Goal: Task Accomplishment & Management: Complete application form

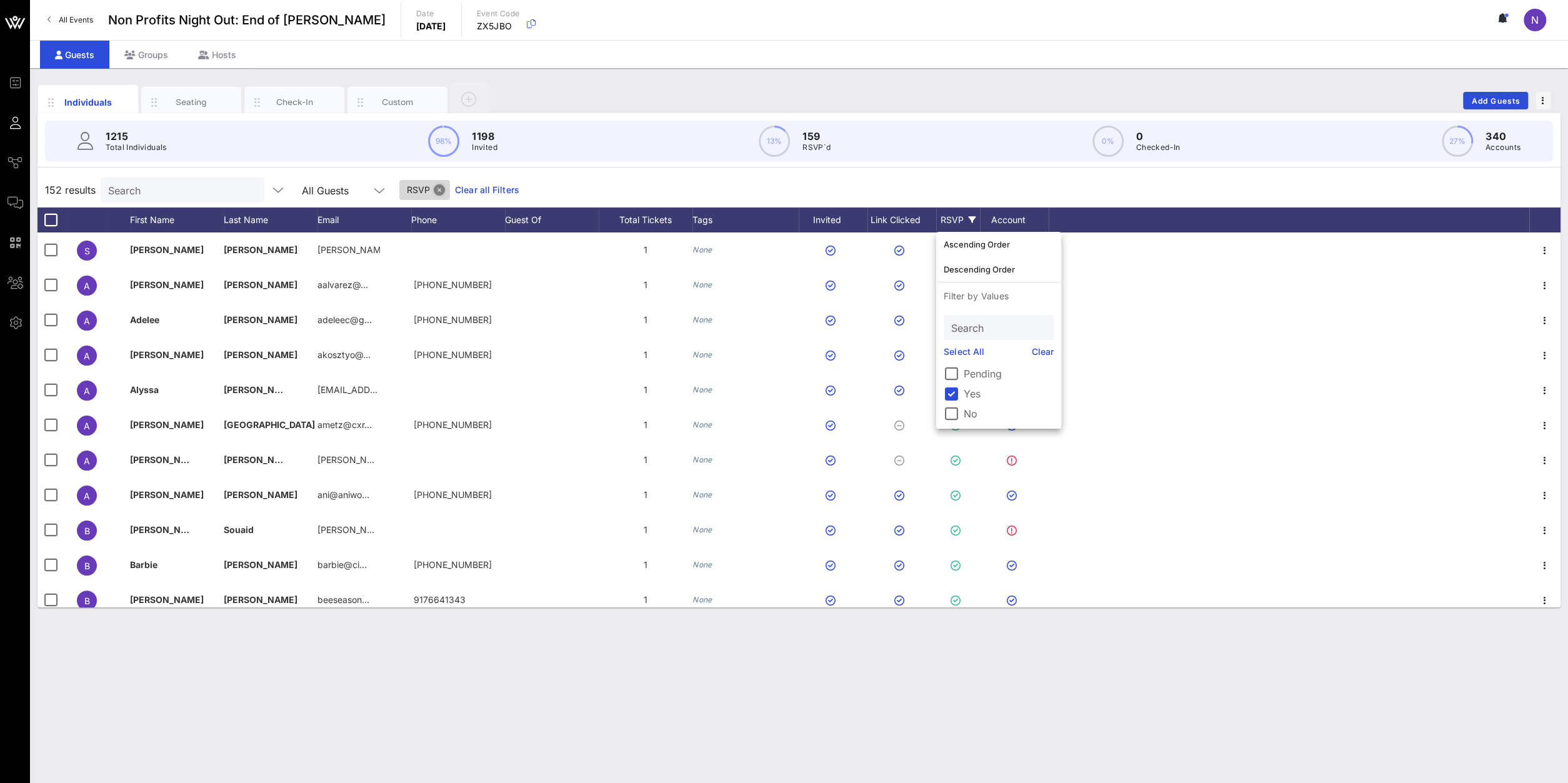
click at [433, 188] on button "Close" at bounding box center [439, 190] width 12 height 12
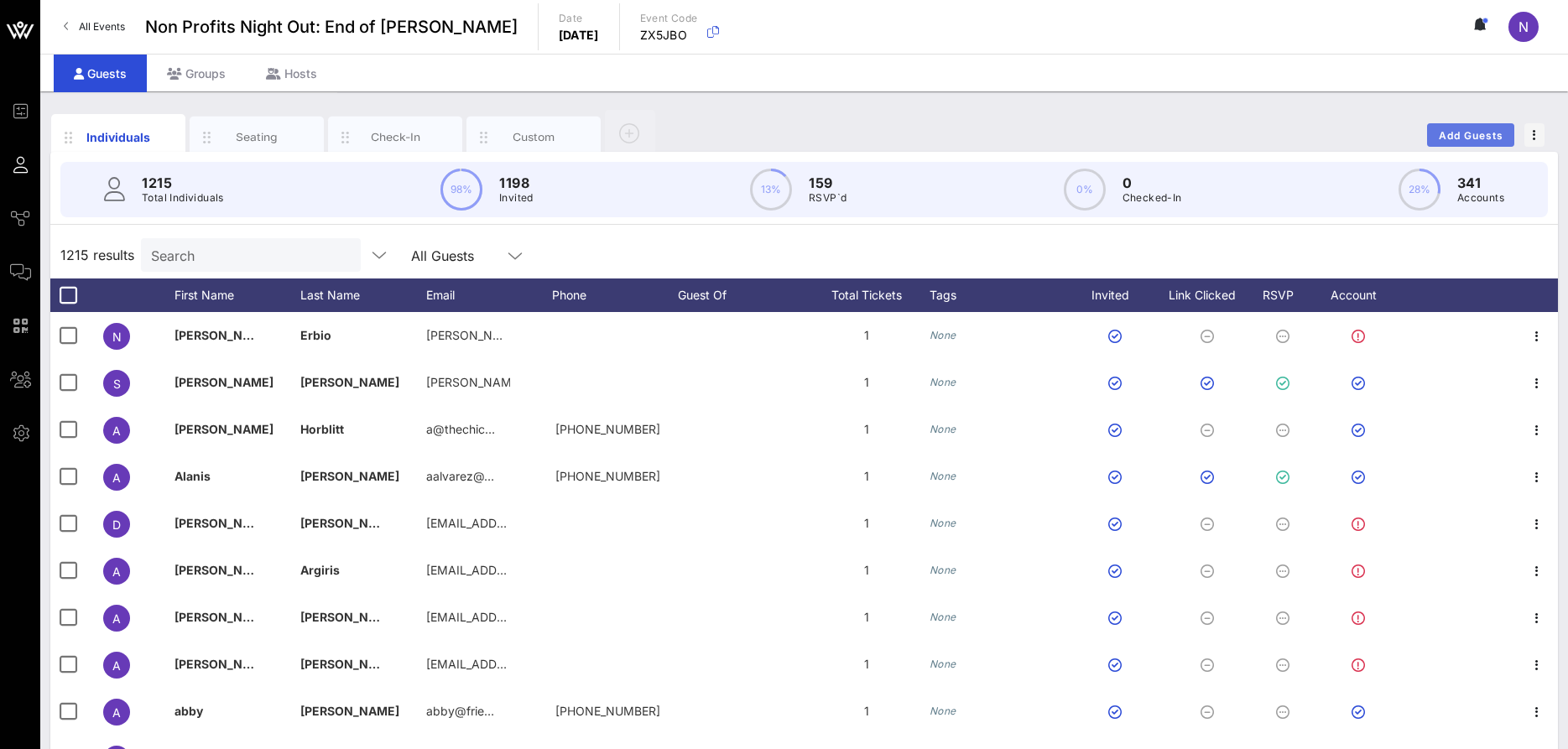
click at [1470, 134] on span "Add Guests" at bounding box center [1471, 136] width 66 height 13
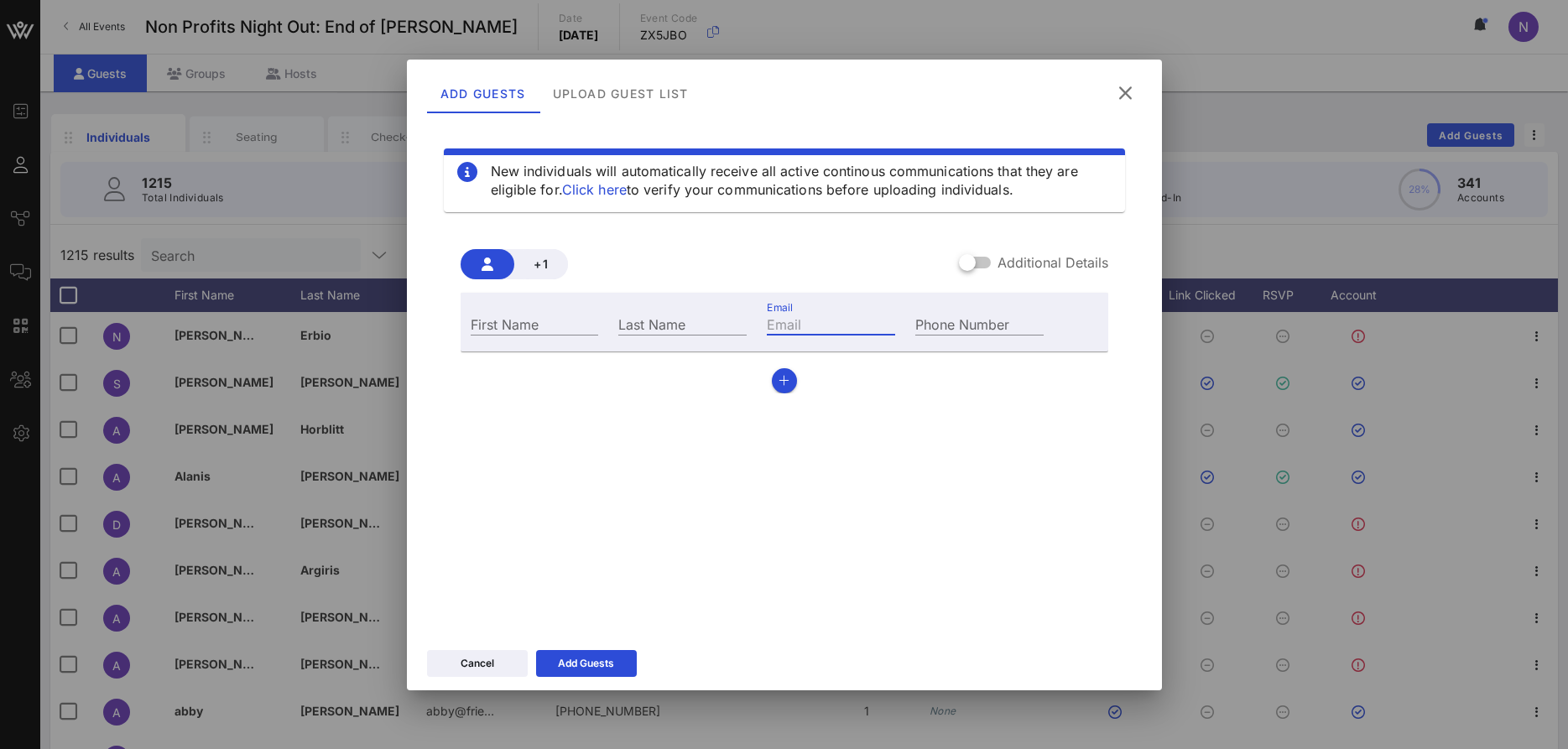
click at [790, 315] on div "Email" at bounding box center [830, 324] width 128 height 22
paste input "[EMAIL_ADDRESS][PERSON_NAME][DOMAIN_NAME]"
type input "[EMAIL_ADDRESS][PERSON_NAME][DOMAIN_NAME]"
click at [545, 315] on input "First Name" at bounding box center [535, 324] width 128 height 22
type input "[PERSON_NAME]"
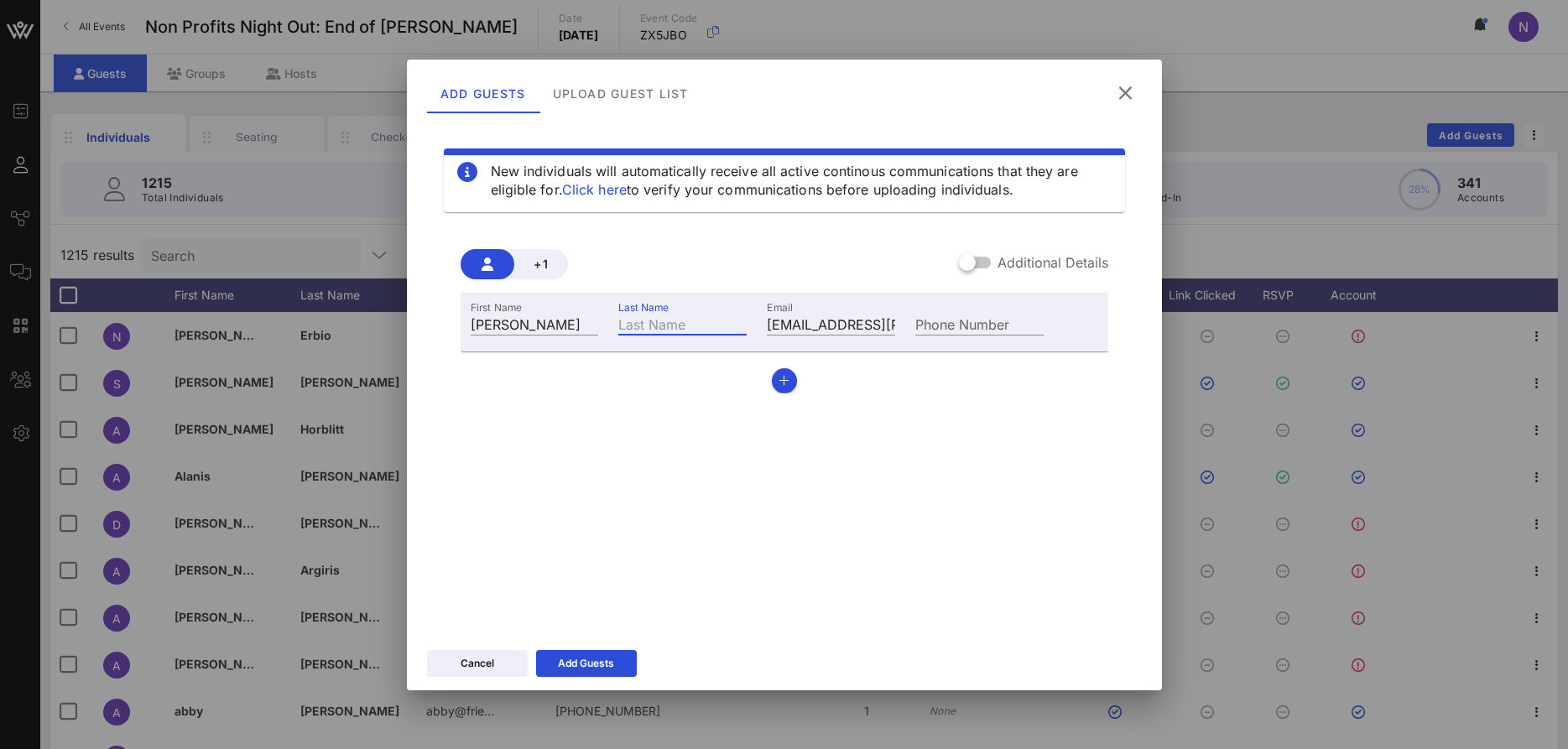
click at [653, 330] on input "Last Name" at bounding box center [682, 324] width 128 height 22
type input "[PERSON_NAME]"
click at [599, 665] on div "Add Guests" at bounding box center [586, 663] width 56 height 16
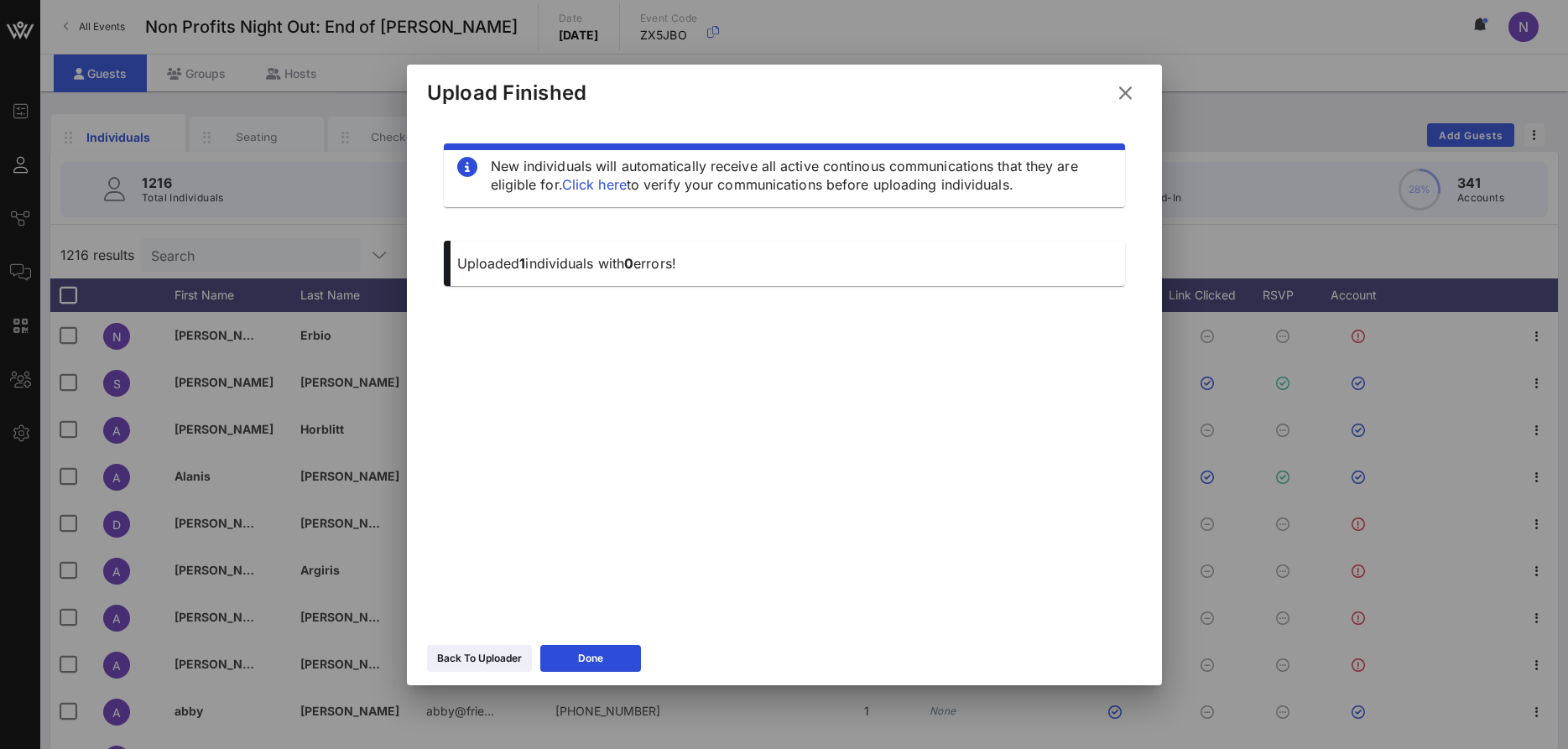
click at [1115, 101] on button at bounding box center [1125, 93] width 33 height 30
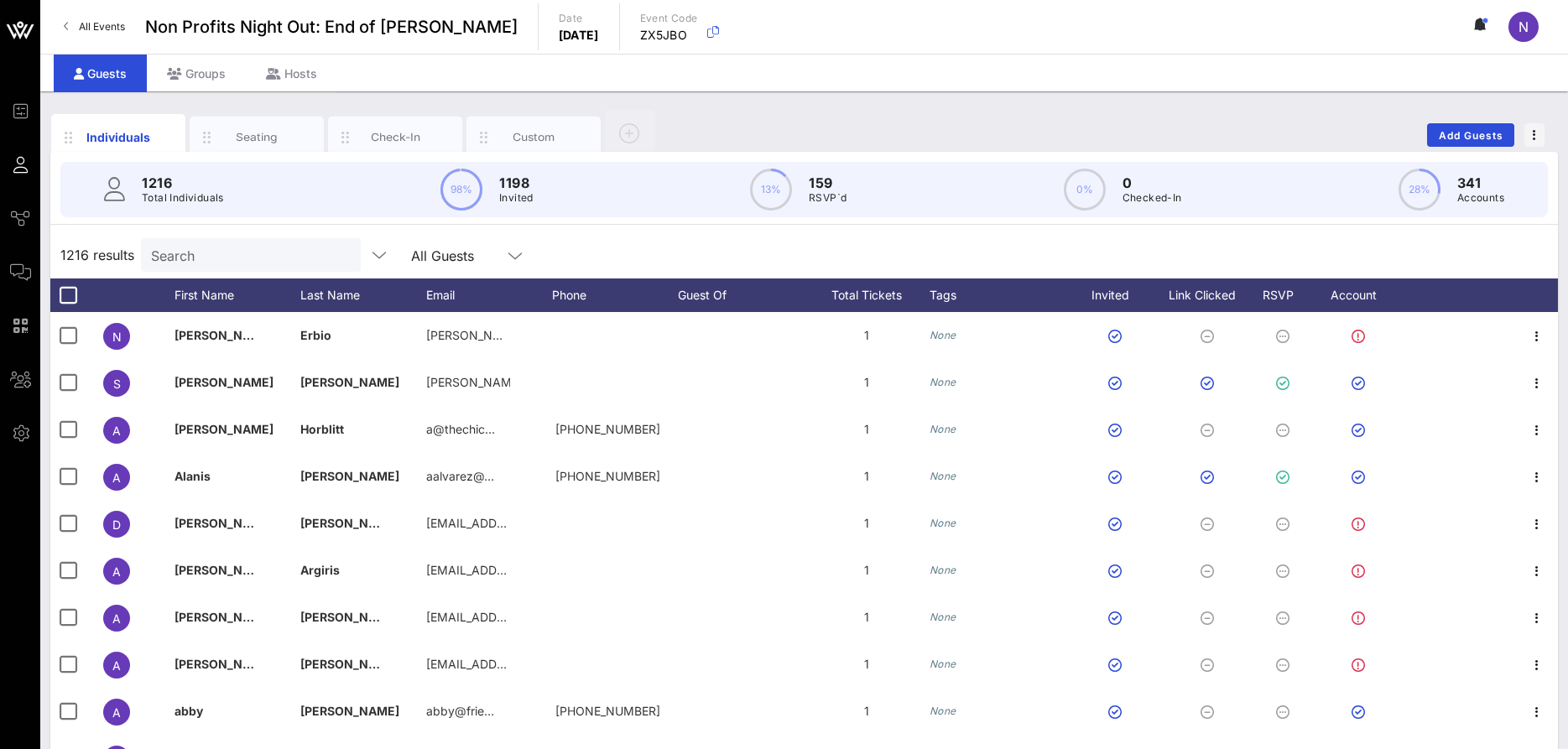
click at [285, 254] on input "Search" at bounding box center [249, 255] width 197 height 22
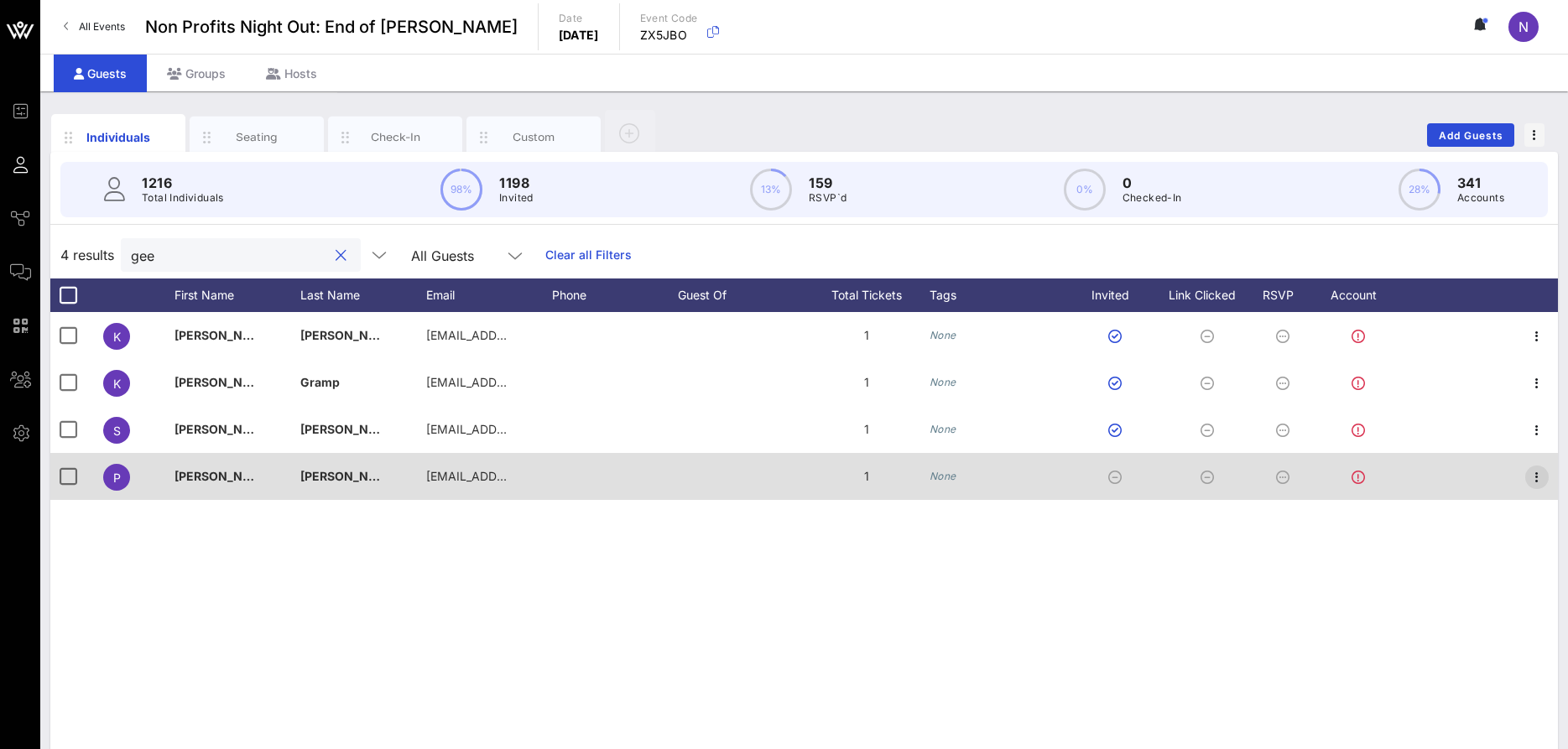
type input "gee"
click at [1531, 476] on icon "button" at bounding box center [1537, 477] width 20 height 20
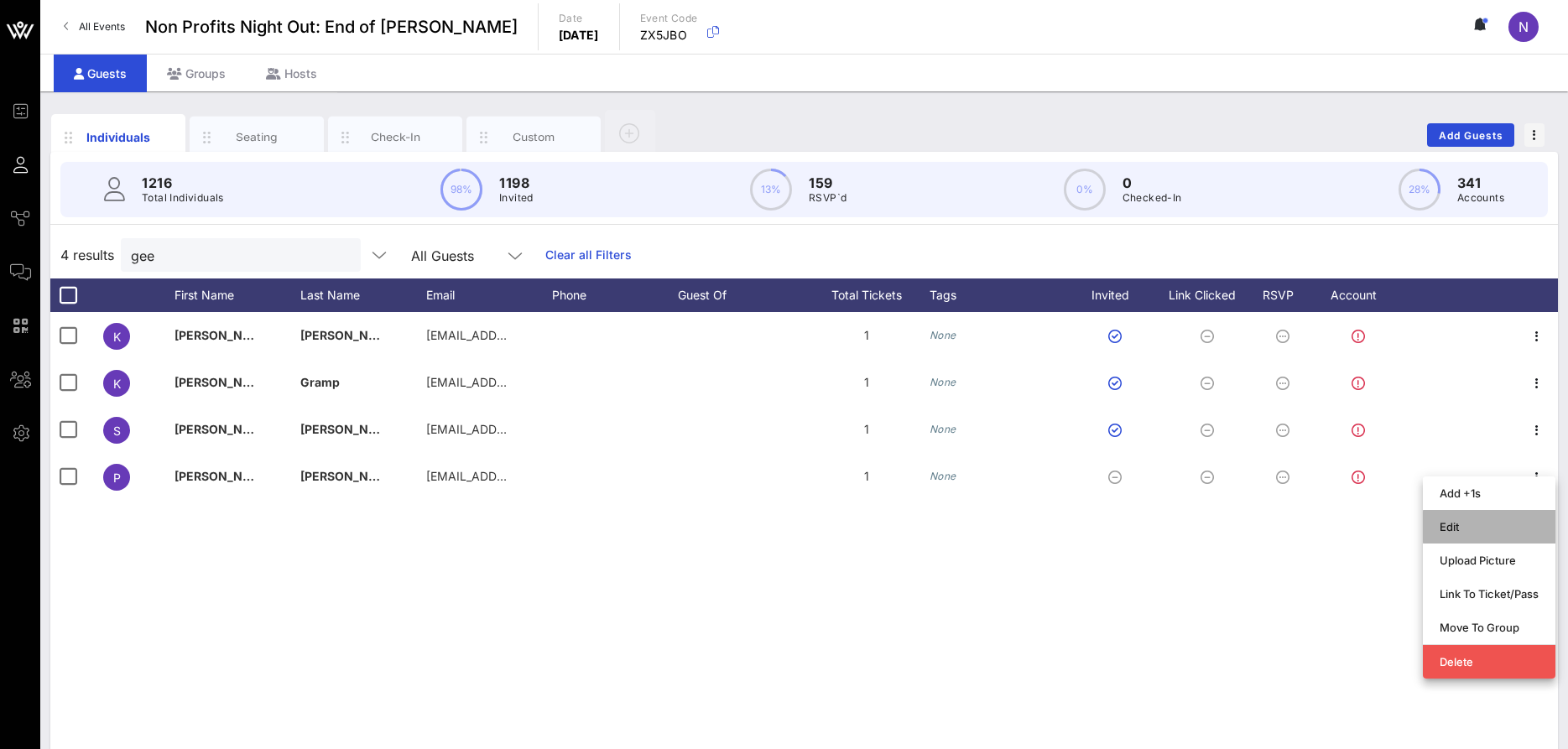
click at [1464, 532] on div "Edit" at bounding box center [1489, 526] width 99 height 14
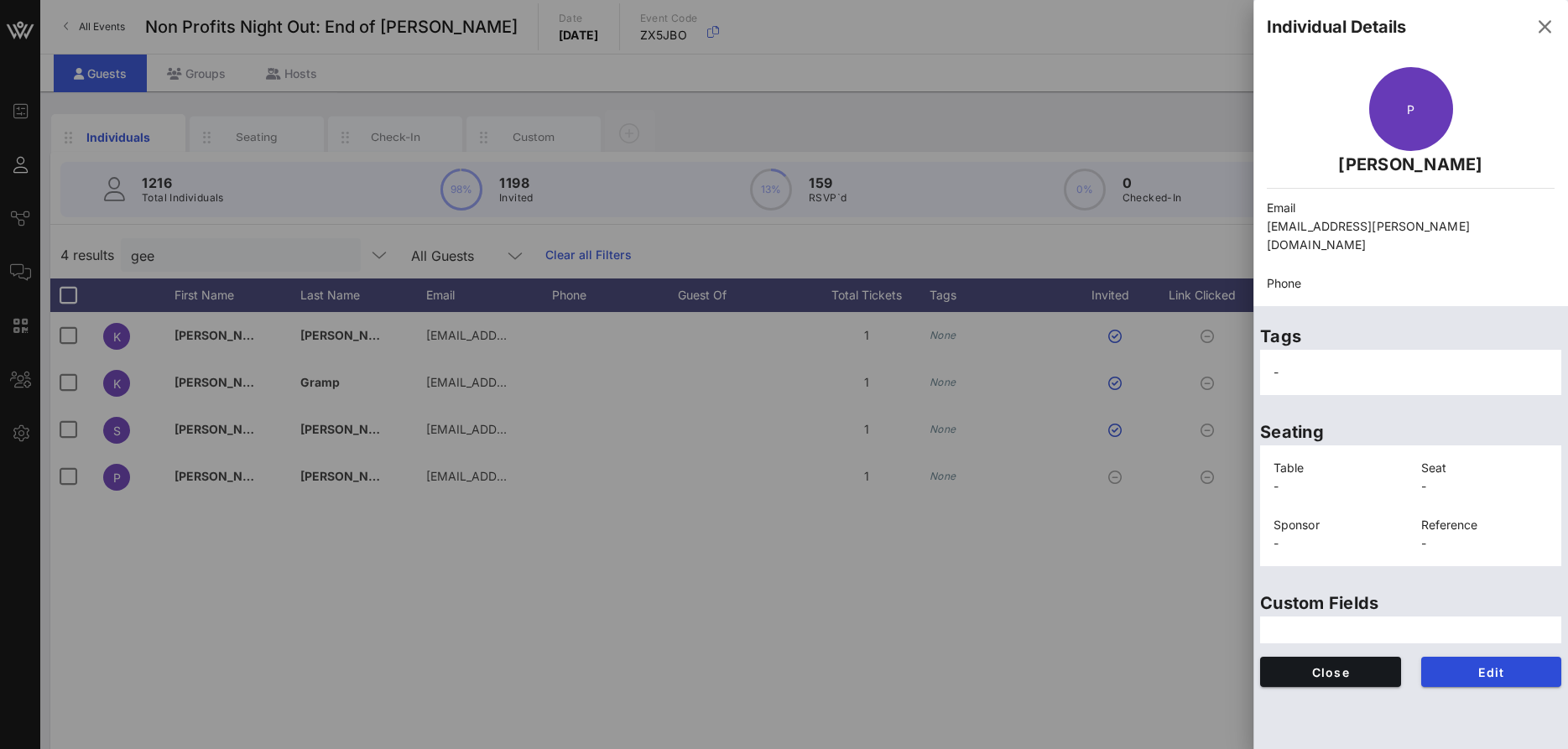
click at [1518, 646] on div "Edit" at bounding box center [1492, 671] width 161 height 50
click at [1510, 665] on span "Edit" at bounding box center [1492, 673] width 114 height 15
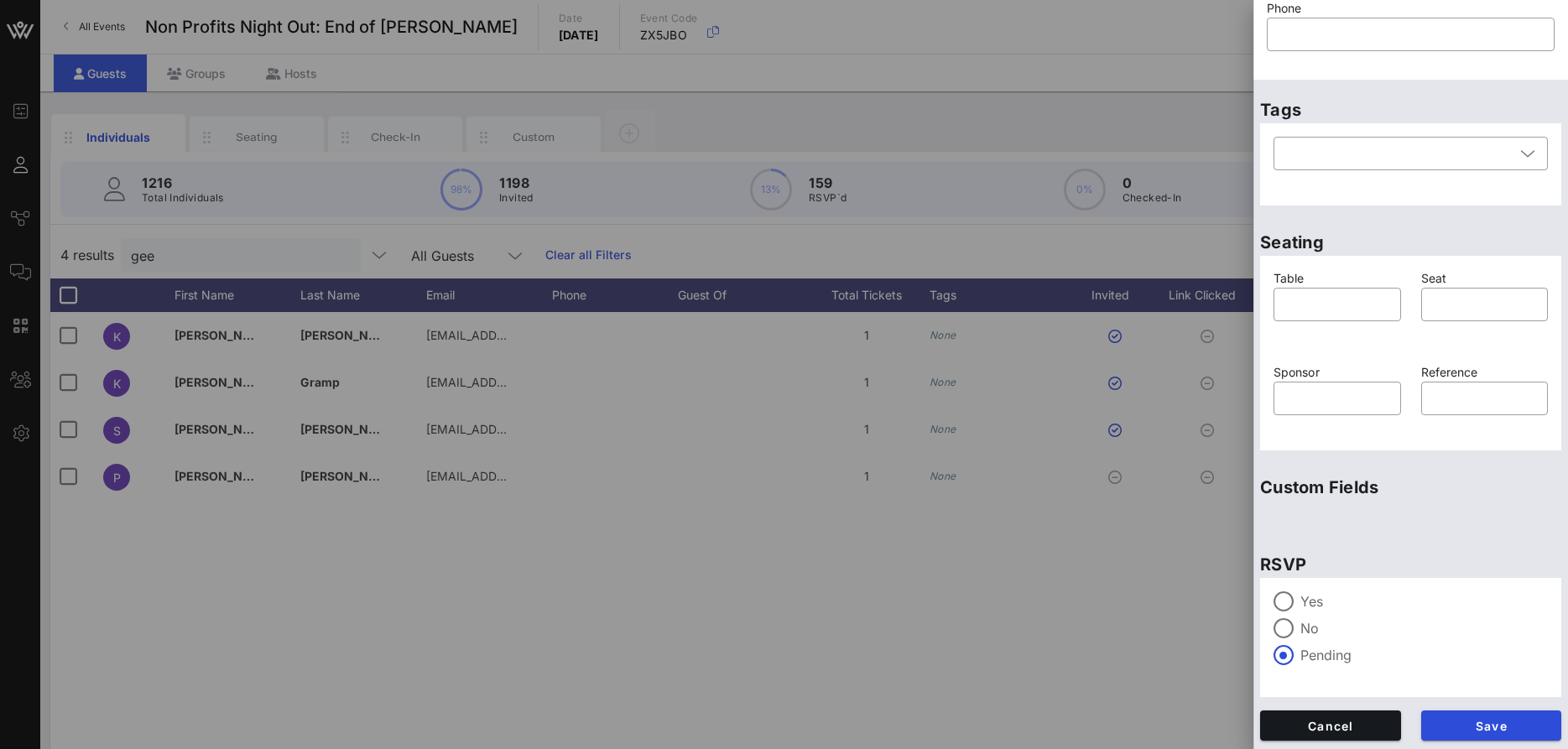
scroll to position [224, 0]
click at [1319, 595] on label "Yes" at bounding box center [1424, 600] width 248 height 16
click at [1463, 724] on span "Save" at bounding box center [1492, 724] width 114 height 15
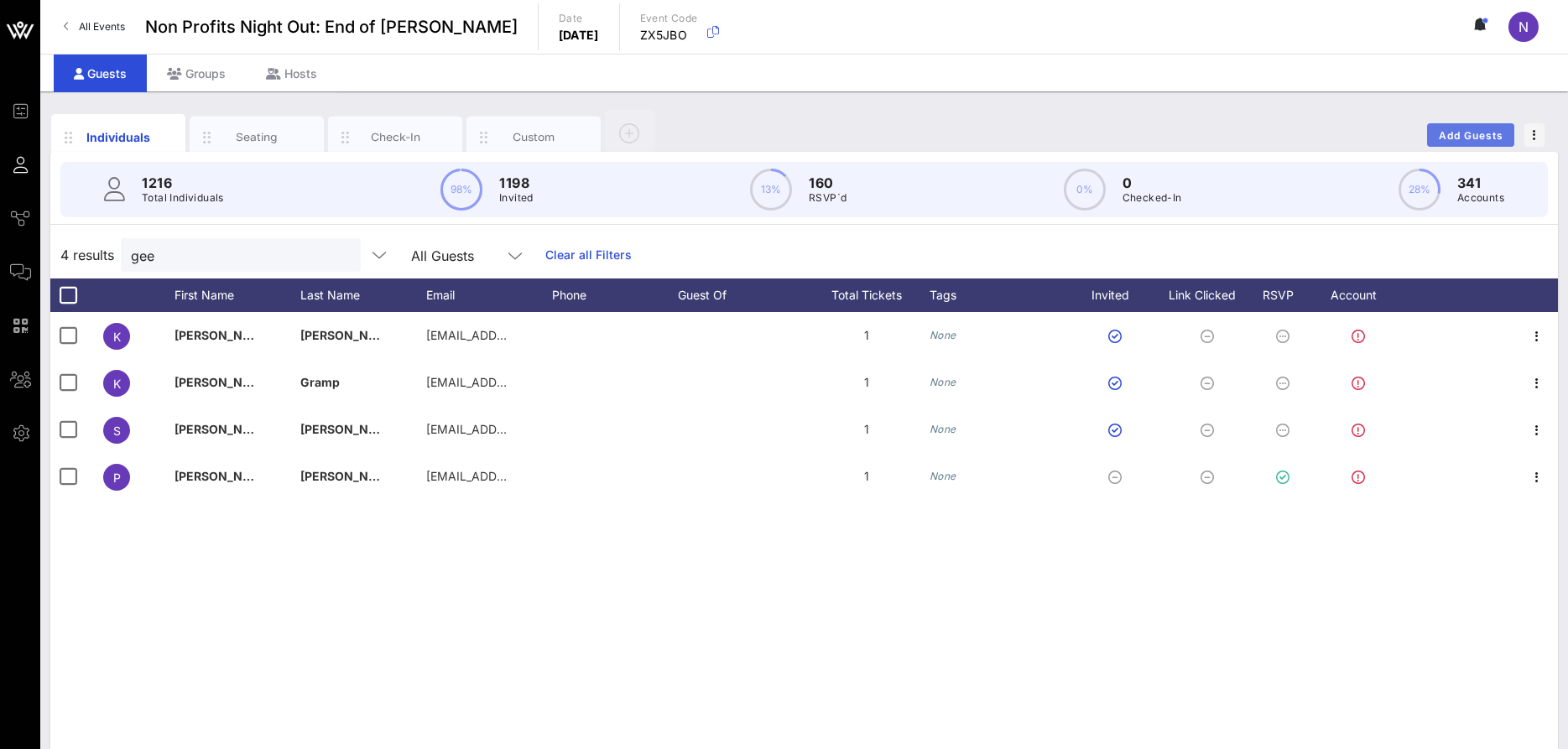
click at [1479, 134] on span "Add Guests" at bounding box center [1471, 136] width 66 height 13
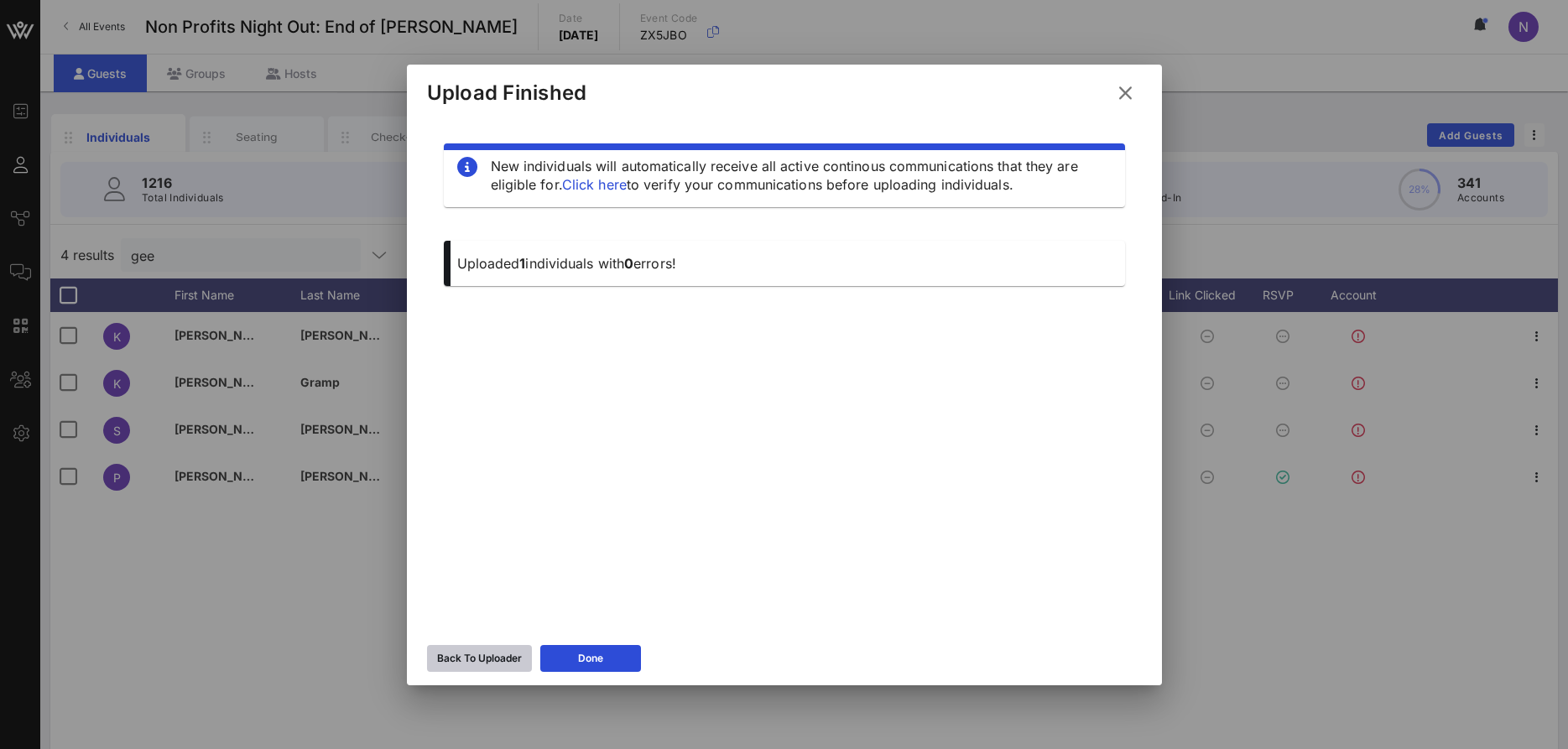
click at [520, 653] on div "Back To Uploader" at bounding box center [479, 658] width 85 height 16
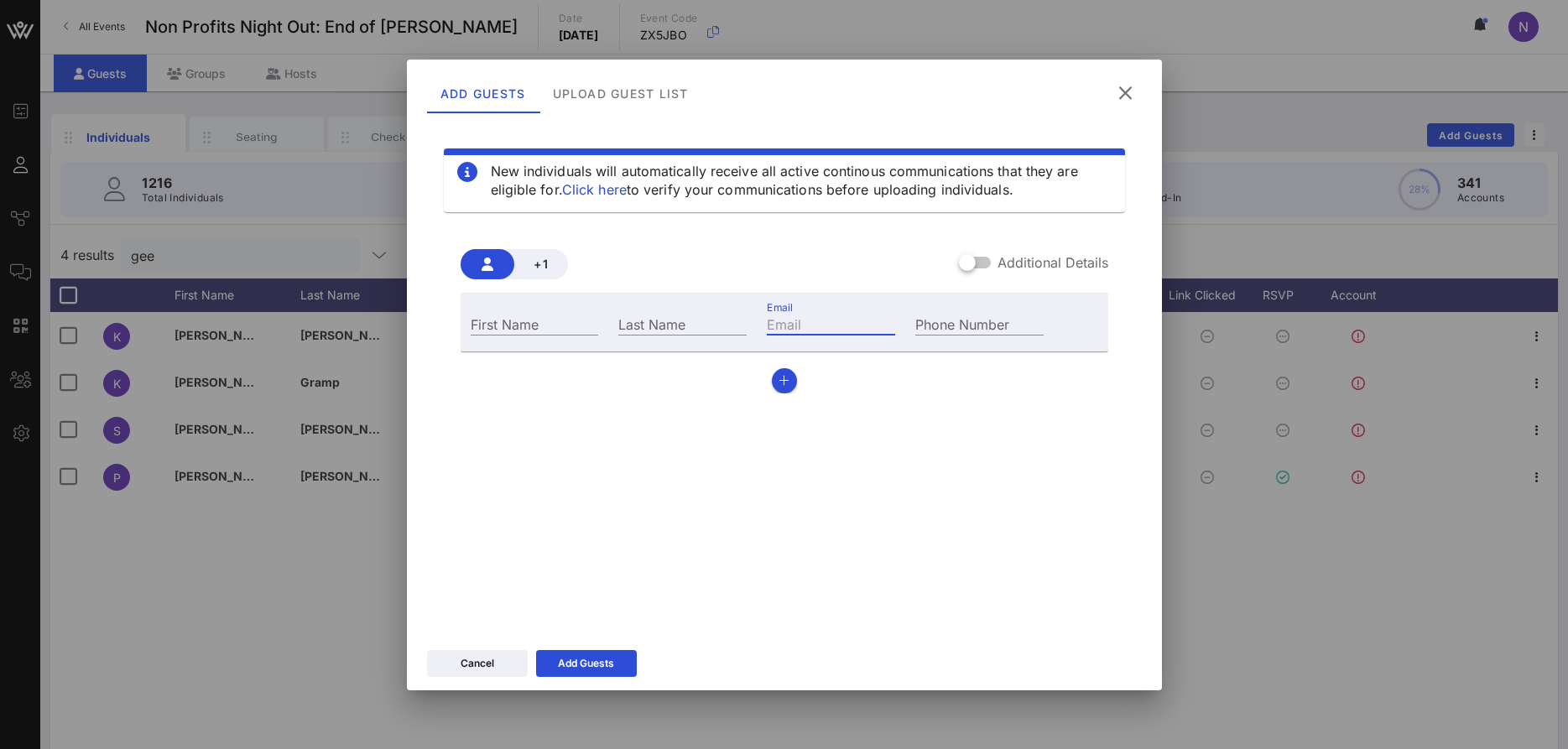
click at [779, 327] on input "Email" at bounding box center [830, 324] width 128 height 22
paste input "[EMAIL_ADDRESS][DOMAIN_NAME]"
type input "[EMAIL_ADDRESS][DOMAIN_NAME]"
click at [525, 324] on input "First Name" at bounding box center [535, 324] width 128 height 22
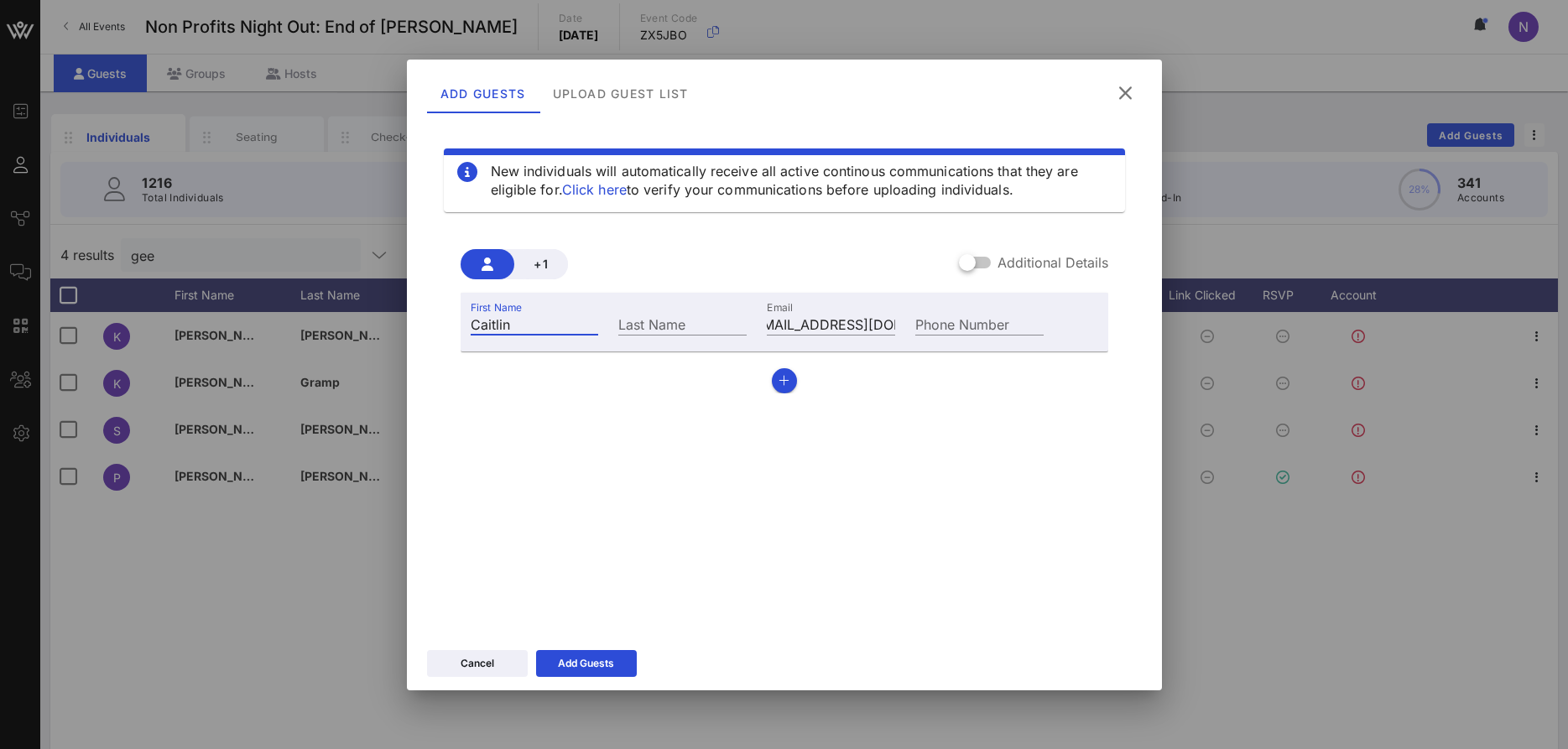
type input "Caitlin"
click at [664, 323] on input "Cavanuagh" at bounding box center [682, 324] width 128 height 22
type input "[PERSON_NAME]"
click at [603, 676] on button "Add Guests" at bounding box center [586, 663] width 101 height 26
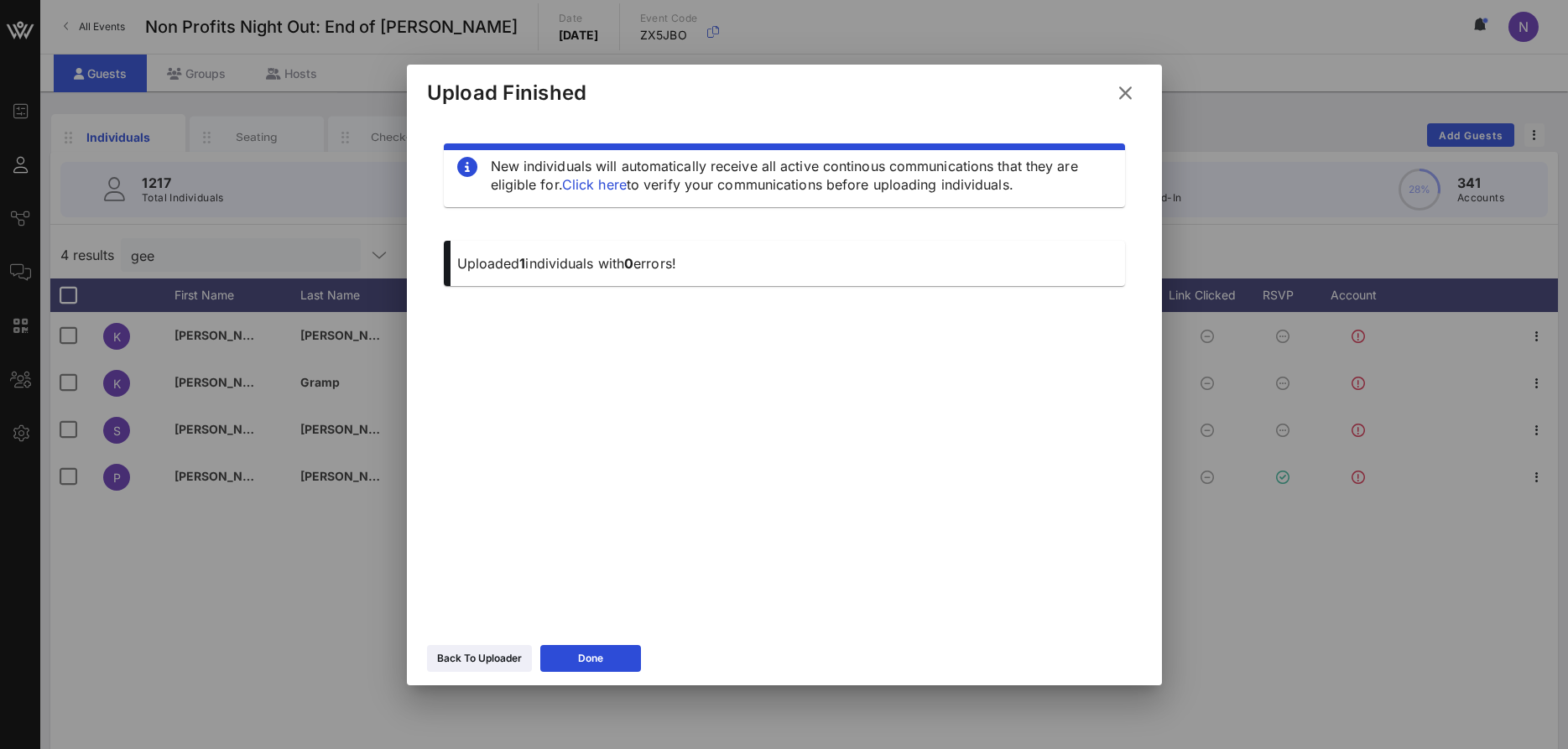
click at [1125, 92] on icon at bounding box center [1125, 92] width 24 height 21
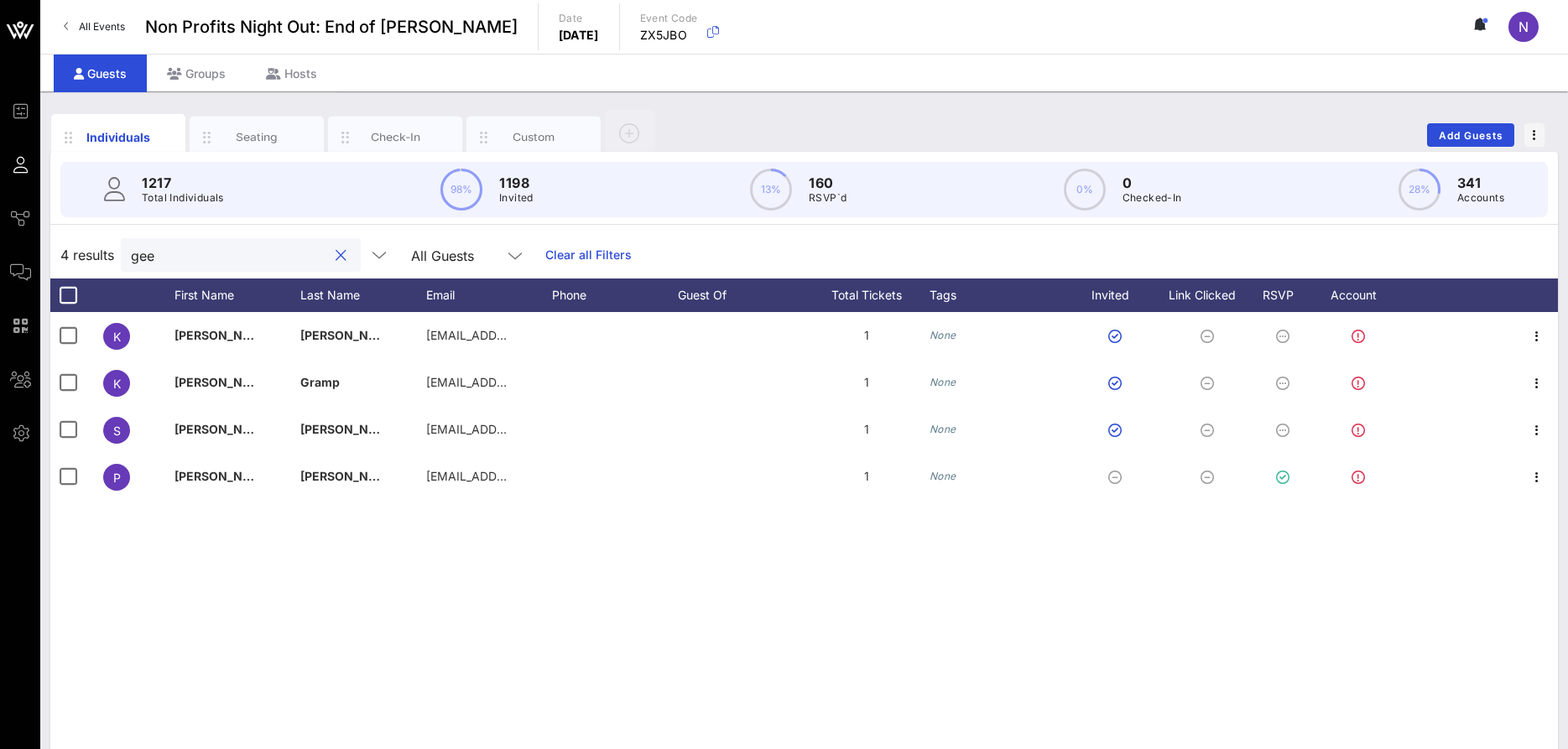
drag, startPoint x: 223, startPoint y: 258, endPoint x: -43, endPoint y: 209, distance: 270.5
click at [131, 244] on input "gee" at bounding box center [229, 255] width 197 height 22
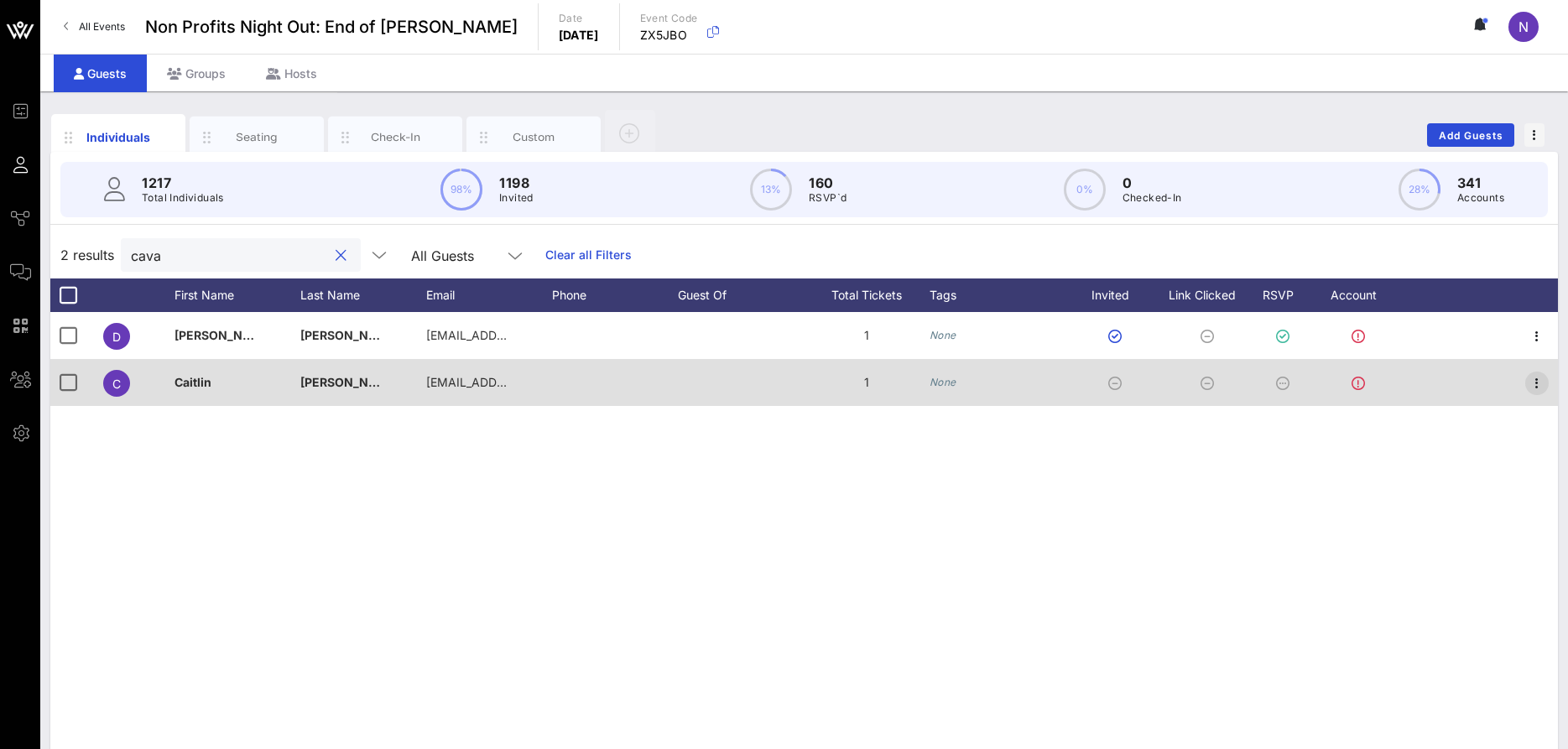
type input "cava"
click at [1532, 383] on icon "button" at bounding box center [1537, 383] width 20 height 20
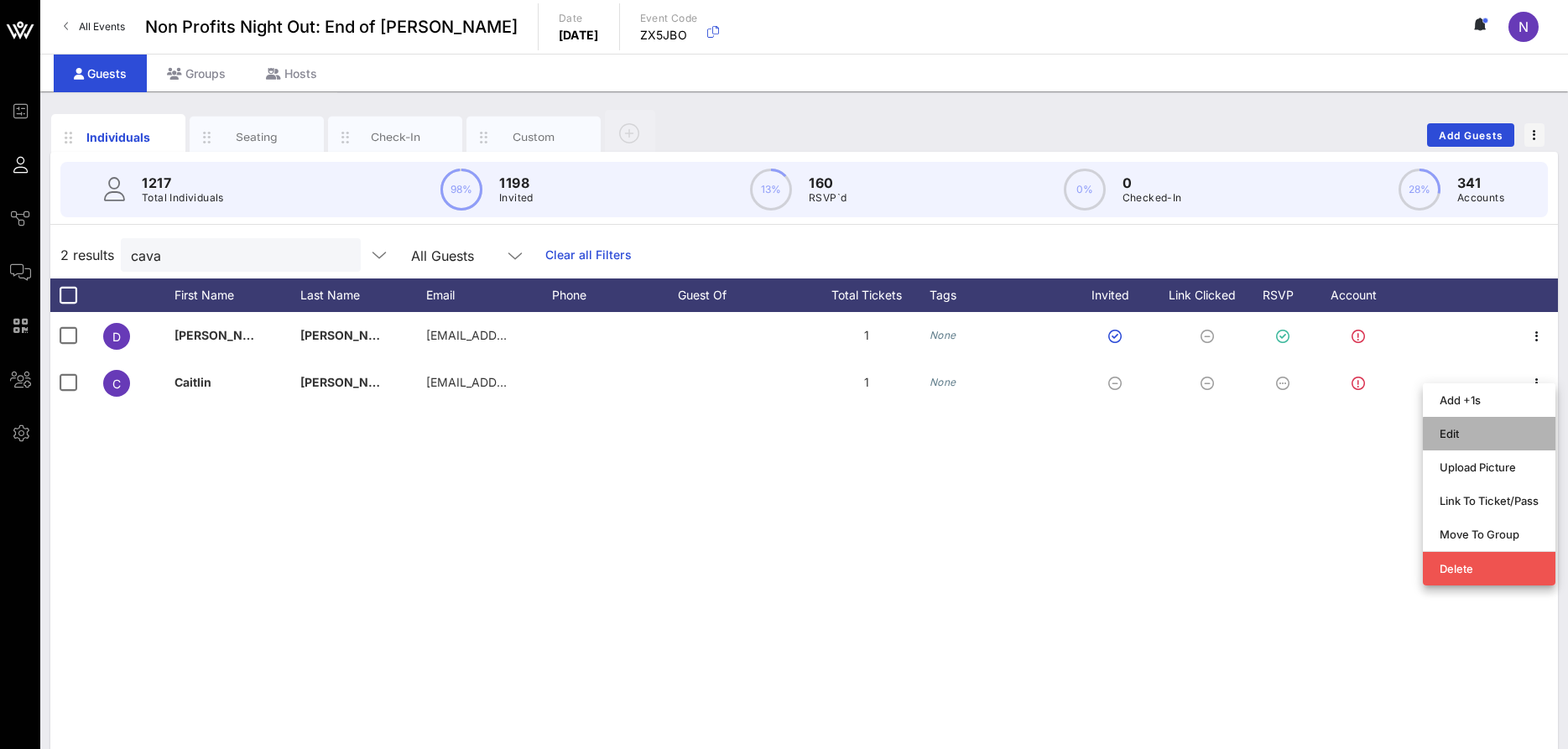
click at [1475, 420] on div "Edit" at bounding box center [1489, 433] width 99 height 26
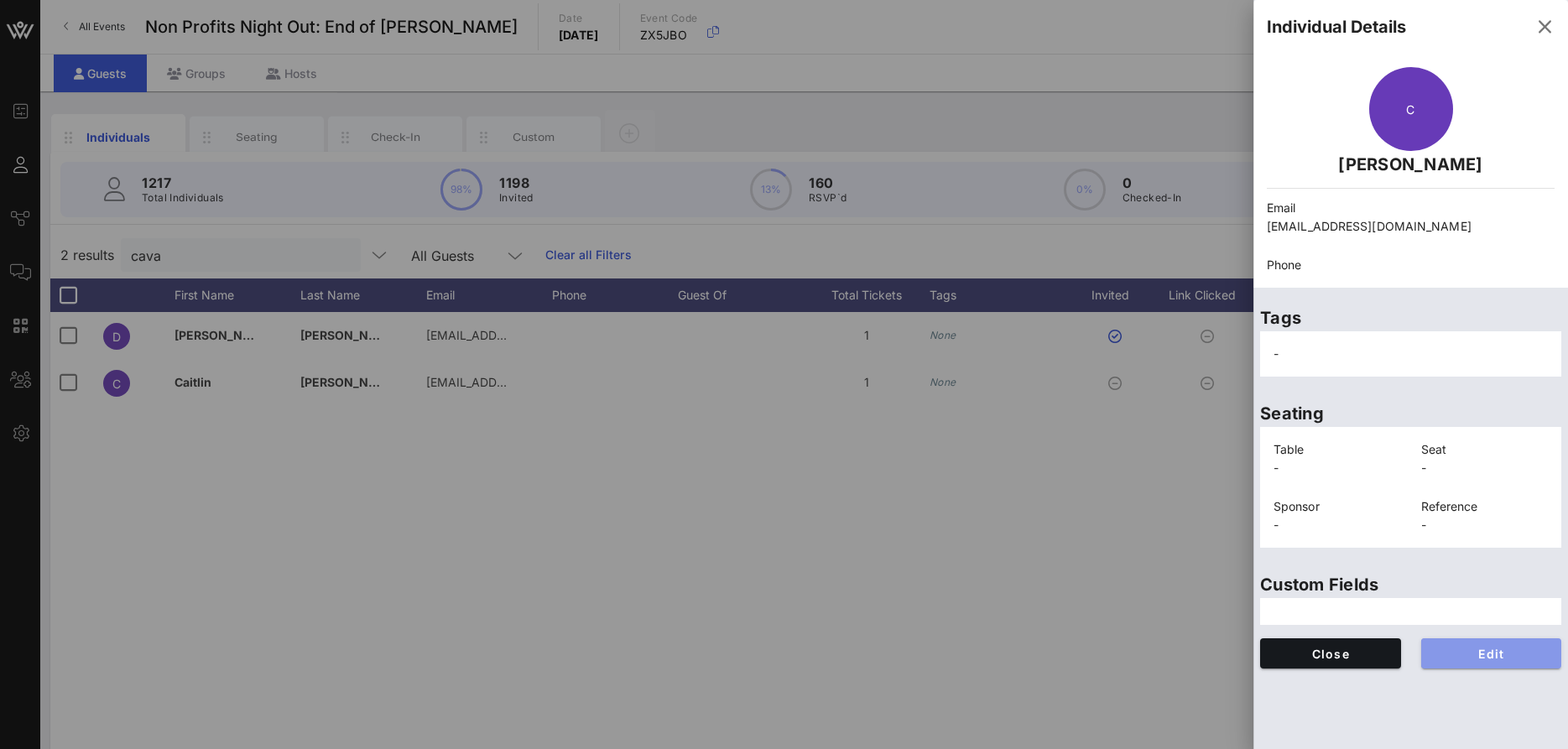
click at [1528, 664] on button "Edit" at bounding box center [1492, 653] width 141 height 30
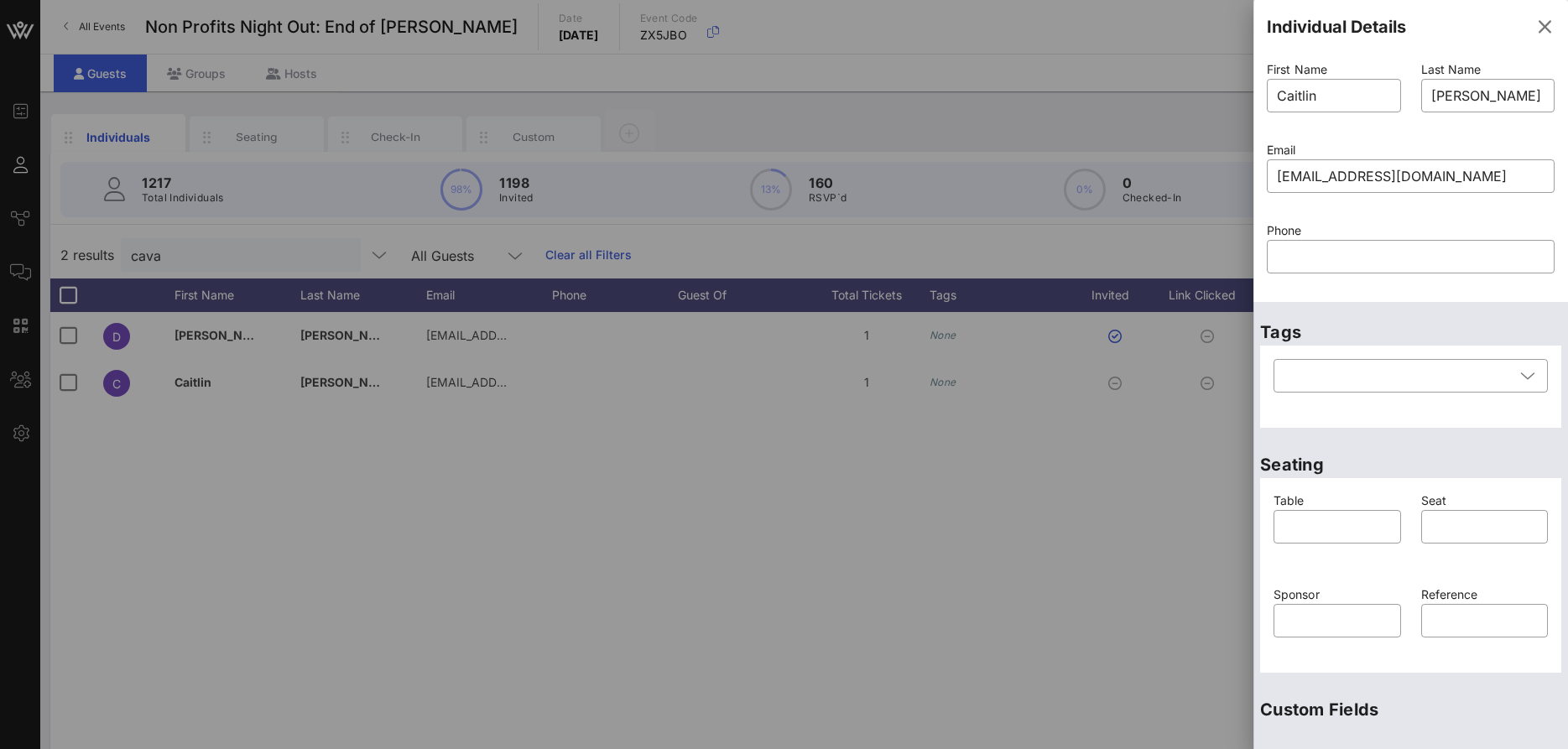
scroll to position [224, 0]
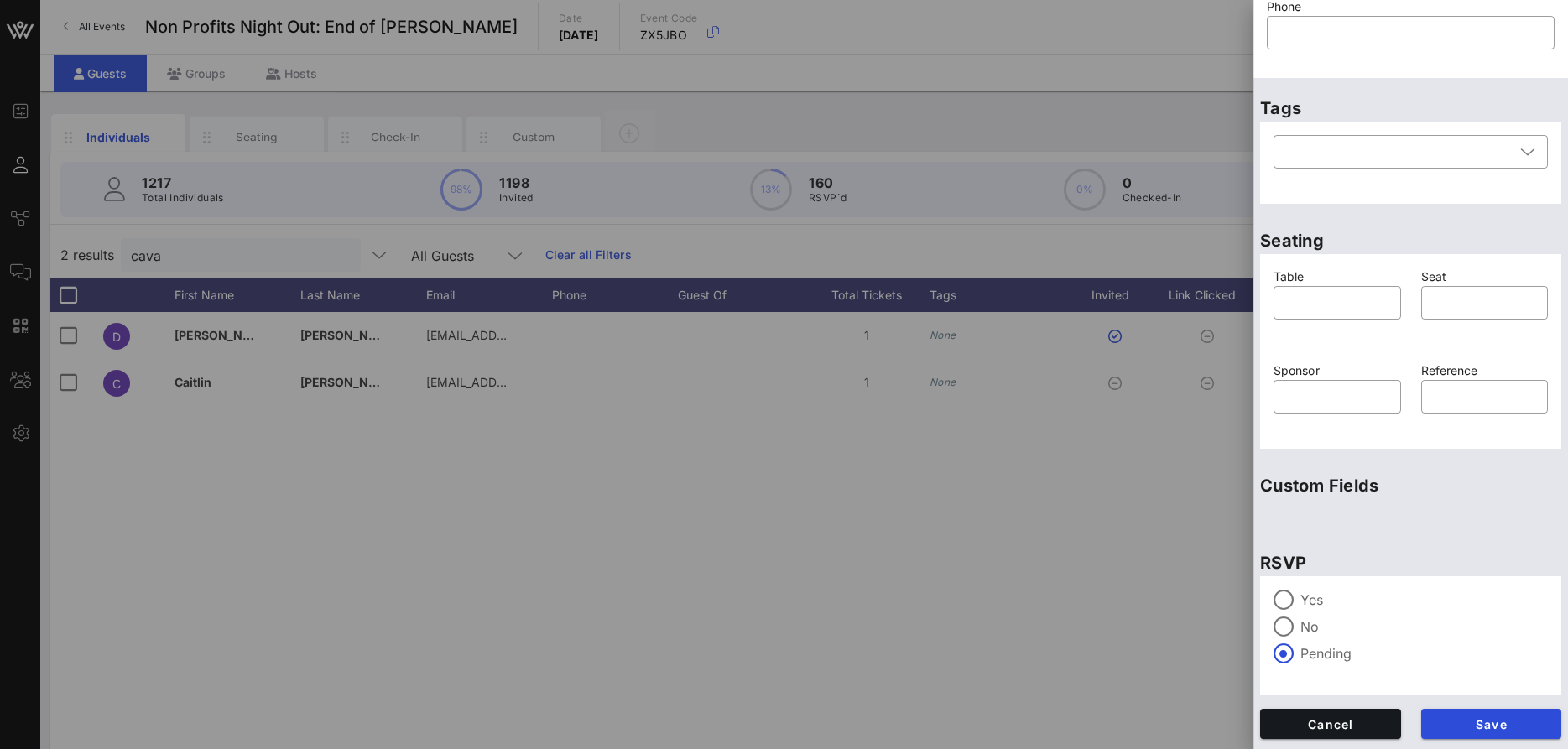
click at [1299, 603] on div "Yes" at bounding box center [1410, 600] width 274 height 20
click at [1463, 728] on span "Save" at bounding box center [1492, 724] width 114 height 15
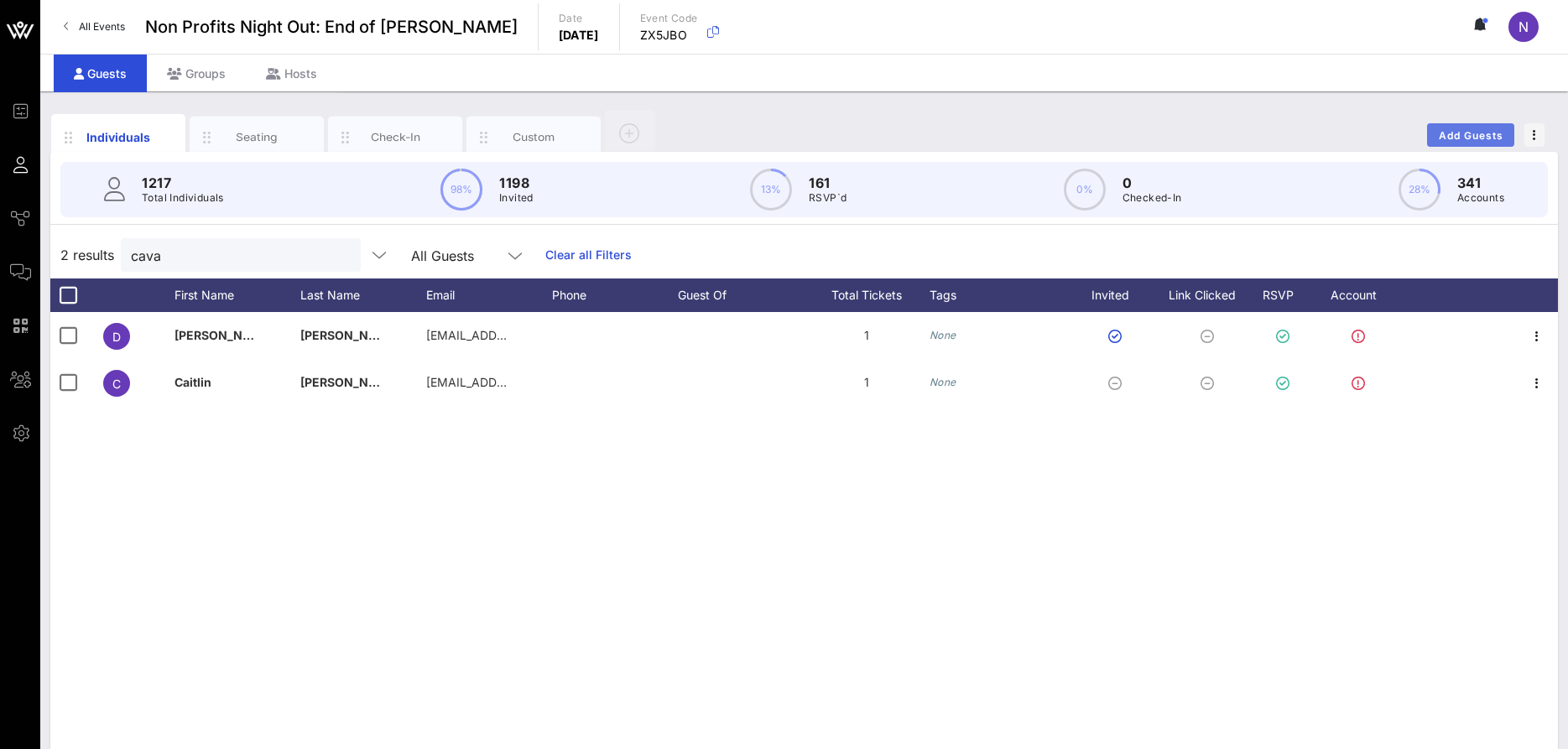
click at [1483, 137] on span "Add Guests" at bounding box center [1471, 136] width 66 height 13
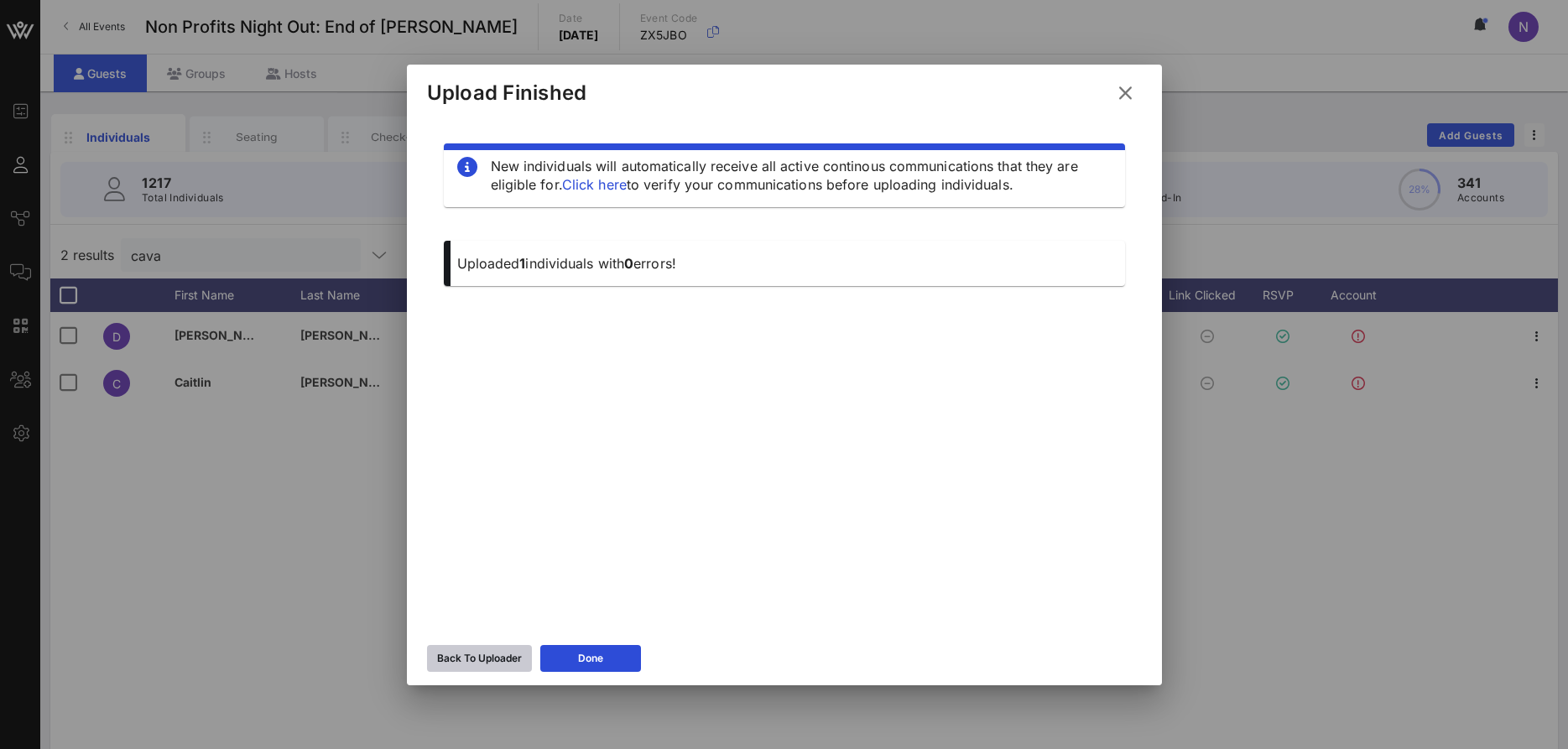
click at [492, 656] on div "Back To Uploader" at bounding box center [479, 658] width 85 height 16
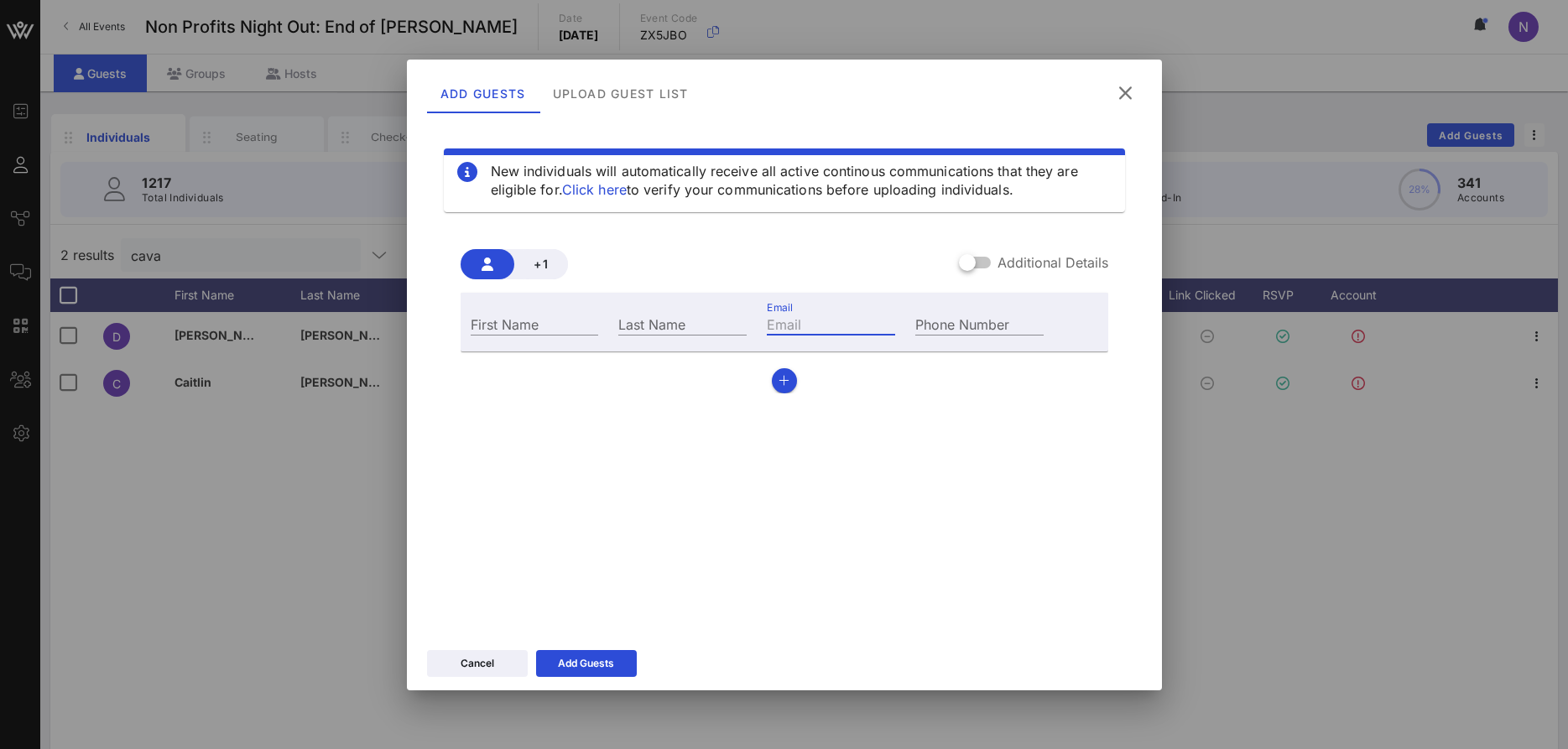
click at [782, 323] on input "Email" at bounding box center [830, 324] width 128 height 22
paste input "[EMAIL_ADDRESS][DOMAIN_NAME]"
type input "[EMAIL_ADDRESS][DOMAIN_NAME]"
click at [520, 322] on input "First Name" at bounding box center [535, 324] width 128 height 22
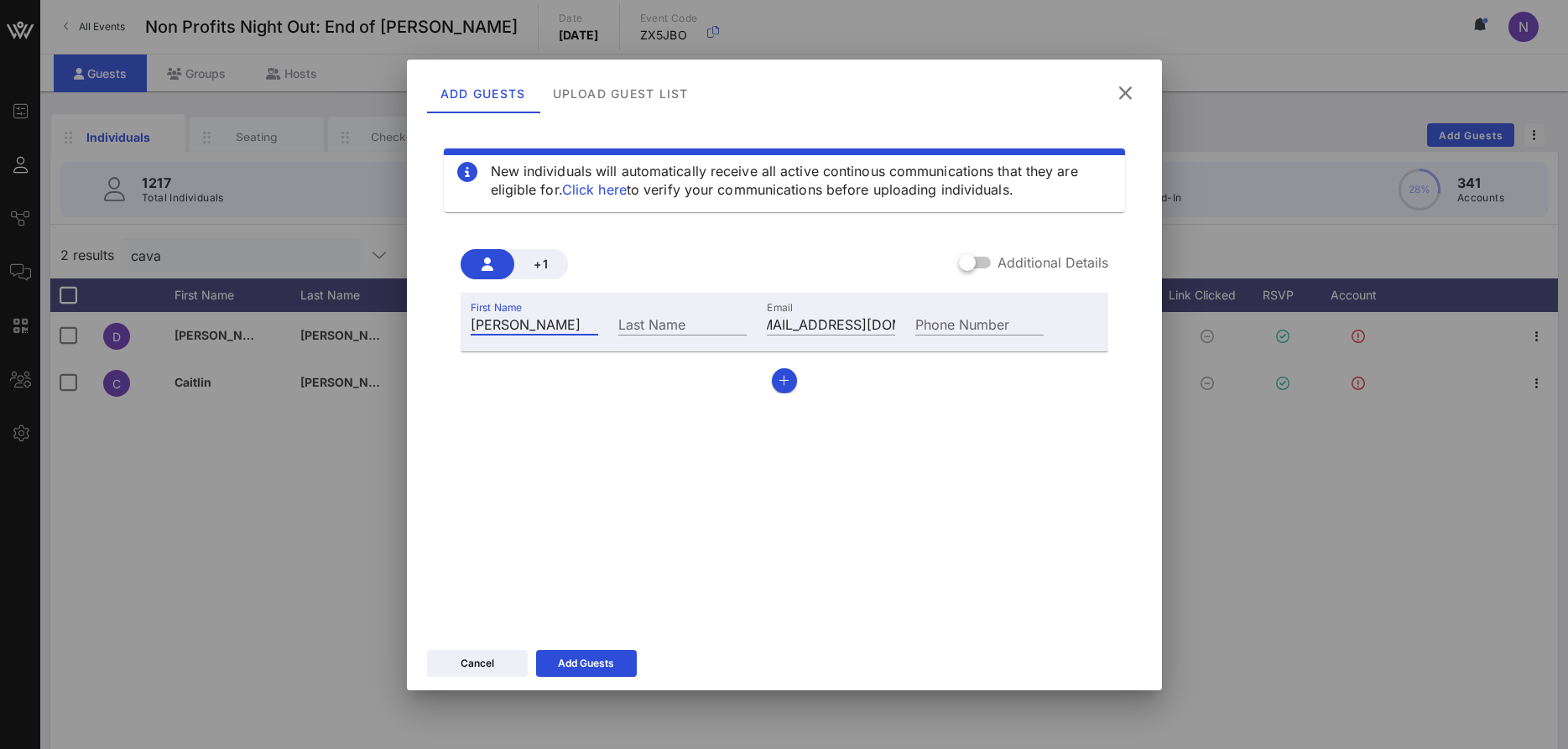
type input "[PERSON_NAME]"
click at [795, 386] on button "button" at bounding box center [785, 380] width 25 height 25
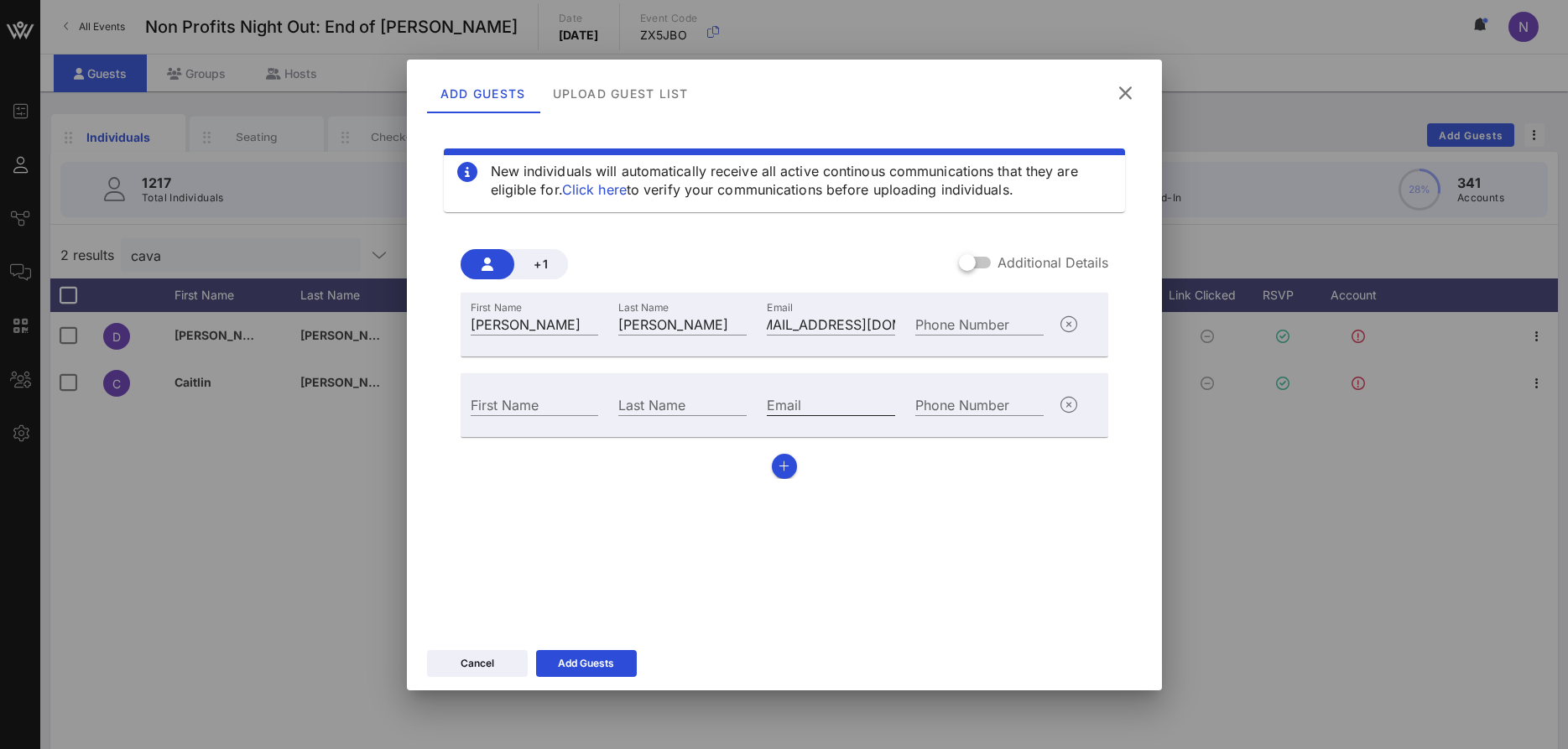
click at [803, 400] on input "Email" at bounding box center [830, 404] width 128 height 22
paste input "[EMAIL_ADDRESS][DOMAIN_NAME]"
type input "[EMAIL_ADDRESS][DOMAIN_NAME]"
click at [520, 406] on input "First Name" at bounding box center [535, 404] width 128 height 22
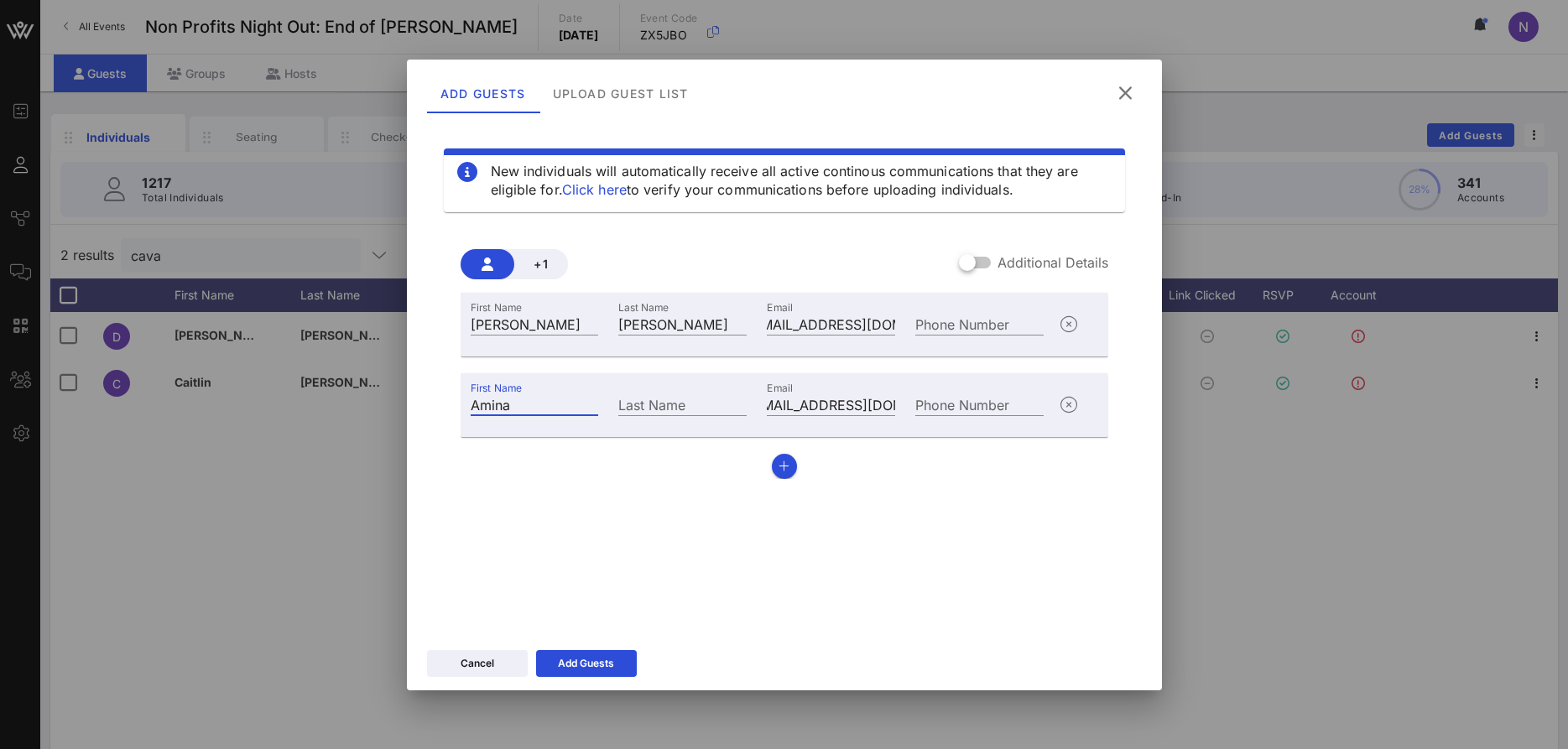
type input "Amina"
type input "Umarova"
click at [610, 657] on div "Add Guests" at bounding box center [586, 663] width 56 height 16
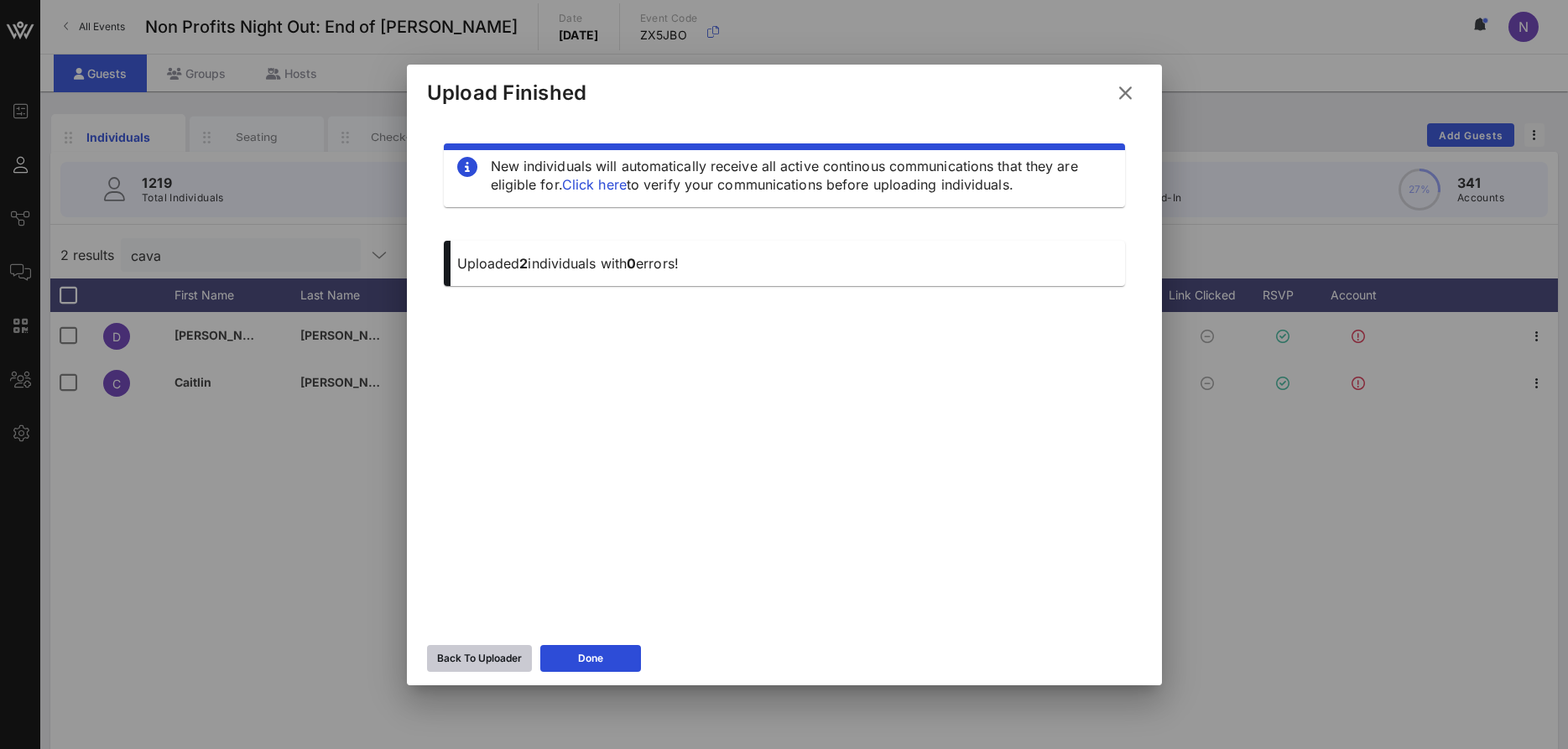
click at [464, 656] on div "Back To Uploader" at bounding box center [479, 658] width 85 height 16
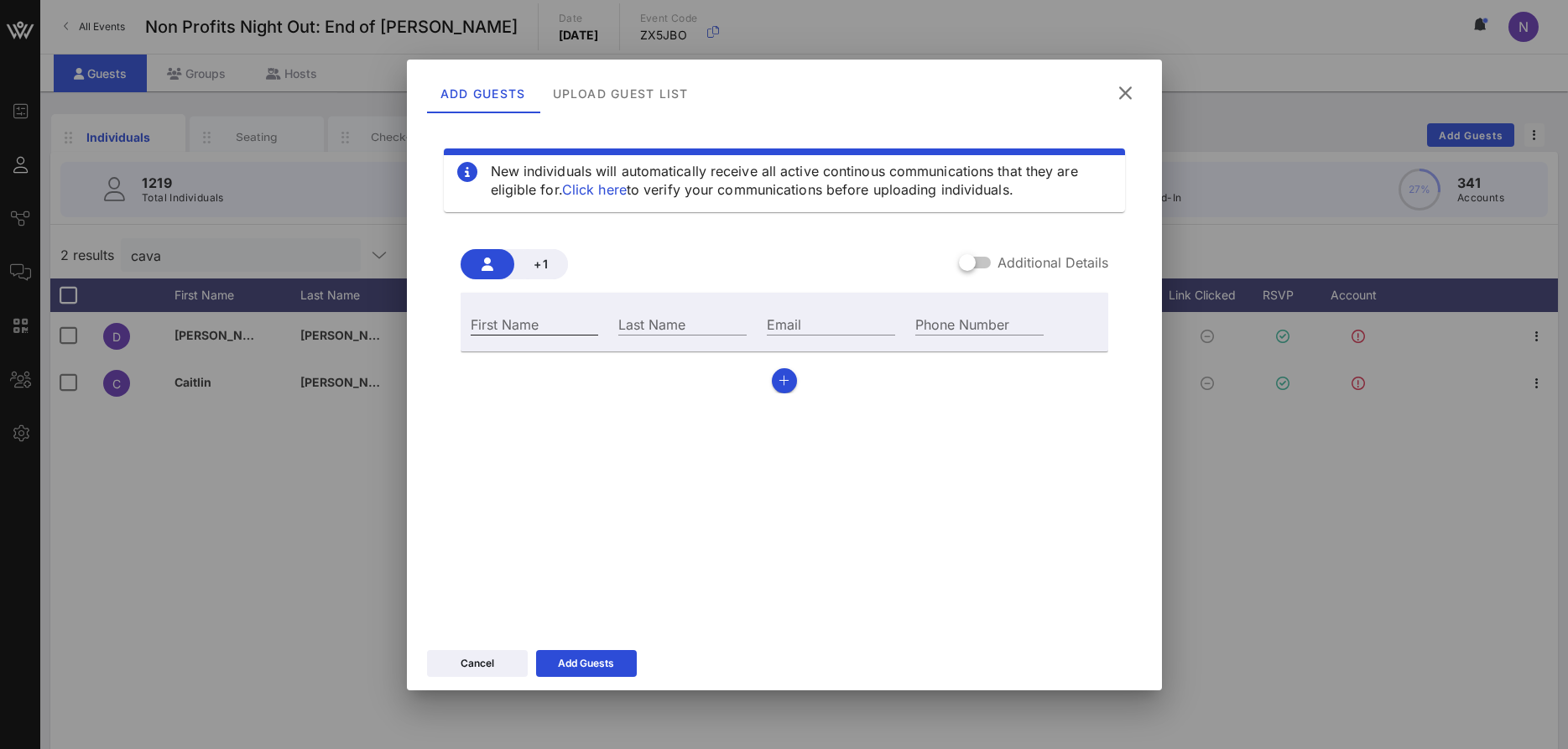
click at [474, 332] on input "First Name" at bounding box center [535, 324] width 128 height 22
paste input "[PERSON_NAME]"
type input "[PERSON_NAME]"
click at [808, 321] on input "Email" at bounding box center [830, 324] width 128 height 22
paste input "[EMAIL_ADDRESS][DOMAIN_NAME]"
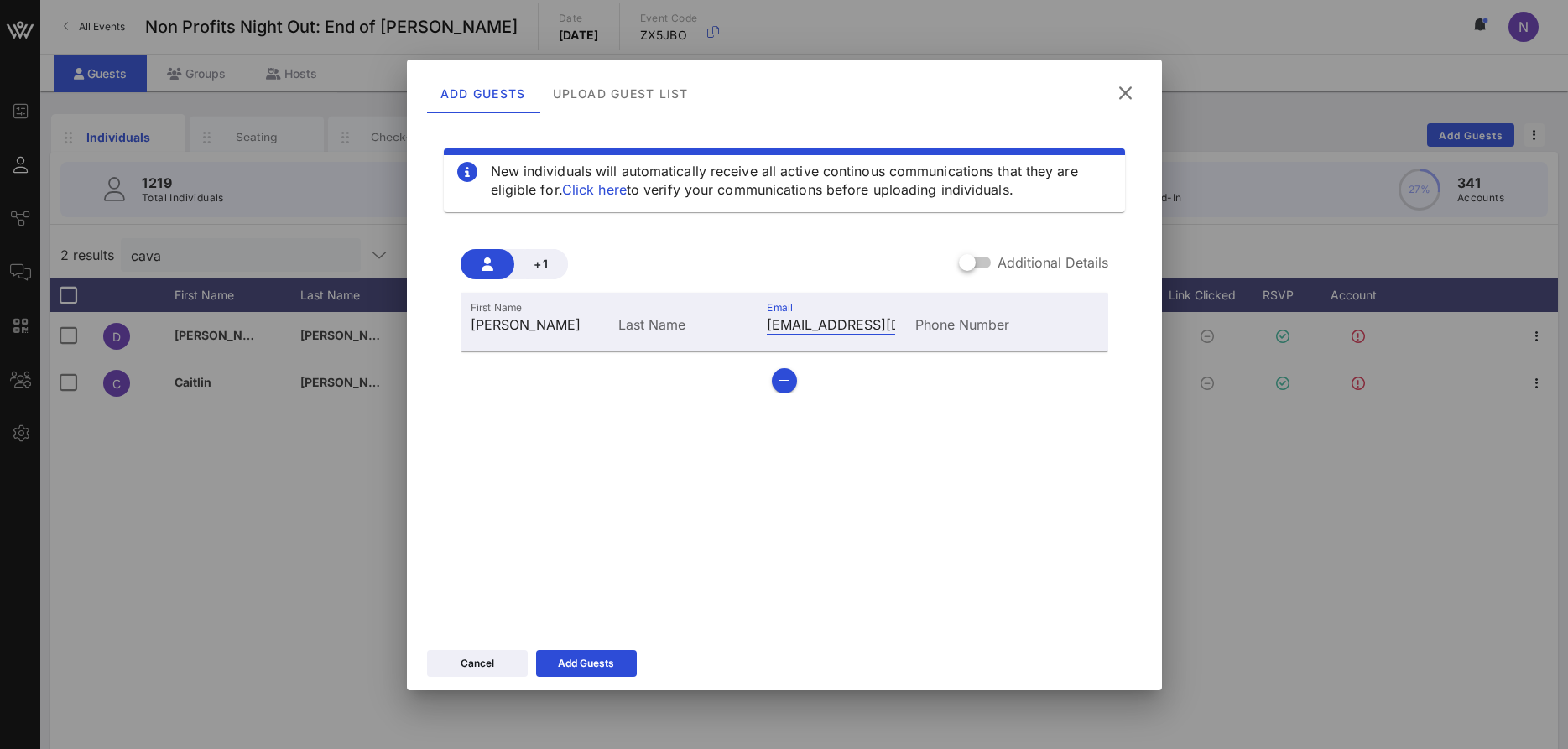
scroll to position [0, 31]
type input "[EMAIL_ADDRESS][DOMAIN_NAME]"
click at [656, 317] on input "Last Name" at bounding box center [682, 324] width 128 height 22
type input "[PERSON_NAME]"
click at [772, 383] on button "button" at bounding box center [785, 380] width 25 height 25
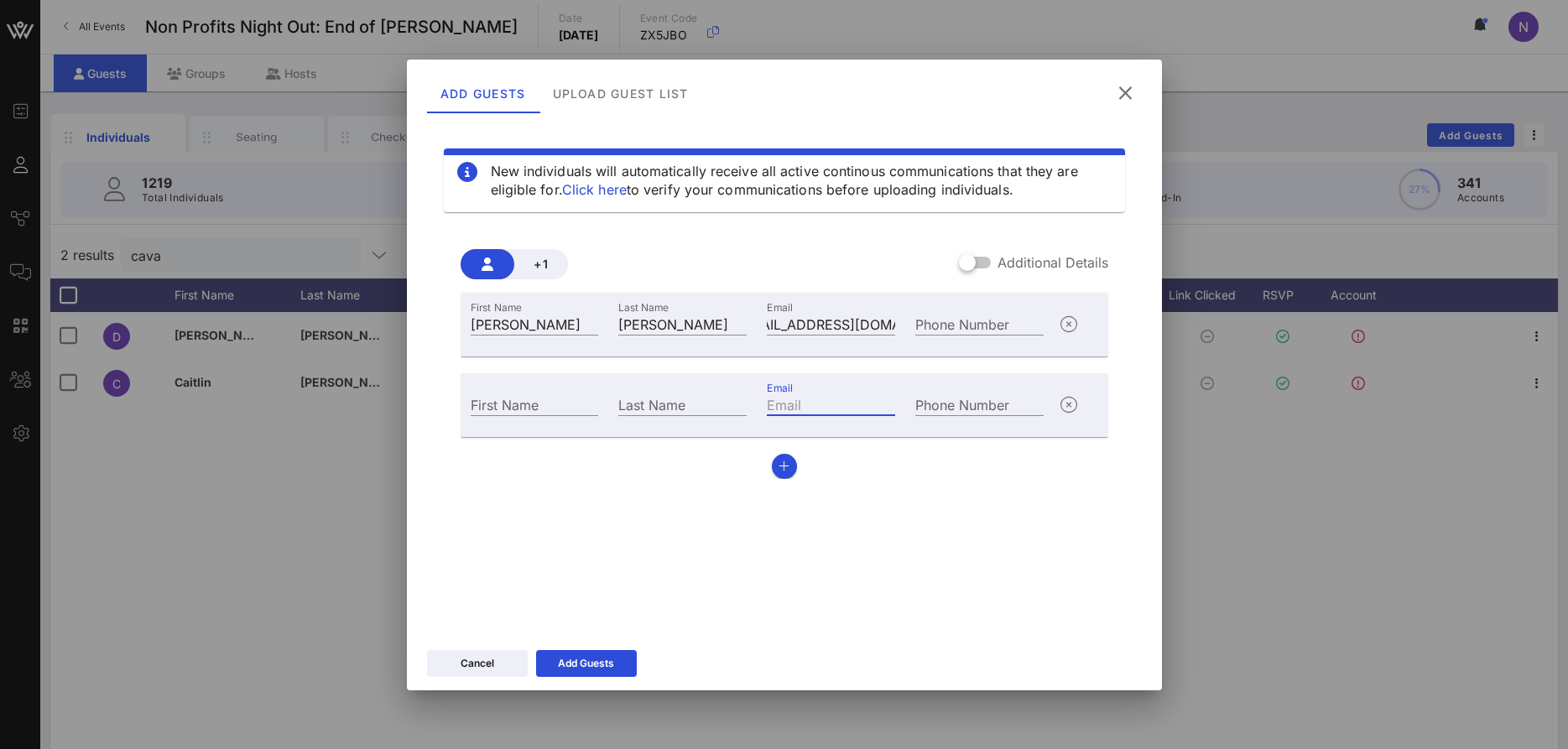
click at [813, 405] on input "Email" at bounding box center [830, 404] width 128 height 22
paste input "[EMAIL_ADDRESS][DOMAIN_NAME]"
type input "[EMAIL_ADDRESS][DOMAIN_NAME]"
click at [507, 405] on input "First Name" at bounding box center [535, 404] width 128 height 22
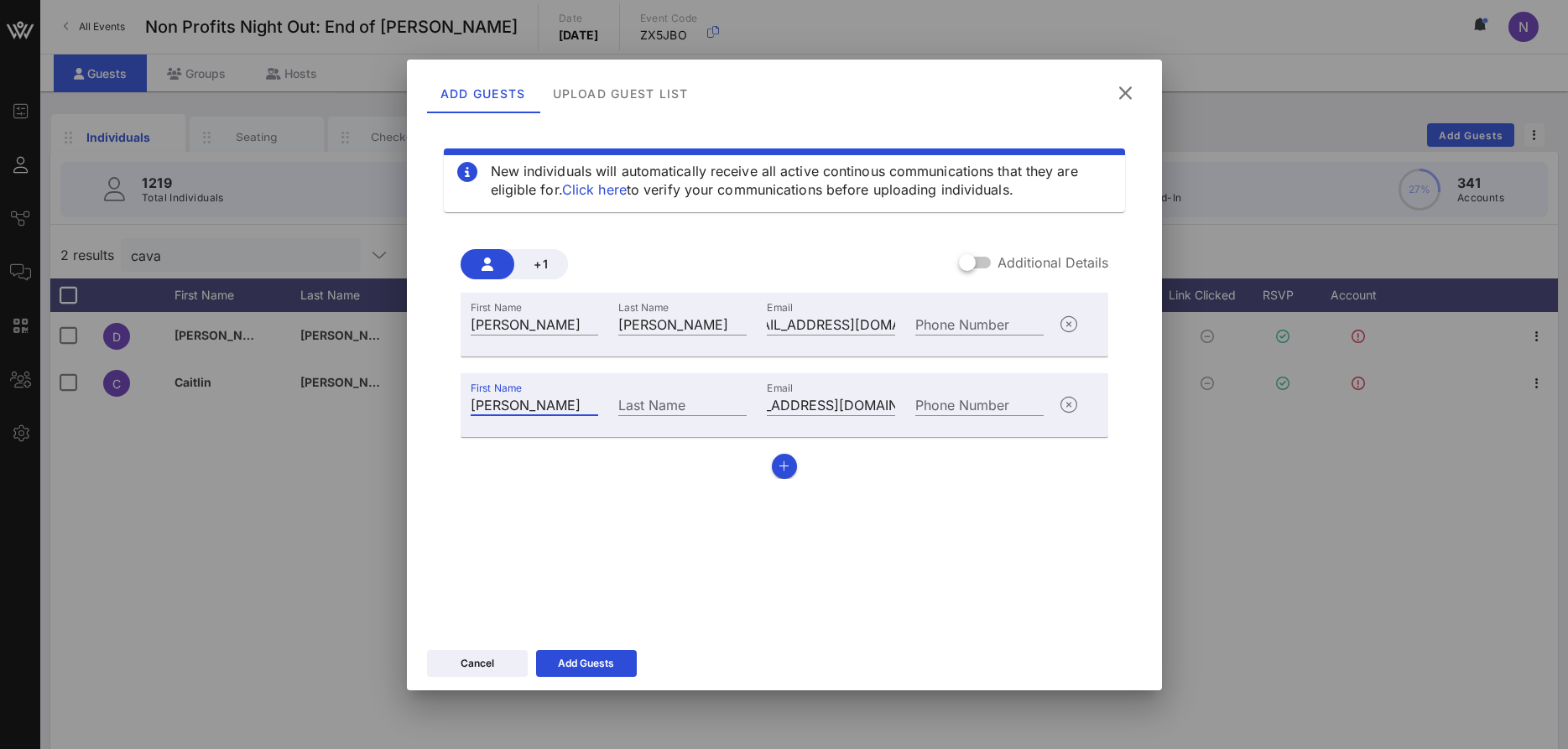
type input "[PERSON_NAME]"
type input "Karkutt"
click at [596, 671] on div "Add Guests" at bounding box center [586, 663] width 56 height 16
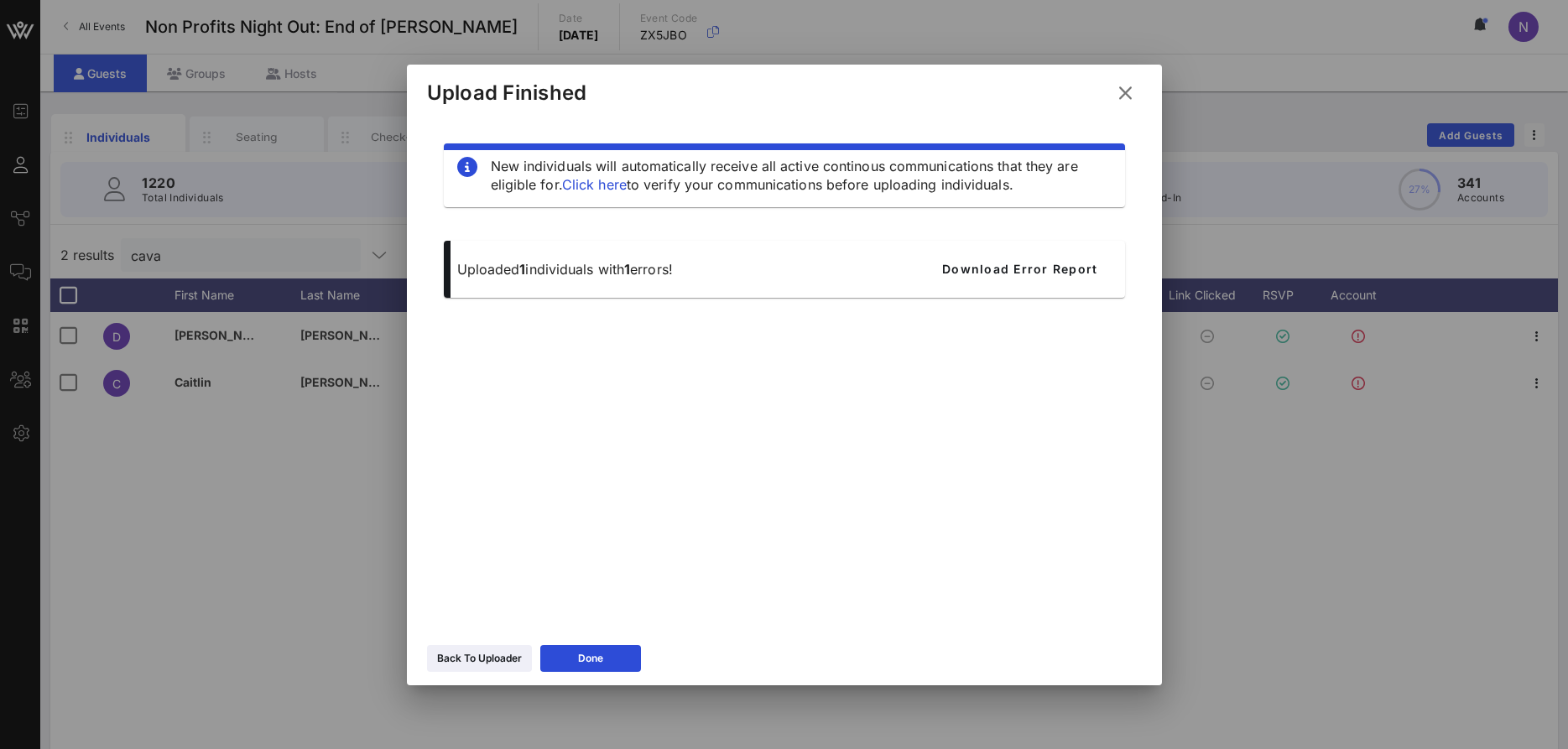
click at [1120, 92] on icon at bounding box center [1125, 93] width 23 height 20
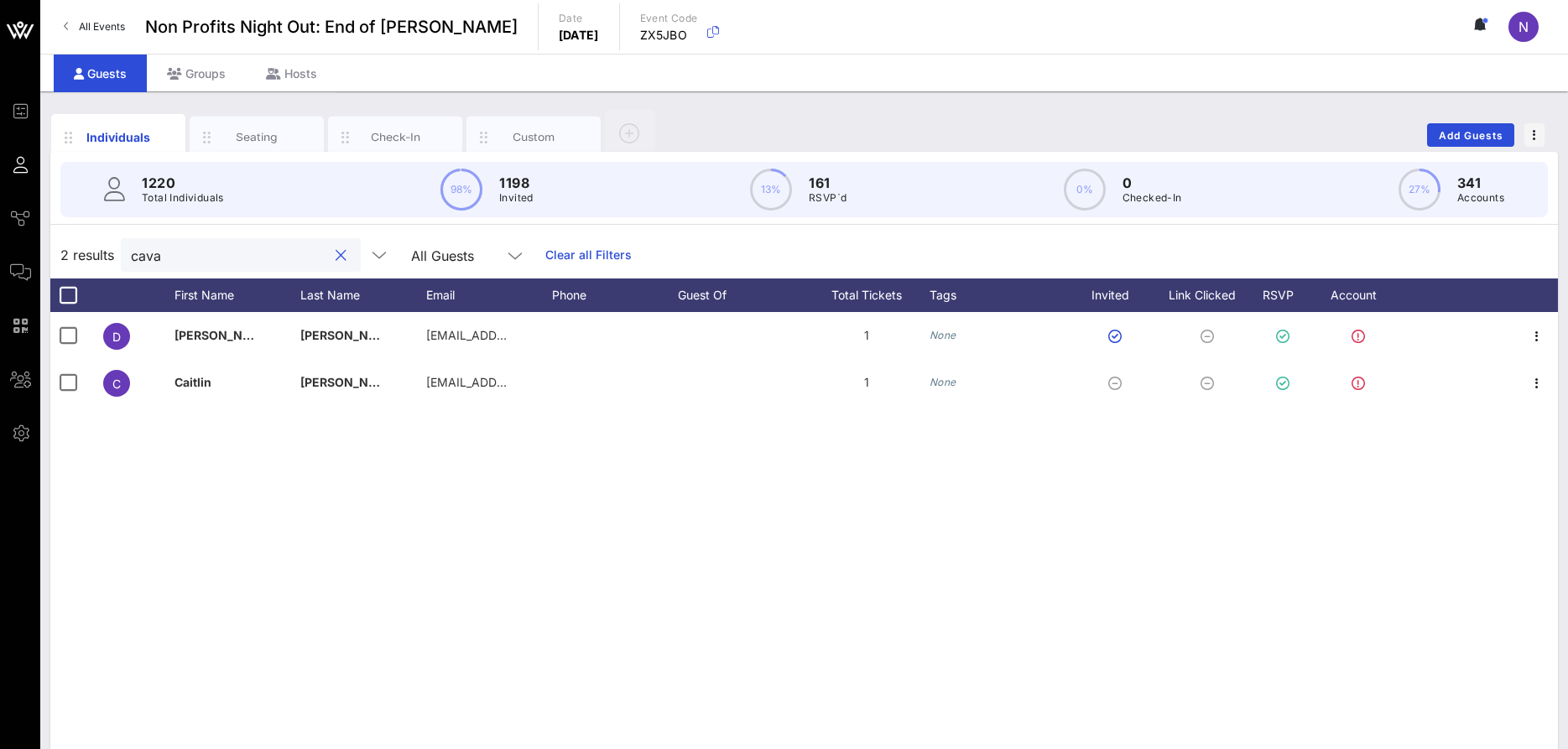
drag, startPoint x: 172, startPoint y: 257, endPoint x: 30, endPoint y: 245, distance: 142.5
click at [131, 245] on input "cava" at bounding box center [229, 255] width 197 height 22
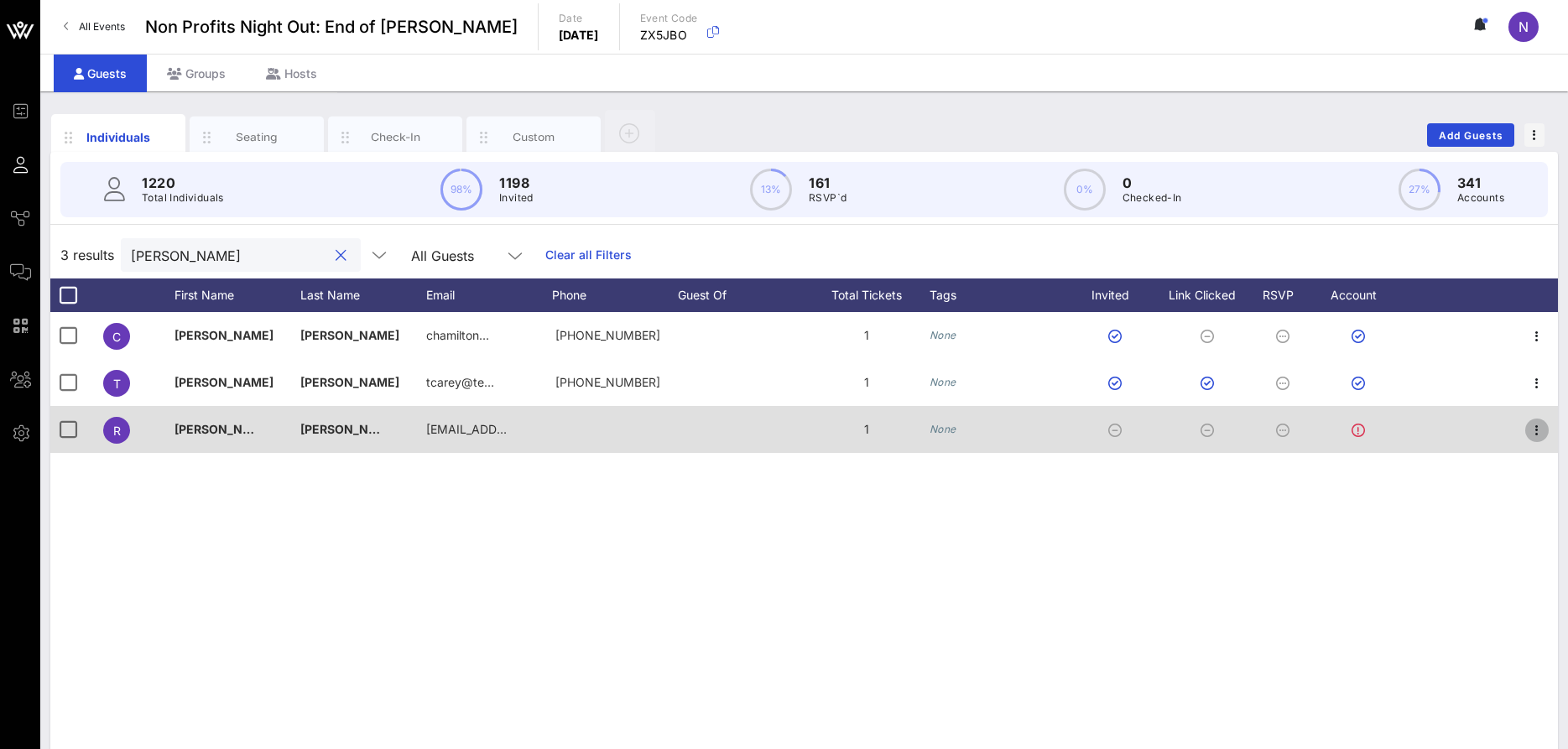
click at [1541, 431] on icon "button" at bounding box center [1537, 430] width 20 height 20
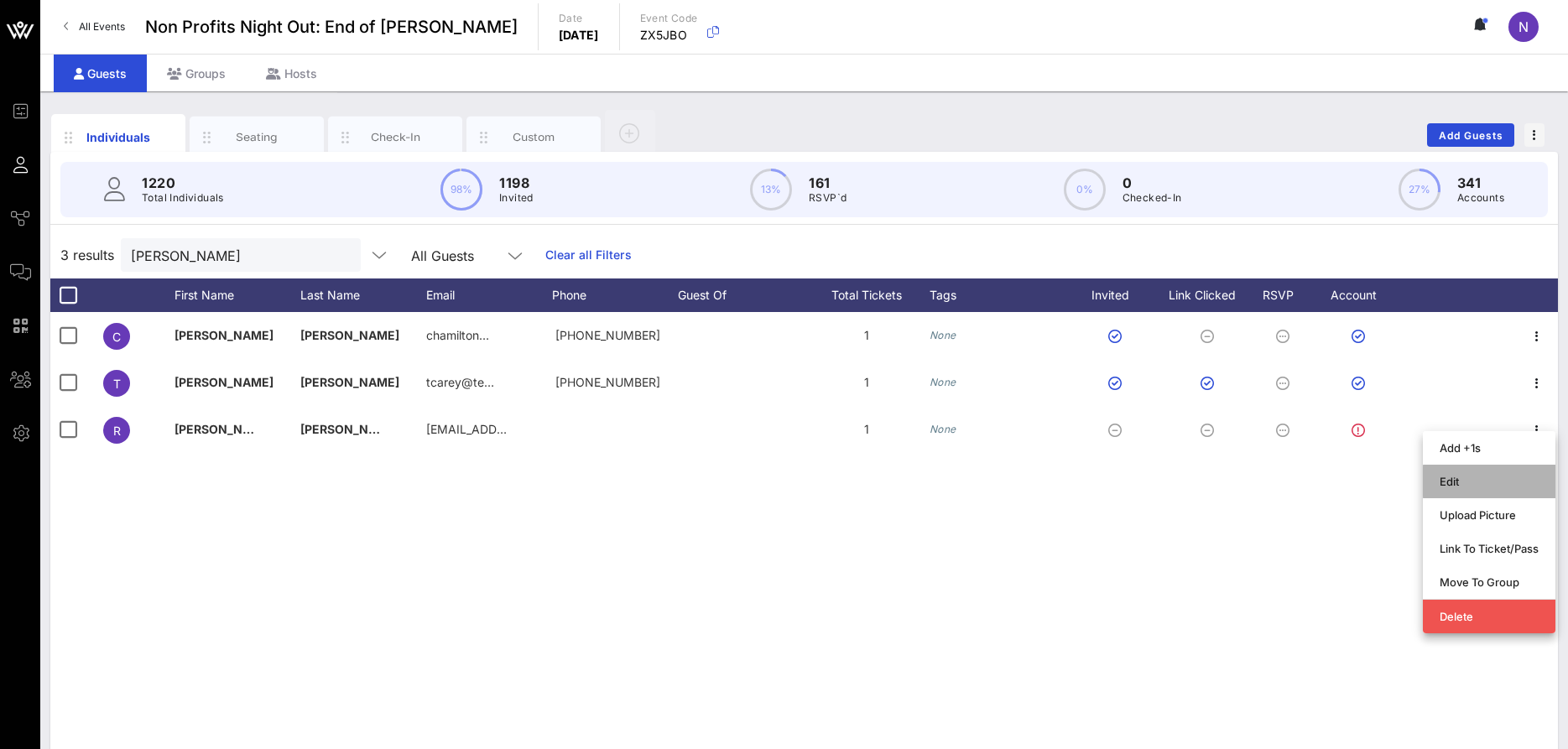
click at [1454, 471] on div "Edit" at bounding box center [1489, 481] width 99 height 26
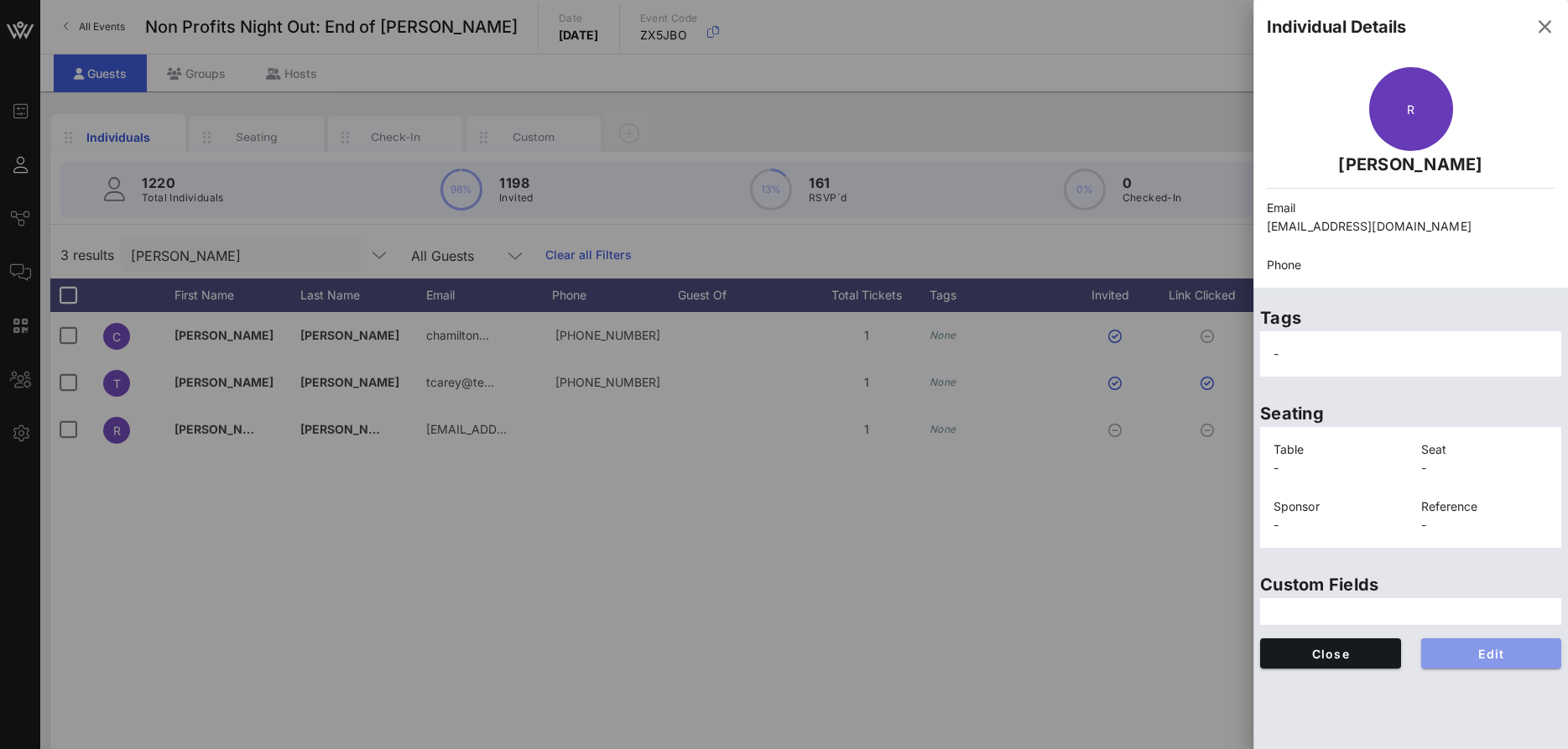
click at [1464, 662] on button "Edit" at bounding box center [1492, 653] width 141 height 30
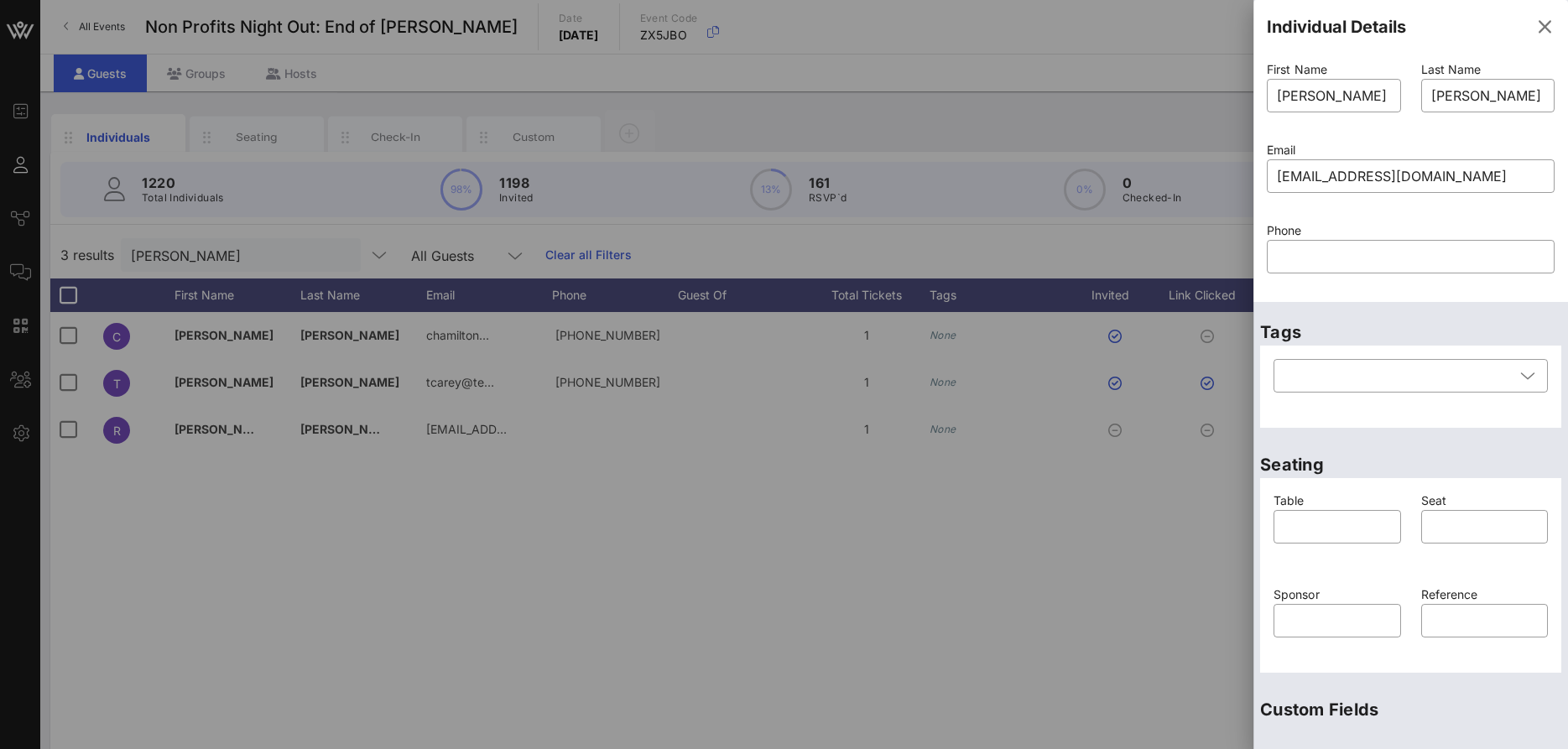
scroll to position [224, 0]
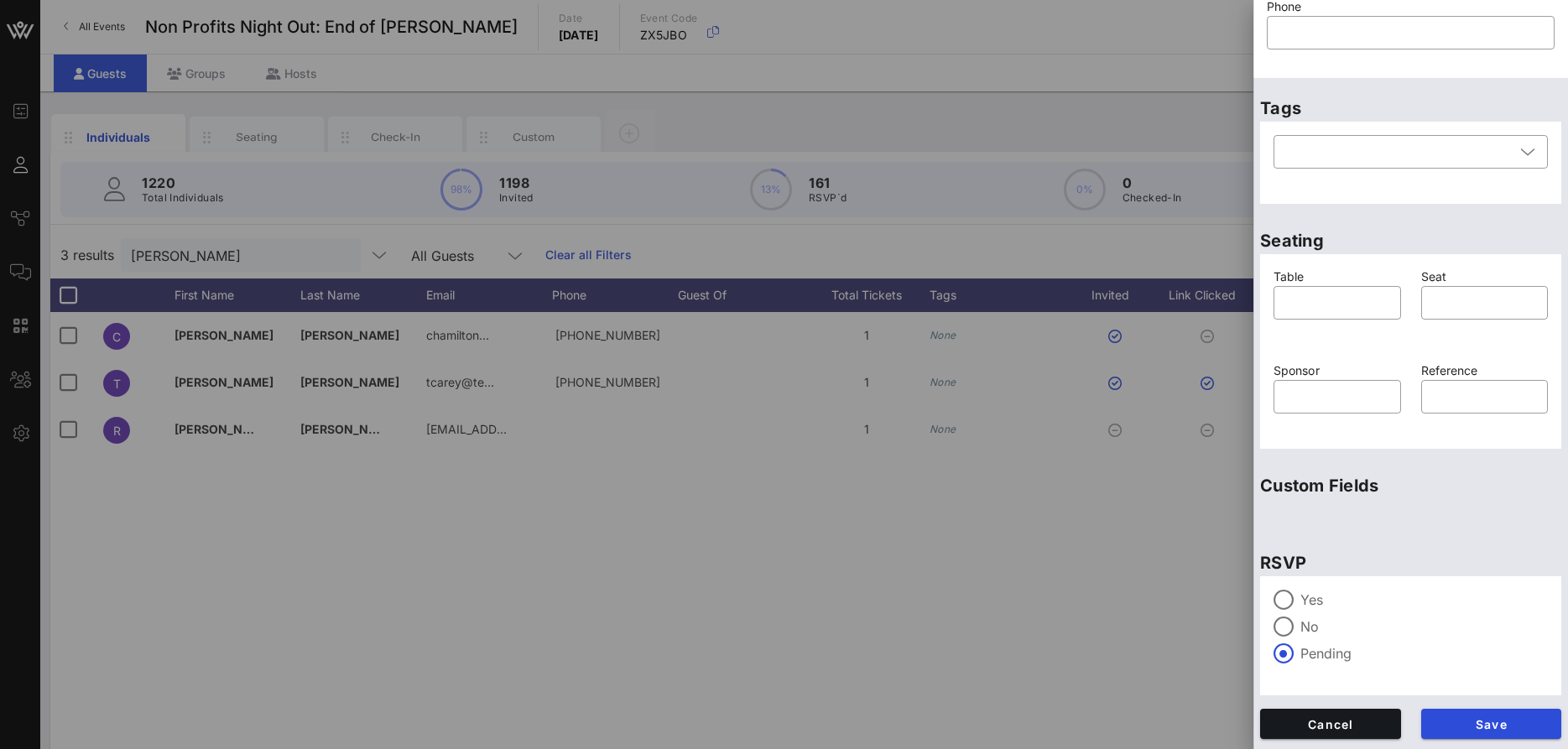
click at [1325, 595] on label "Yes" at bounding box center [1424, 600] width 248 height 16
click at [1457, 716] on button "Save" at bounding box center [1492, 724] width 141 height 30
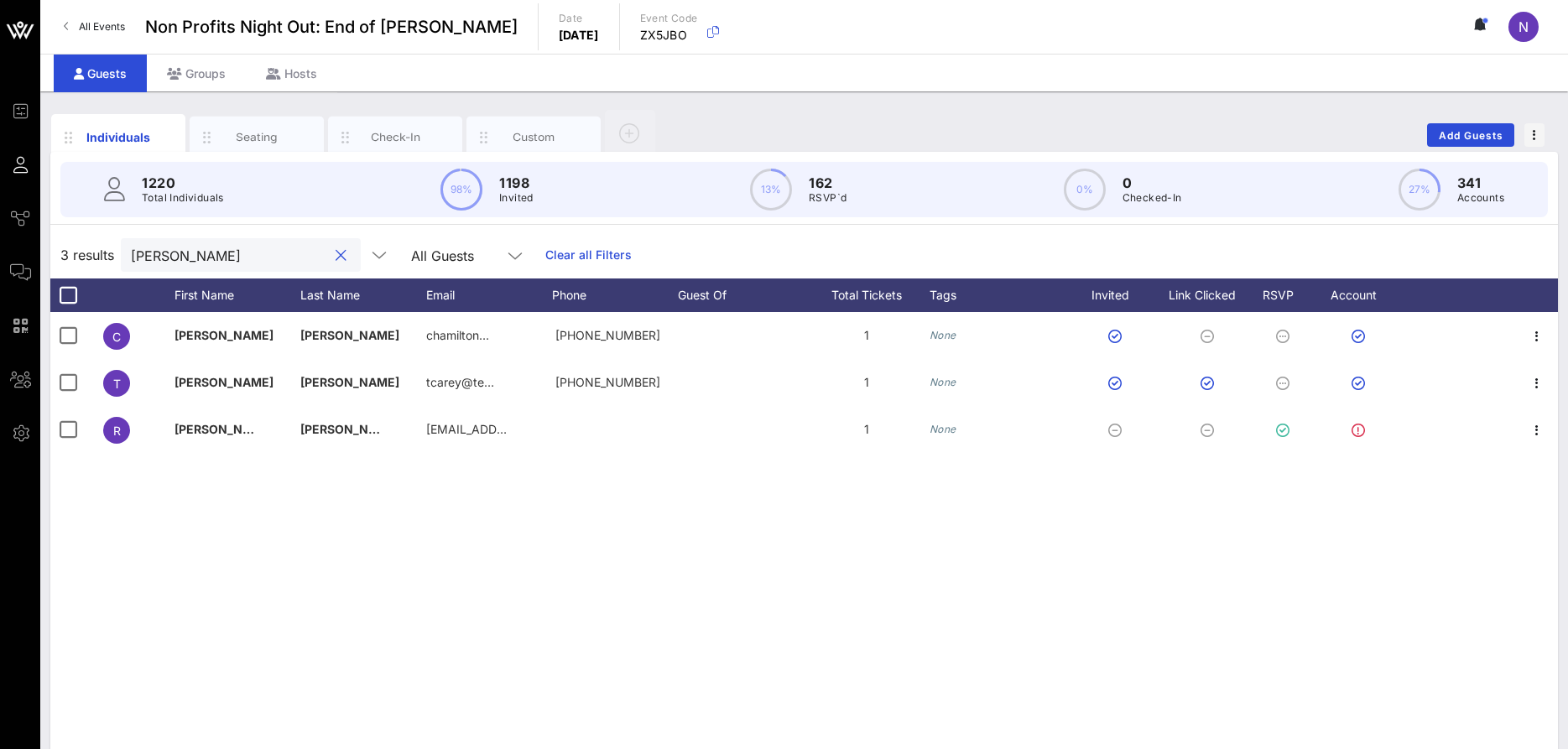
drag, startPoint x: 190, startPoint y: 255, endPoint x: 87, endPoint y: 261, distance: 103.2
click at [131, 261] on input "[PERSON_NAME]" at bounding box center [229, 255] width 197 height 22
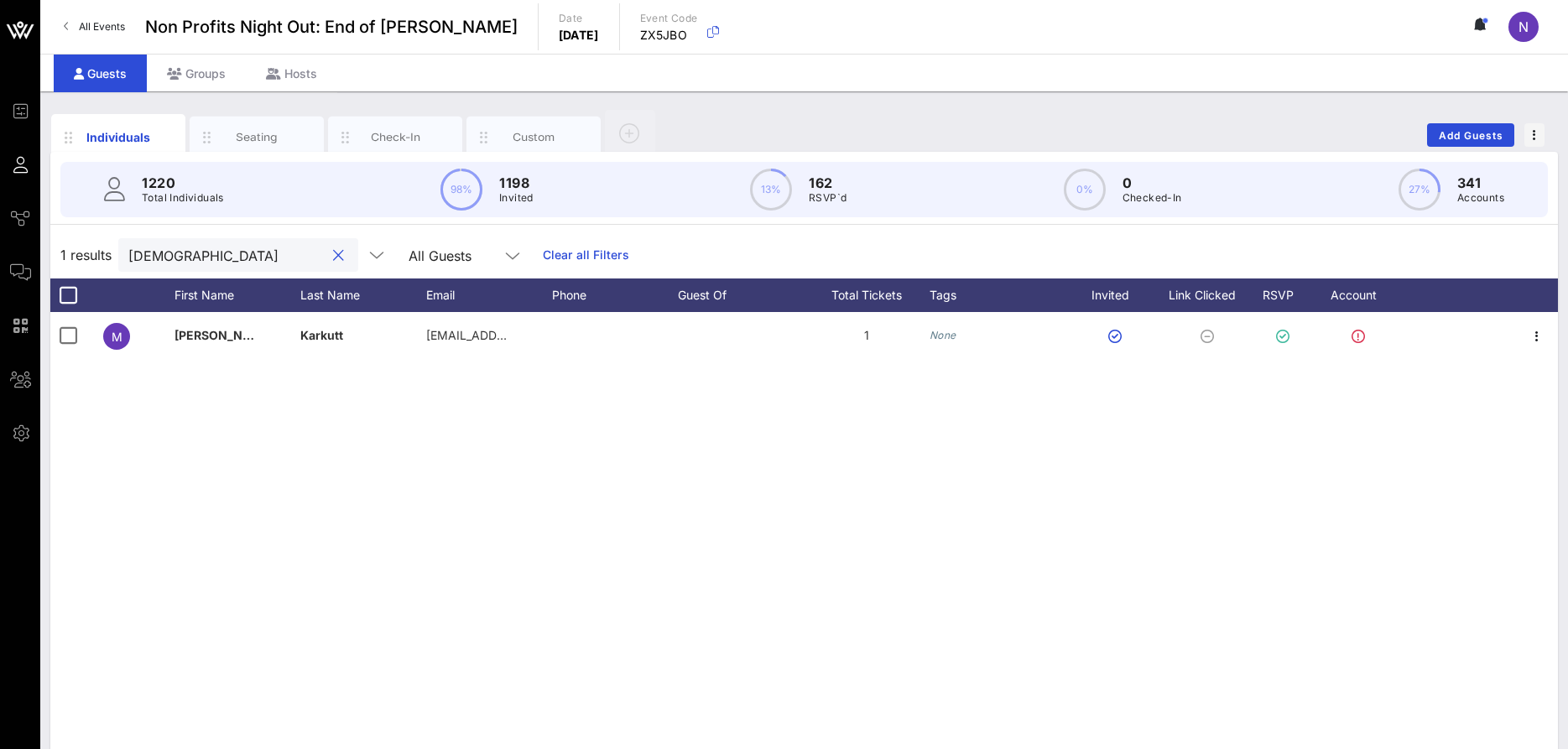
drag, startPoint x: 219, startPoint y: 249, endPoint x: -43, endPoint y: 229, distance: 262.8
click at [128, 244] on input "[DEMOGRAPHIC_DATA]" at bounding box center [227, 255] width 197 height 22
drag, startPoint x: 205, startPoint y: 257, endPoint x: -15, endPoint y: 260, distance: 220.0
click at [131, 260] on input "[DEMOGRAPHIC_DATA]" at bounding box center [229, 255] width 197 height 22
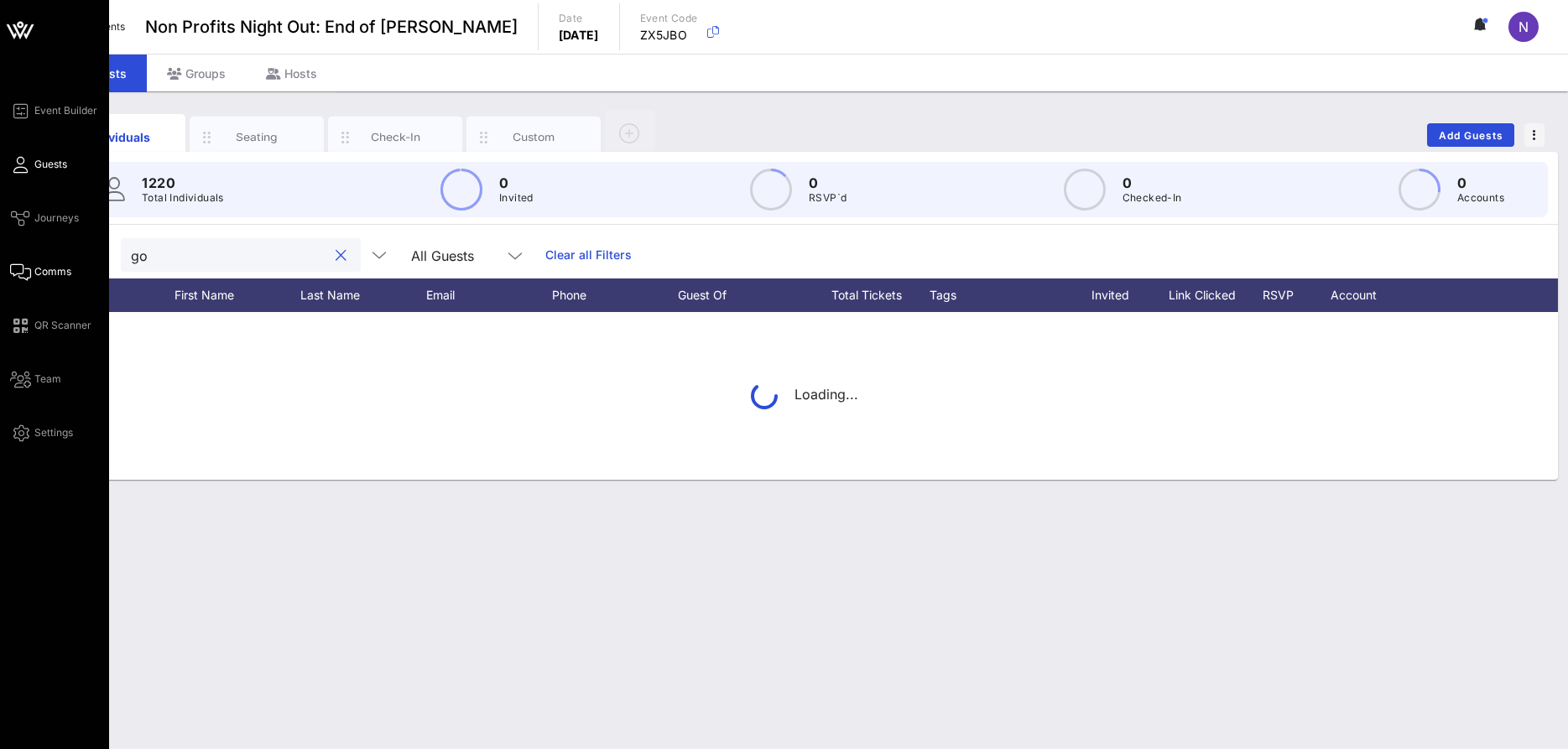
type input "g"
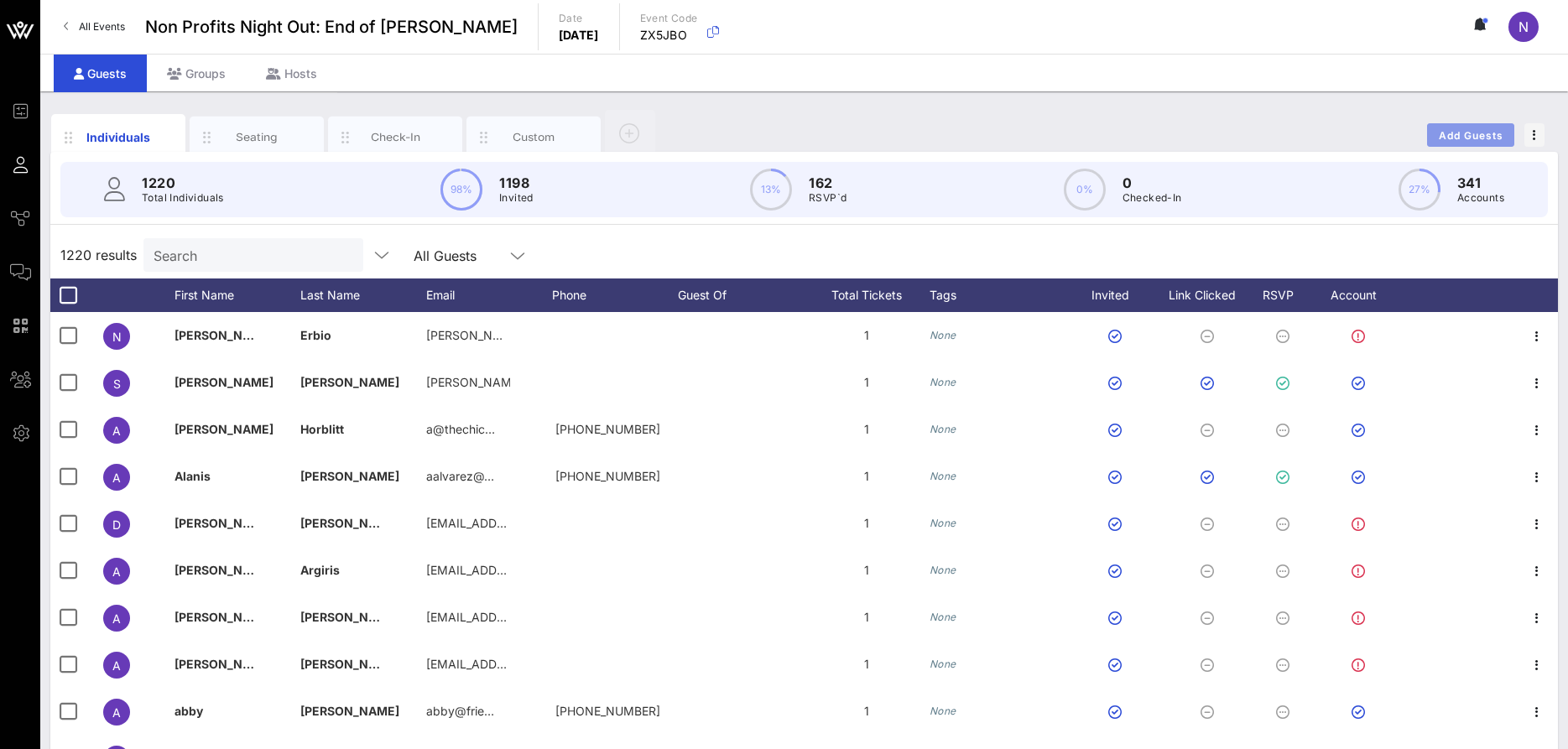
click at [1463, 134] on span "Add Guests" at bounding box center [1471, 136] width 66 height 13
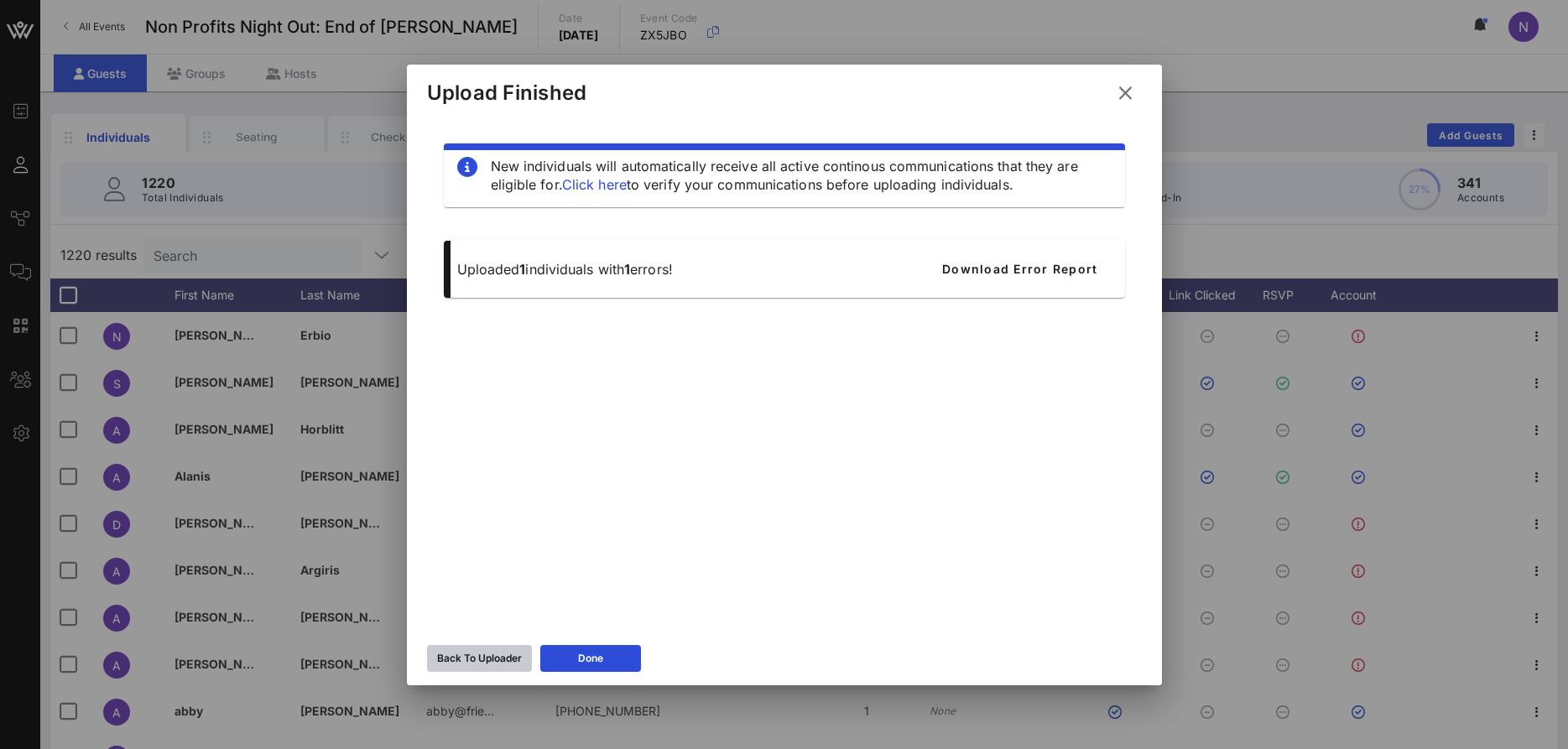
click at [461, 660] on div "Back To Uploader" at bounding box center [479, 658] width 85 height 16
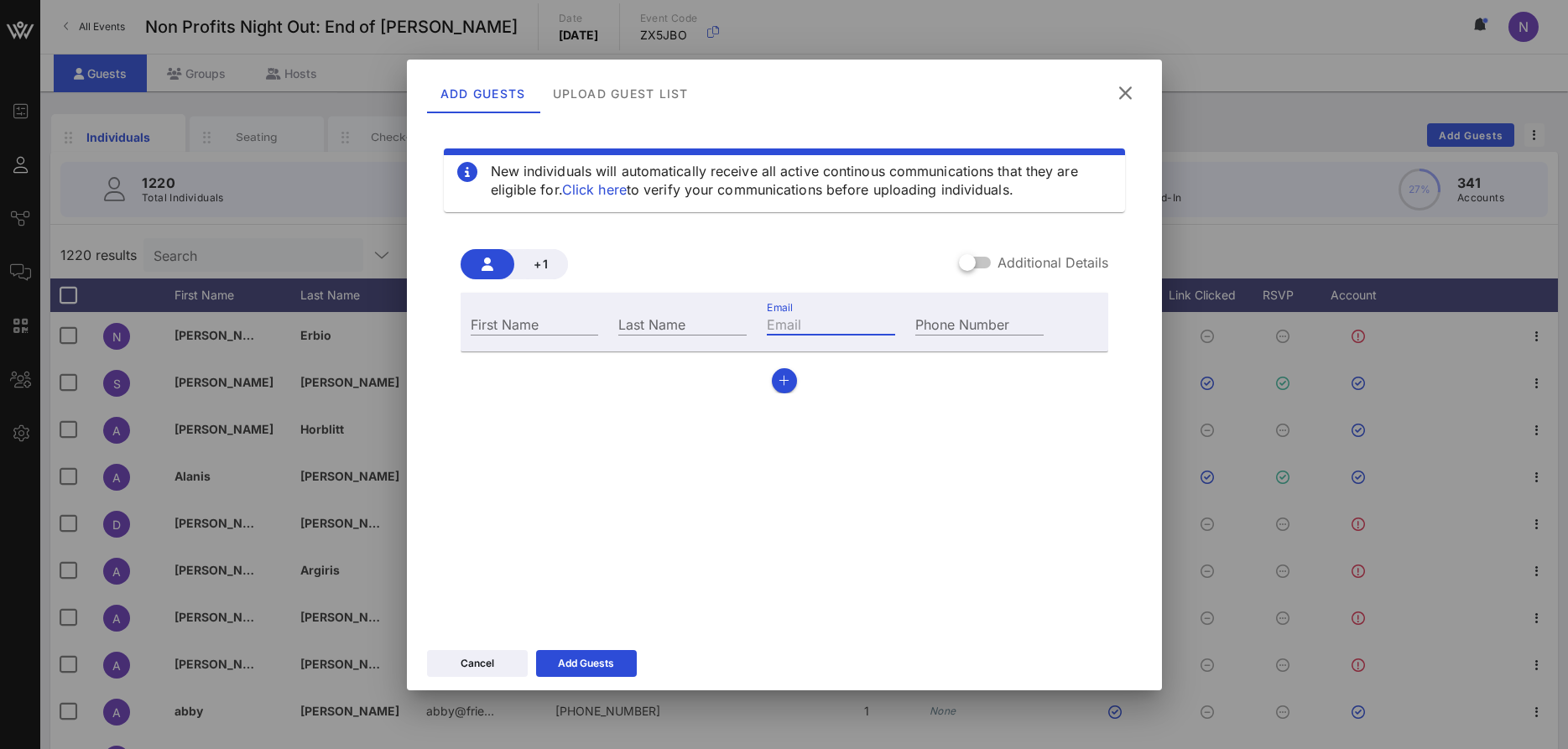
click at [840, 326] on input "Email" at bounding box center [830, 324] width 128 height 22
paste input "[EMAIL_ADDRESS][DOMAIN_NAME]"
type input "[EMAIL_ADDRESS][DOMAIN_NAME]"
click at [532, 319] on input "First Name" at bounding box center [535, 324] width 128 height 22
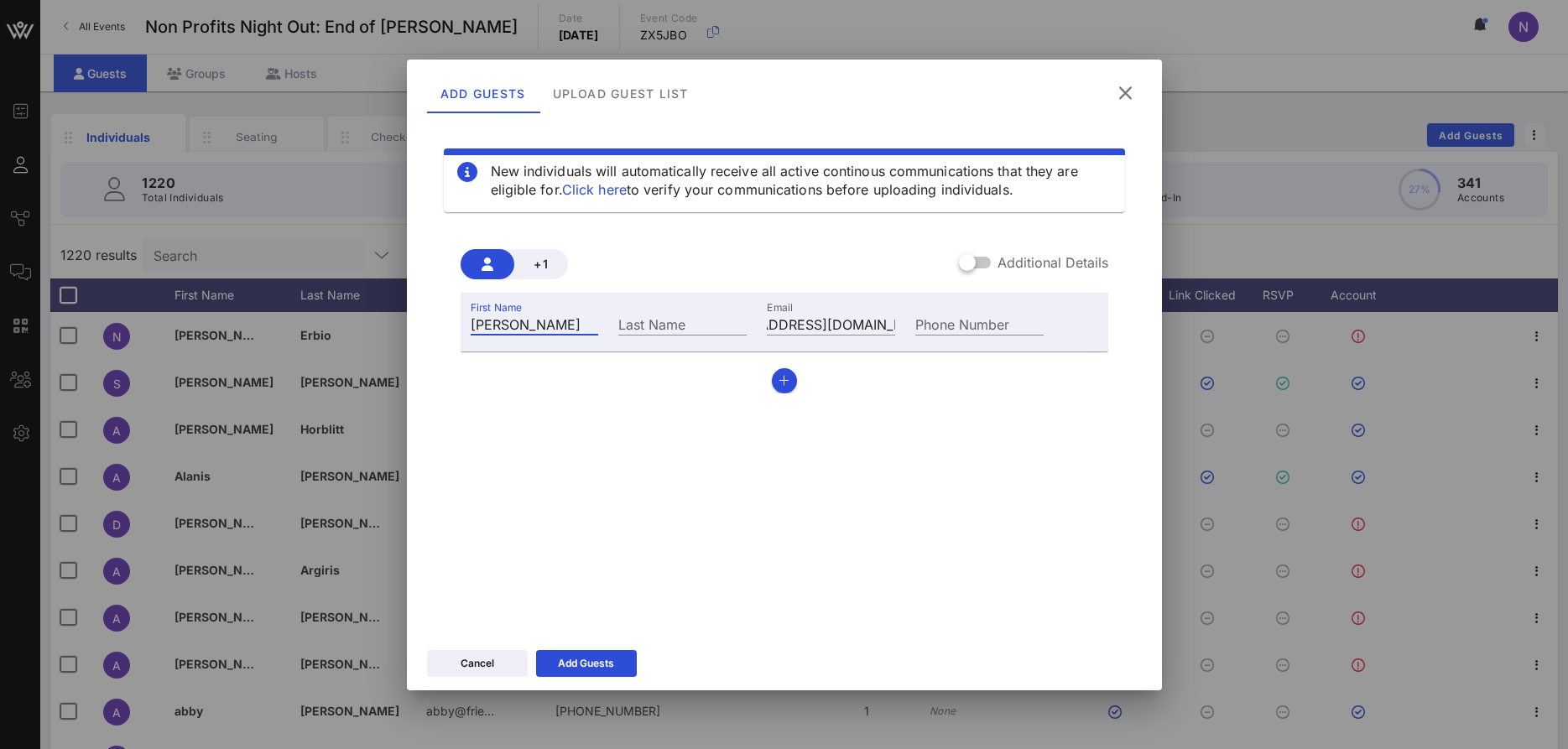
type input "[PERSON_NAME]"
click at [788, 376] on icon "button" at bounding box center [784, 380] width 11 height 12
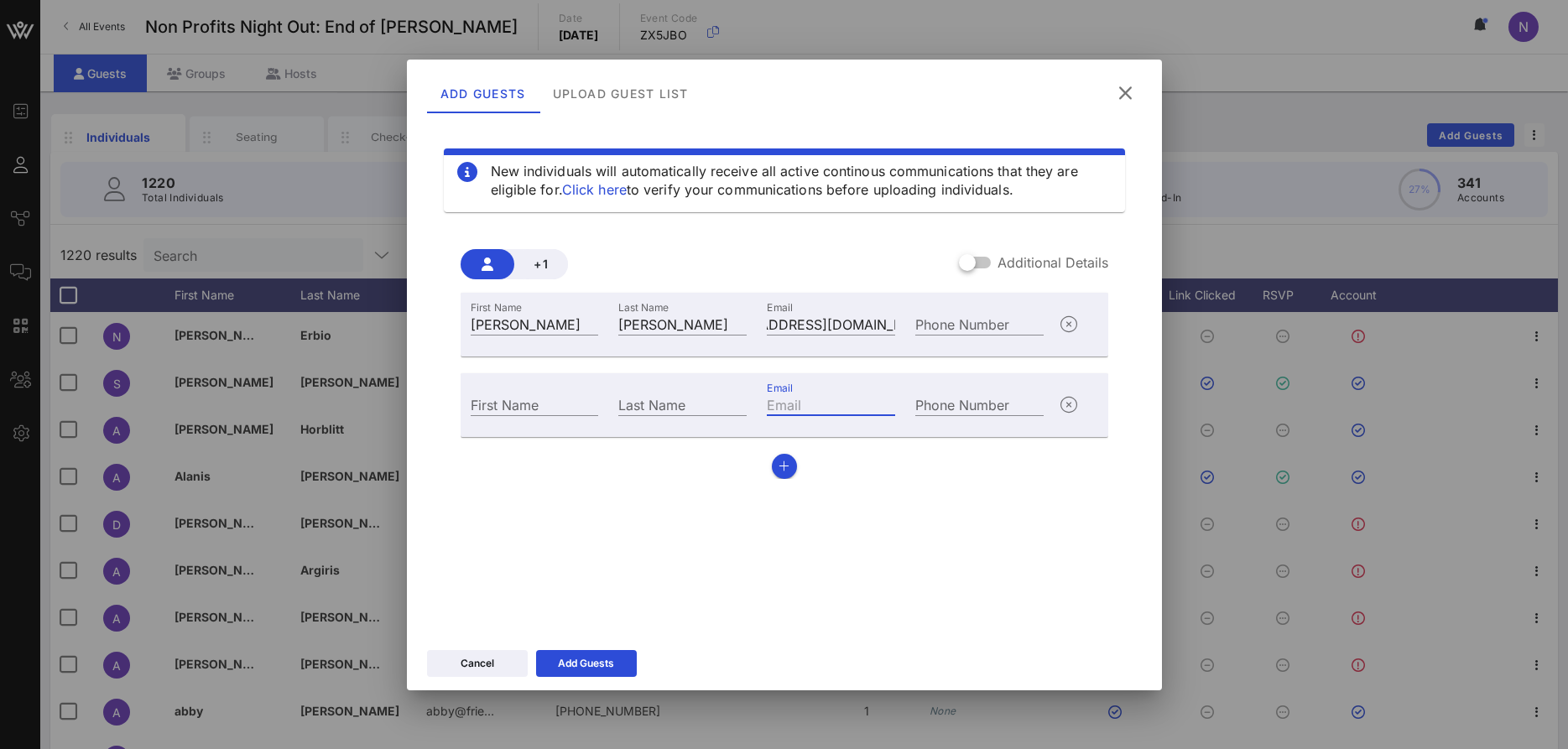
click at [812, 395] on input "Email" at bounding box center [830, 404] width 128 height 22
paste input "[EMAIL_ADDRESS][DOMAIN_NAME]"
type input "[EMAIL_ADDRESS][DOMAIN_NAME]"
click at [561, 410] on input "First Name" at bounding box center [535, 404] width 128 height 22
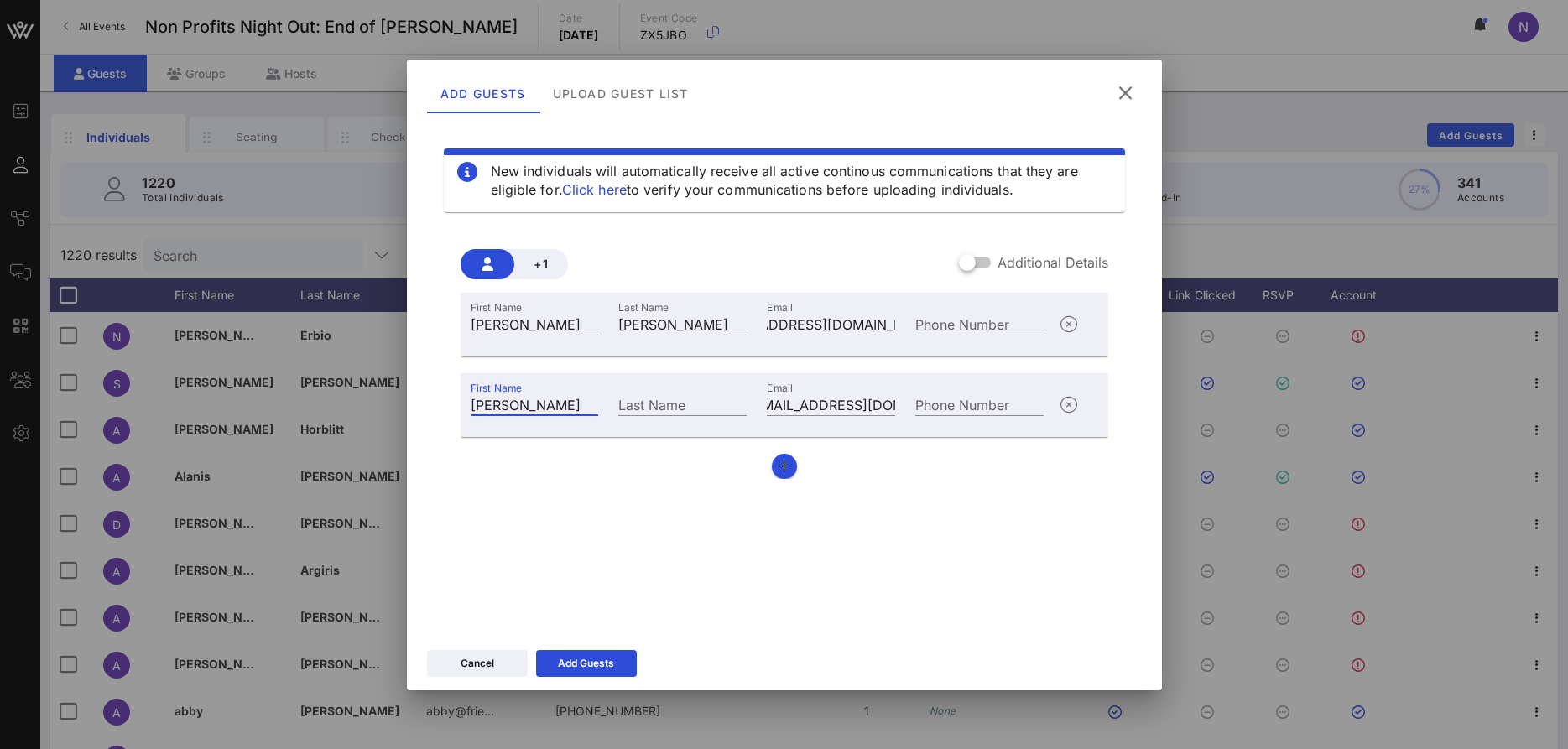
type input "[PERSON_NAME]"
click at [773, 471] on button "button" at bounding box center [785, 466] width 25 height 25
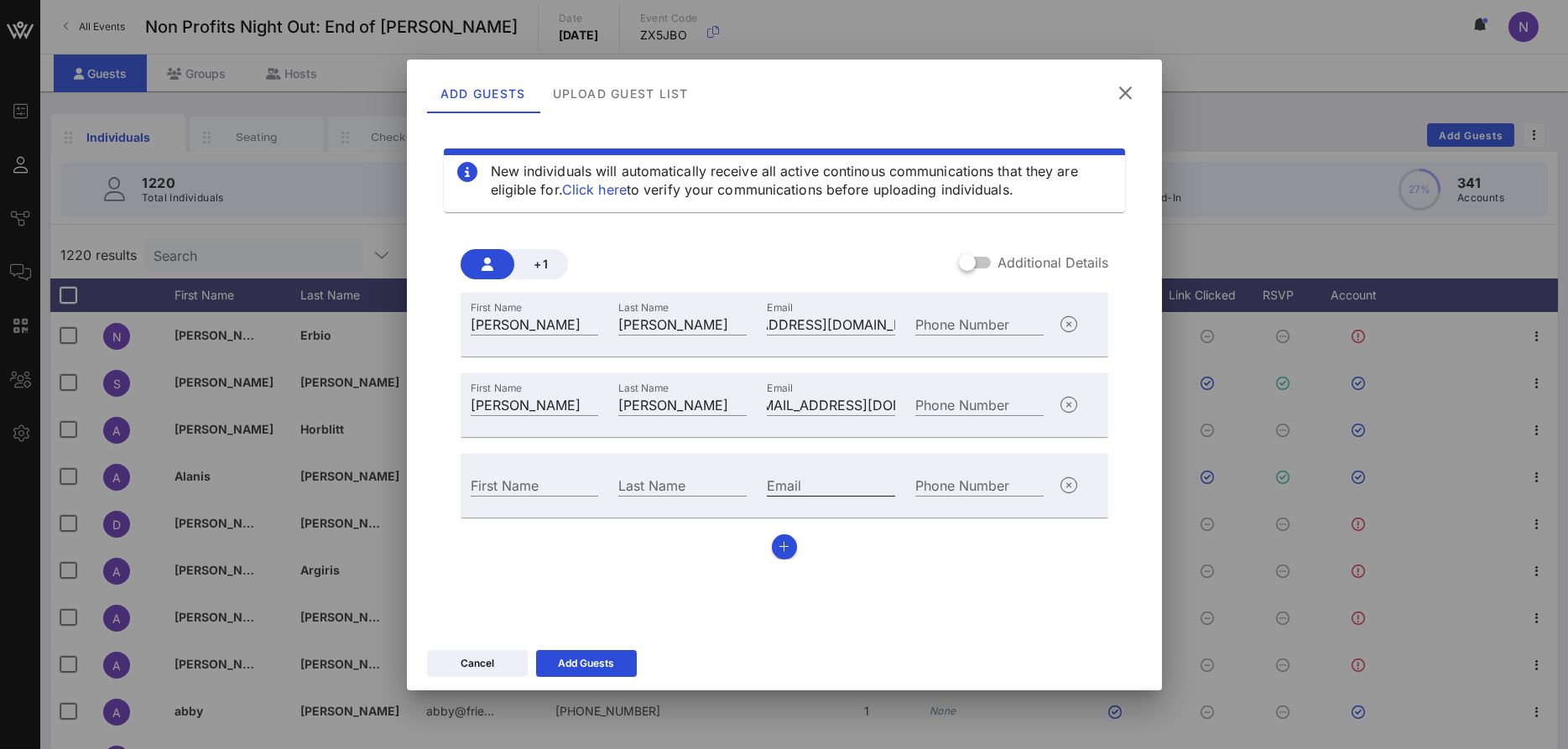
click at [806, 479] on input "Email" at bounding box center [830, 485] width 128 height 22
paste input "[EMAIL_ADDRESS][DOMAIN_NAME]"
type input "[EMAIL_ADDRESS][DOMAIN_NAME]"
click at [504, 483] on input "First Name" at bounding box center [535, 485] width 128 height 22
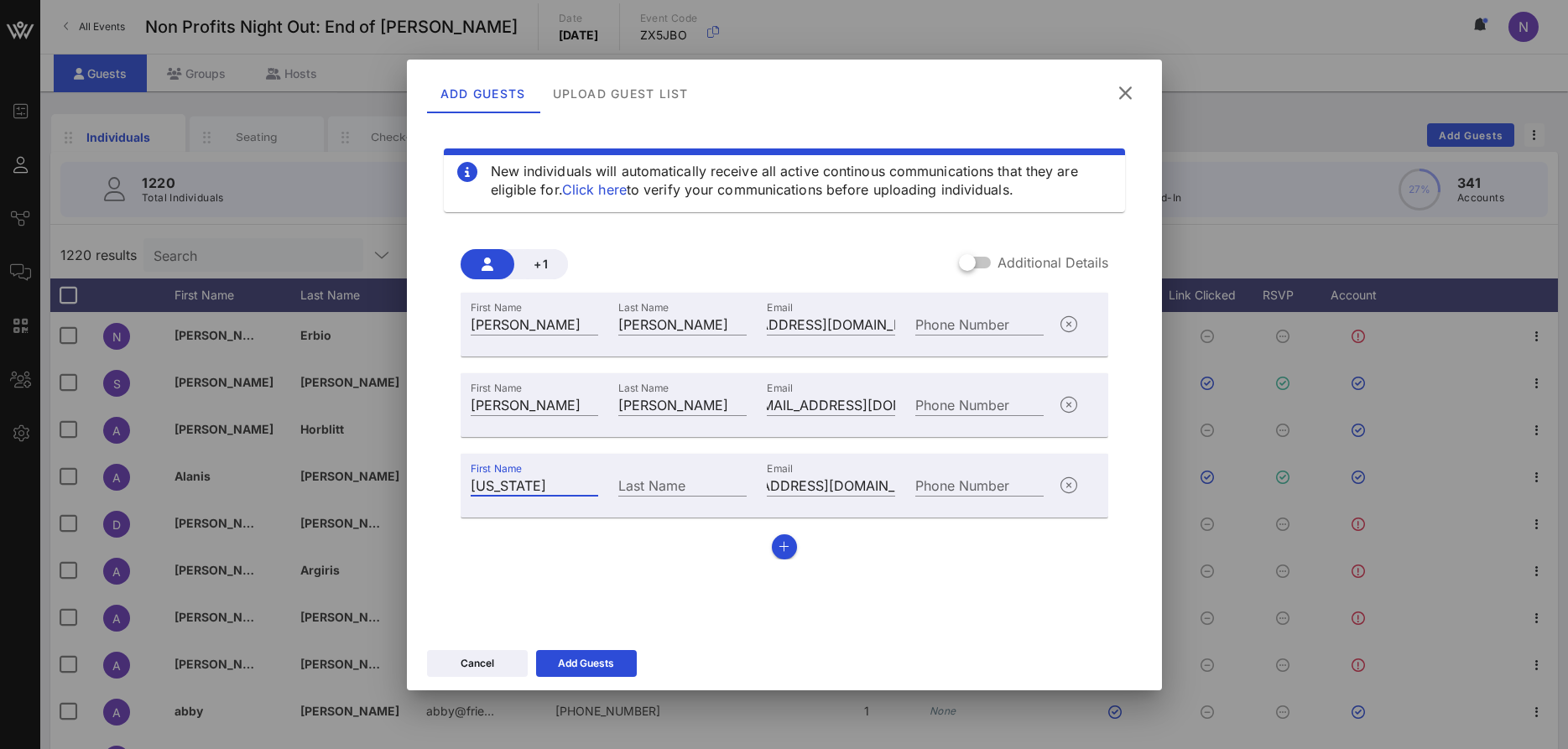
type input "[US_STATE]"
type input "[PERSON_NAME]"
click at [609, 668] on div "Add Guests" at bounding box center [586, 663] width 56 height 16
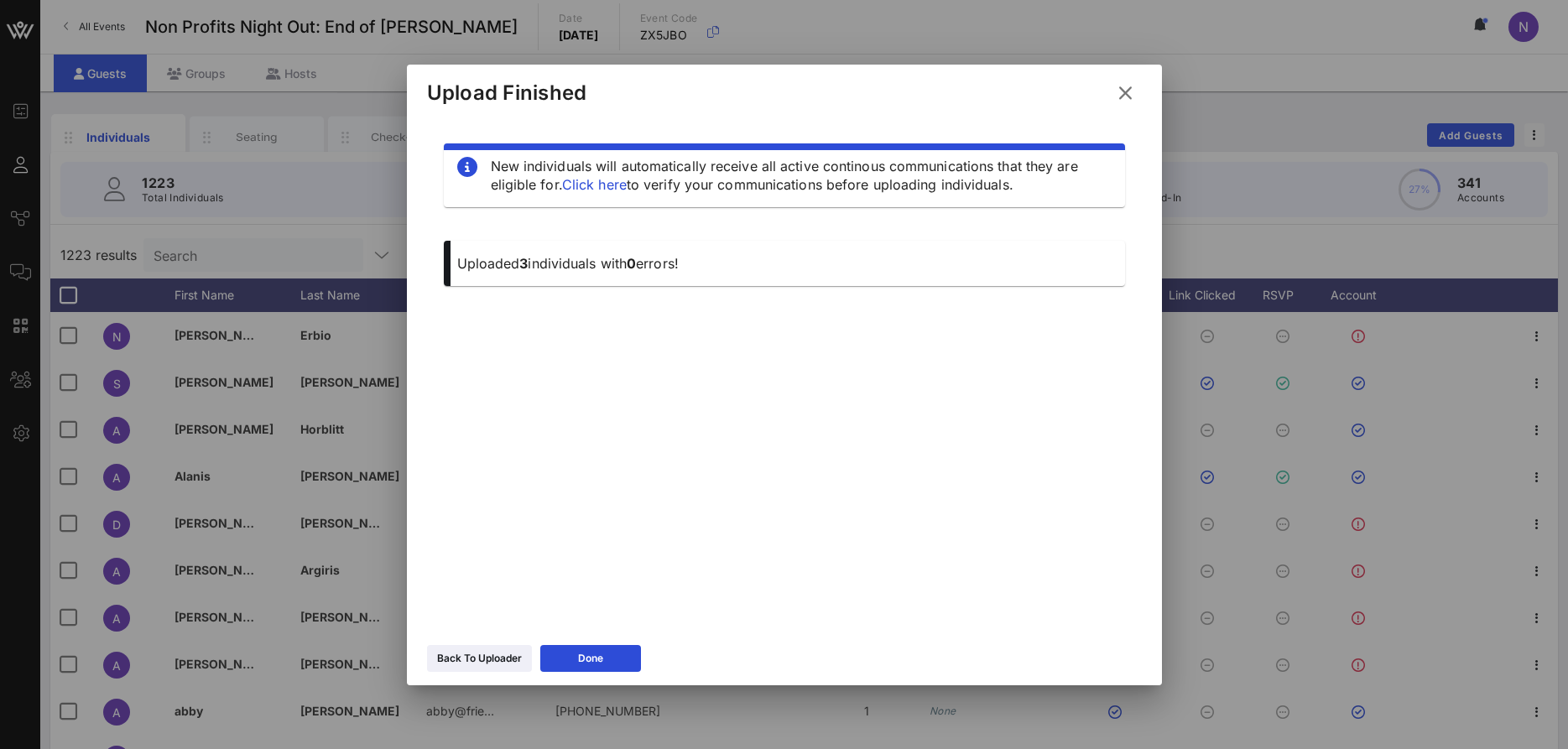
click at [1125, 91] on icon at bounding box center [1125, 92] width 24 height 21
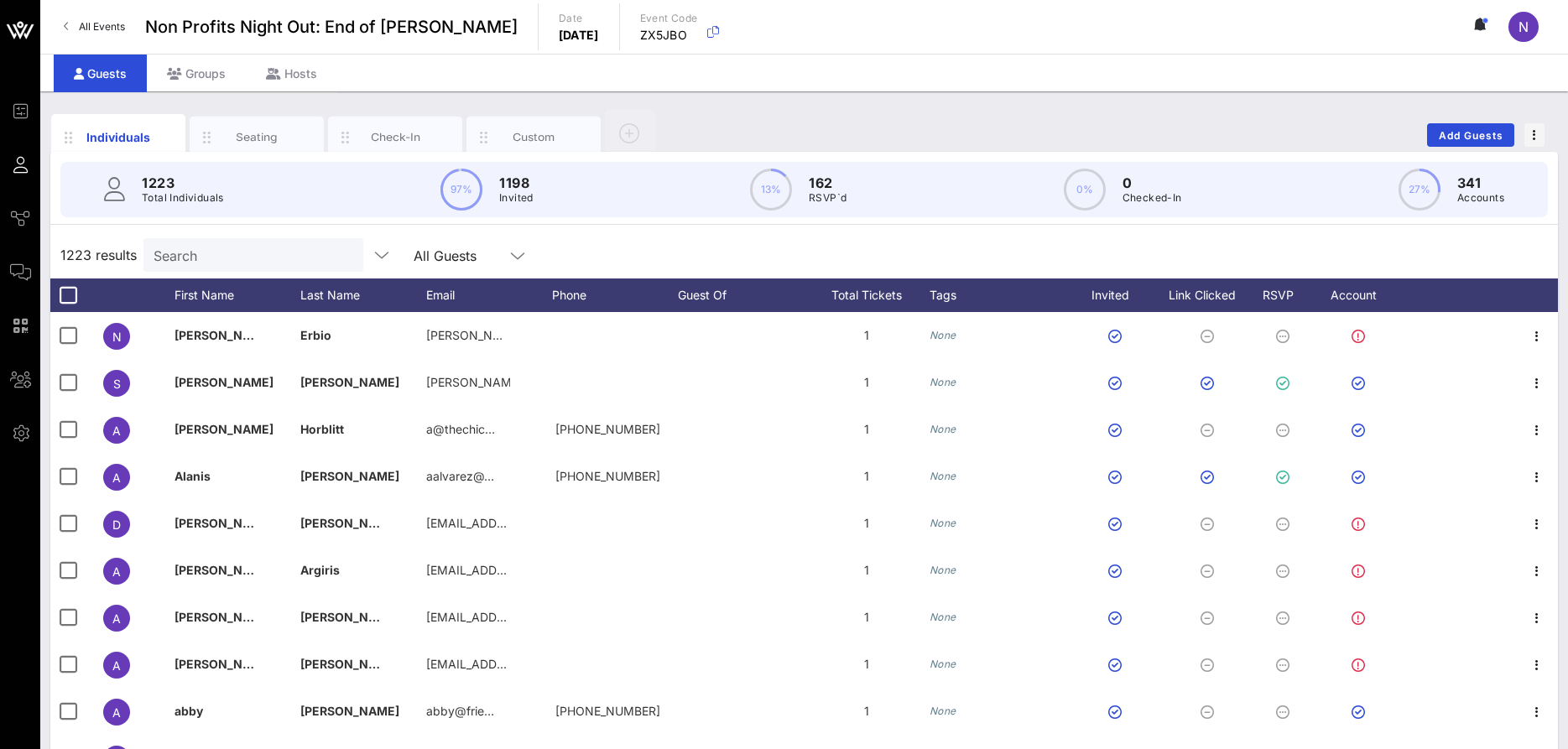
click at [246, 251] on input "Search" at bounding box center [252, 255] width 197 height 22
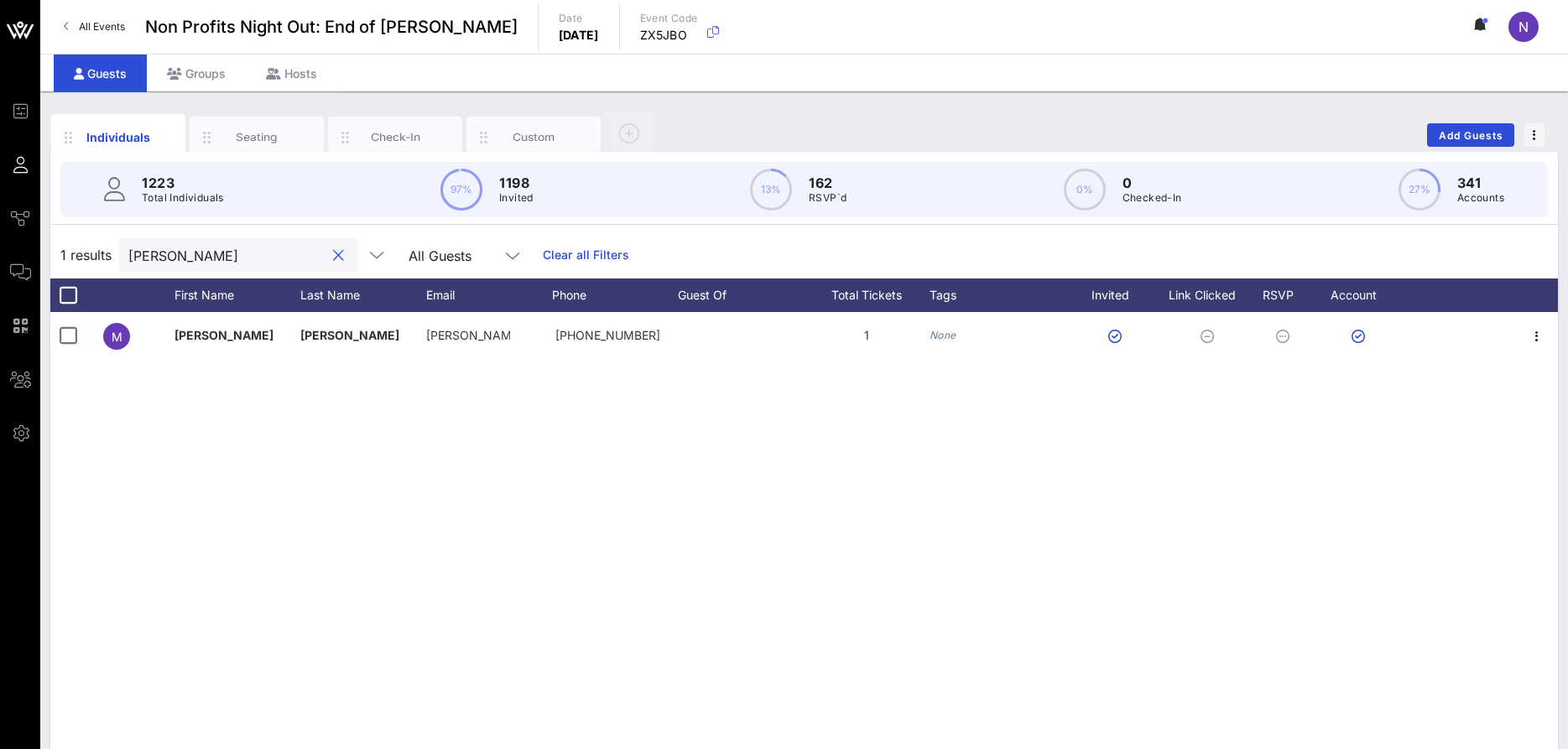
type input "[PERSON_NAME]"
click at [333, 258] on button "clear icon" at bounding box center [339, 256] width 11 height 16
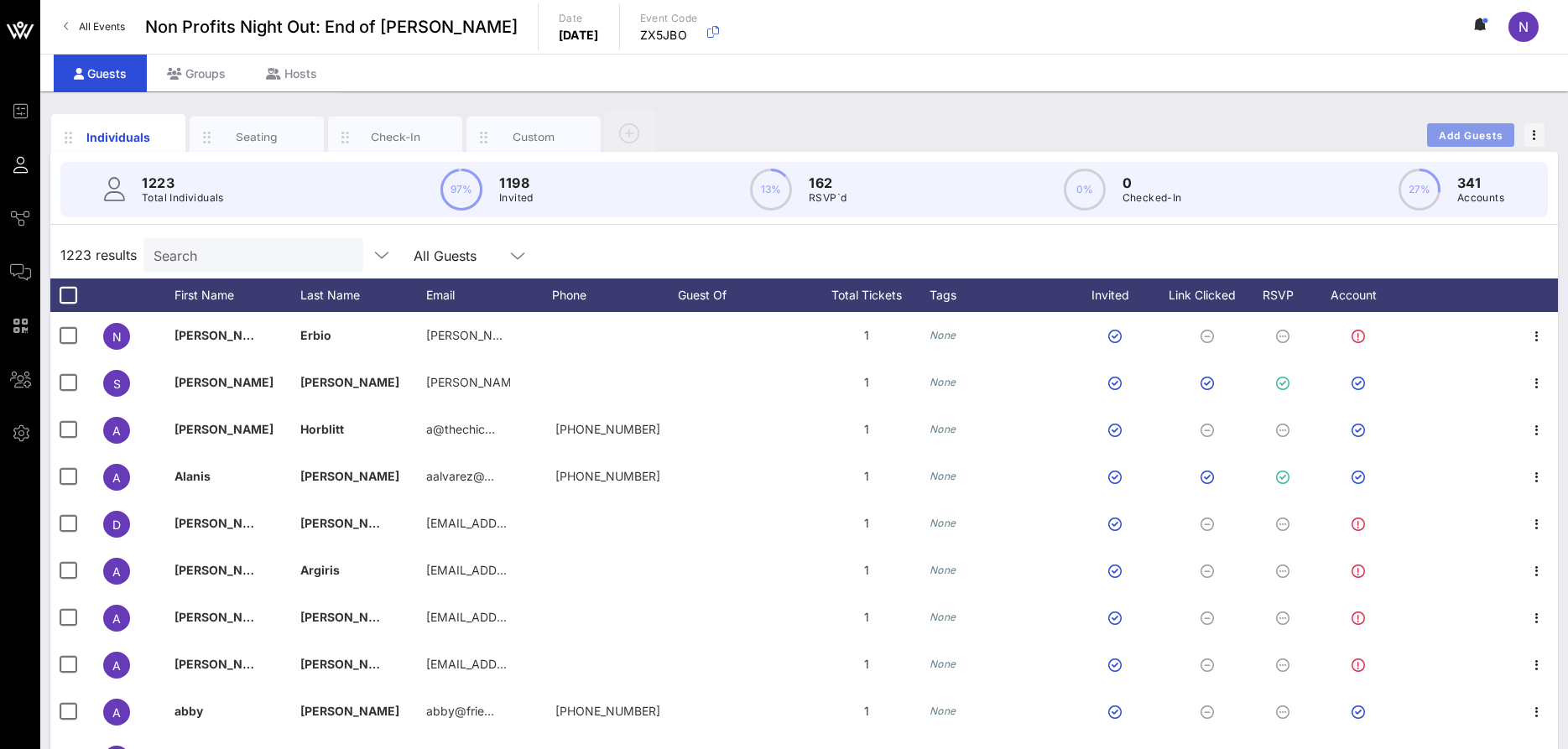
click at [1468, 136] on span "Add Guests" at bounding box center [1471, 136] width 66 height 13
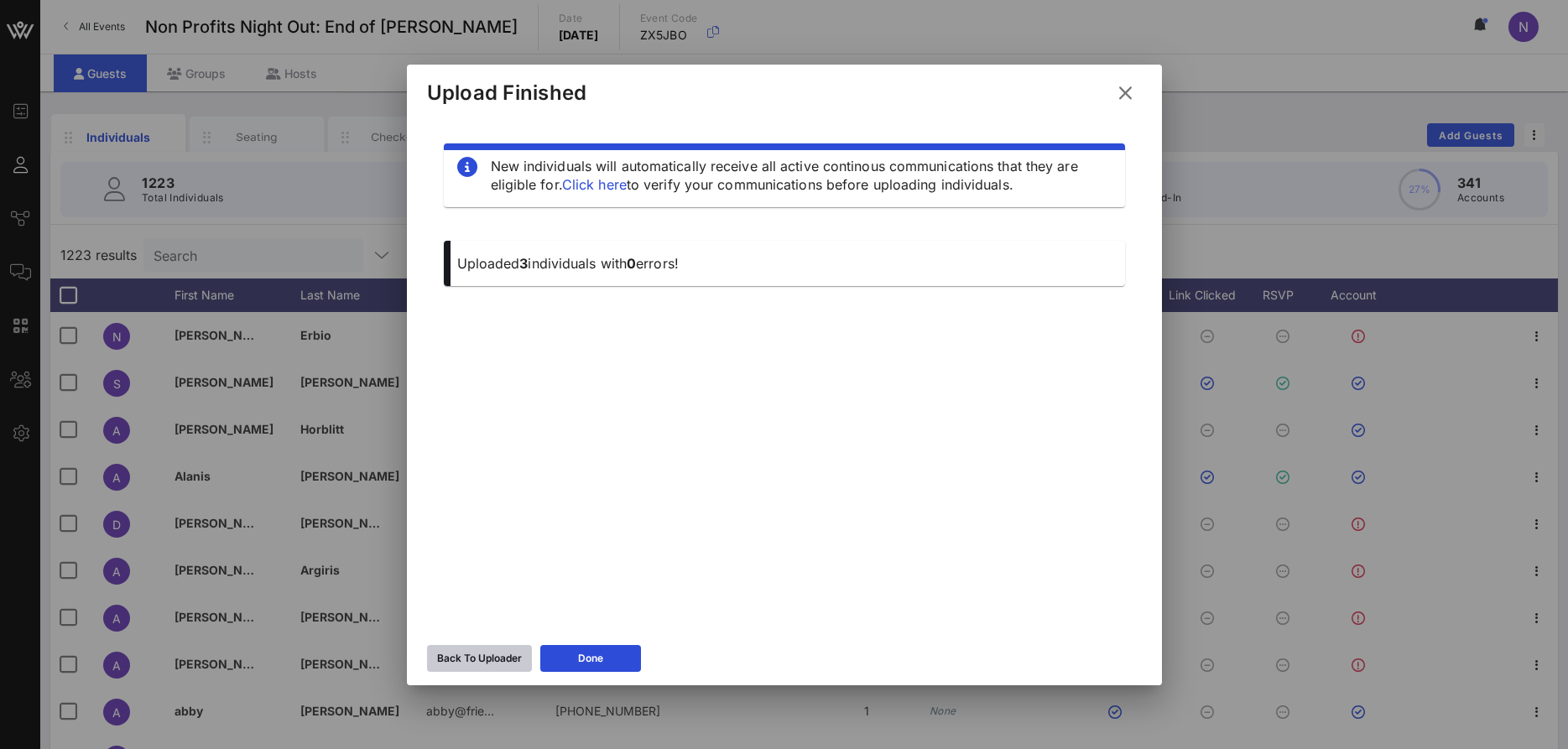
click at [499, 653] on div "Back To Uploader" at bounding box center [479, 658] width 85 height 16
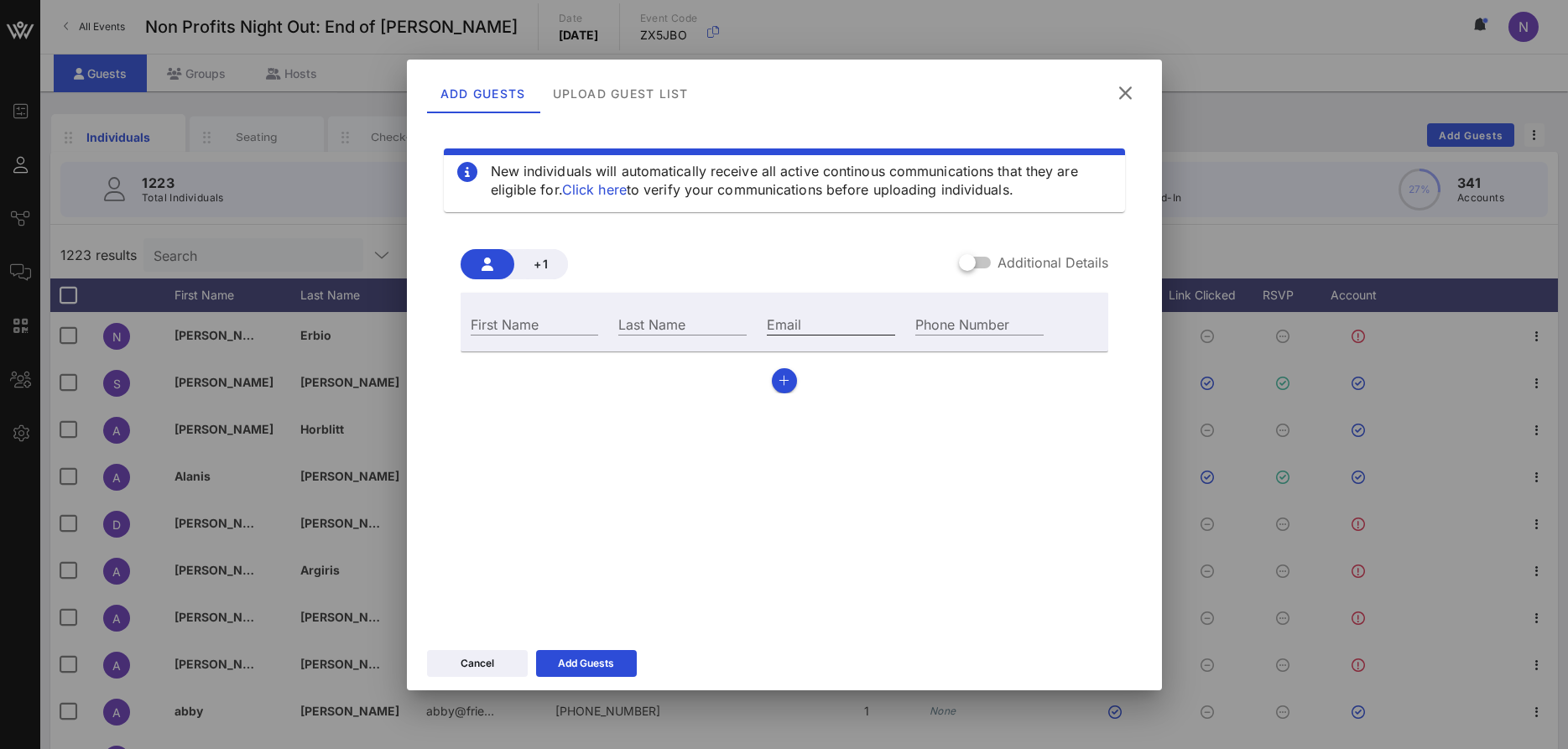
click at [785, 333] on input "Email" at bounding box center [830, 324] width 128 height 22
click at [779, 326] on div "Email" at bounding box center [830, 324] width 128 height 22
paste input "[PERSON_NAME][EMAIL_ADDRESS][DOMAIN_NAME]"
type input "[PERSON_NAME][EMAIL_ADDRESS][DOMAIN_NAME]"
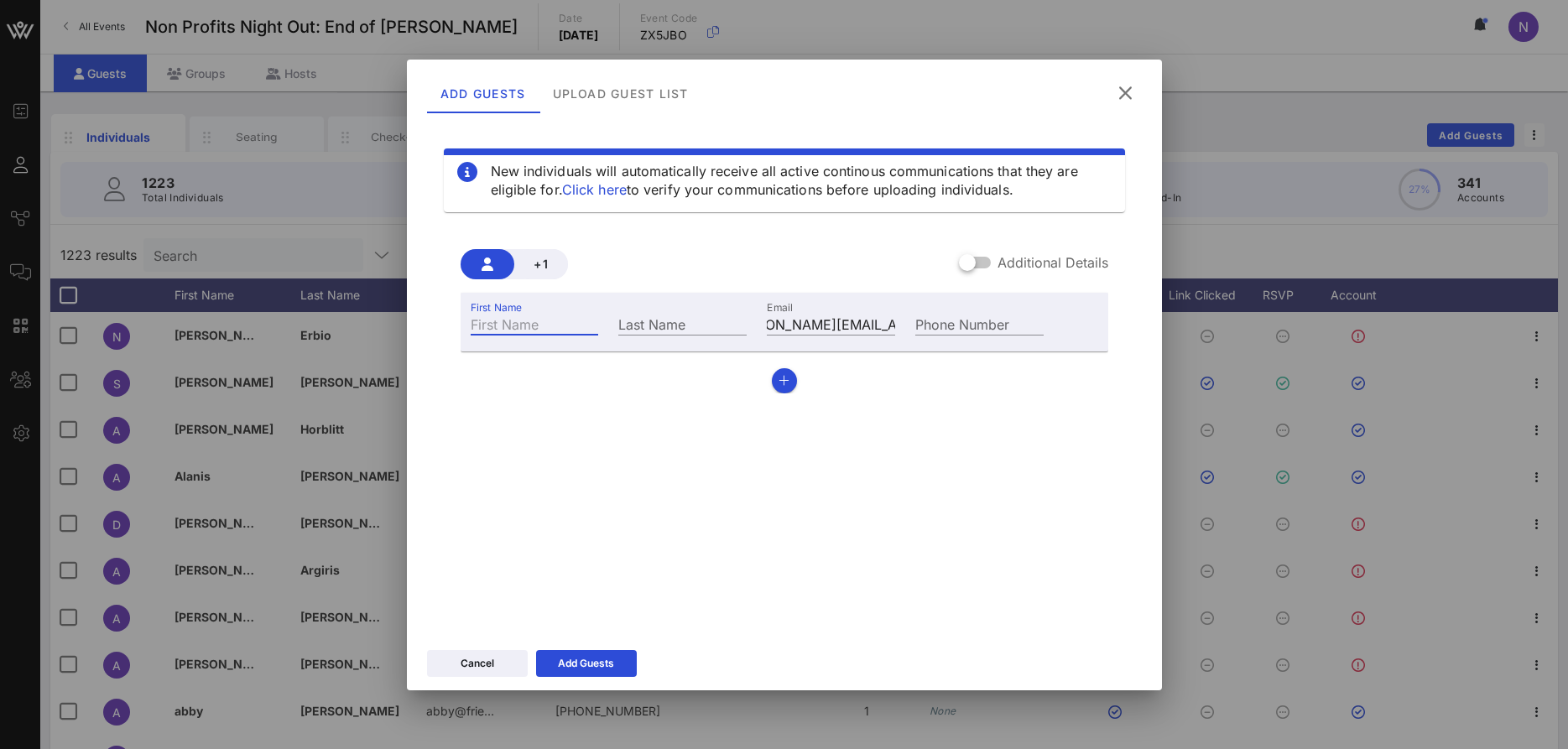
click at [491, 329] on input "First Name" at bounding box center [535, 324] width 128 height 22
type input "[PERSON_NAME]"
click at [585, 650] on button "Add Guests" at bounding box center [586, 663] width 101 height 26
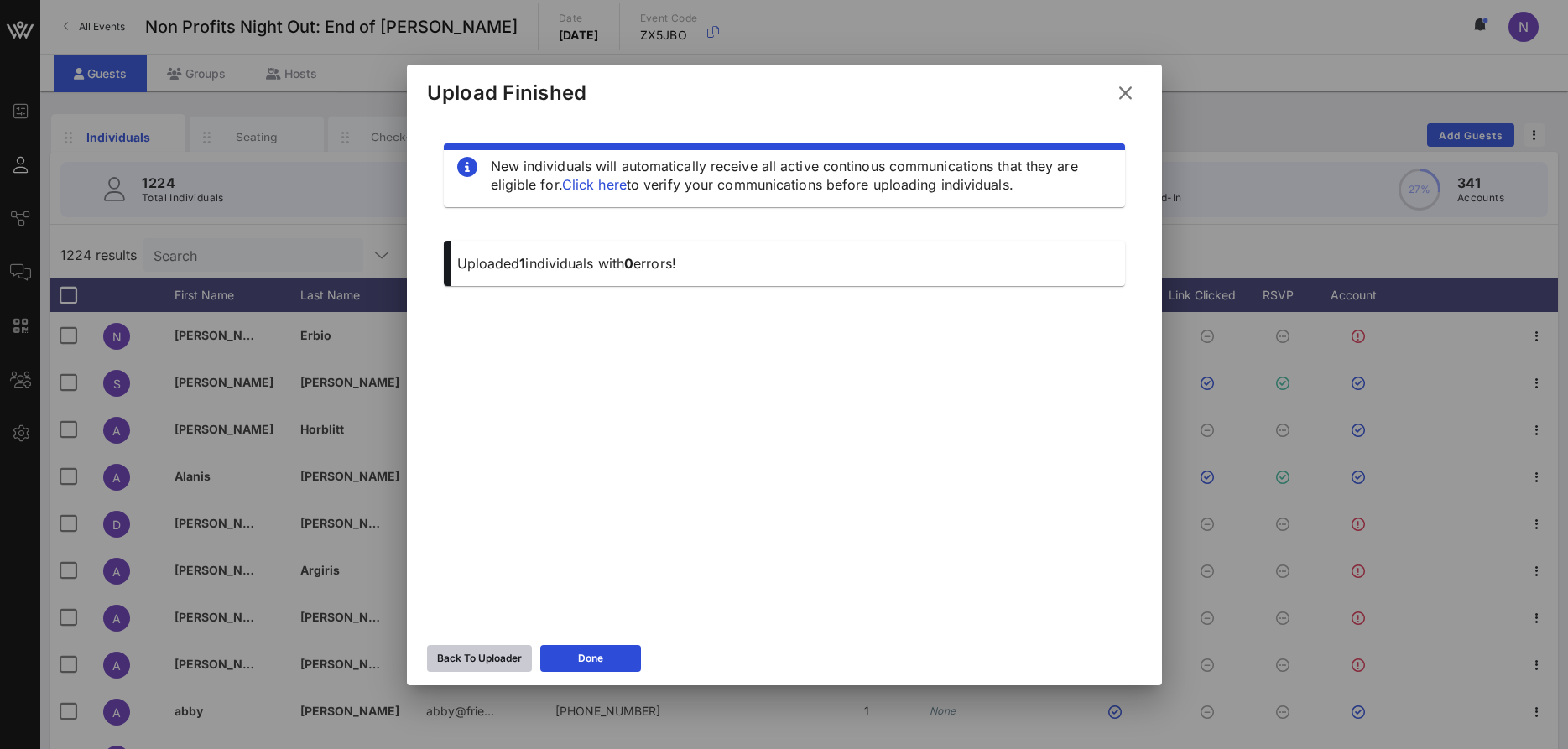
click at [475, 663] on button "Back To Uploader" at bounding box center [479, 658] width 105 height 26
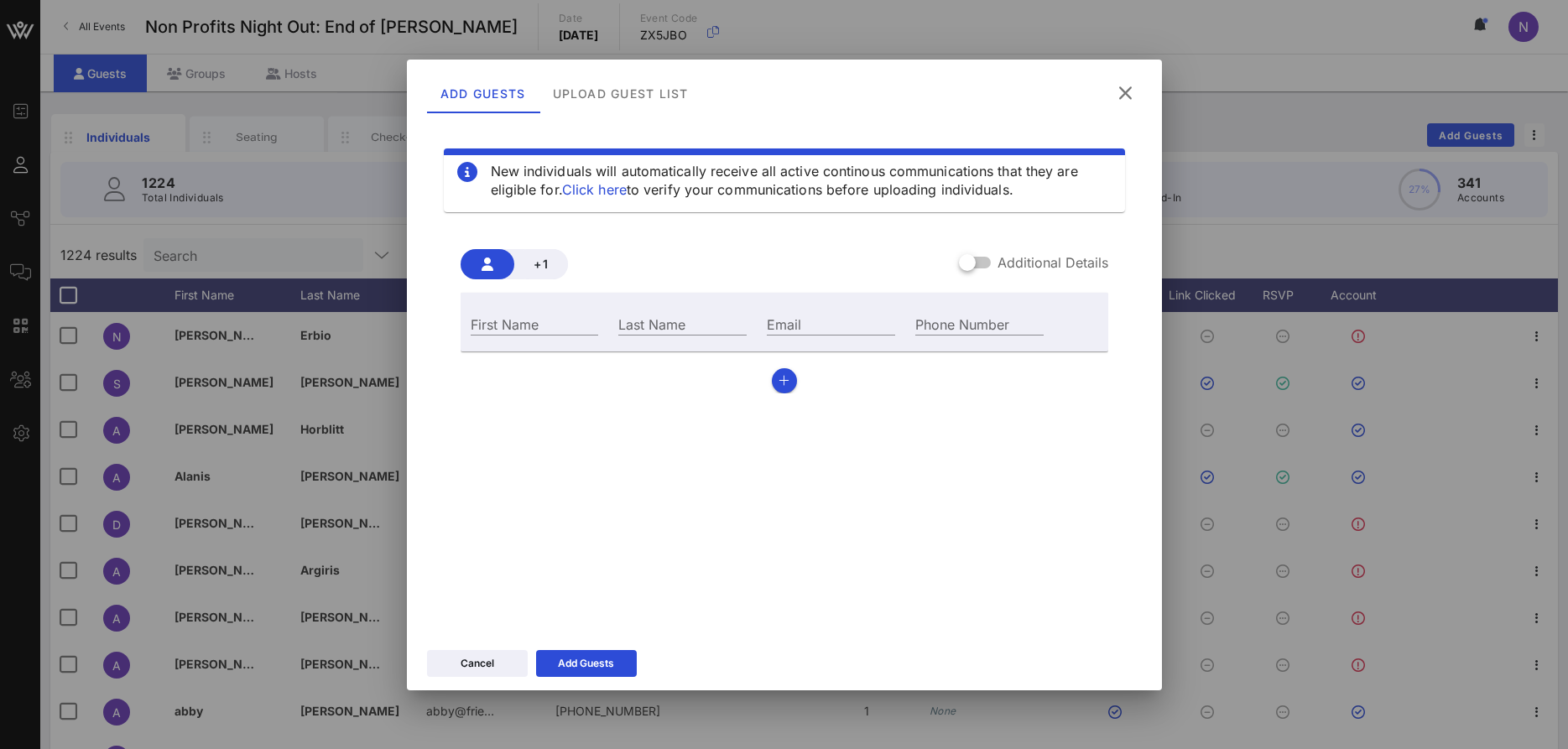
drag, startPoint x: 1125, startPoint y: 96, endPoint x: 639, endPoint y: 191, distance: 495.2
click at [1123, 96] on icon at bounding box center [1125, 93] width 23 height 20
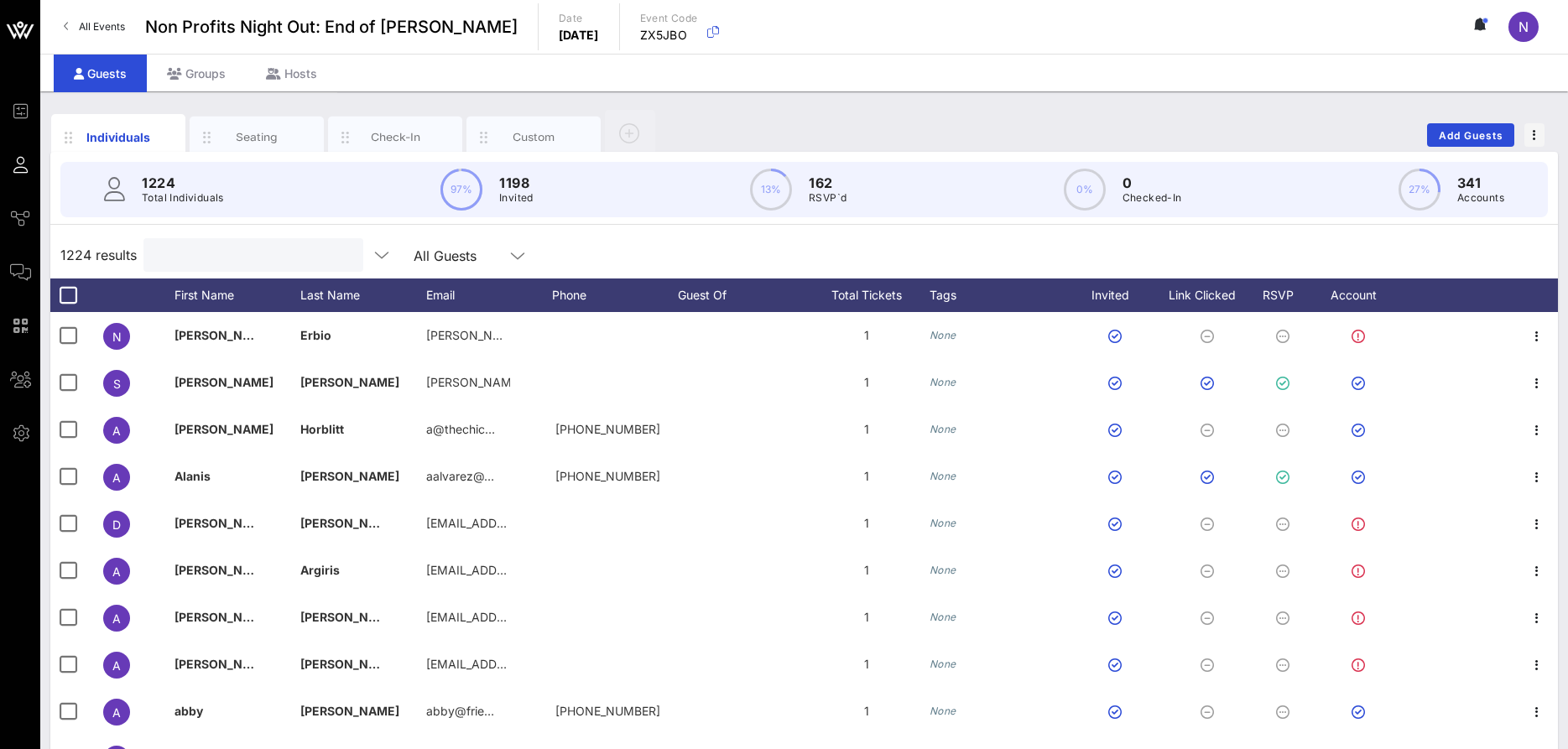
click at [219, 258] on input "text" at bounding box center [252, 255] width 197 height 22
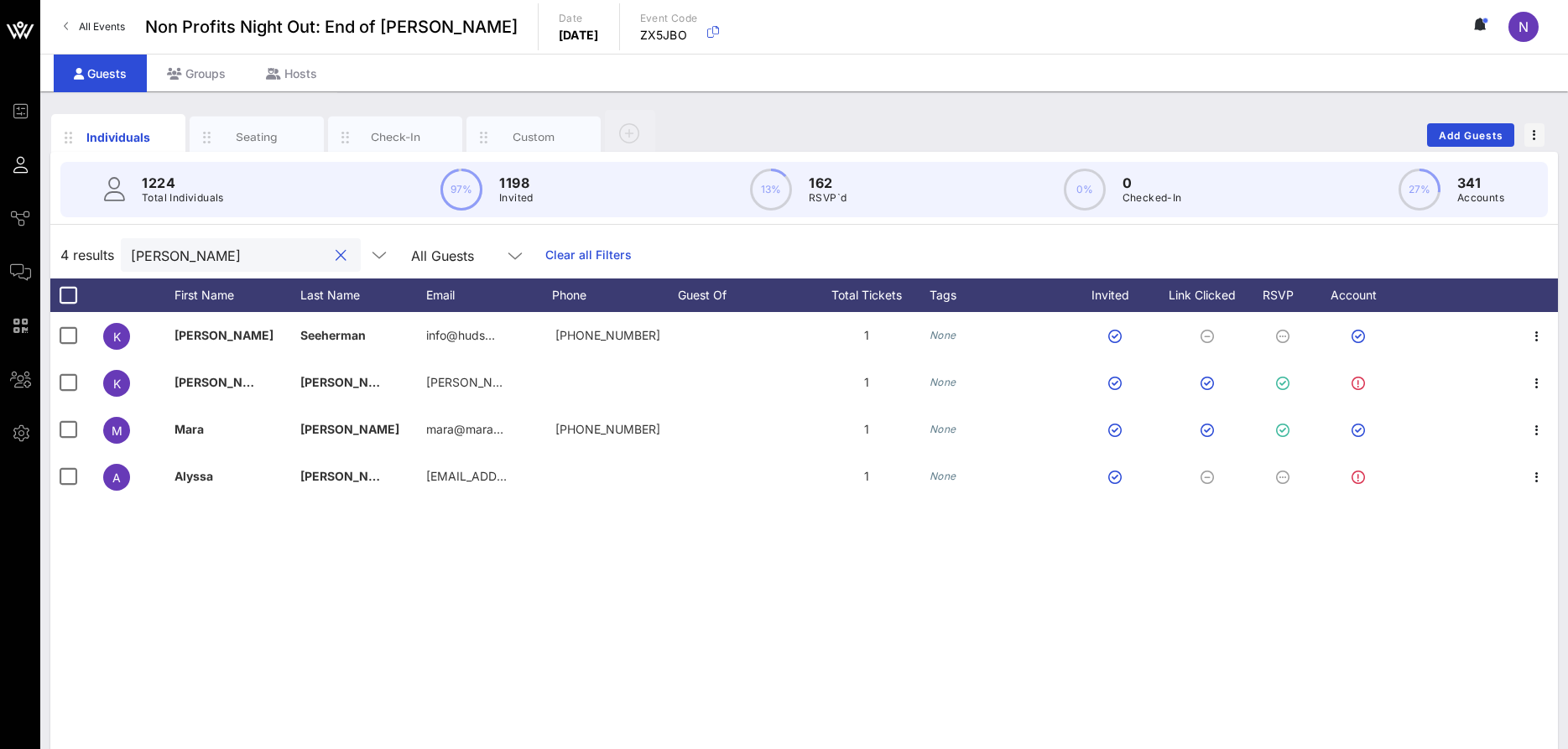
drag, startPoint x: 261, startPoint y: 254, endPoint x: -43, endPoint y: 230, distance: 304.9
click at [131, 244] on input "[PERSON_NAME]" at bounding box center [229, 255] width 197 height 22
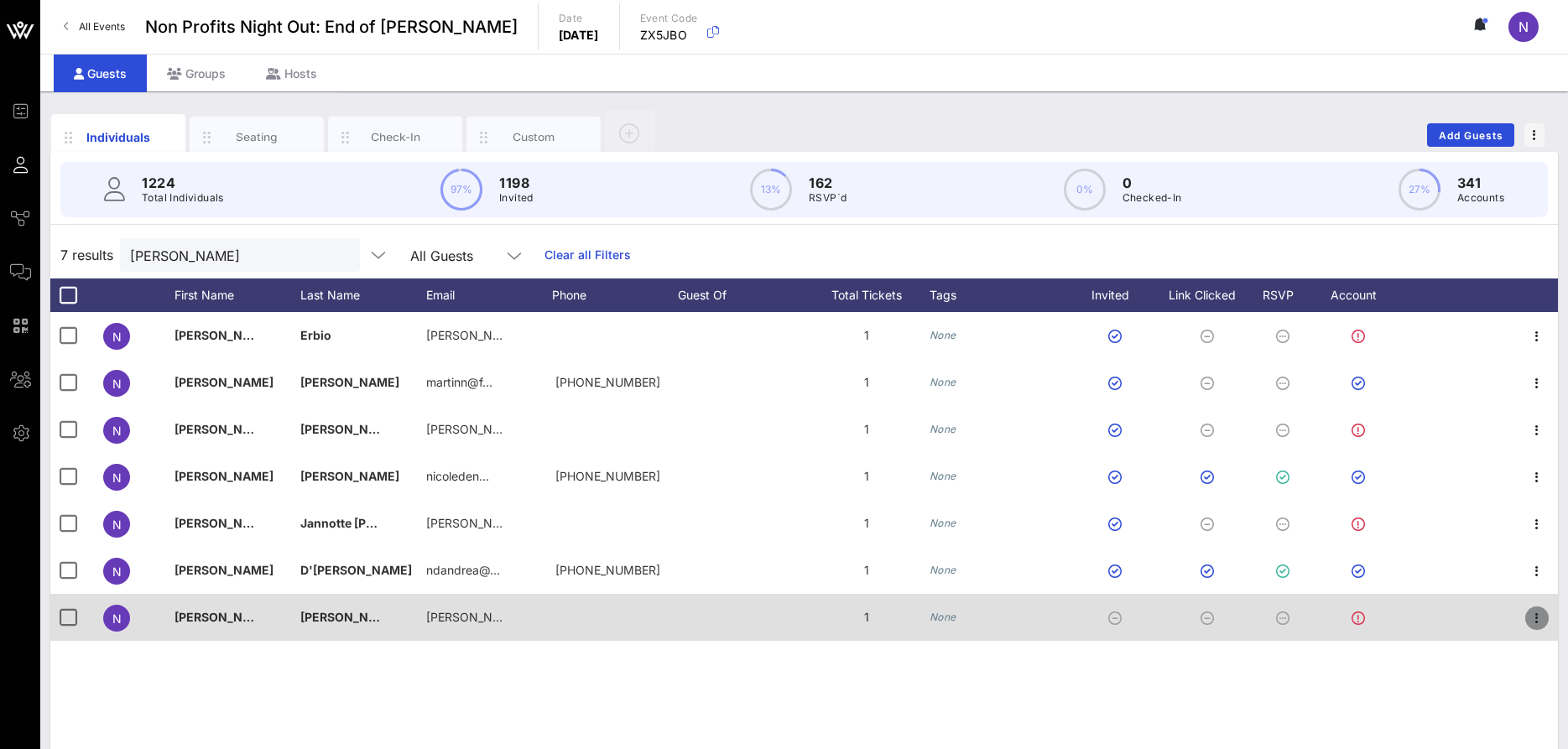
click at [1533, 612] on icon "button" at bounding box center [1537, 618] width 20 height 20
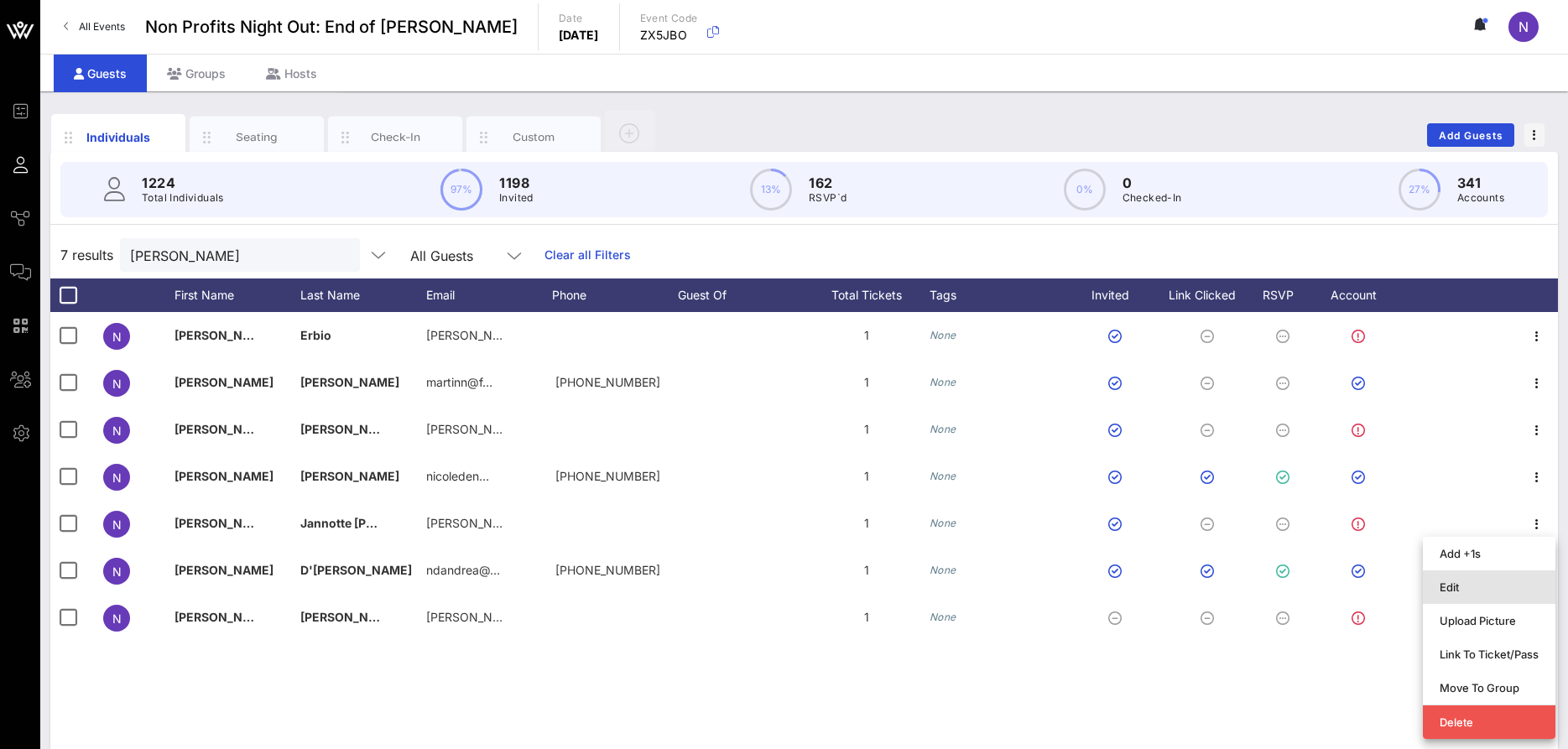
click at [1490, 592] on div "Edit" at bounding box center [1489, 587] width 99 height 14
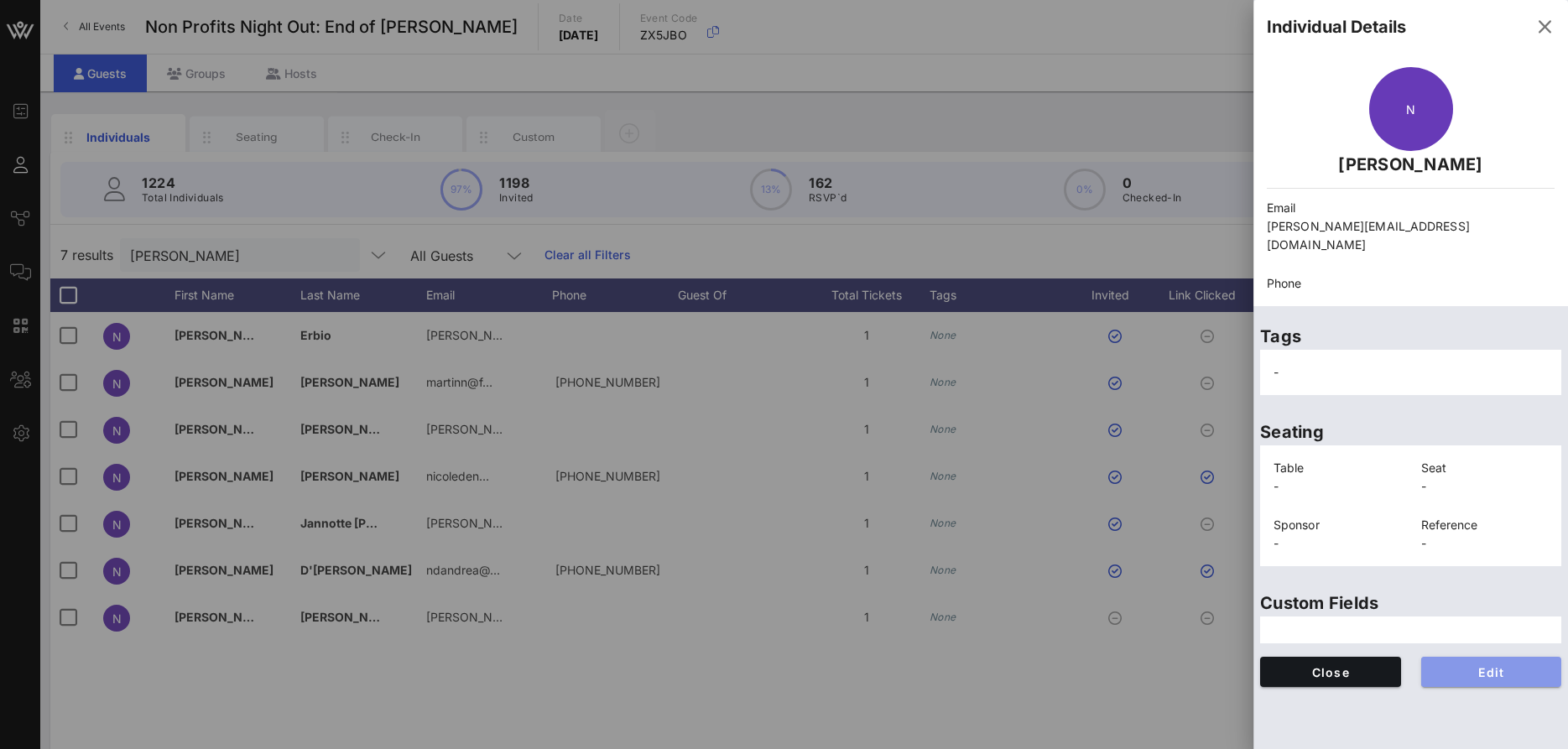
click at [1497, 665] on span "Edit" at bounding box center [1492, 673] width 114 height 15
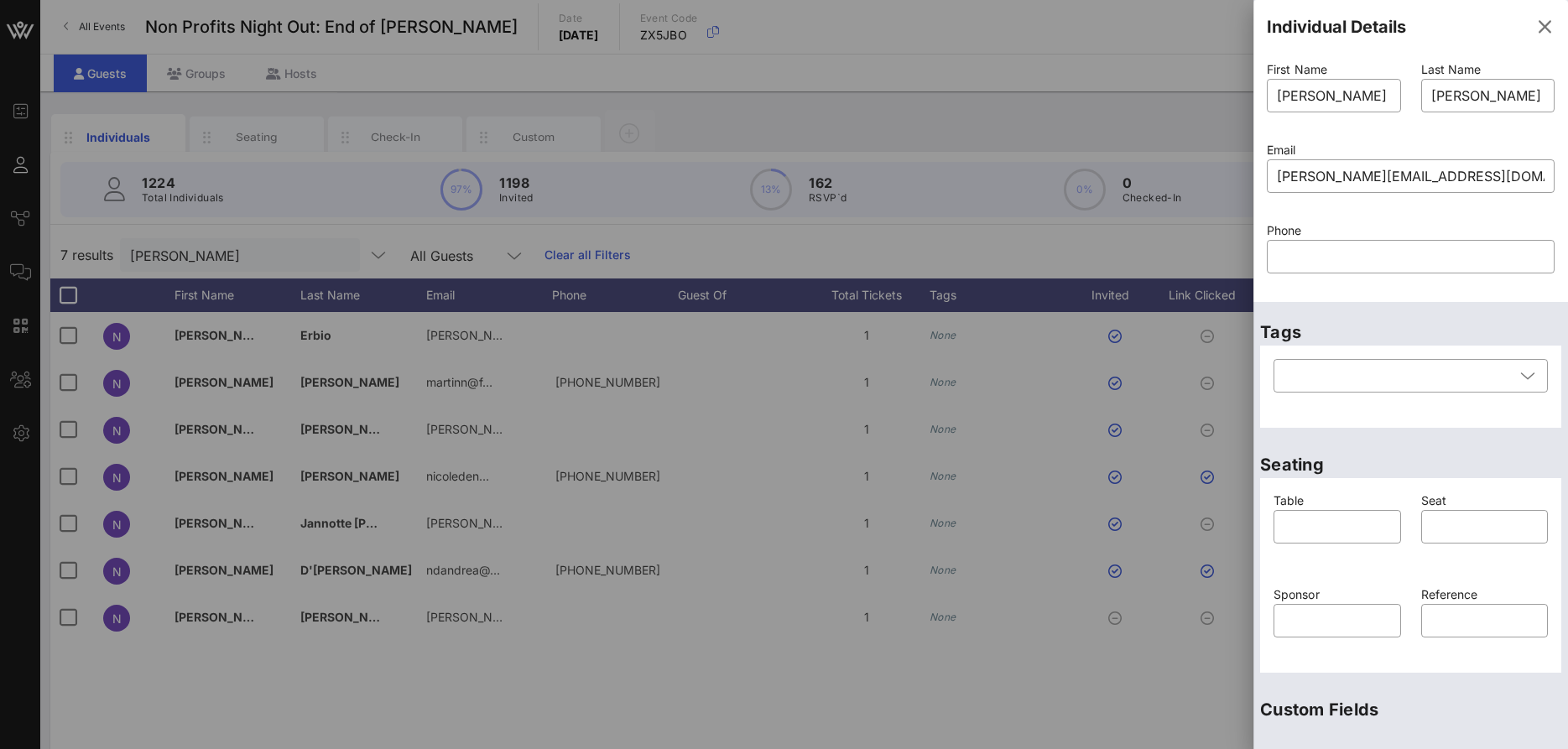
scroll to position [224, 0]
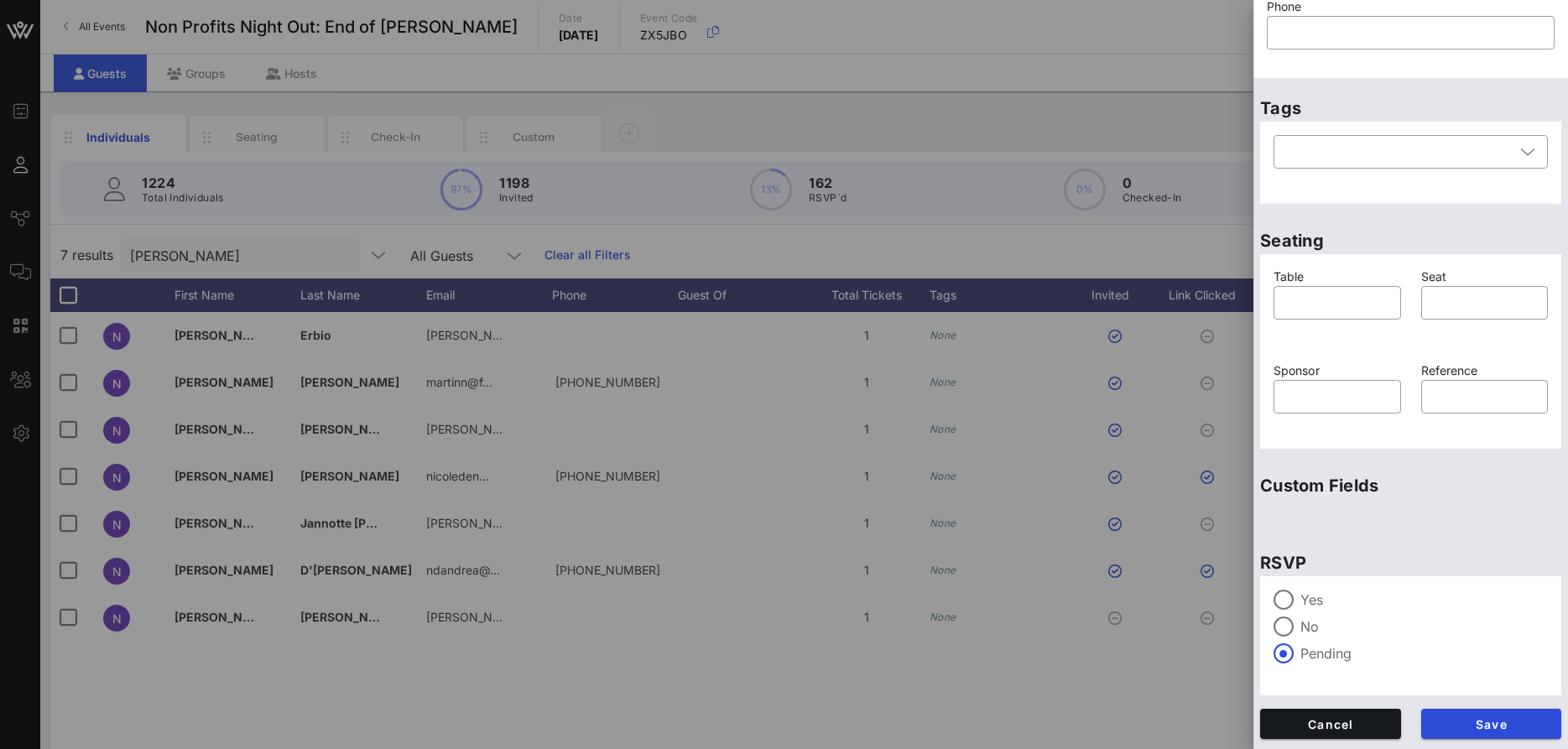
click at [1308, 593] on label "Yes" at bounding box center [1424, 600] width 248 height 16
click at [1472, 732] on button "Save" at bounding box center [1492, 724] width 141 height 30
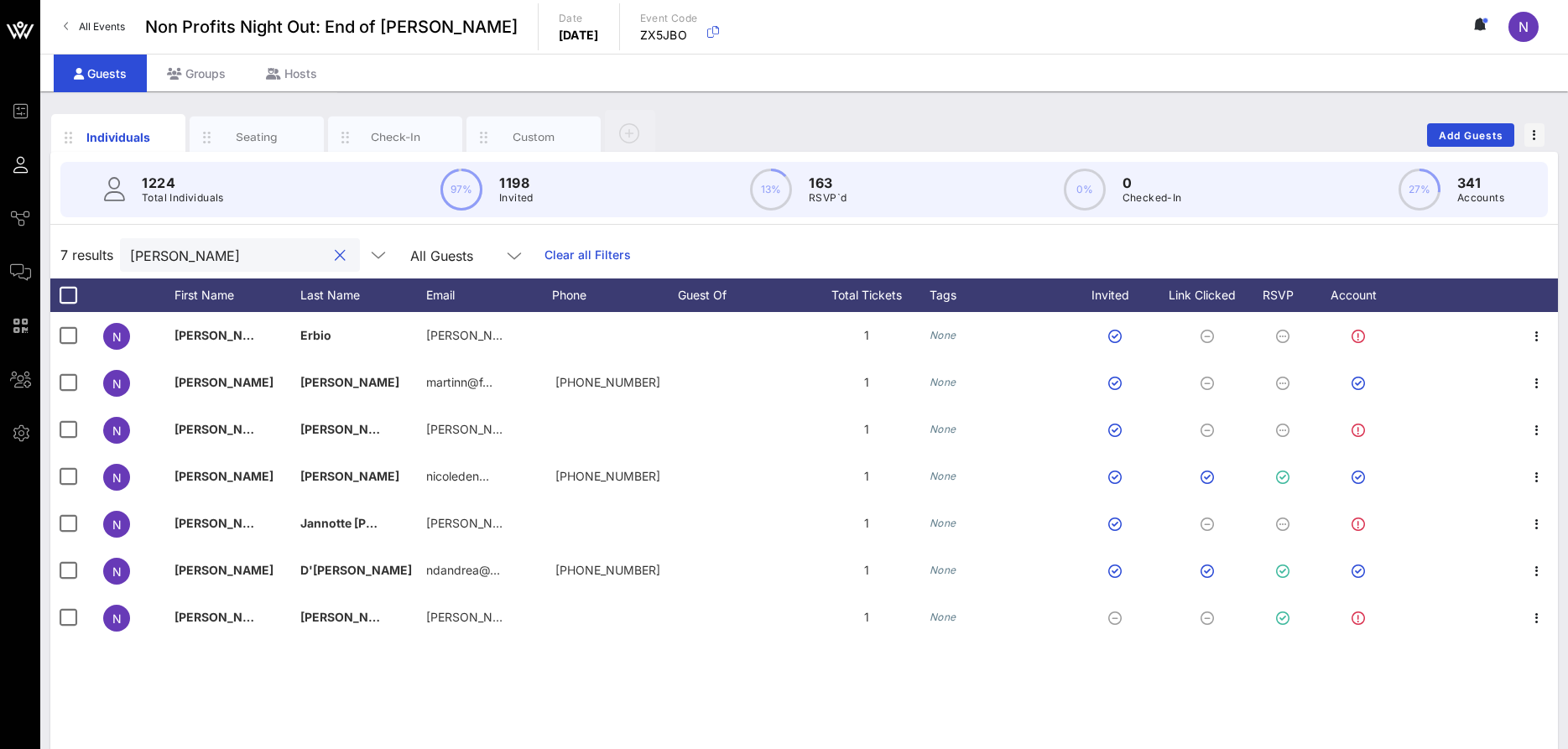
drag, startPoint x: 257, startPoint y: 249, endPoint x: -43, endPoint y: 225, distance: 301.0
click at [130, 244] on input "[PERSON_NAME]" at bounding box center [229, 255] width 197 height 22
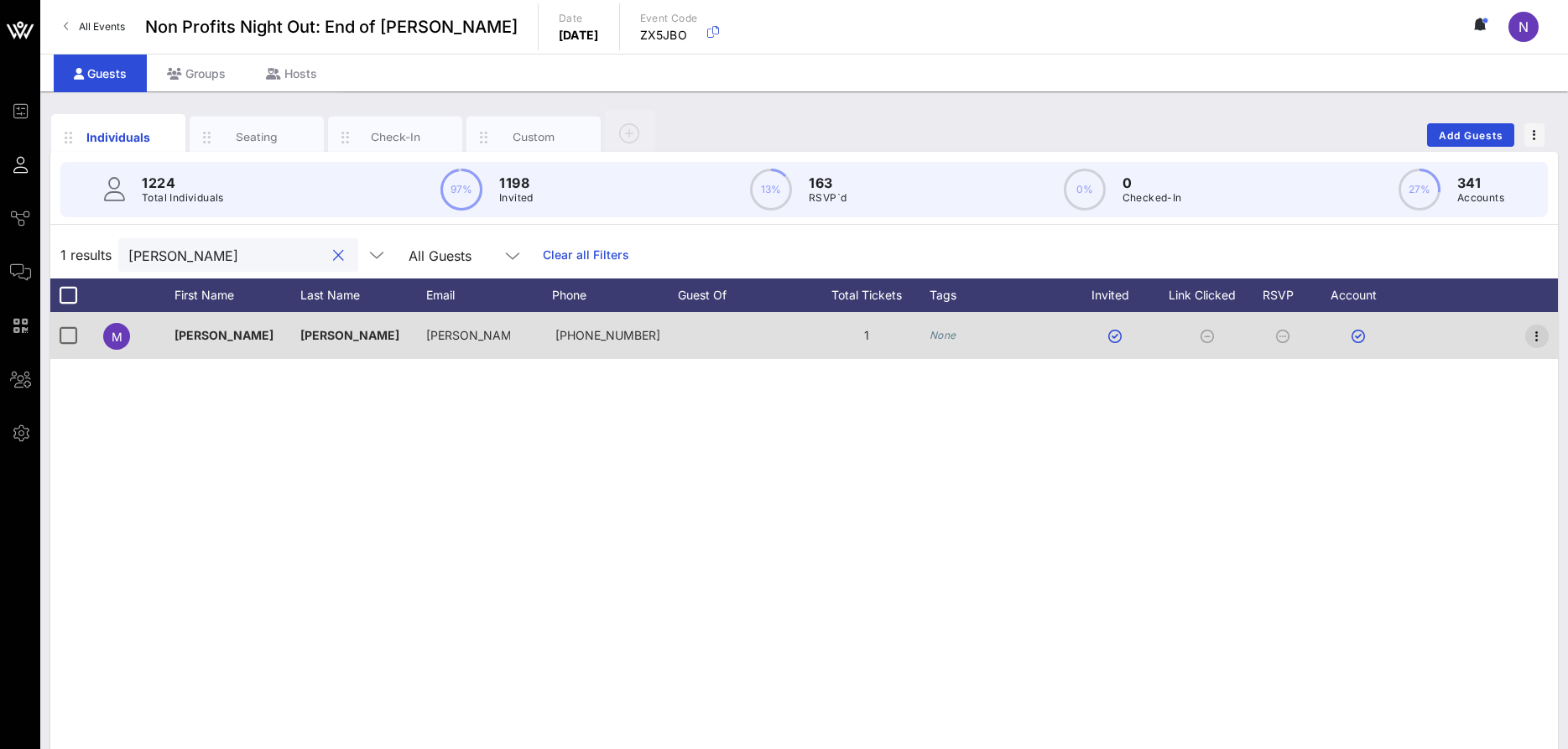
type input "[PERSON_NAME]"
click at [1540, 342] on icon "button" at bounding box center [1537, 336] width 20 height 20
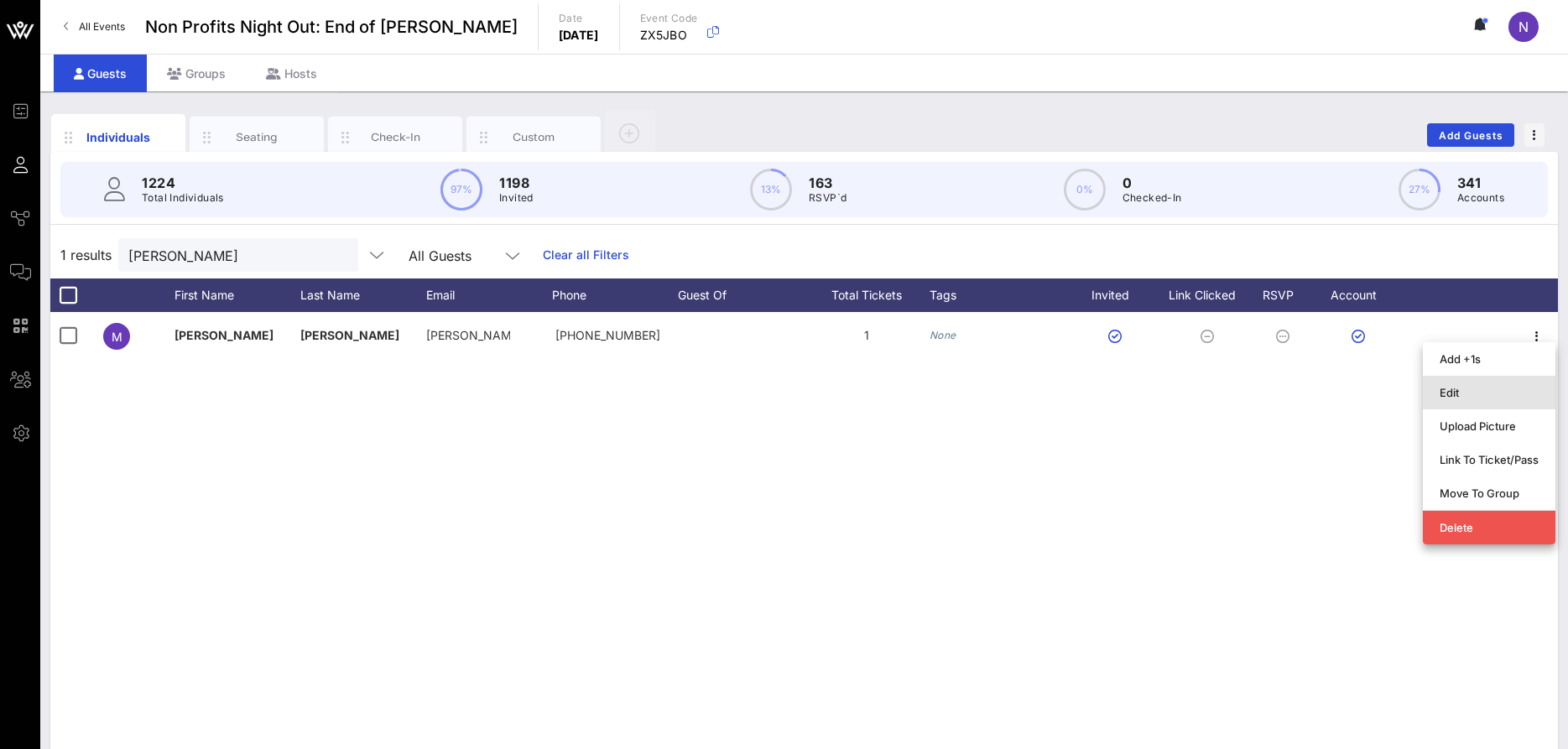
click at [1492, 396] on div "Edit" at bounding box center [1489, 392] width 99 height 14
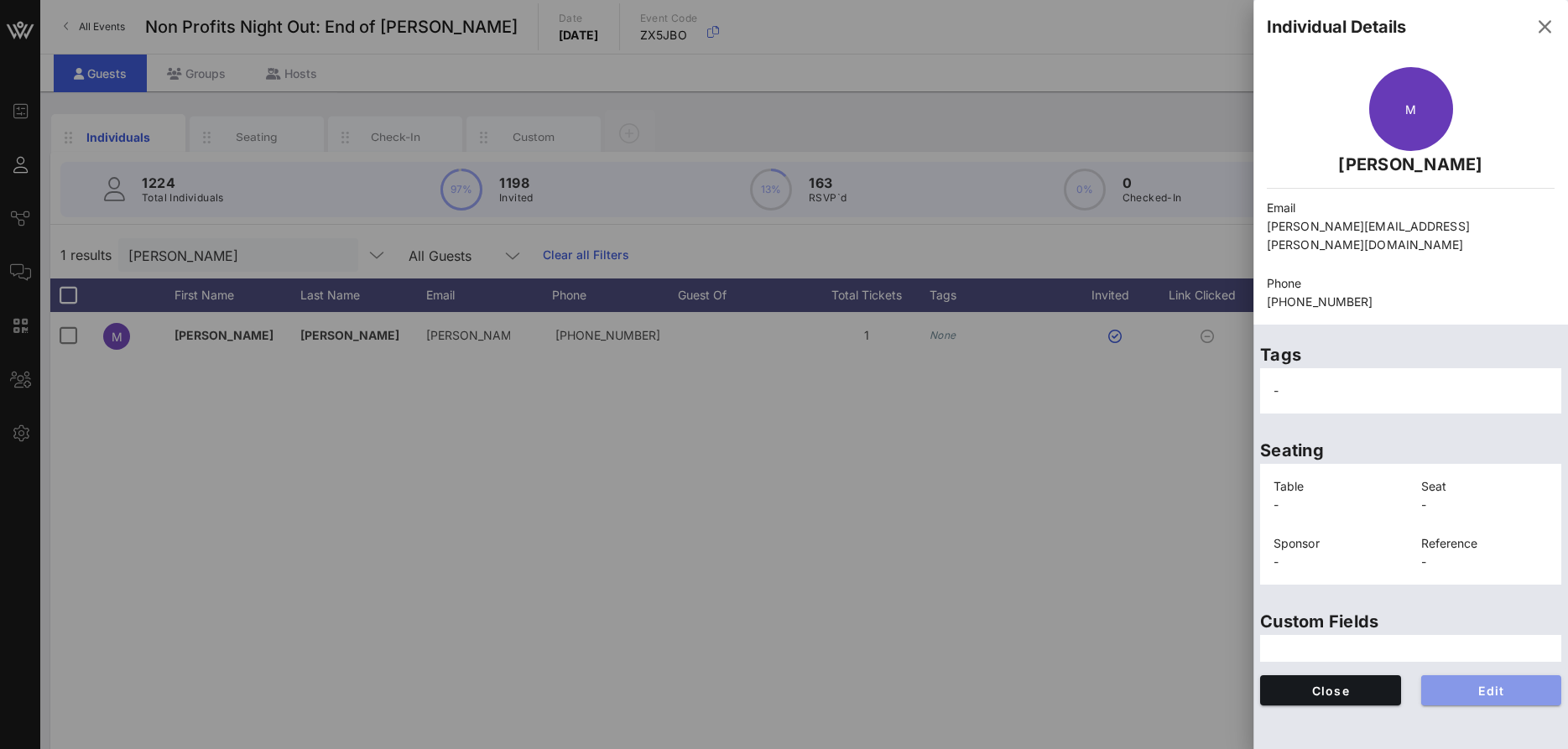
click at [1464, 683] on span "Edit" at bounding box center [1492, 691] width 114 height 15
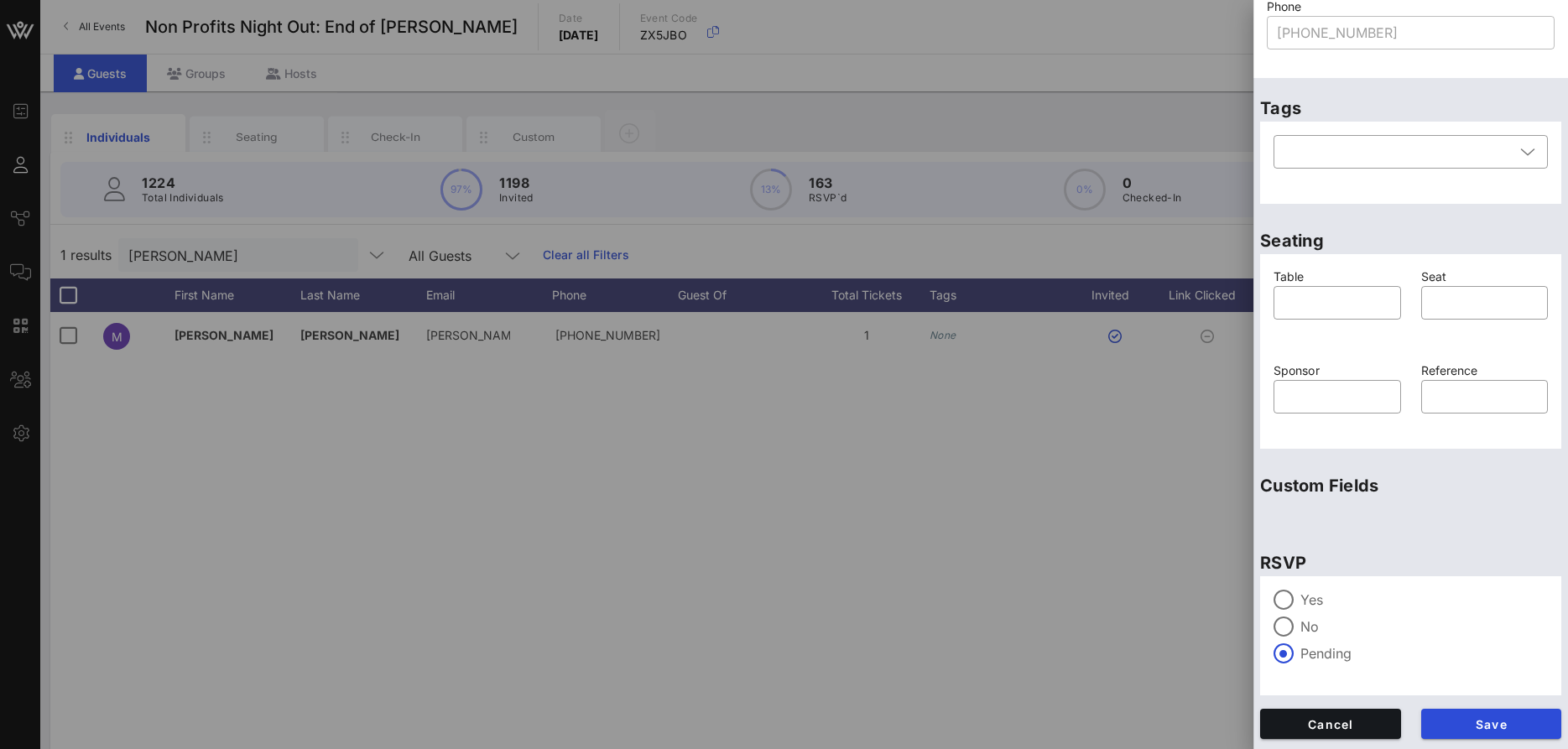
click at [1314, 596] on label "Yes" at bounding box center [1424, 600] width 248 height 16
click at [1452, 720] on span "Save" at bounding box center [1492, 724] width 114 height 15
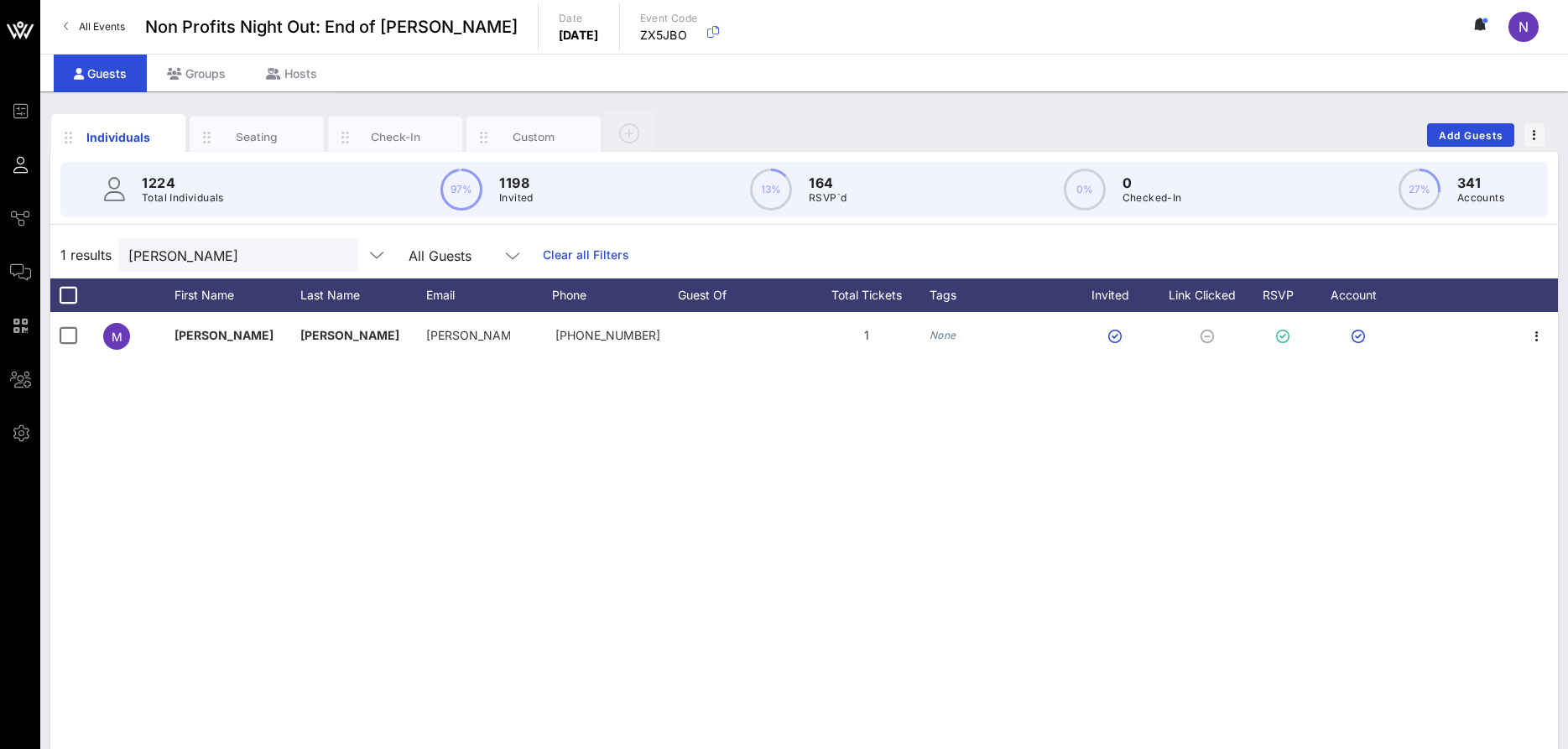
click at [333, 258] on button "clear icon" at bounding box center [339, 256] width 11 height 16
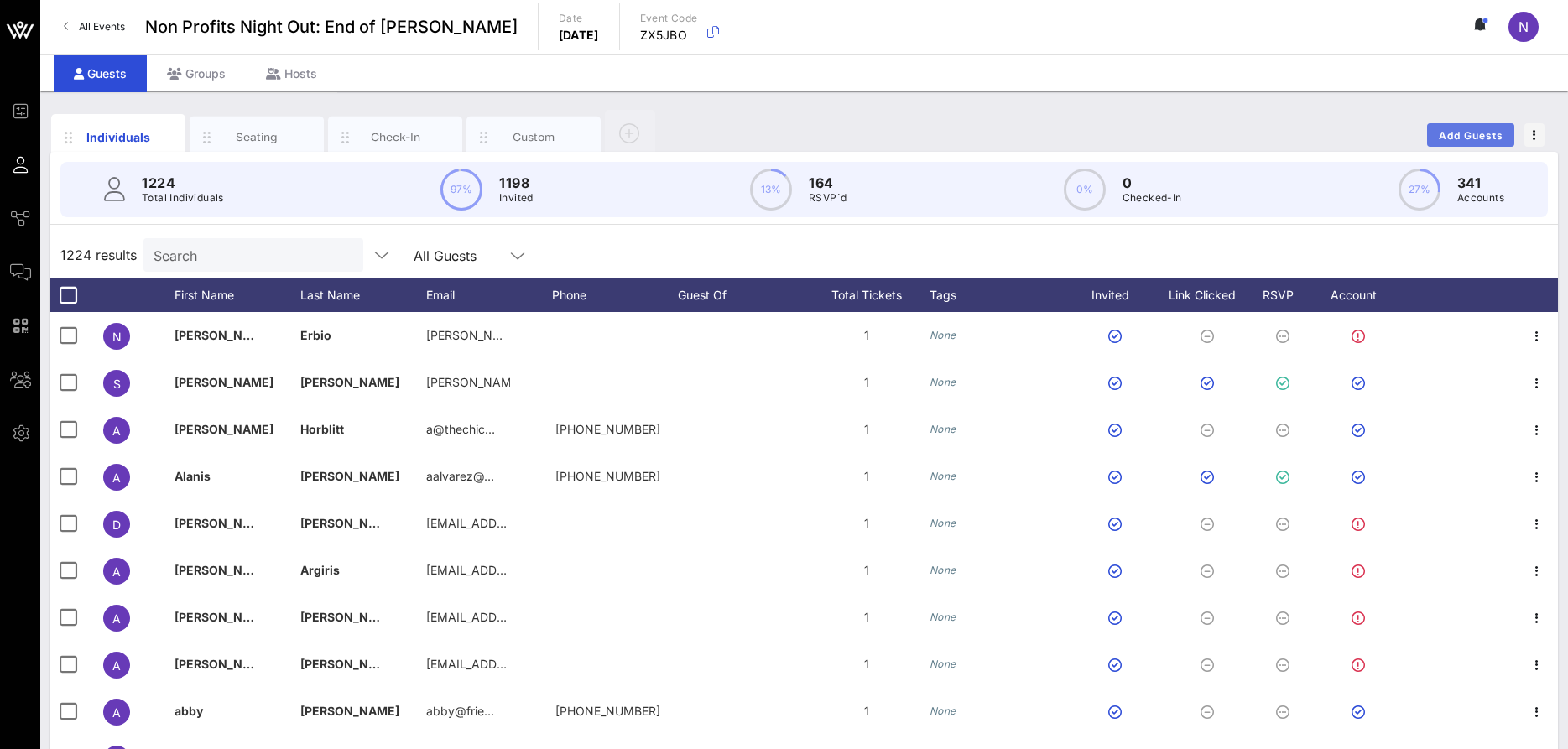
click at [1471, 135] on span "Add Guests" at bounding box center [1471, 136] width 66 height 13
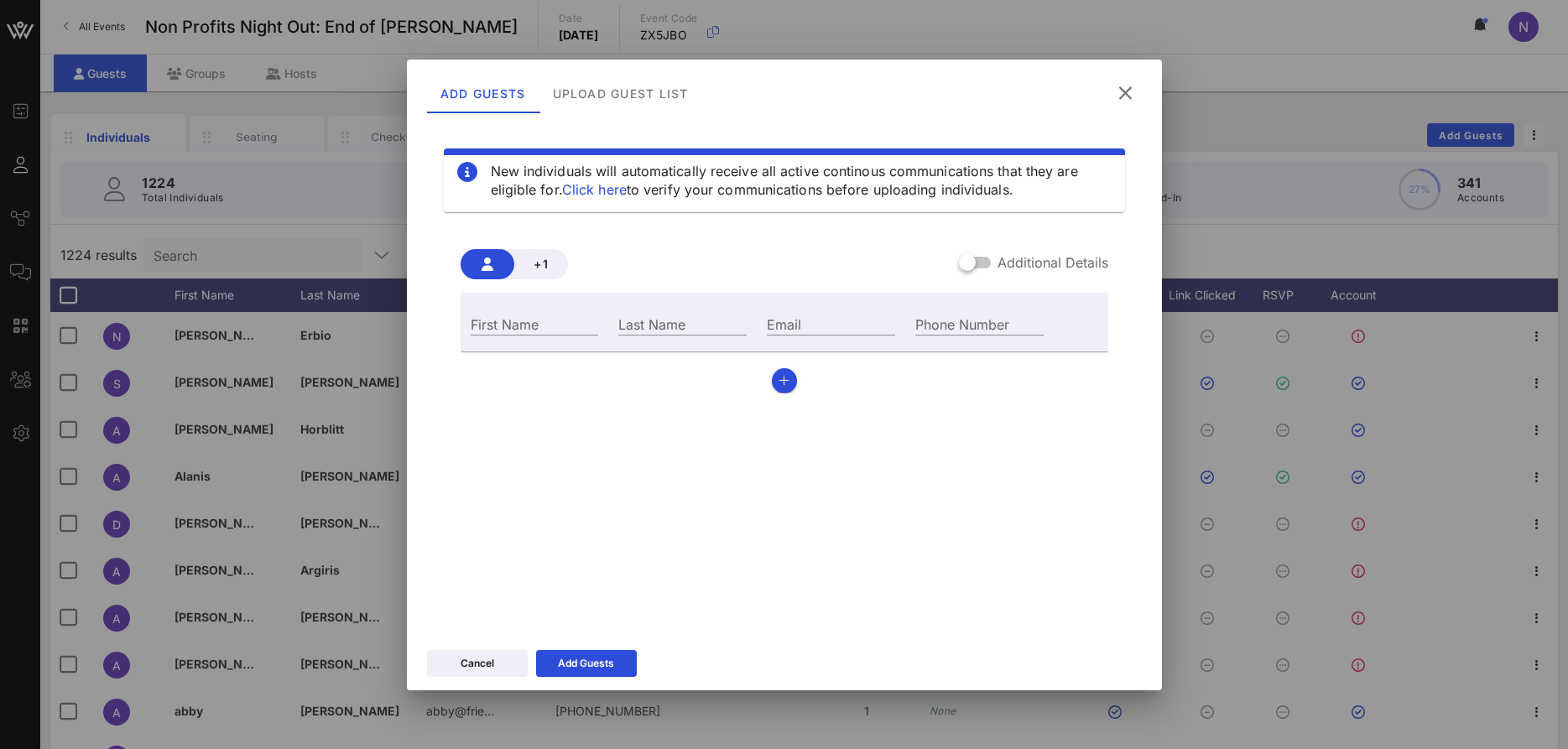
click at [767, 318] on div "Email" at bounding box center [830, 322] width 148 height 46
drag, startPoint x: 788, startPoint y: 324, endPoint x: 787, endPoint y: 332, distance: 8.1
click at [787, 332] on input "Email" at bounding box center [830, 324] width 128 height 22
paste input "[EMAIL_ADDRESS][DOMAIN_NAME]"
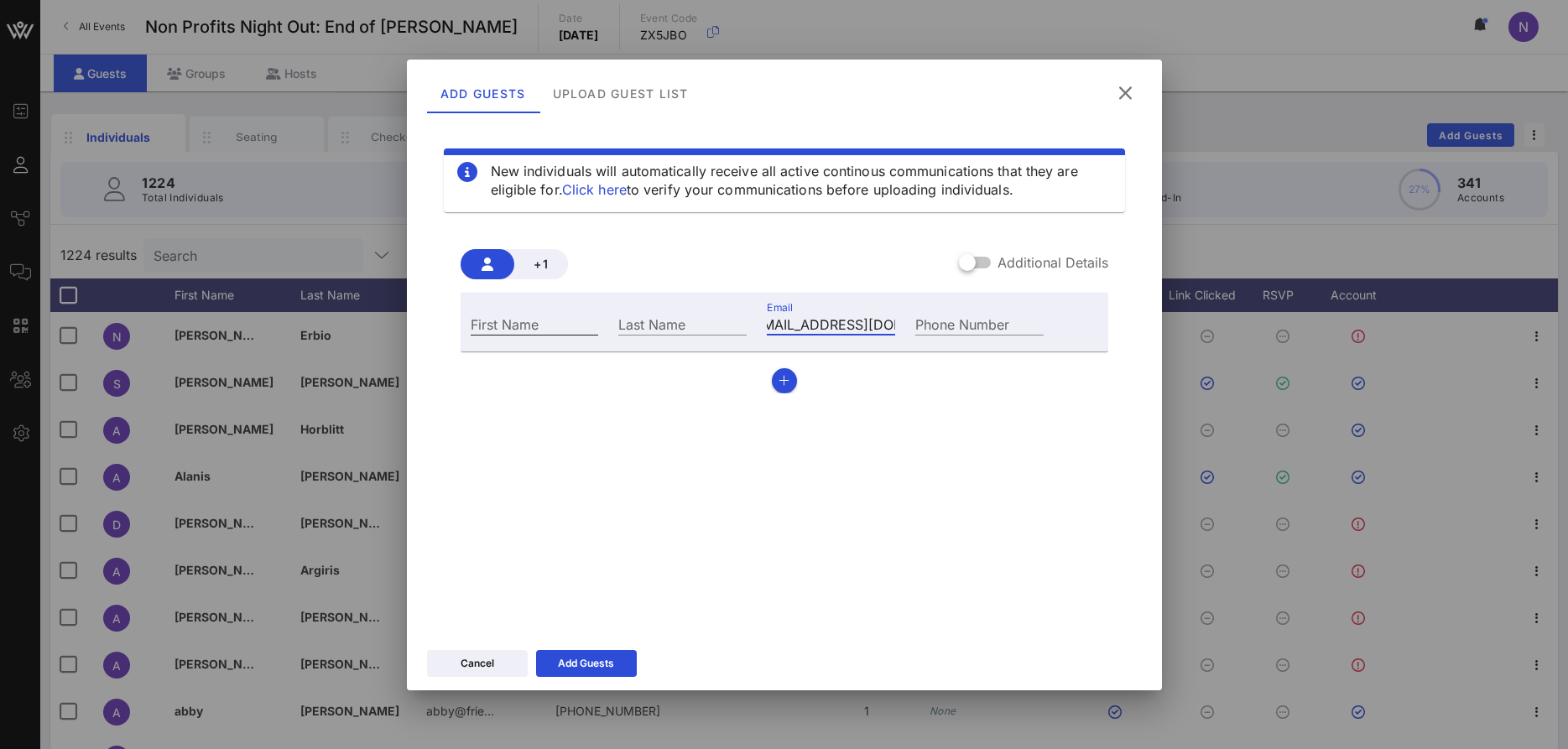
type input "[EMAIL_ADDRESS][DOMAIN_NAME]"
click at [494, 328] on input "First Name" at bounding box center [535, 324] width 128 height 22
type input "DK"
type input "[PERSON_NAME]"
click at [791, 377] on button "button" at bounding box center [785, 380] width 25 height 25
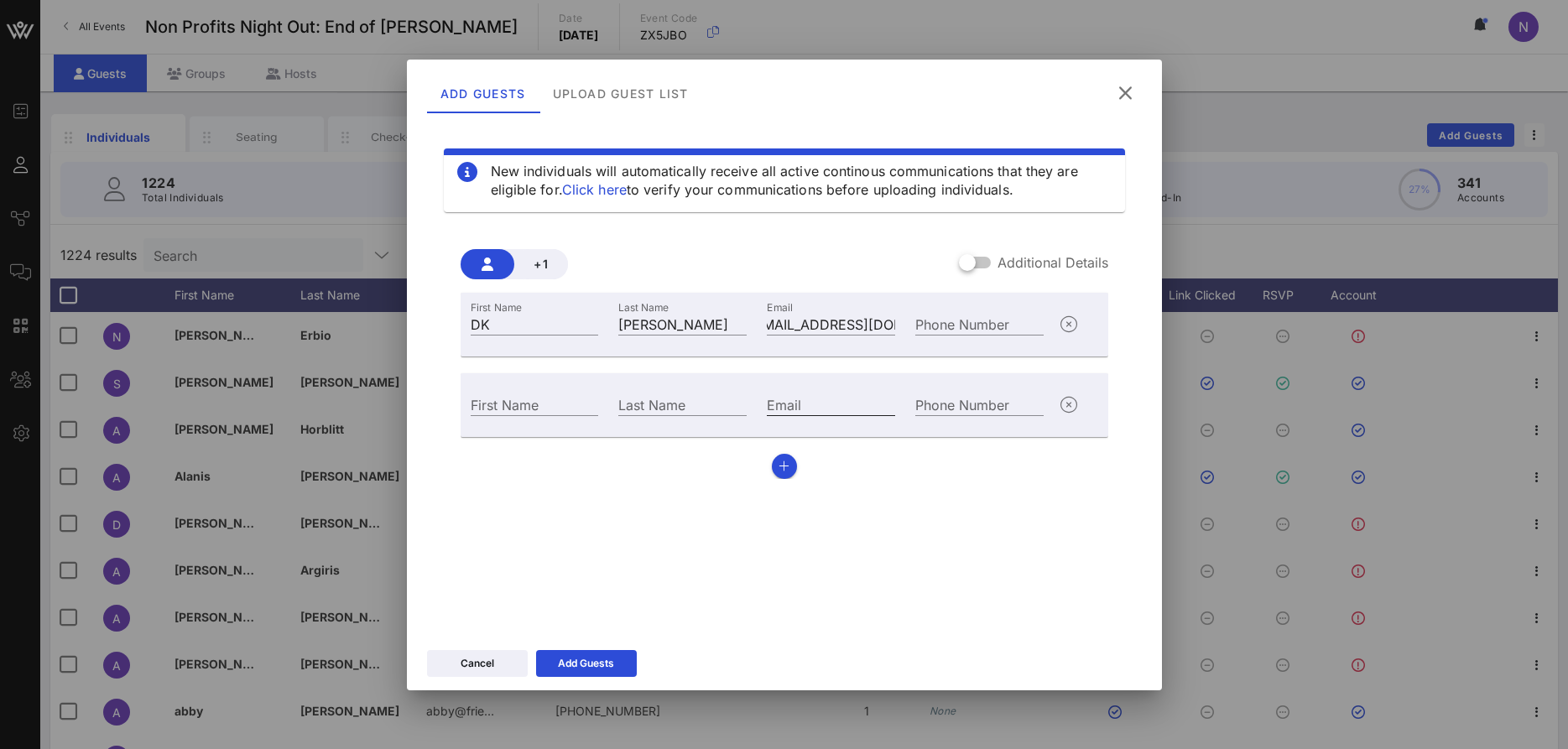
click at [808, 400] on input "Email" at bounding box center [830, 404] width 128 height 22
paste input "[EMAIL_ADDRESS][DOMAIN_NAME]"
type input "[EMAIL_ADDRESS][DOMAIN_NAME]"
click at [529, 380] on div "First Name" at bounding box center [535, 402] width 148 height 46
click at [524, 403] on input "First Name" at bounding box center [535, 404] width 128 height 22
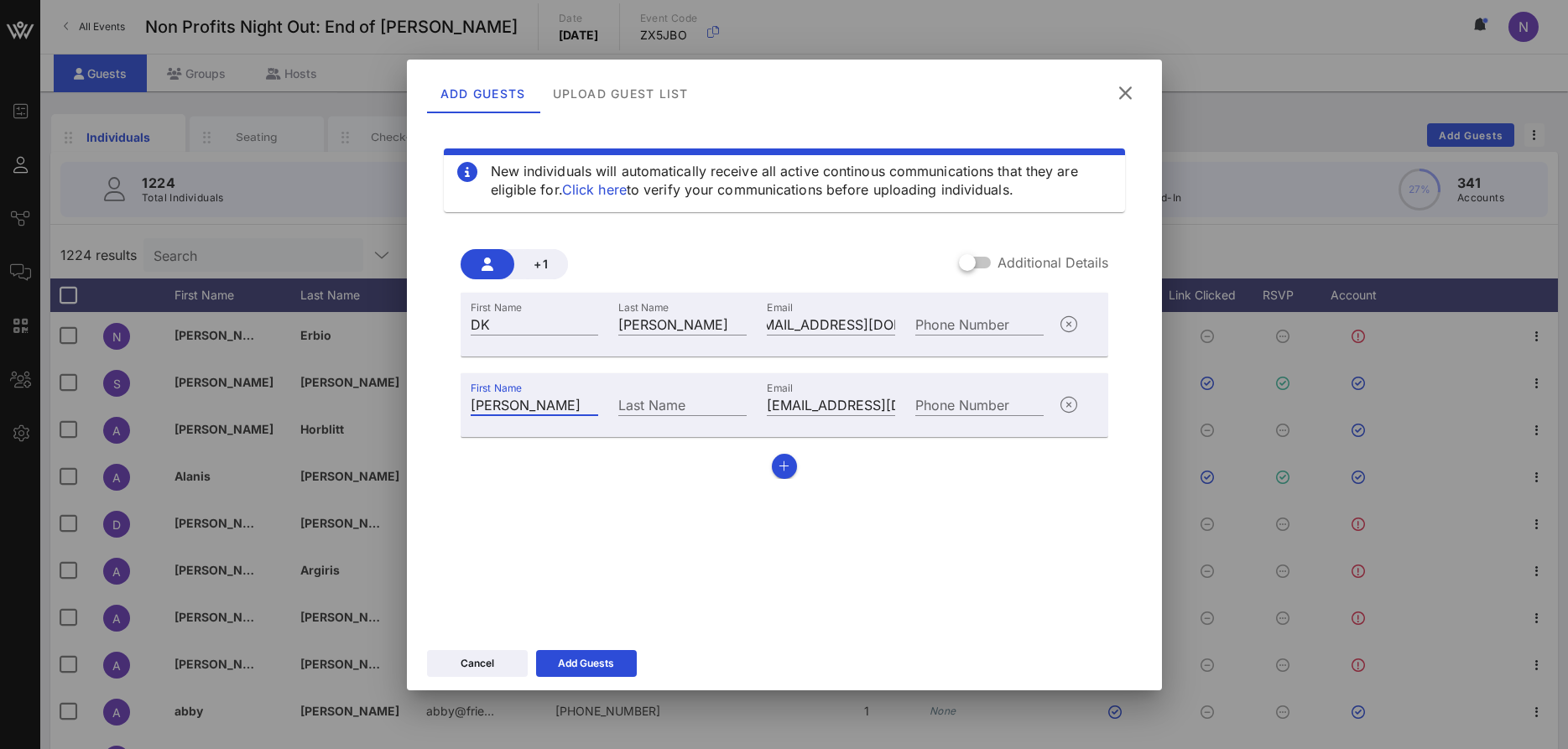
type input "[PERSON_NAME]"
click at [784, 471] on icon "button" at bounding box center [784, 466] width 11 height 12
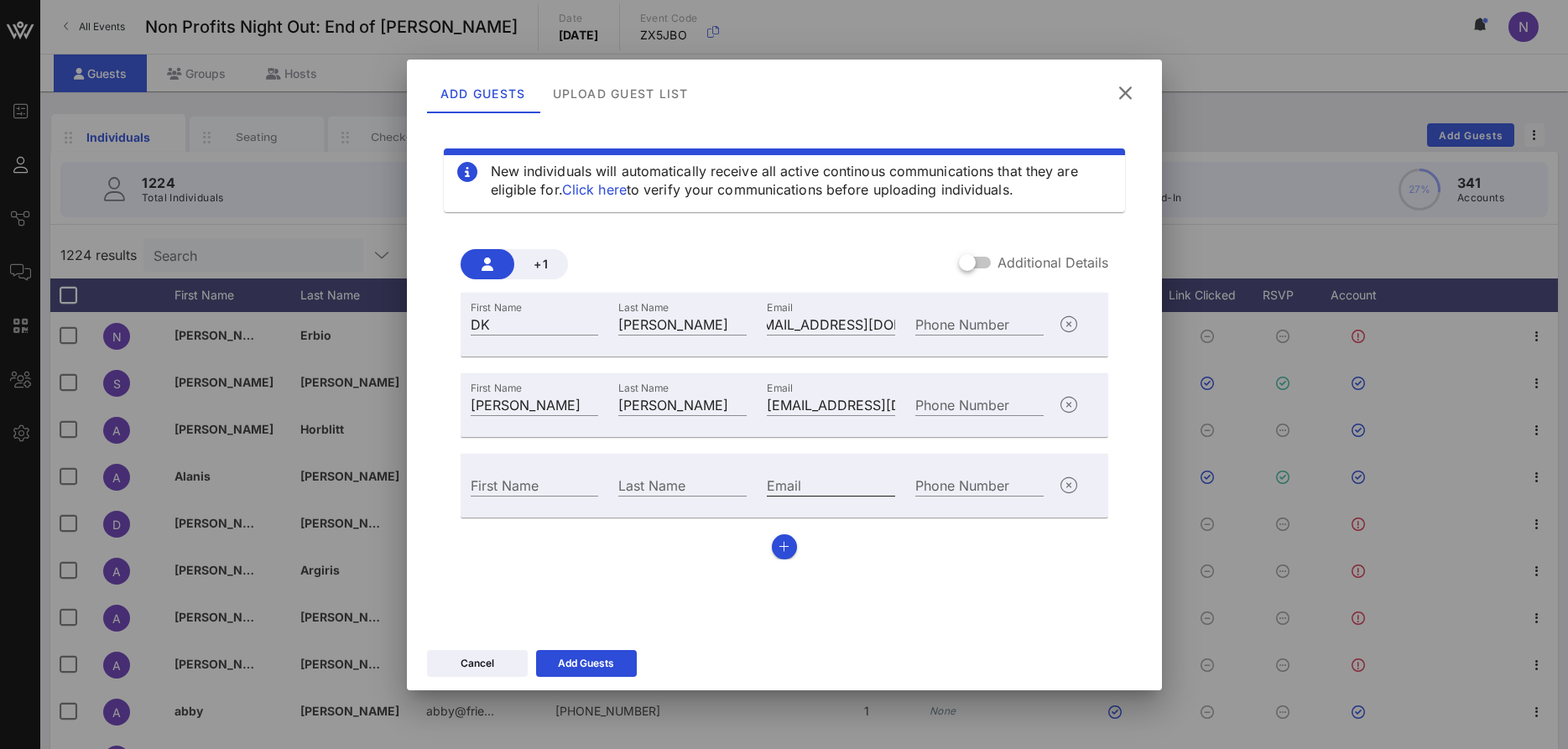
click at [783, 489] on input "Email" at bounding box center [830, 485] width 128 height 22
paste input "[EMAIL_ADDRESS][DOMAIN_NAME]"
type input "[EMAIL_ADDRESS][DOMAIN_NAME]"
click at [492, 489] on input "First Name" at bounding box center [535, 485] width 128 height 22
type input "[PERSON_NAME]"
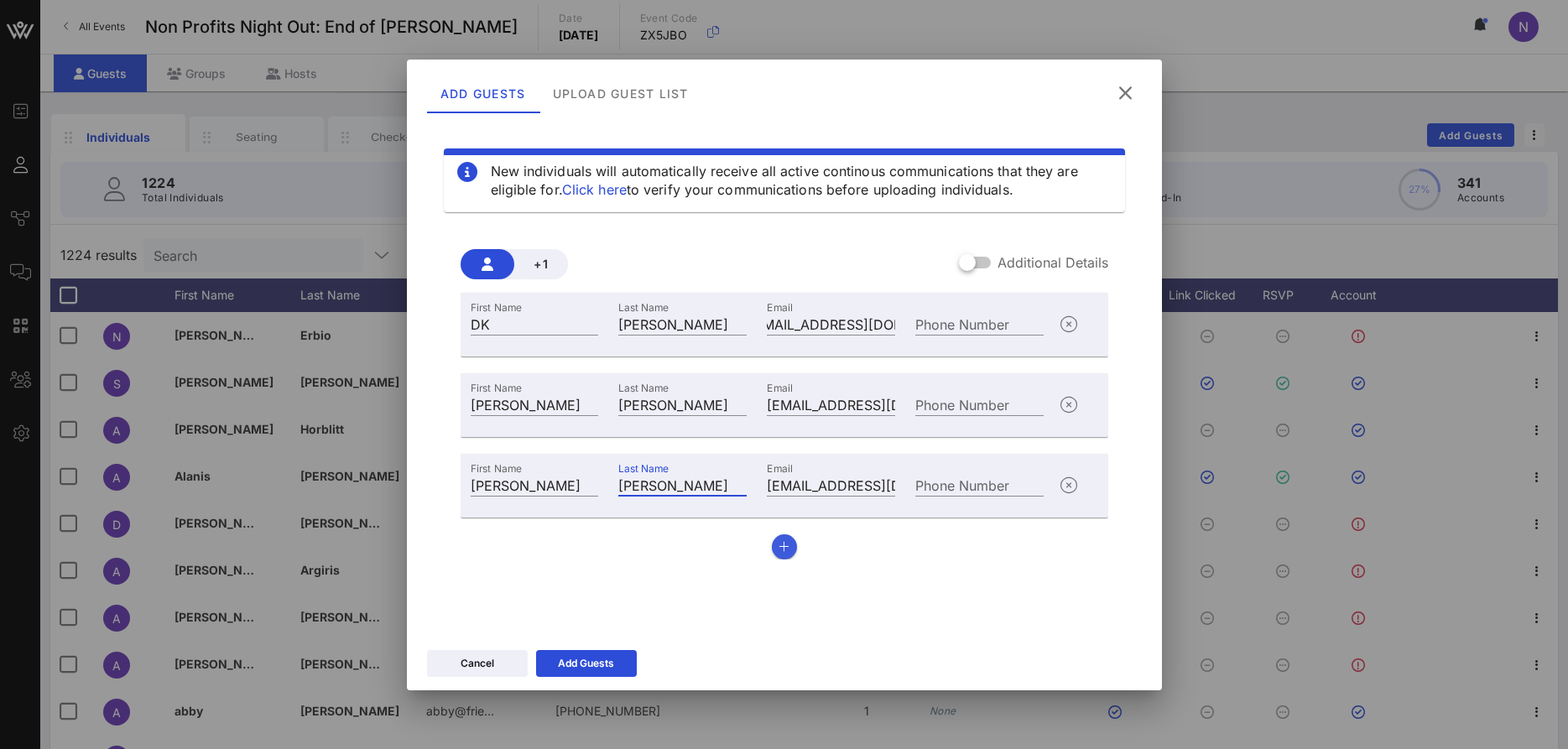
type input "[PERSON_NAME]"
click at [774, 546] on button "button" at bounding box center [785, 547] width 25 height 25
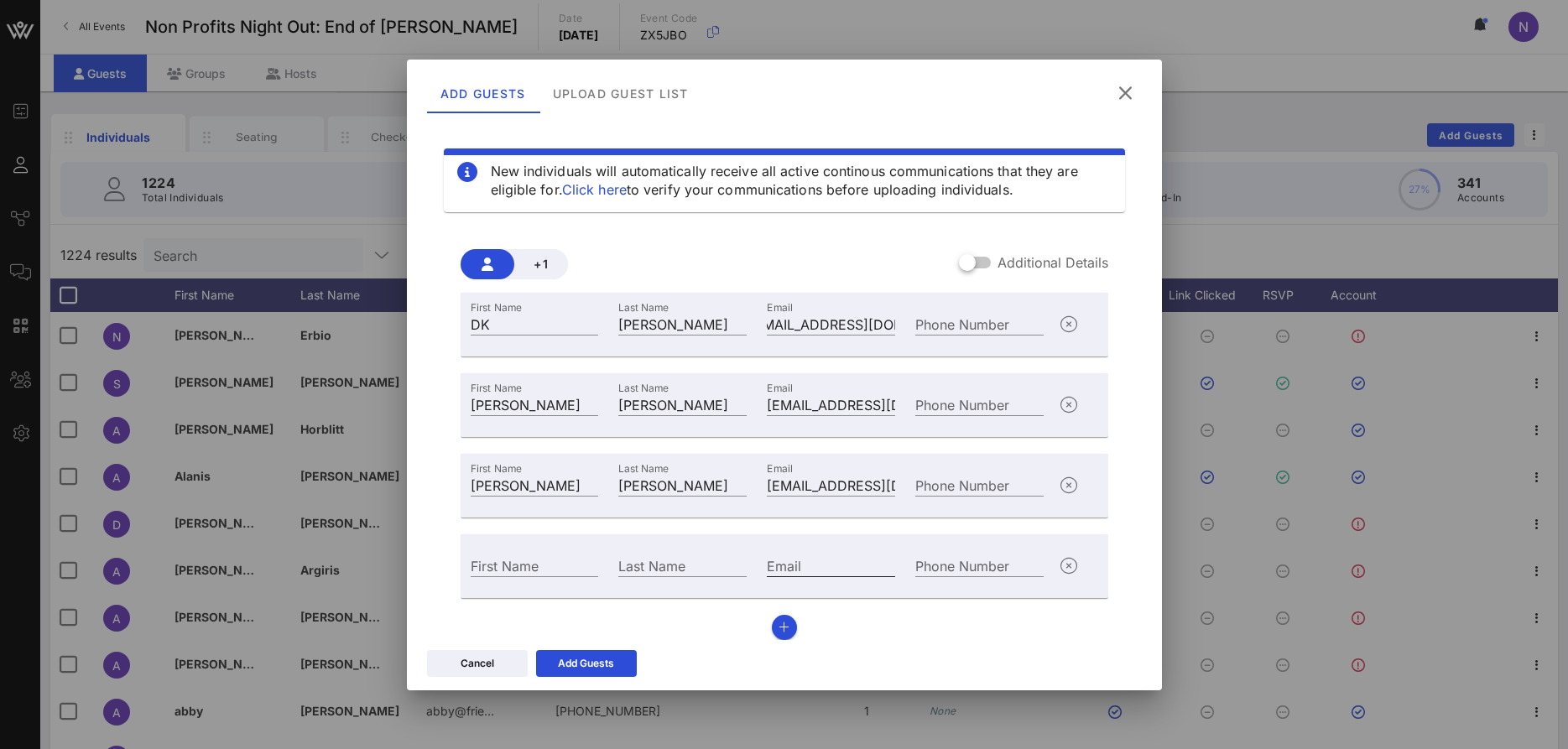
click at [784, 557] on div "Email" at bounding box center [830, 565] width 128 height 22
paste input "[EMAIL_ADDRESS][DOMAIN_NAME]"
type input "[EMAIL_ADDRESS][DOMAIN_NAME]"
click at [485, 569] on input "First Name" at bounding box center [535, 565] width 128 height 22
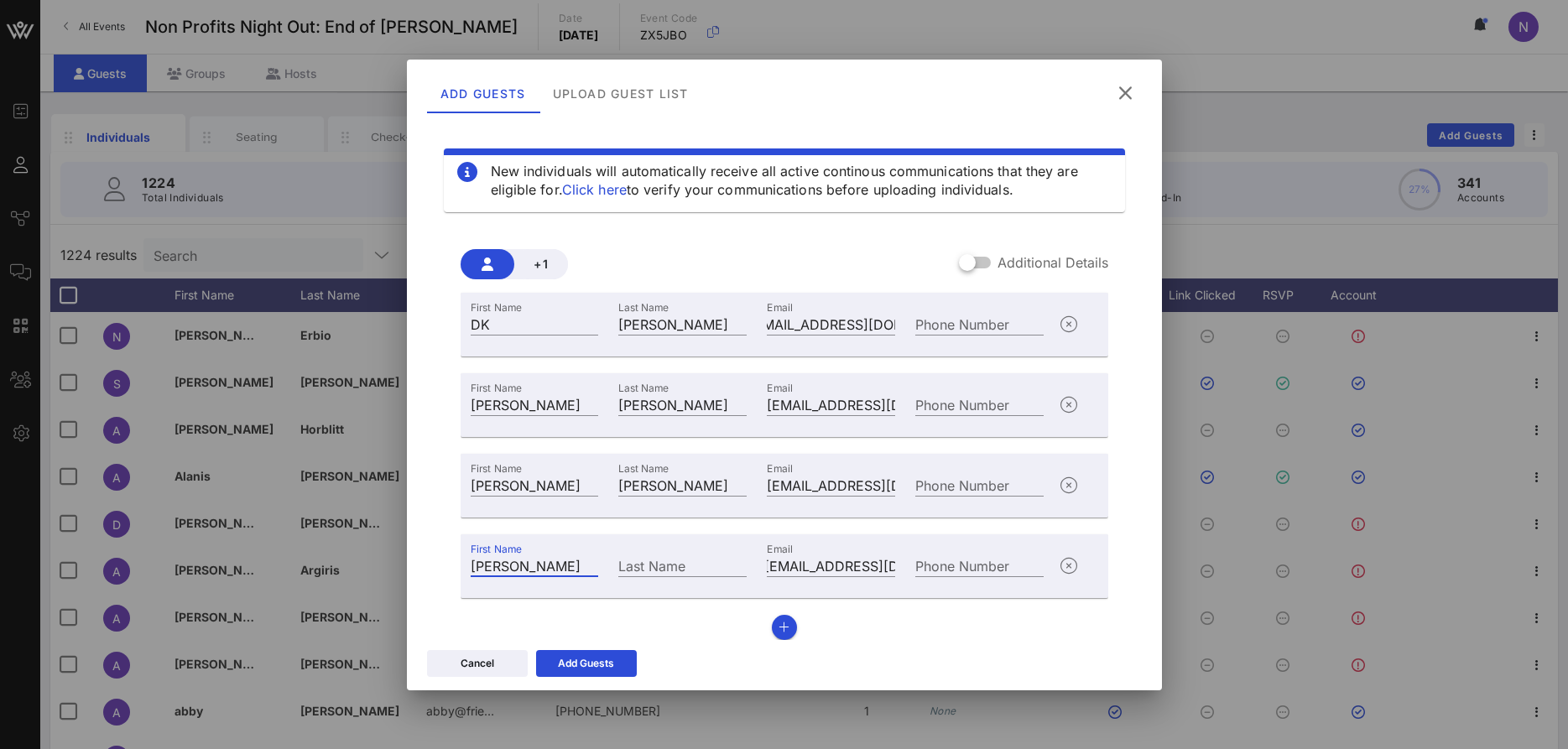
type input "[PERSON_NAME]"
type input "Barut"
click at [576, 658] on div "Add Guests" at bounding box center [586, 663] width 56 height 16
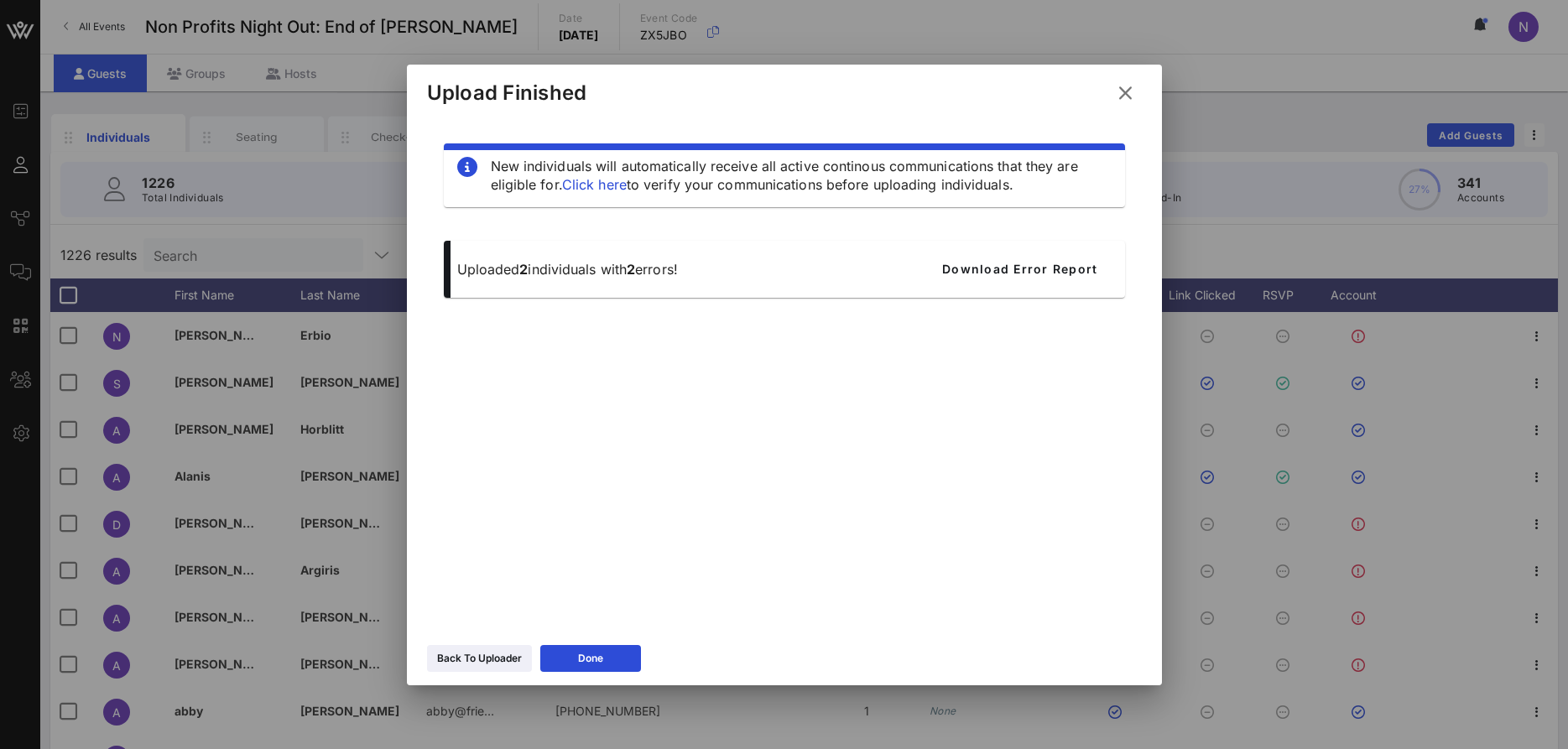
click at [1125, 101] on icon at bounding box center [1125, 93] width 23 height 20
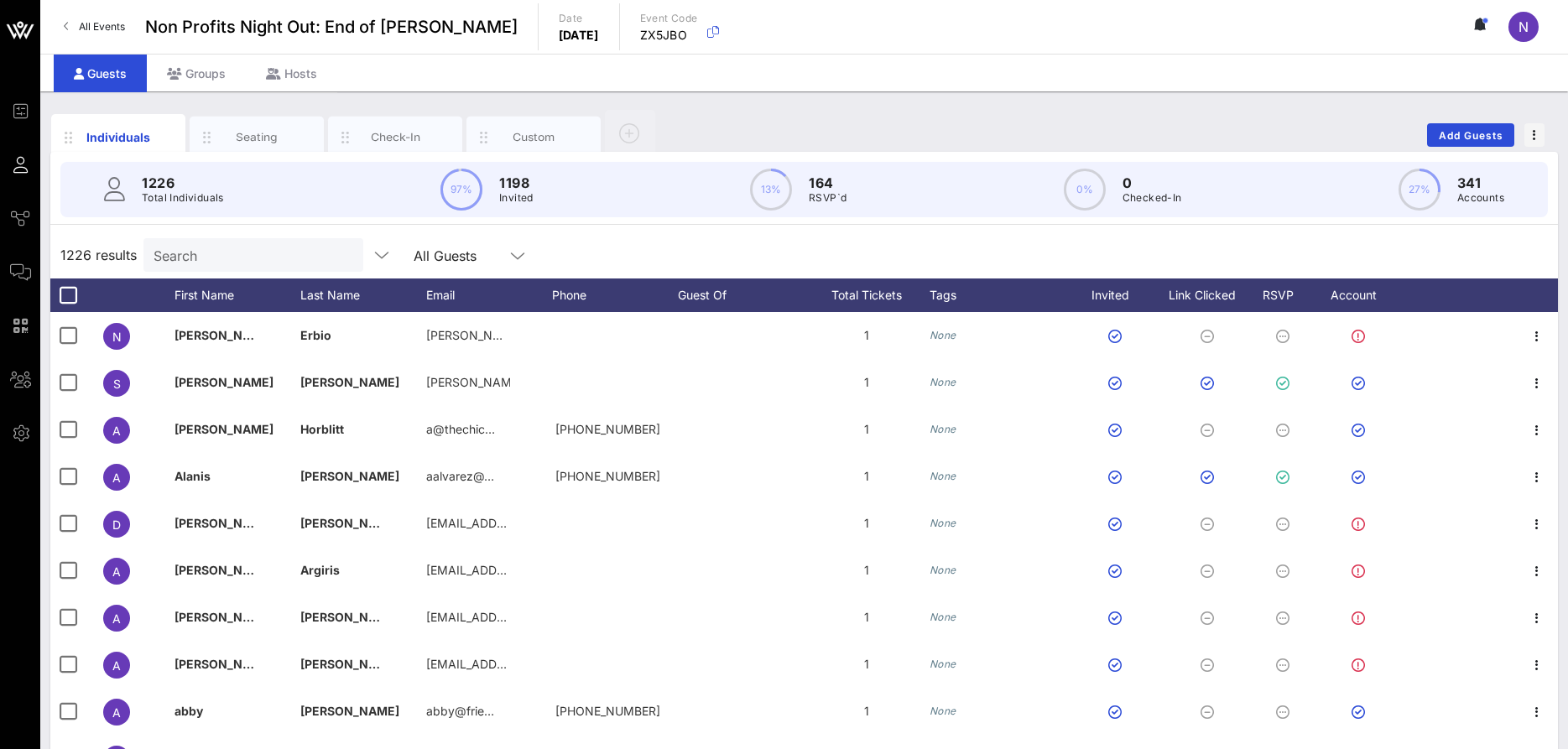
click at [188, 246] on input "Search" at bounding box center [252, 255] width 197 height 22
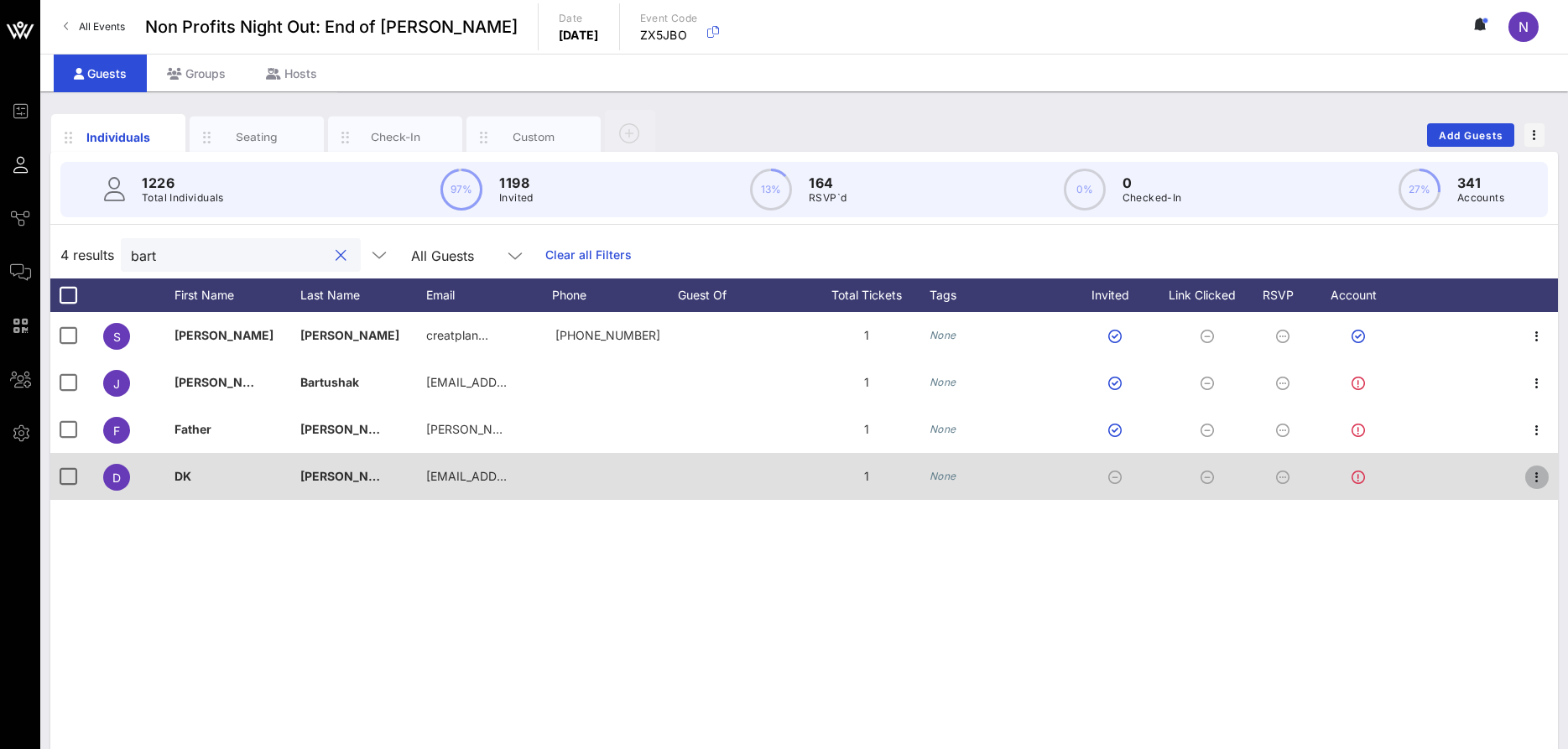
click at [1540, 483] on icon "button" at bounding box center [1537, 477] width 20 height 20
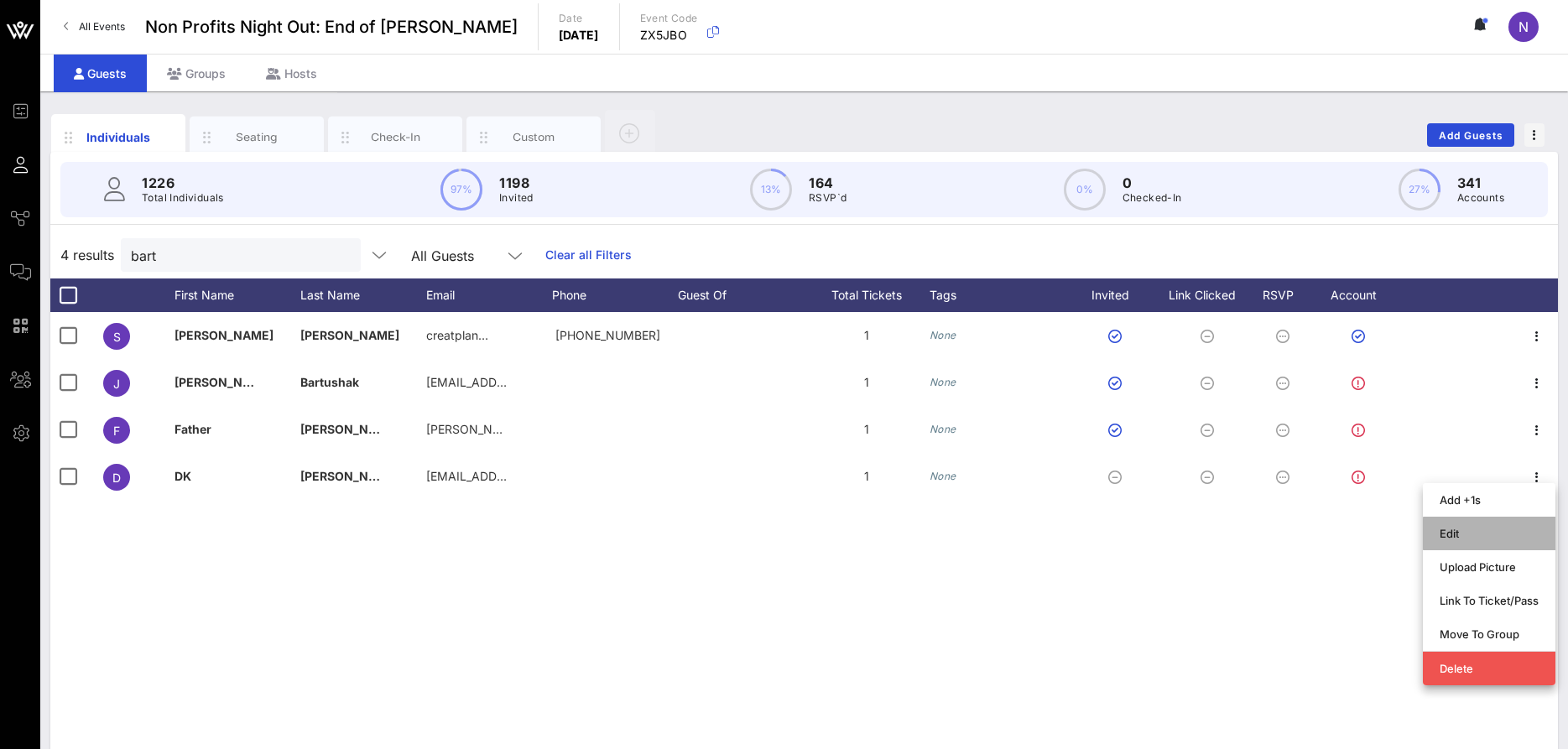
click at [1438, 537] on div "Edit" at bounding box center [1490, 533] width 133 height 34
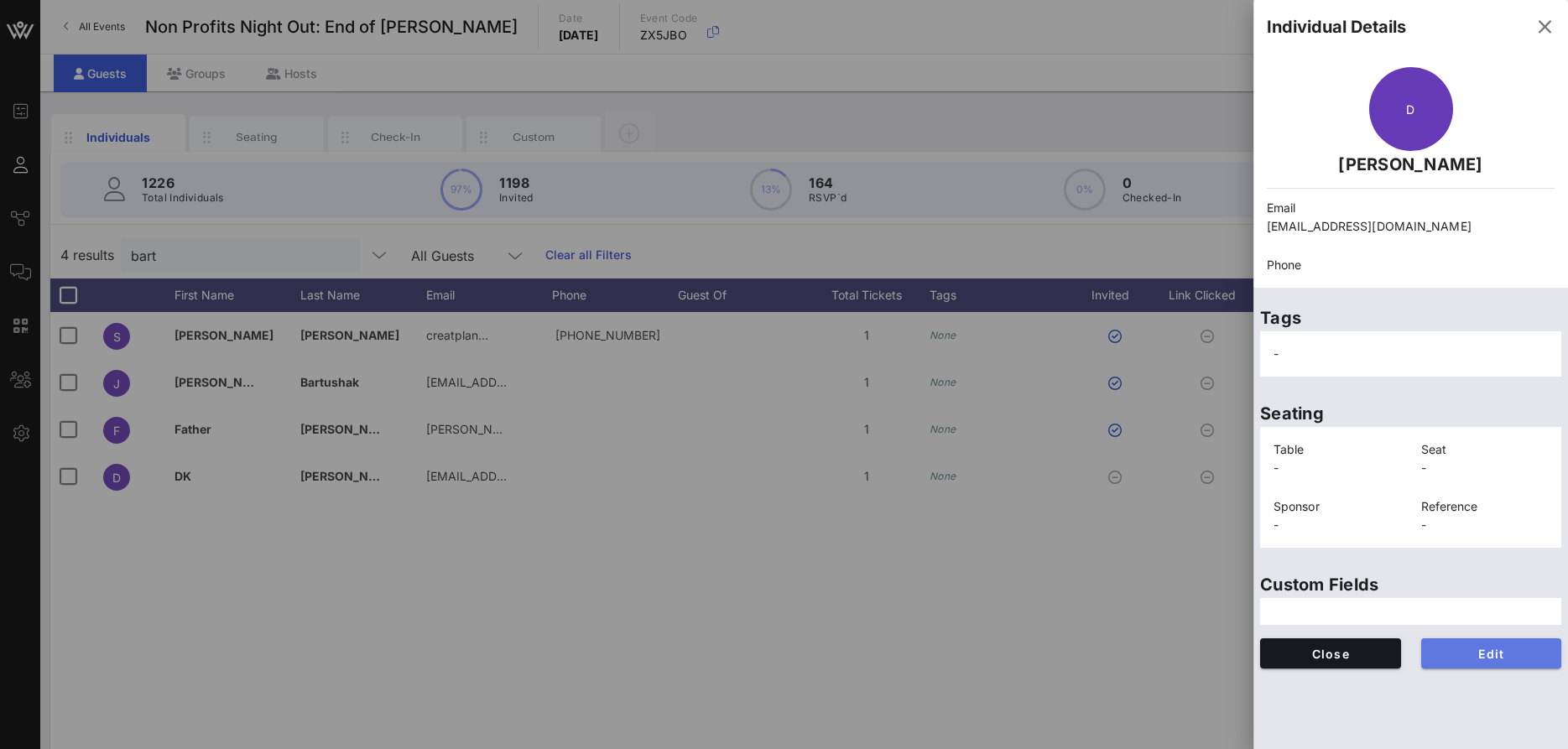
click at [1449, 651] on span "Edit" at bounding box center [1492, 653] width 114 height 15
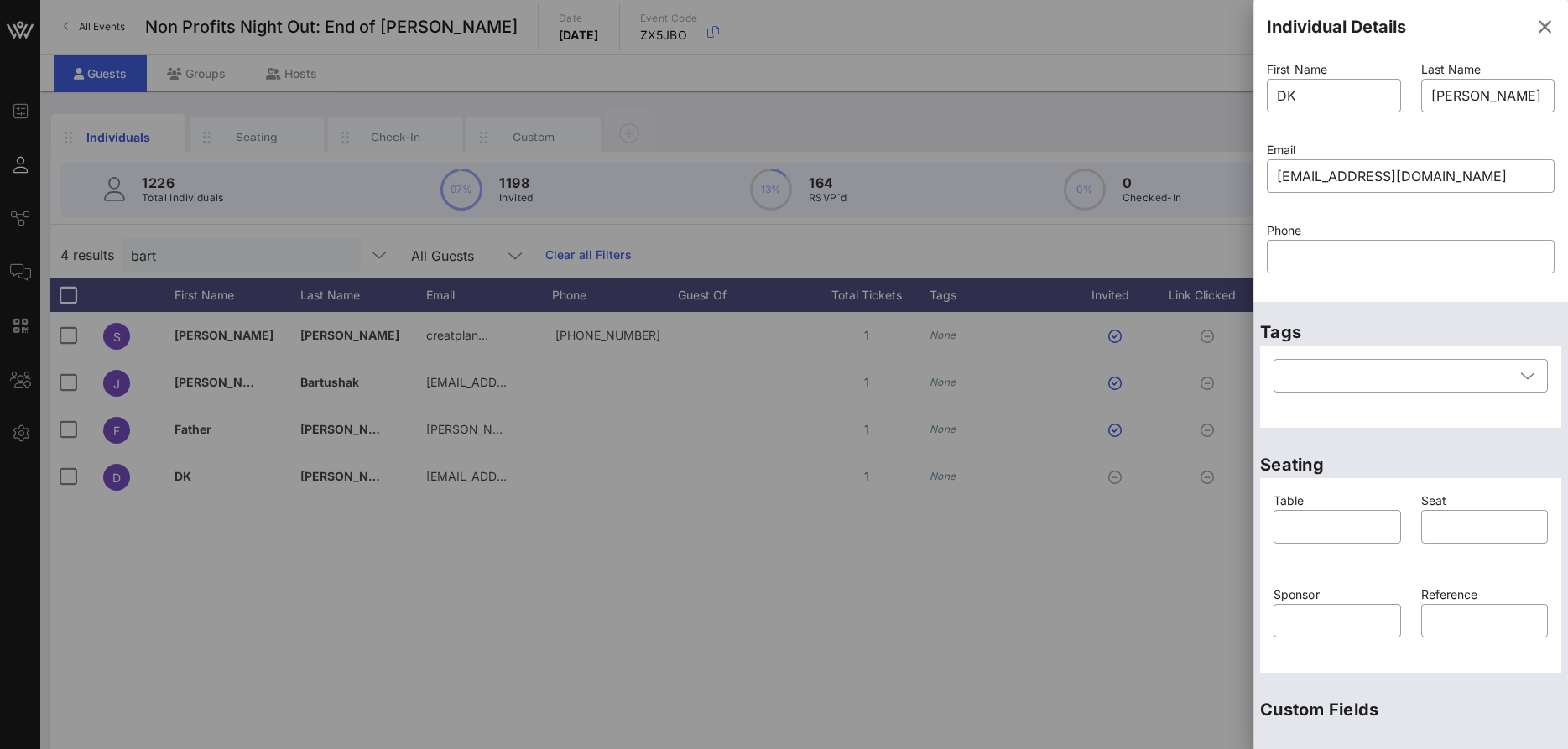
scroll to position [224, 0]
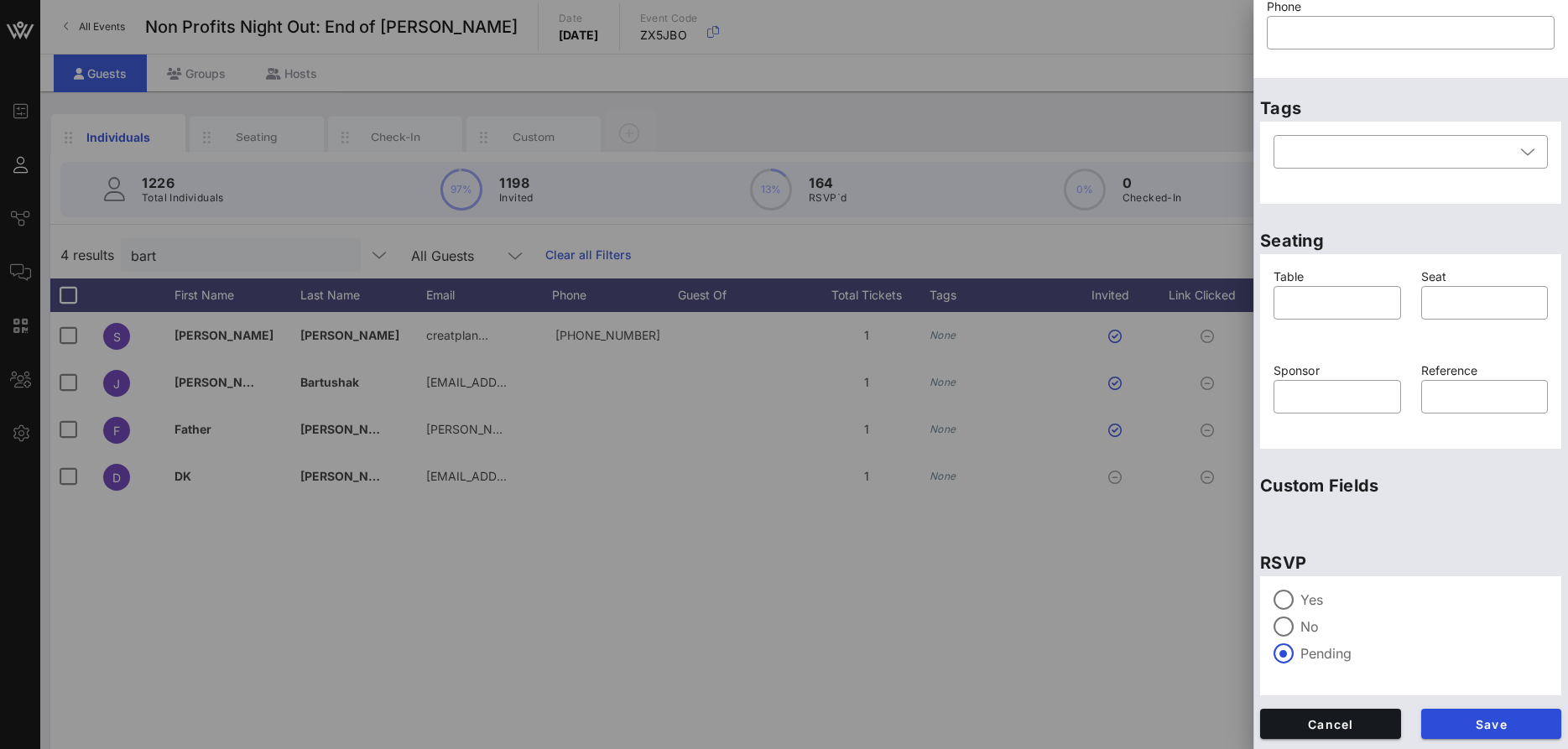
click at [1304, 592] on label "Yes" at bounding box center [1424, 600] width 248 height 16
click at [1468, 720] on span "Save" at bounding box center [1492, 724] width 114 height 15
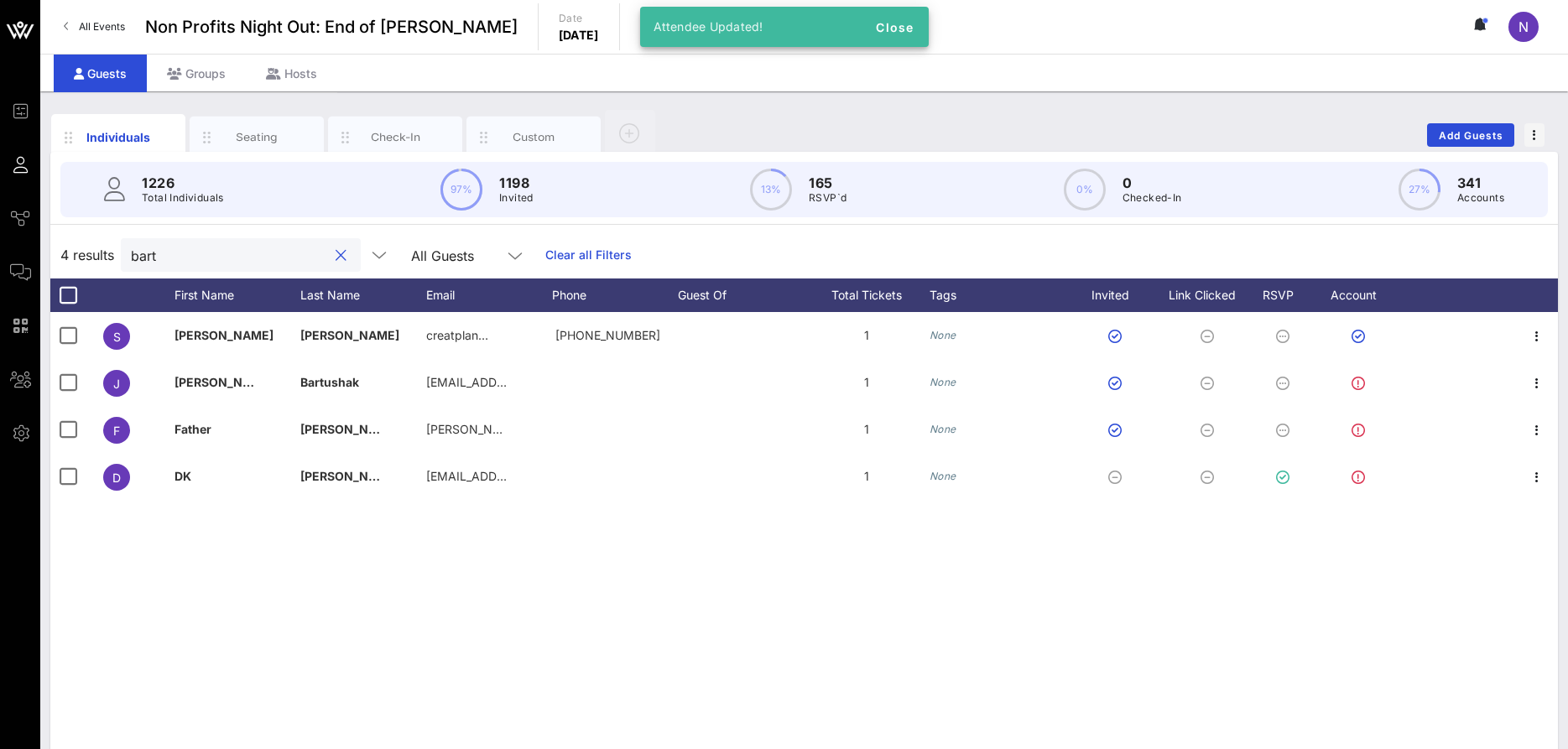
click at [227, 255] on input "bart" at bounding box center [229, 255] width 197 height 22
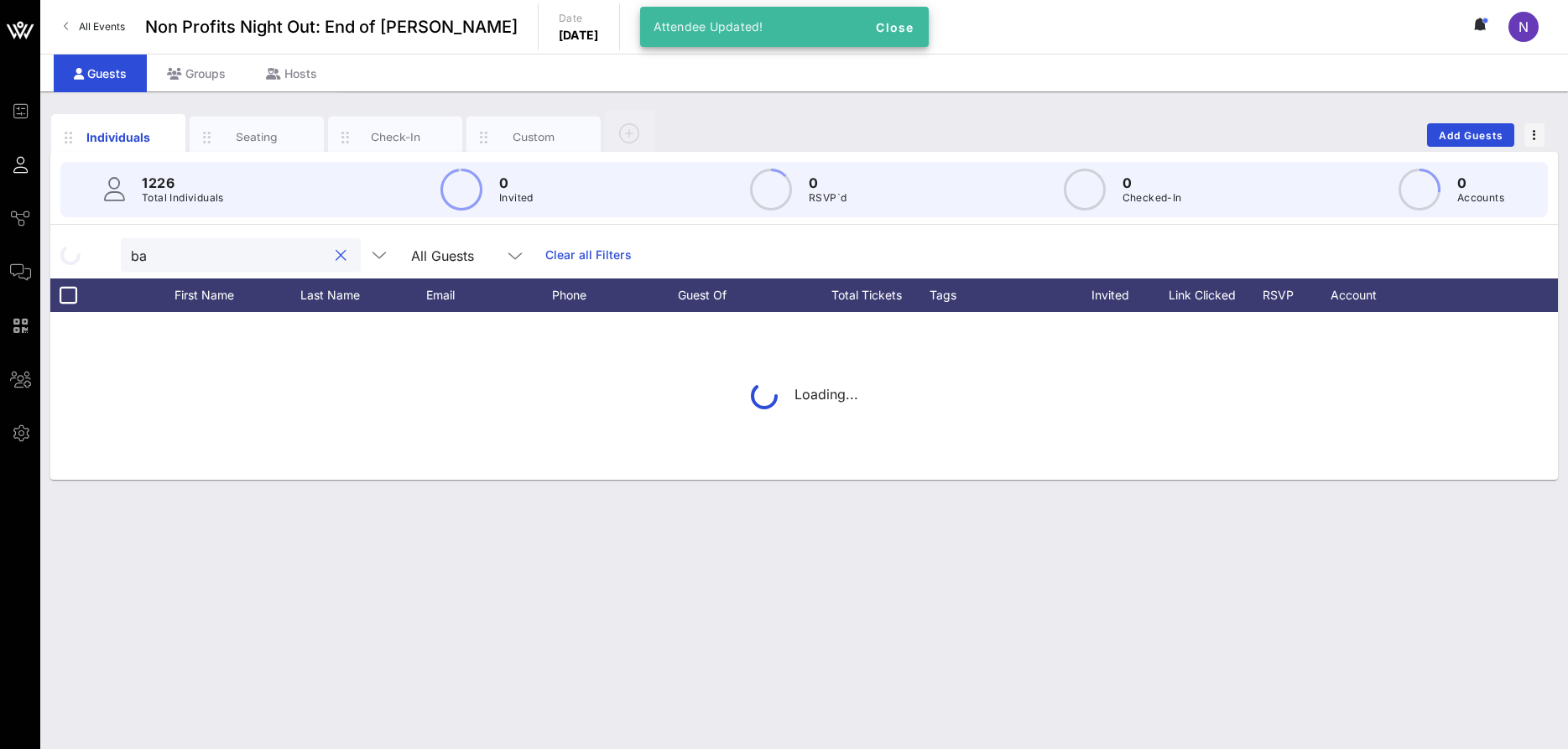
type input "b"
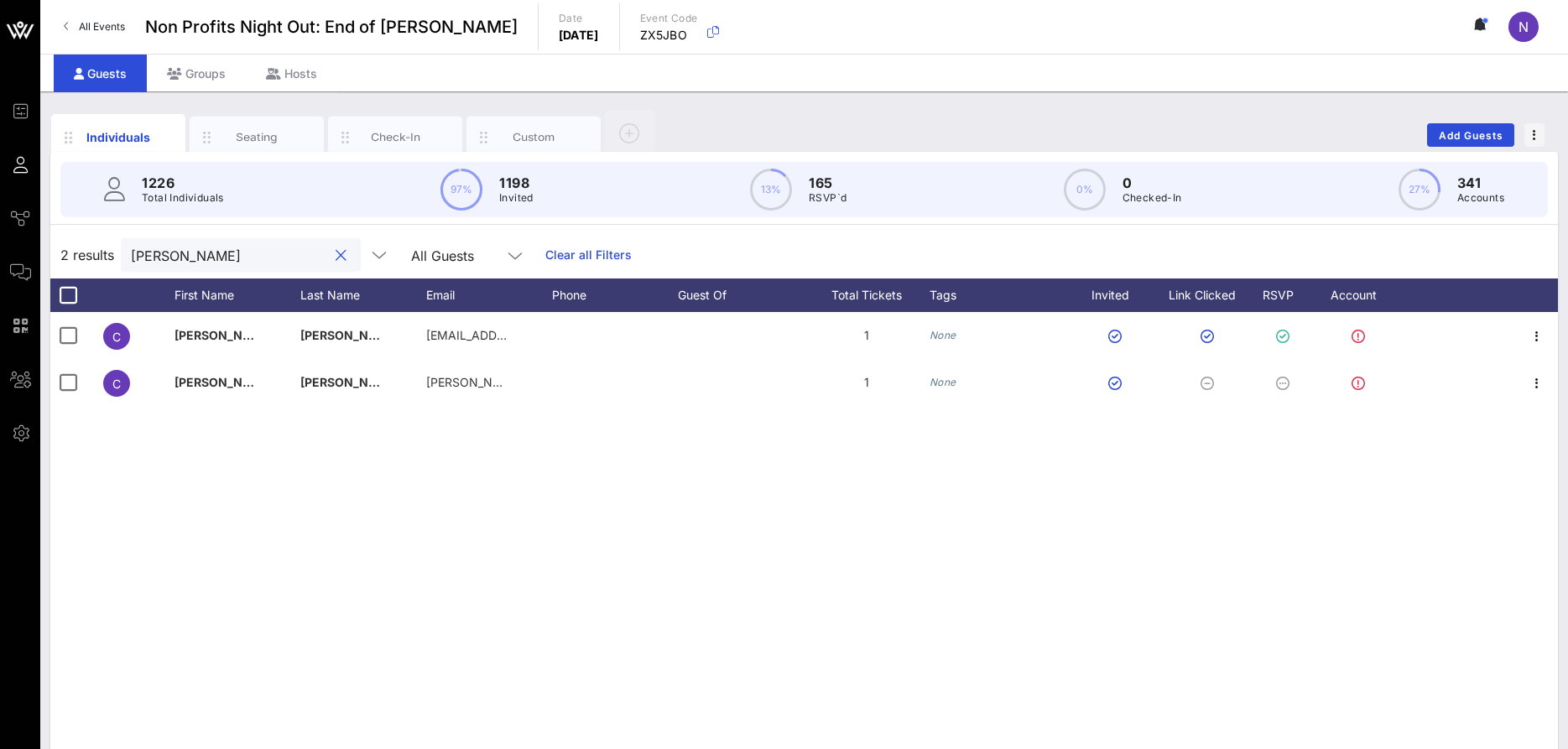
drag, startPoint x: 193, startPoint y: 252, endPoint x: 94, endPoint y: 242, distance: 99.5
click at [131, 244] on input "[PERSON_NAME]" at bounding box center [229, 255] width 197 height 22
drag, startPoint x: 182, startPoint y: 252, endPoint x: 112, endPoint y: 244, distance: 70.5
click at [128, 244] on input "[PERSON_NAME]" at bounding box center [227, 255] width 197 height 22
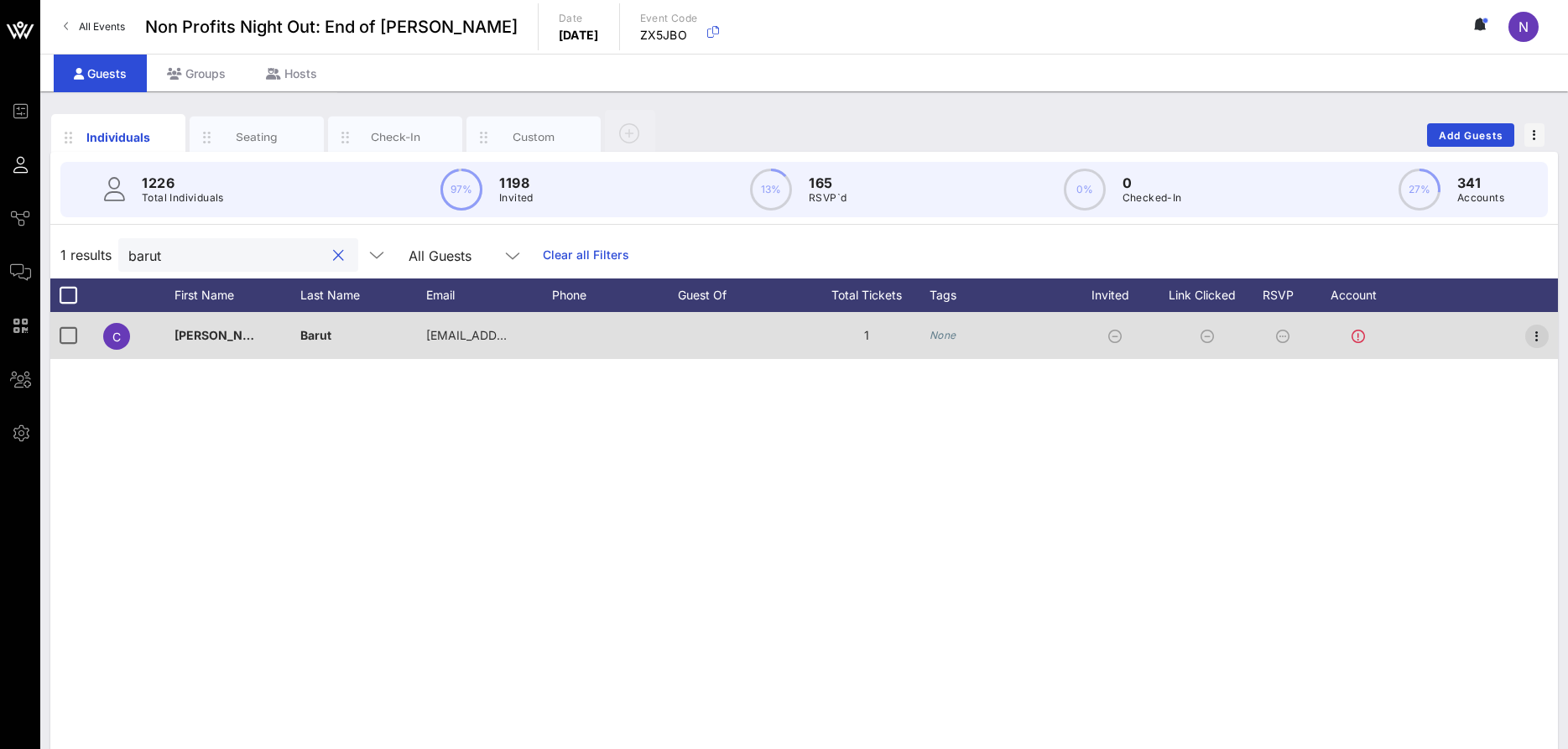
type input "barut"
click at [1538, 336] on icon "button" at bounding box center [1537, 336] width 20 height 20
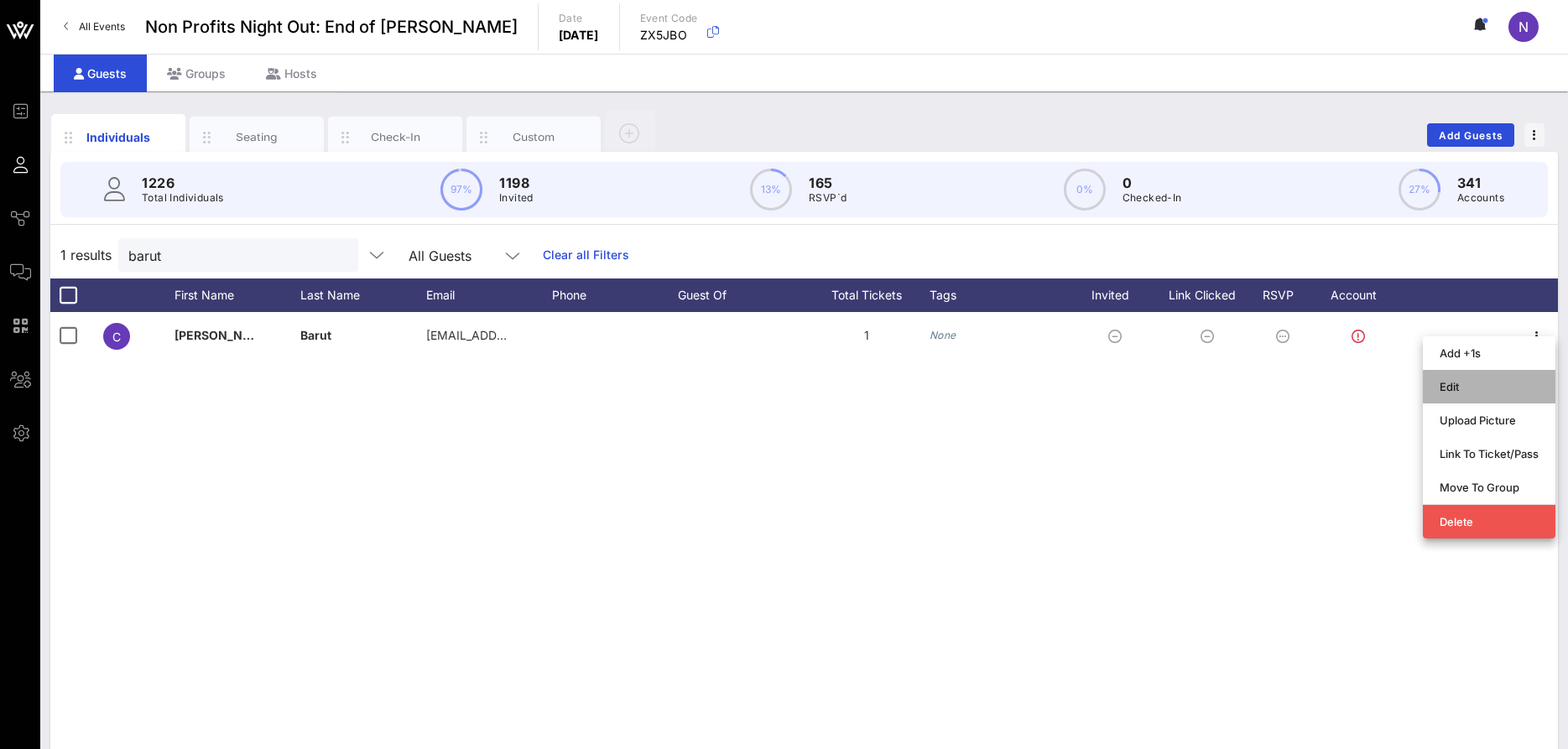
click at [1467, 391] on div "Edit" at bounding box center [1489, 386] width 99 height 14
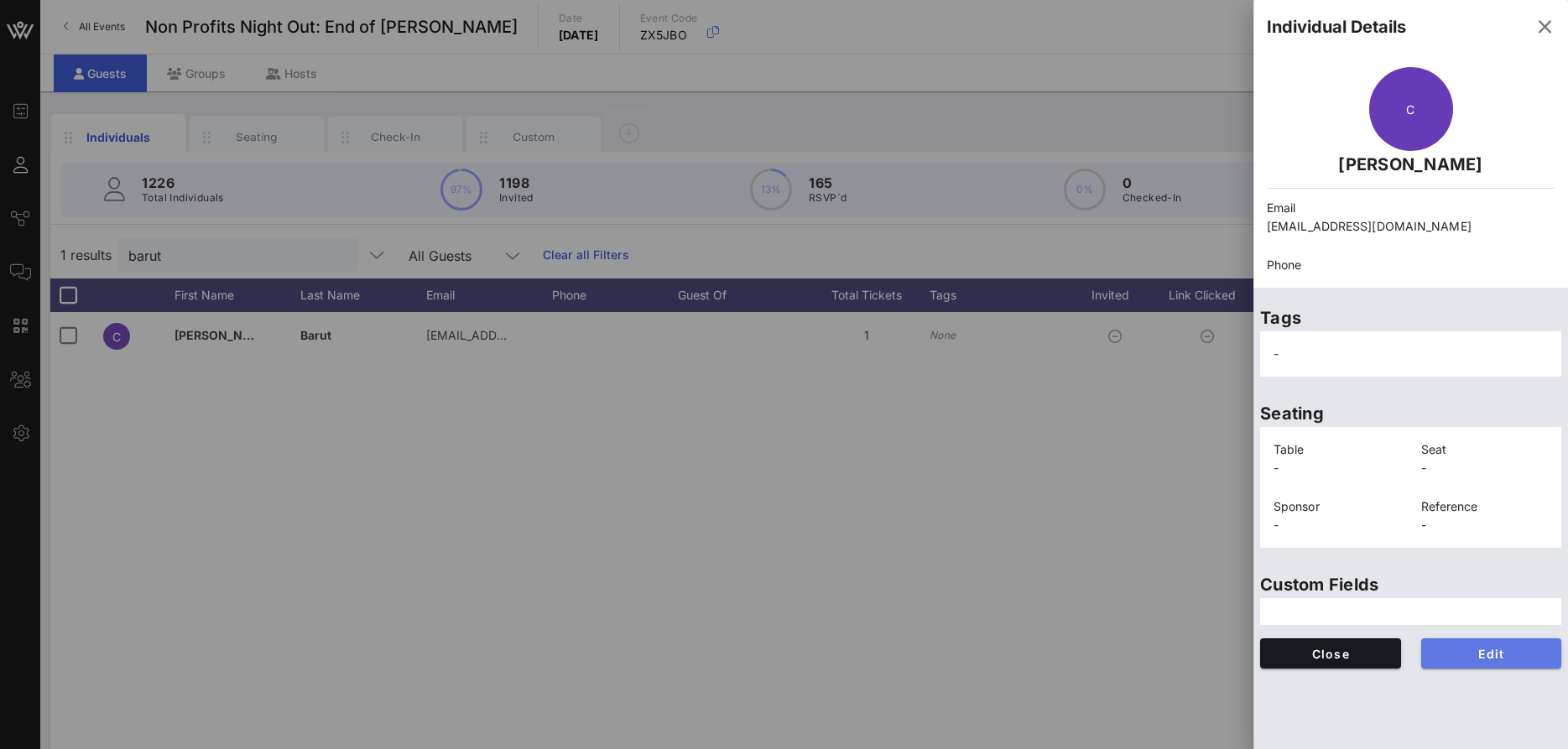
click at [1481, 658] on span "Edit" at bounding box center [1492, 653] width 114 height 15
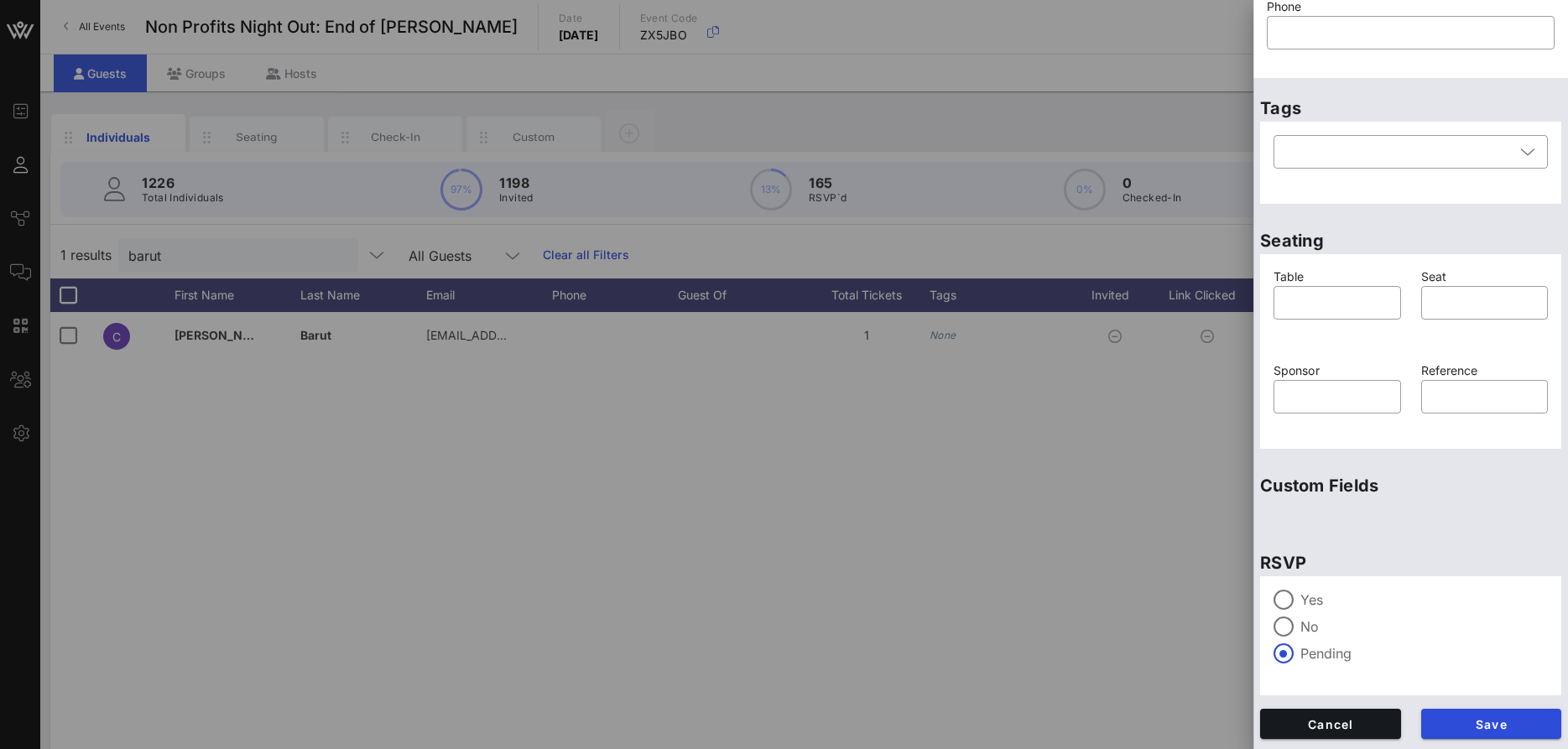
click at [1330, 609] on div "Yes" at bounding box center [1410, 600] width 274 height 20
click at [1461, 714] on button "Save" at bounding box center [1492, 724] width 141 height 30
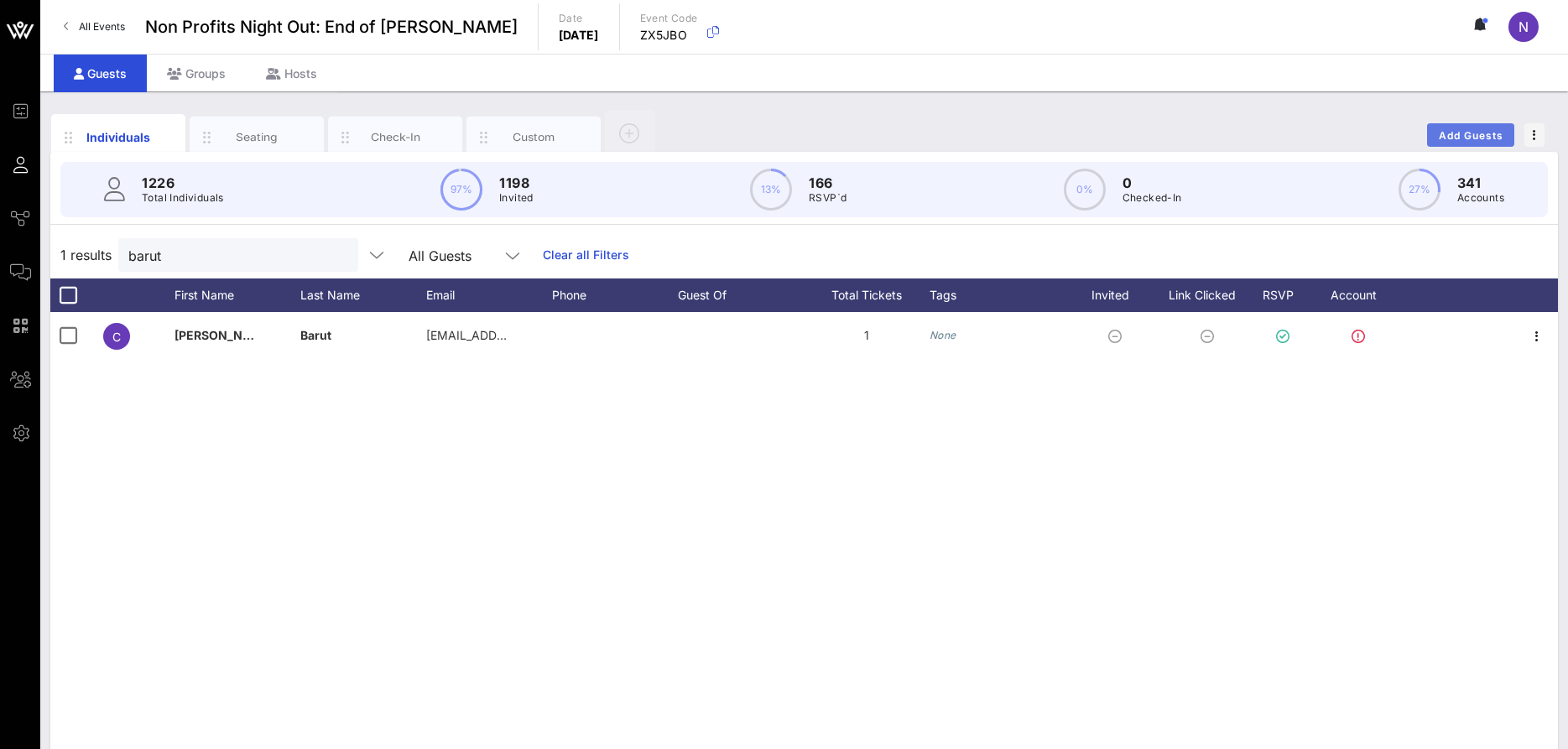
click at [1468, 131] on span "Add Guests" at bounding box center [1471, 136] width 66 height 13
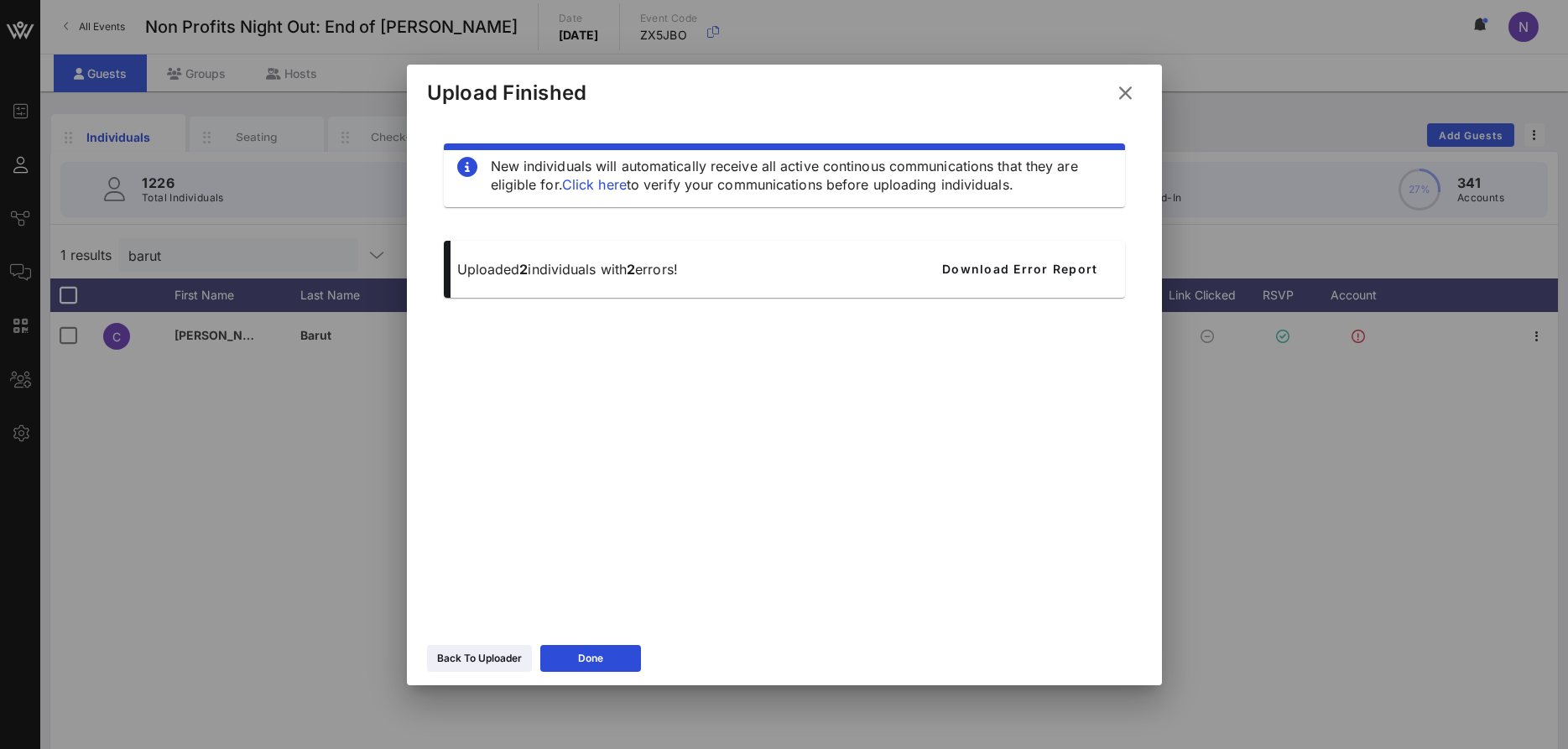
drag, startPoint x: 443, startPoint y: 653, endPoint x: 495, endPoint y: 610, distance: 67.5
click at [446, 653] on div "Back To Uploader" at bounding box center [479, 658] width 85 height 16
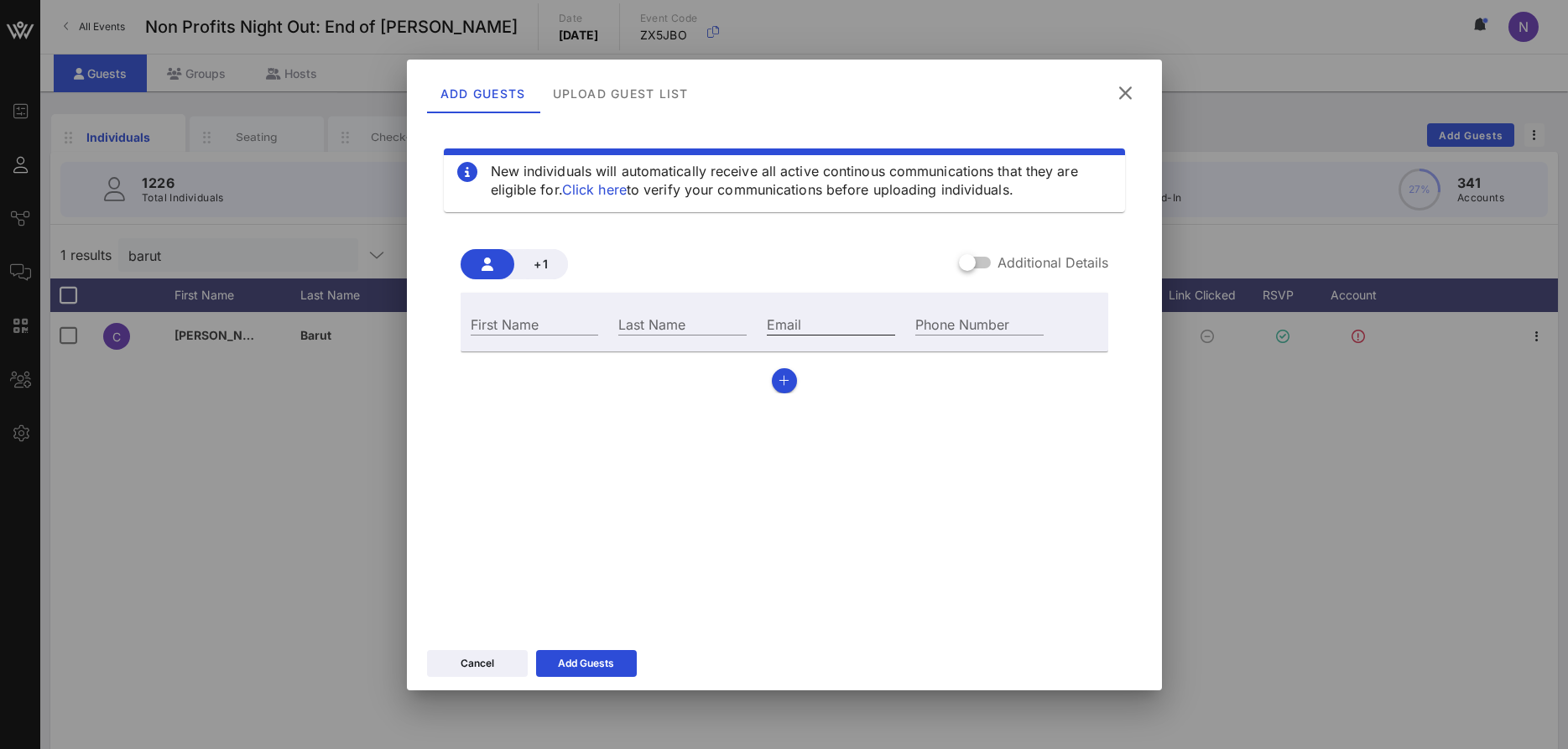
click at [821, 328] on input "Email" at bounding box center [830, 324] width 128 height 22
paste input "[EMAIL_ADDRESS][DOMAIN_NAME]"
type input "[EMAIL_ADDRESS][DOMAIN_NAME]"
click at [529, 330] on input "First Name" at bounding box center [535, 324] width 128 height 22
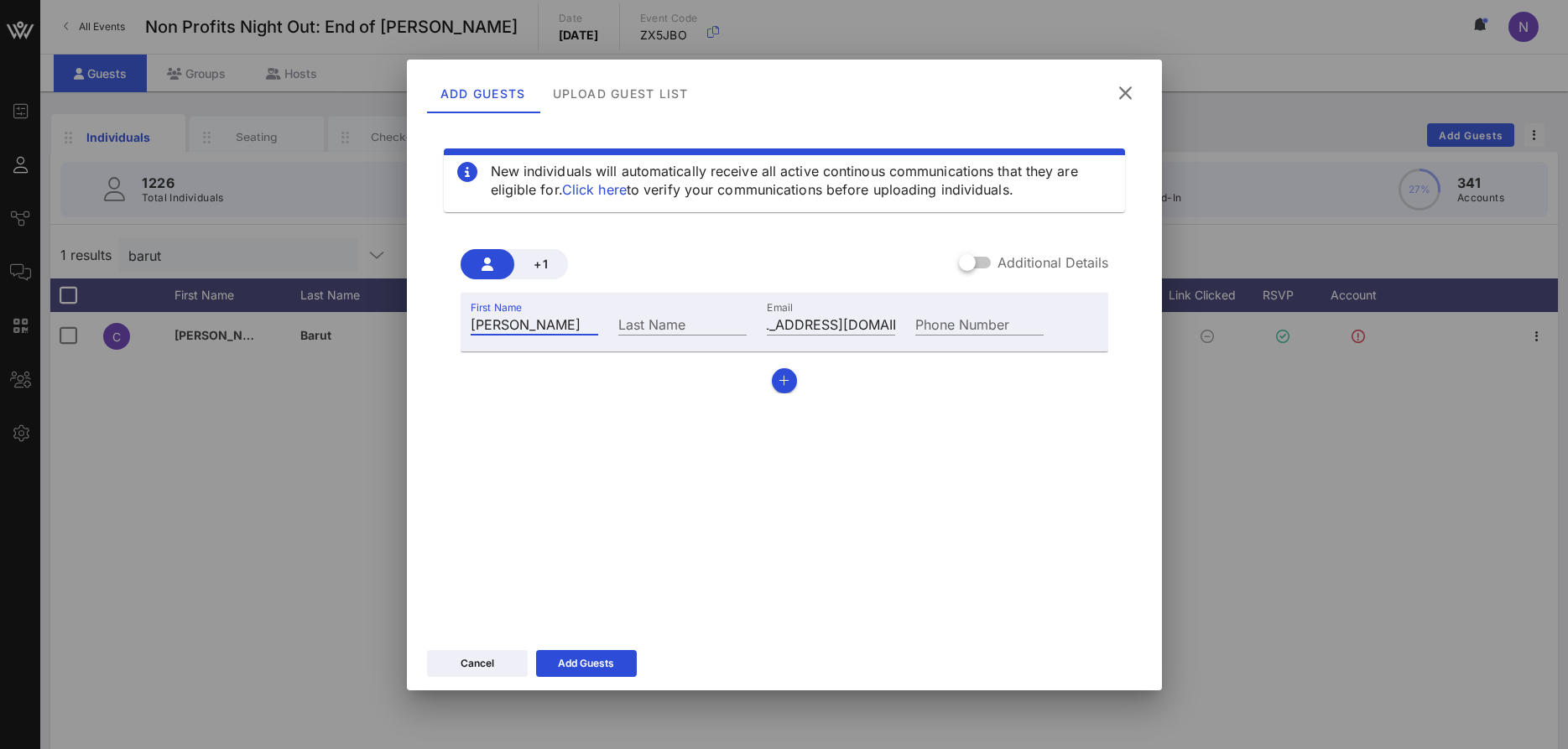
type input "[PERSON_NAME]"
click at [616, 656] on button "Add Guests" at bounding box center [586, 663] width 101 height 26
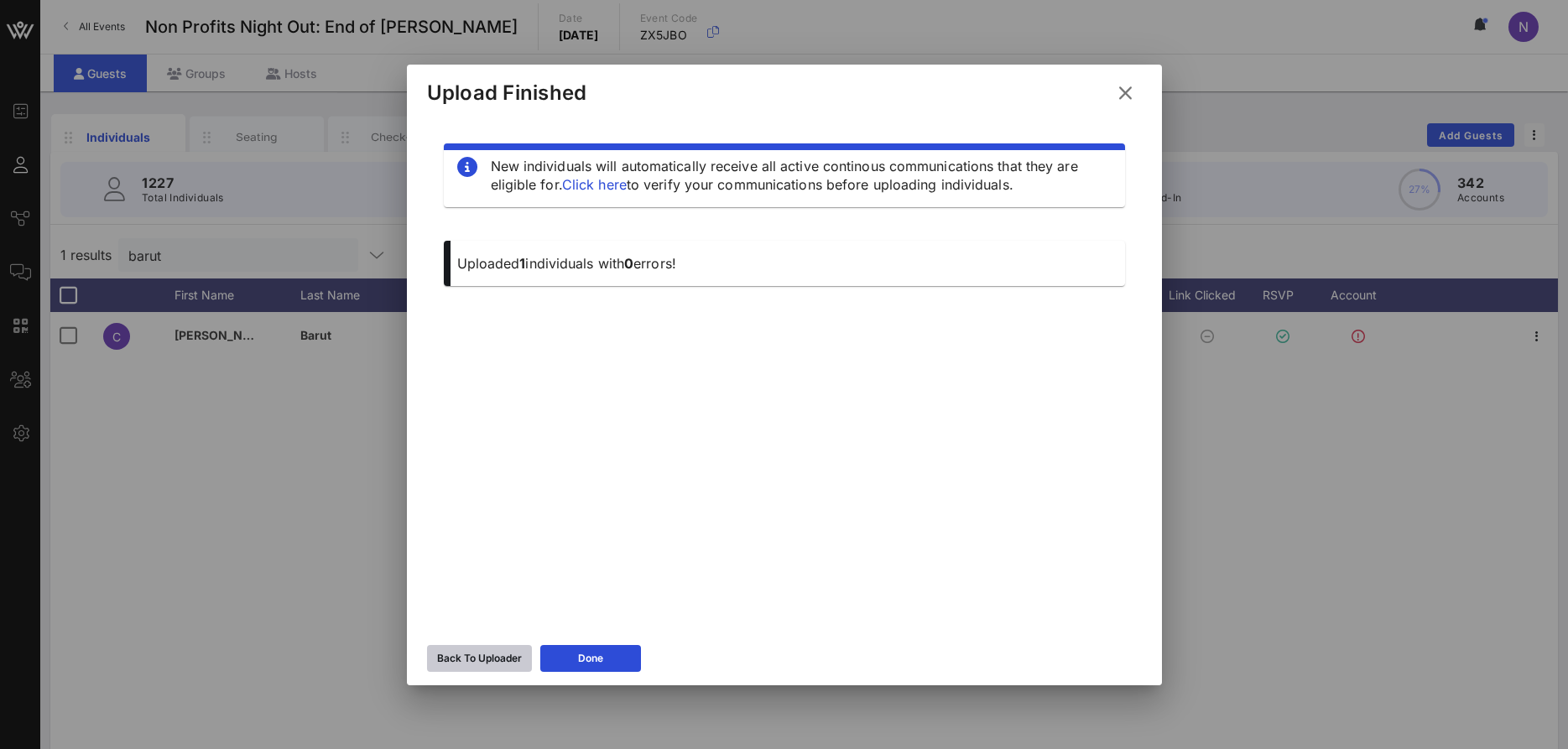
click at [490, 655] on div "Back To Uploader" at bounding box center [479, 658] width 85 height 16
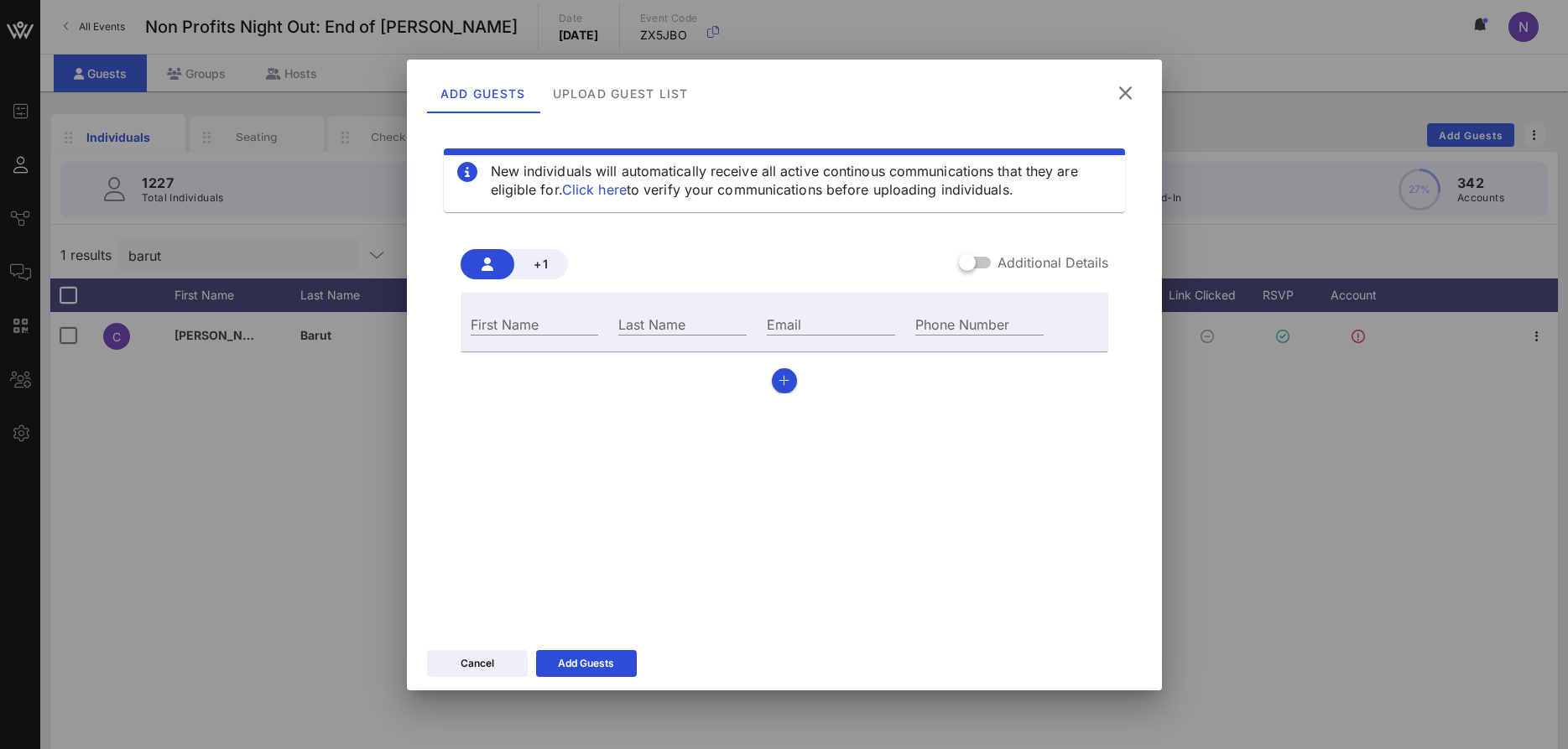
click at [1126, 92] on icon at bounding box center [1125, 93] width 23 height 20
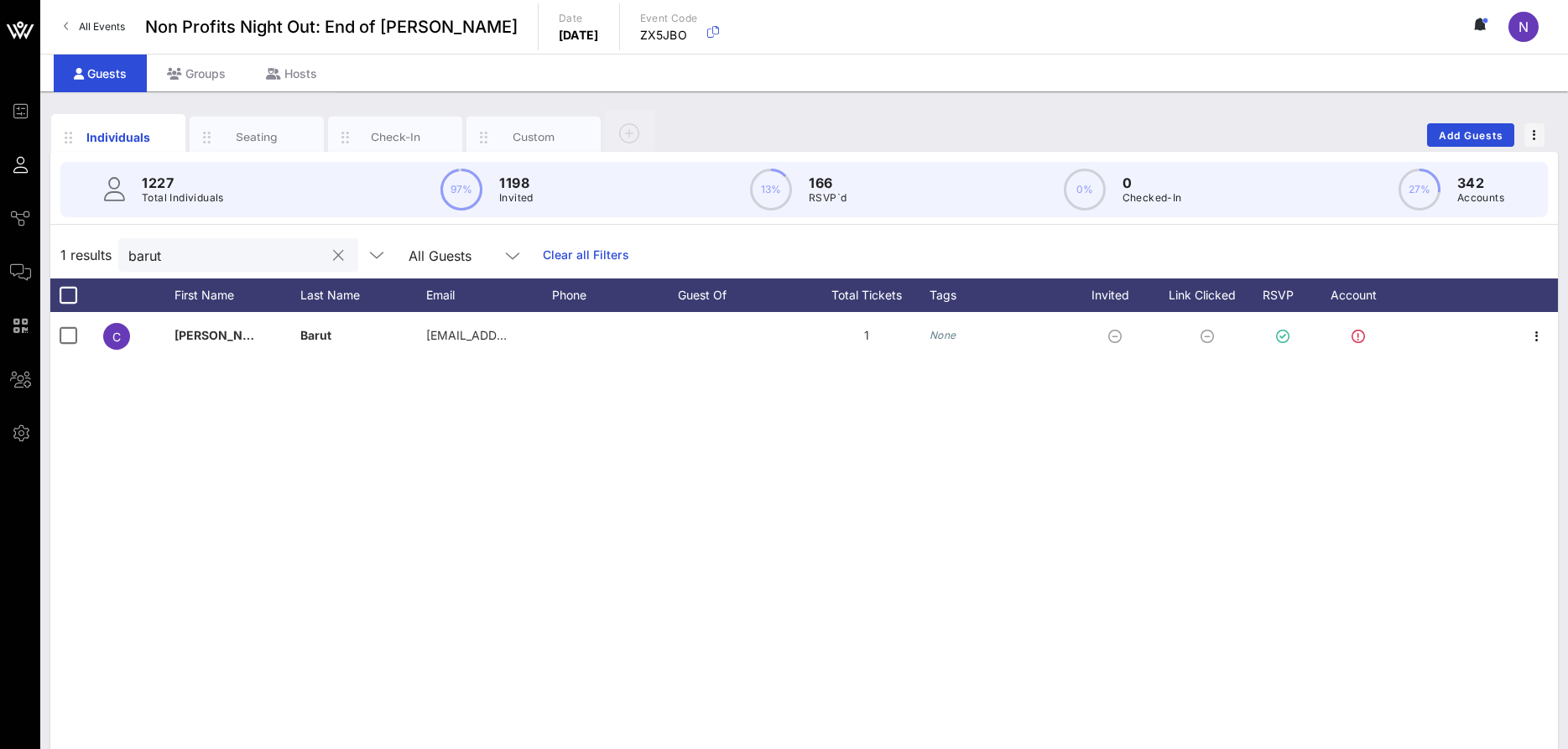
drag, startPoint x: 167, startPoint y: 272, endPoint x: 169, endPoint y: 258, distance: 14.1
click at [168, 266] on div "1 results barut All Guests Clear all Filters" at bounding box center [804, 255] width 1508 height 47
click at [169, 258] on input "barut" at bounding box center [227, 255] width 197 height 22
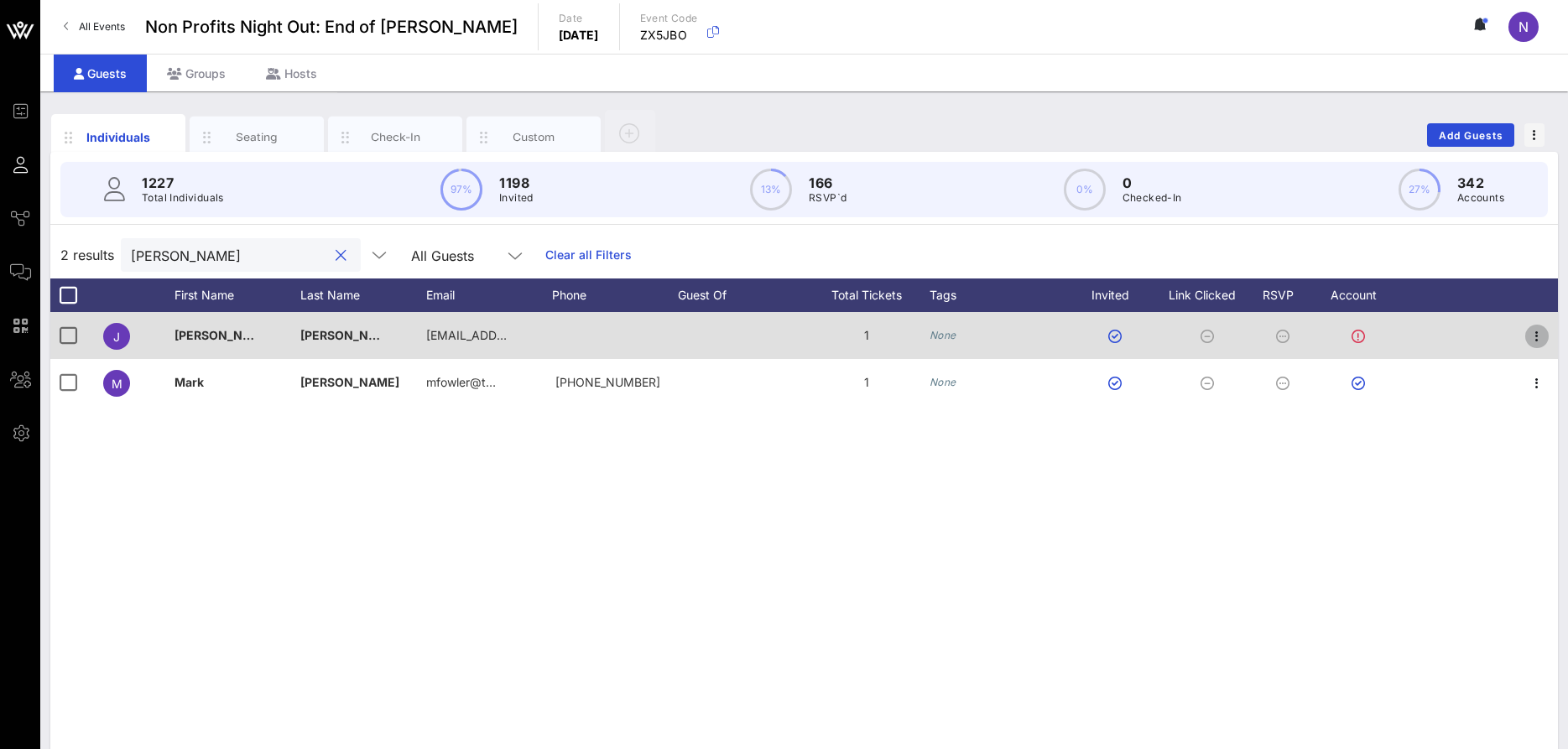
click at [1530, 329] on icon "button" at bounding box center [1537, 336] width 20 height 20
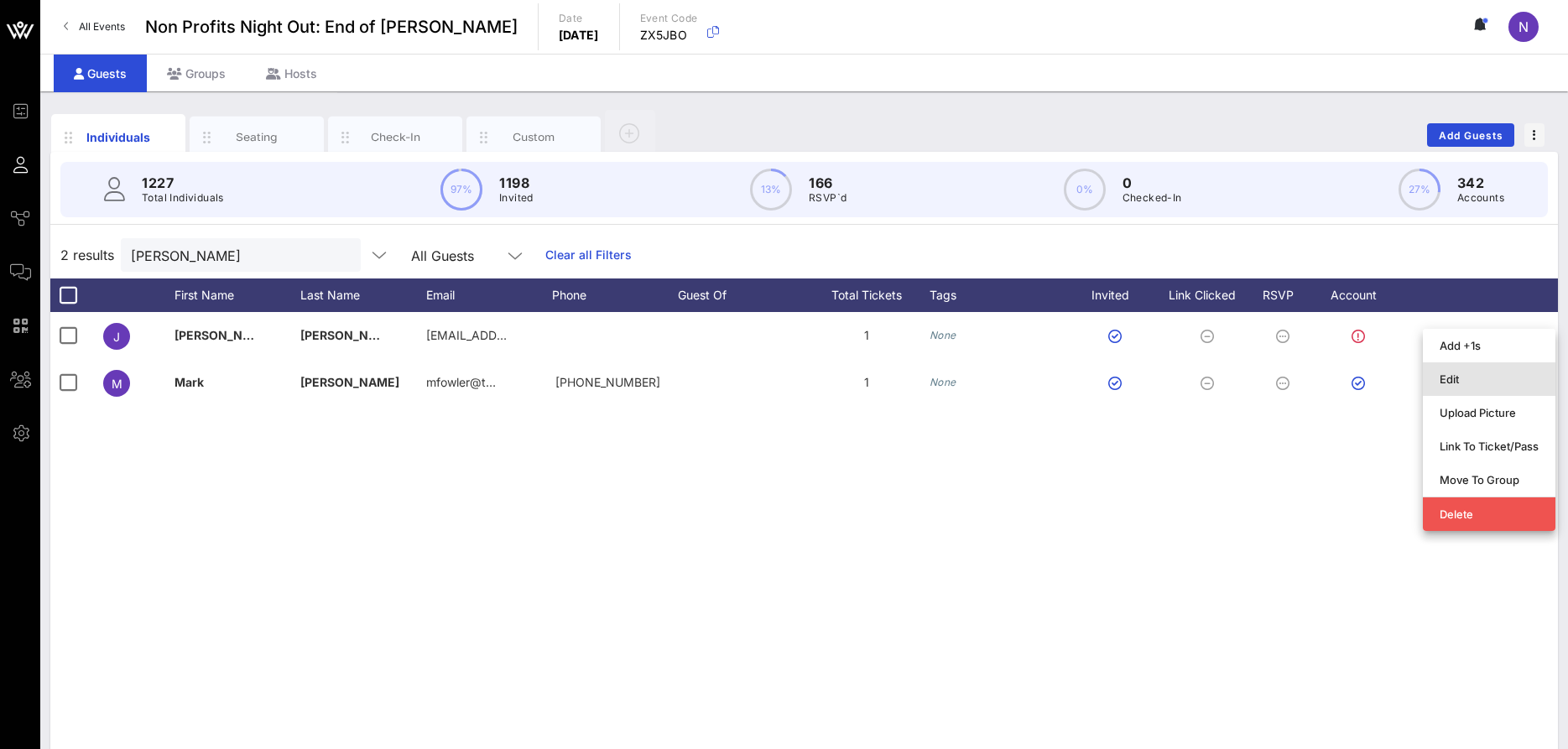
click at [1440, 374] on div "Edit" at bounding box center [1489, 379] width 99 height 14
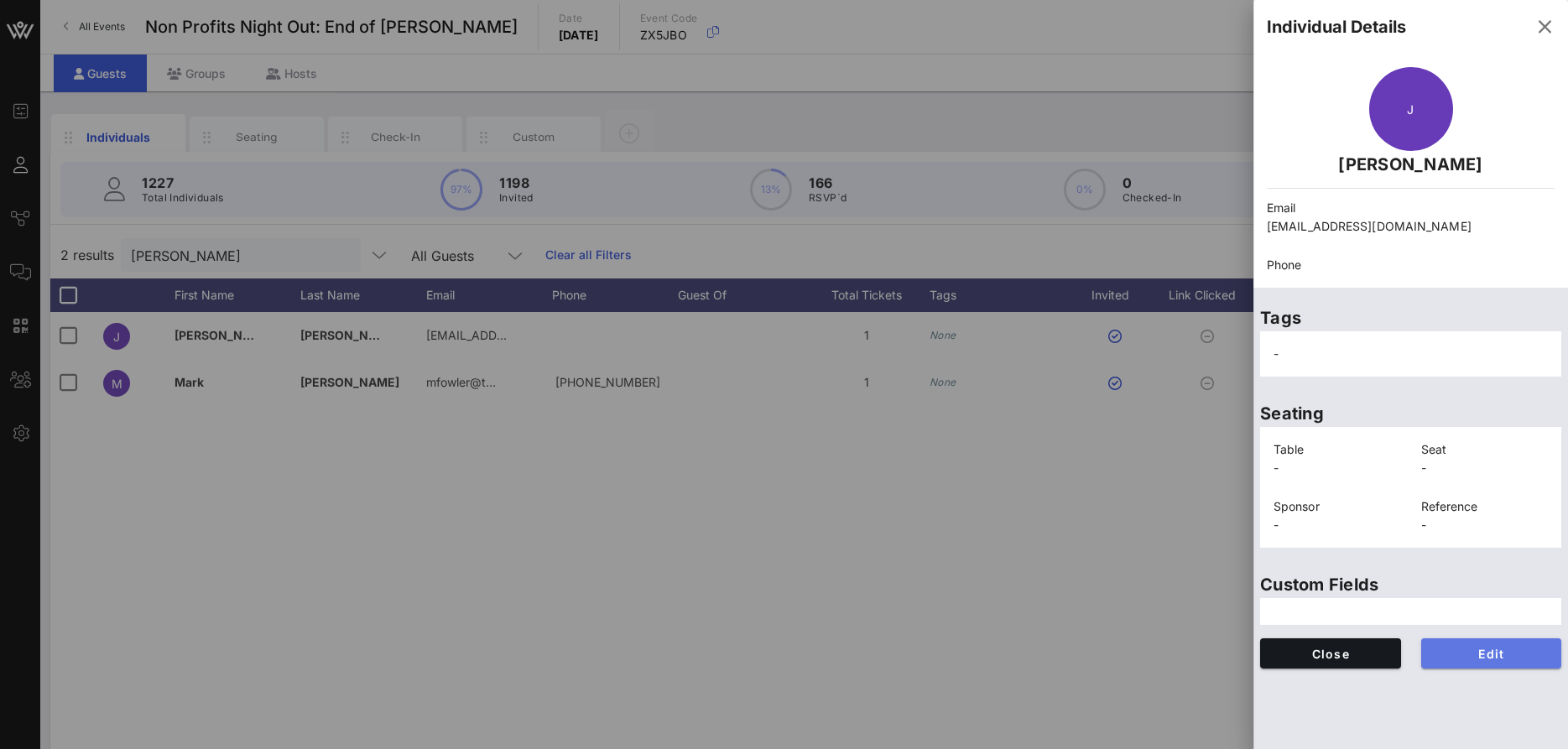
click at [1487, 641] on button "Edit" at bounding box center [1492, 653] width 141 height 30
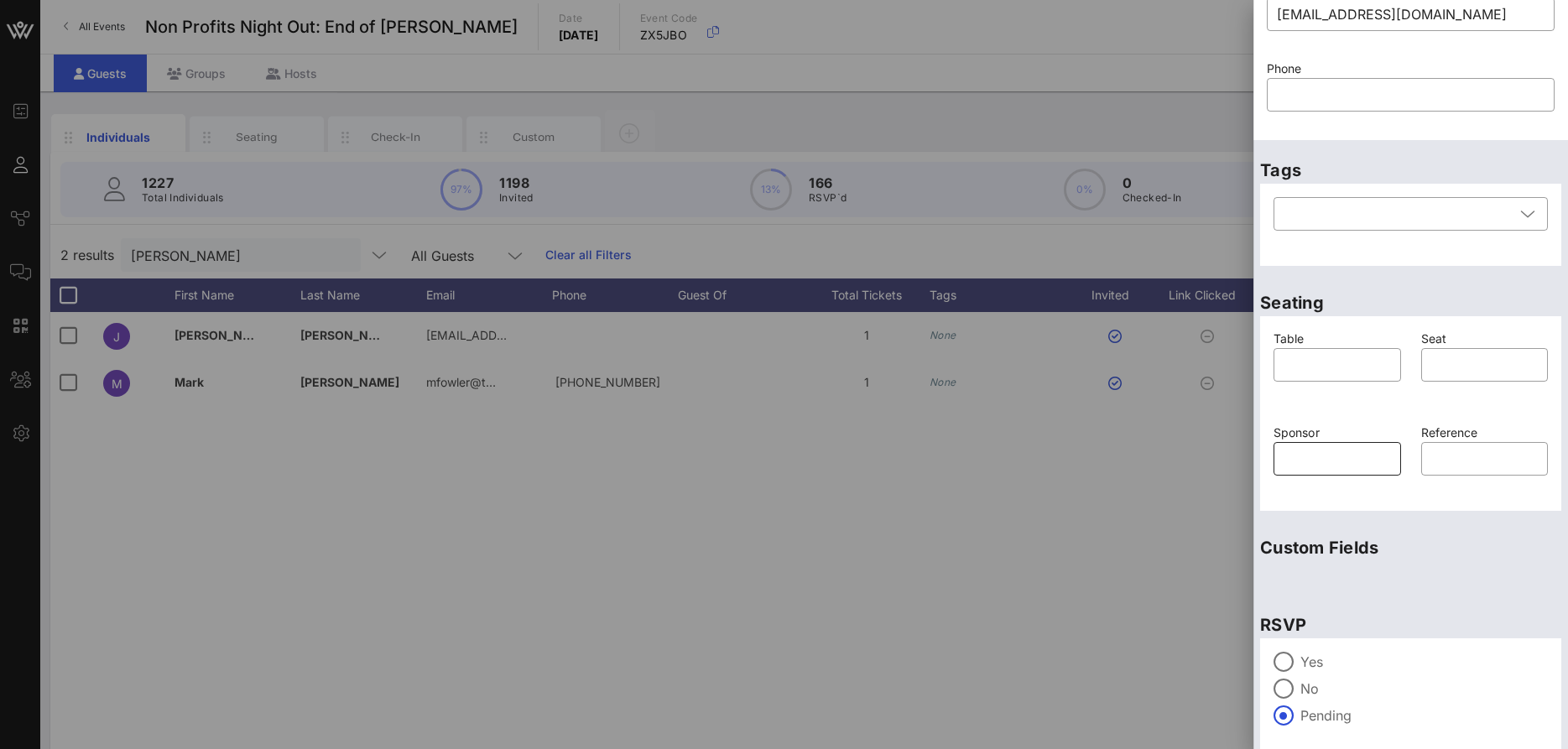
scroll to position [224, 0]
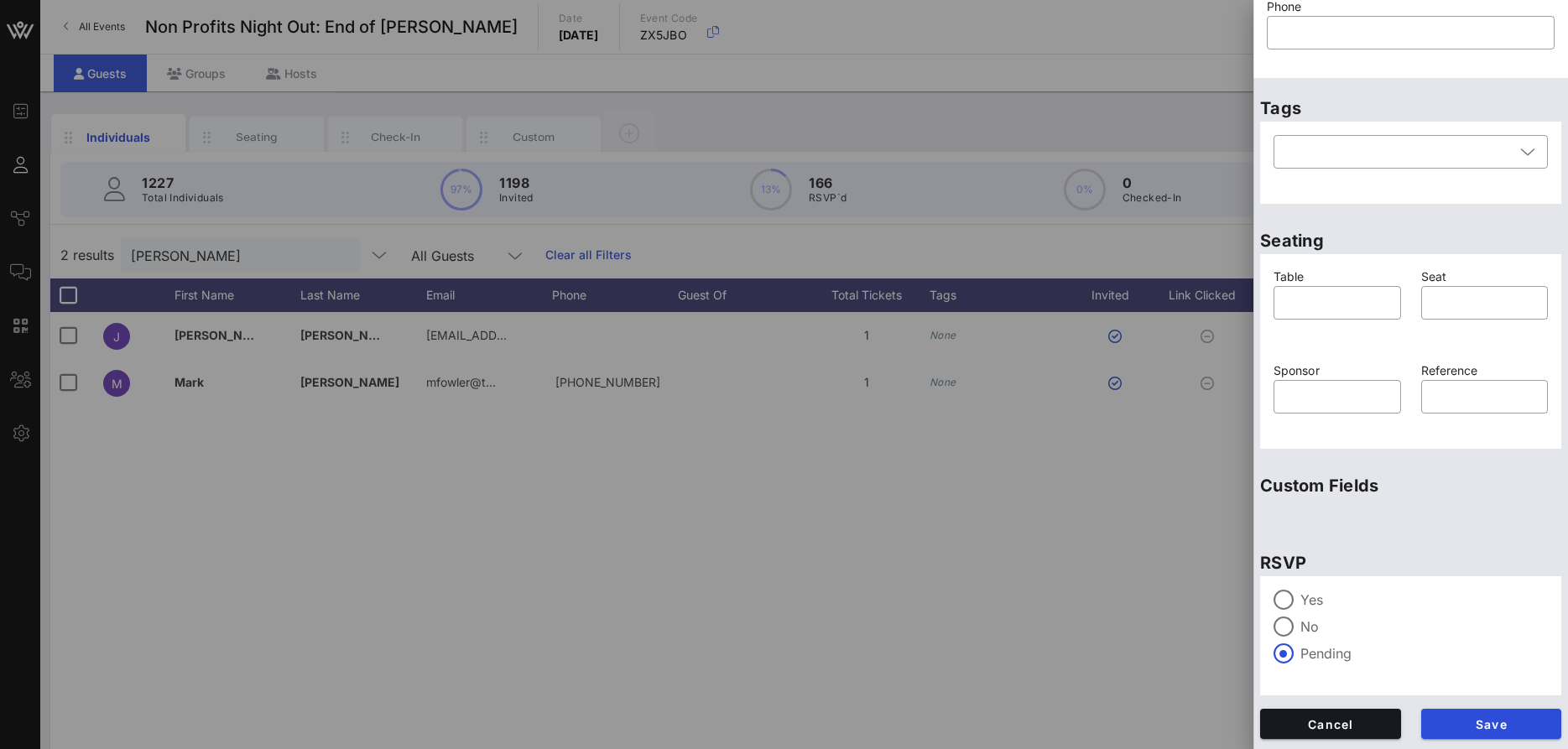
click at [1310, 592] on label "Yes" at bounding box center [1424, 600] width 248 height 16
click at [1467, 720] on span "Save" at bounding box center [1492, 724] width 114 height 15
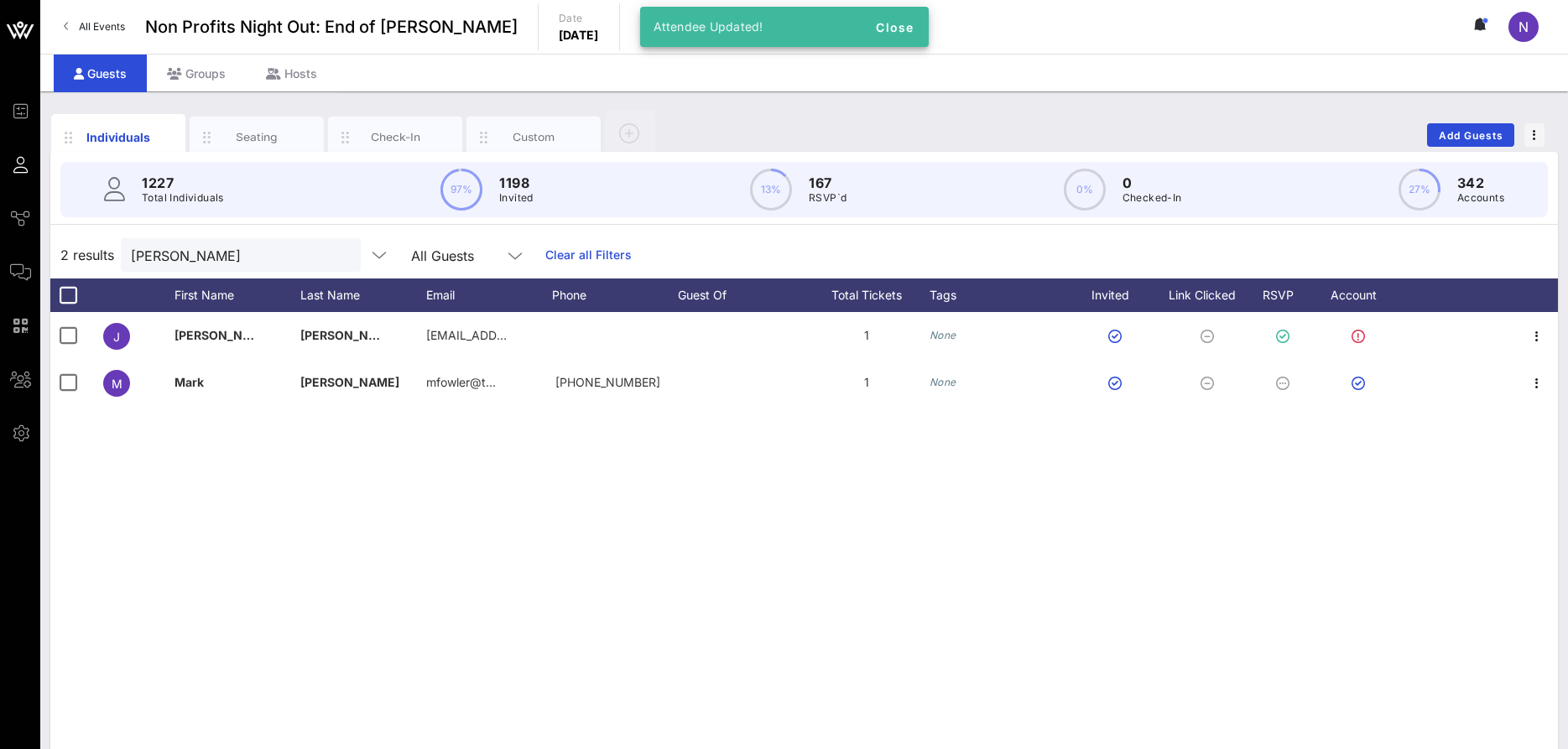
click at [279, 236] on div "2 results [PERSON_NAME] All Guests Clear all Filters" at bounding box center [804, 255] width 1508 height 47
click at [270, 249] on input "[PERSON_NAME]" at bounding box center [229, 255] width 197 height 22
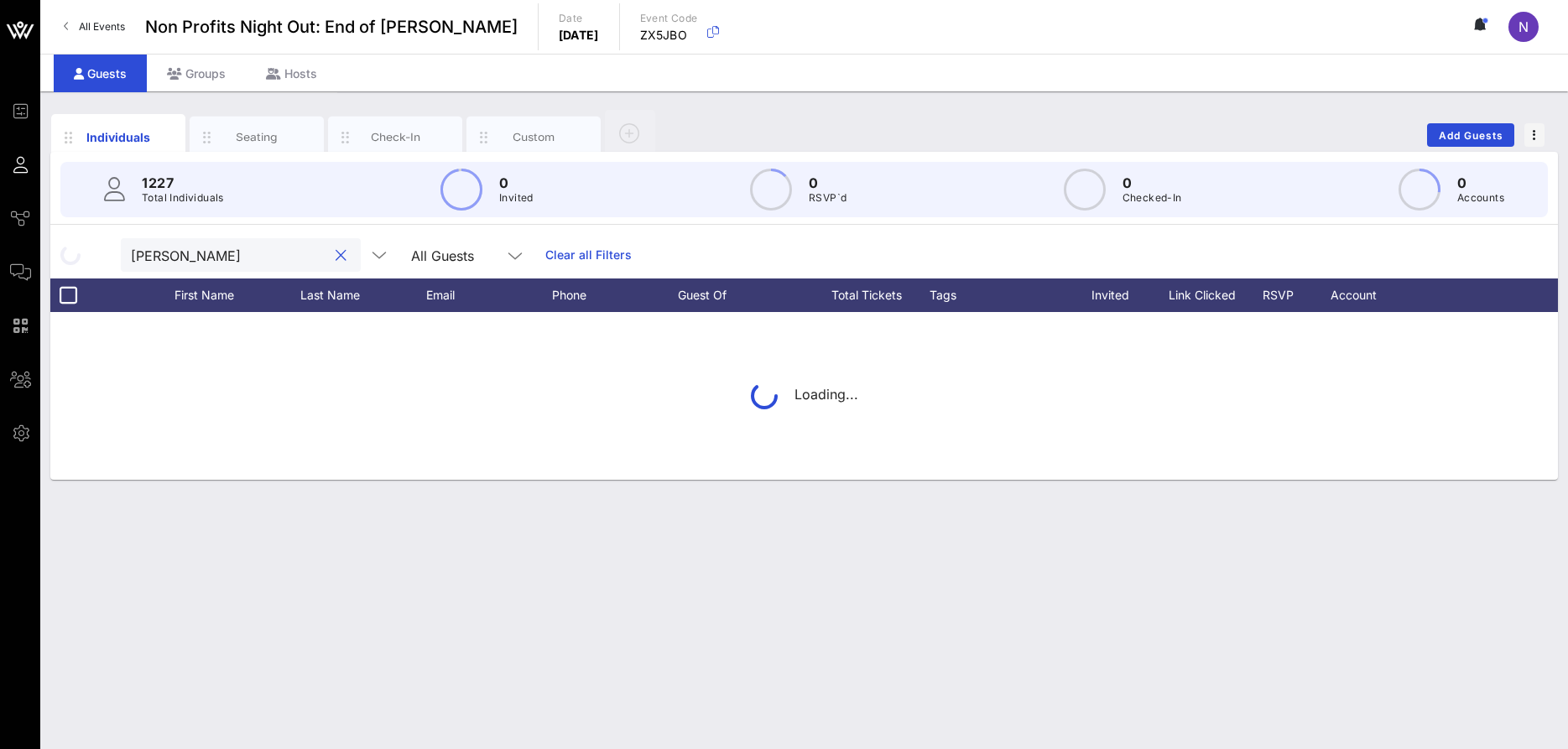
type input "arianna"
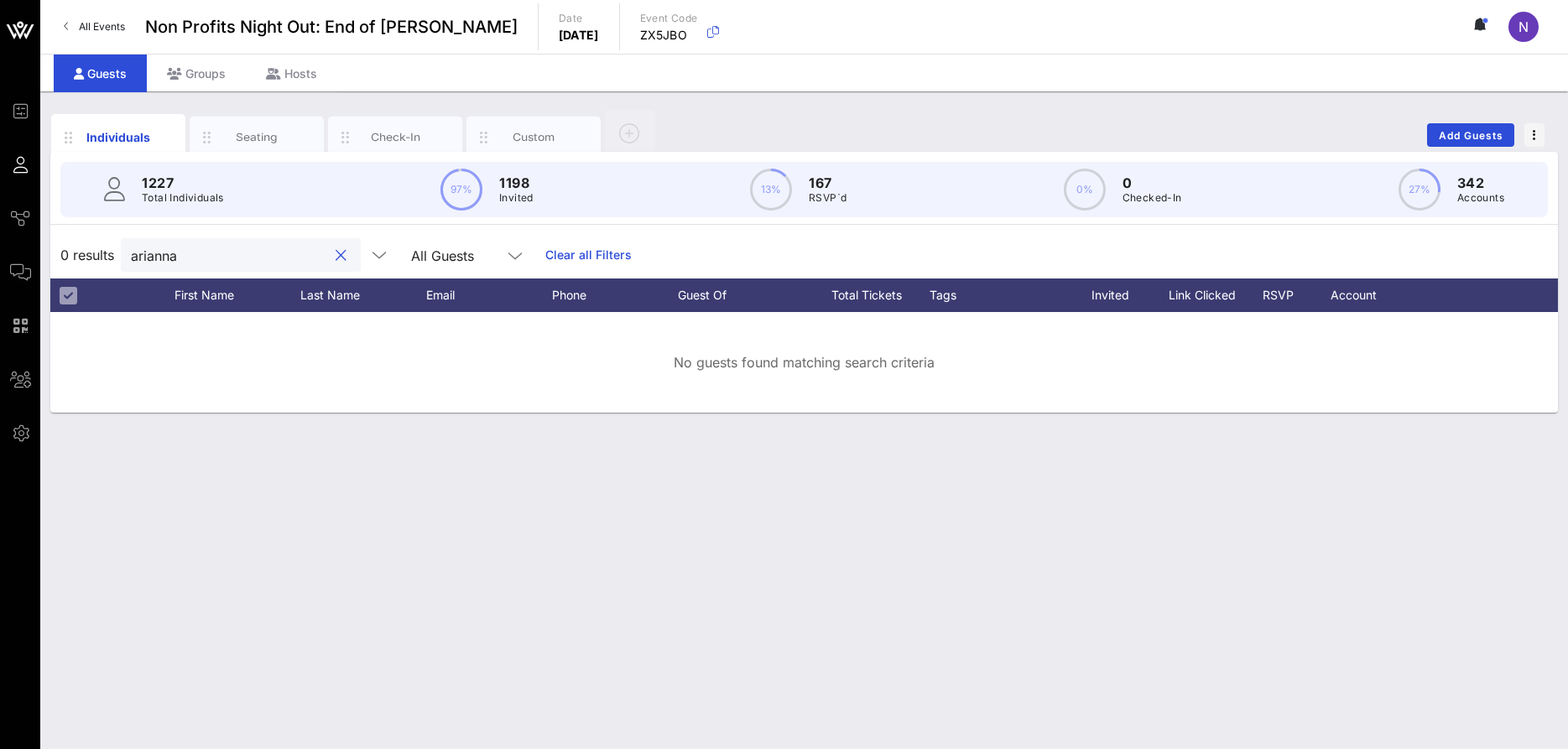
click at [335, 258] on div at bounding box center [341, 256] width 20 height 20
click at [336, 252] on button "clear icon" at bounding box center [341, 256] width 11 height 16
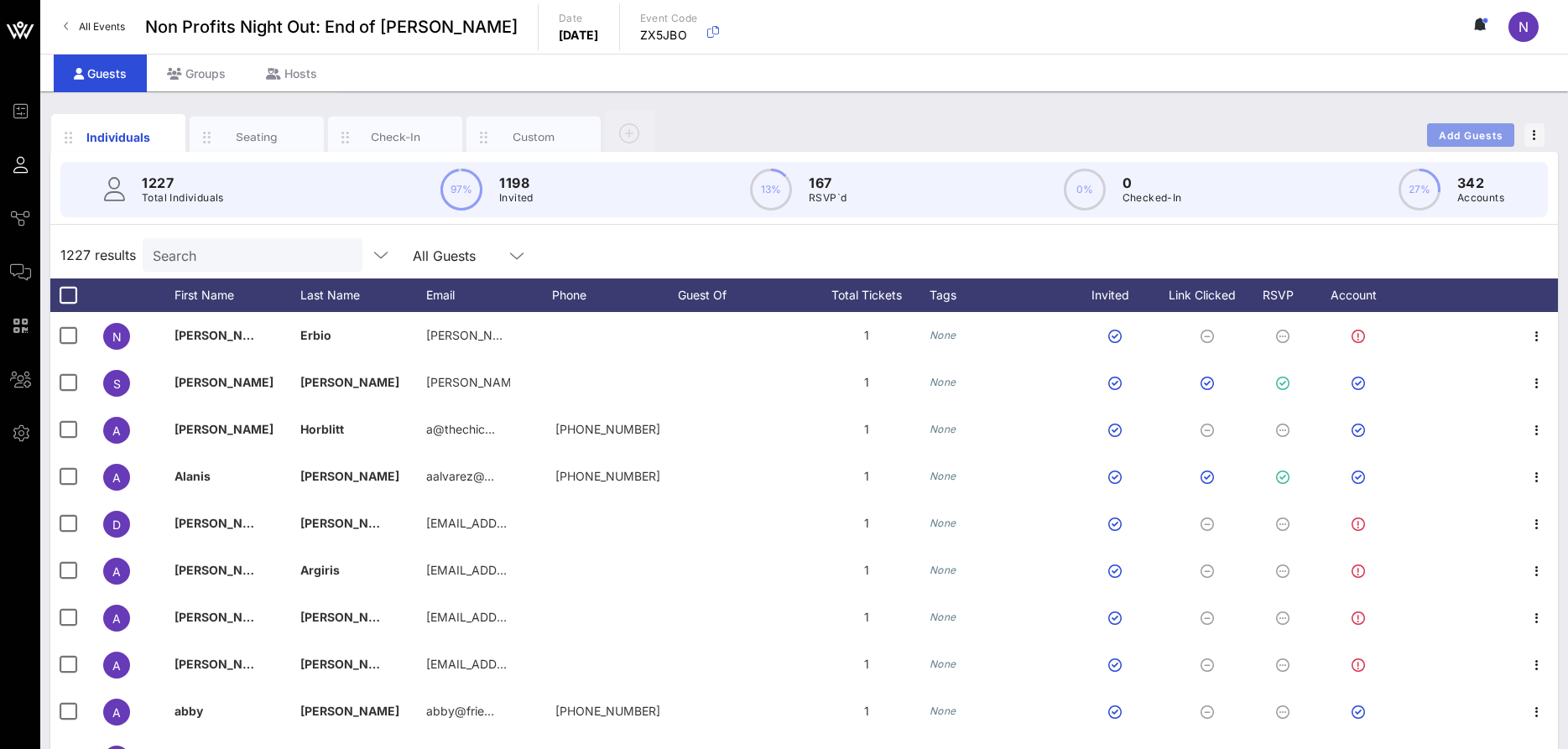
click at [1455, 137] on span "Add Guests" at bounding box center [1471, 136] width 66 height 13
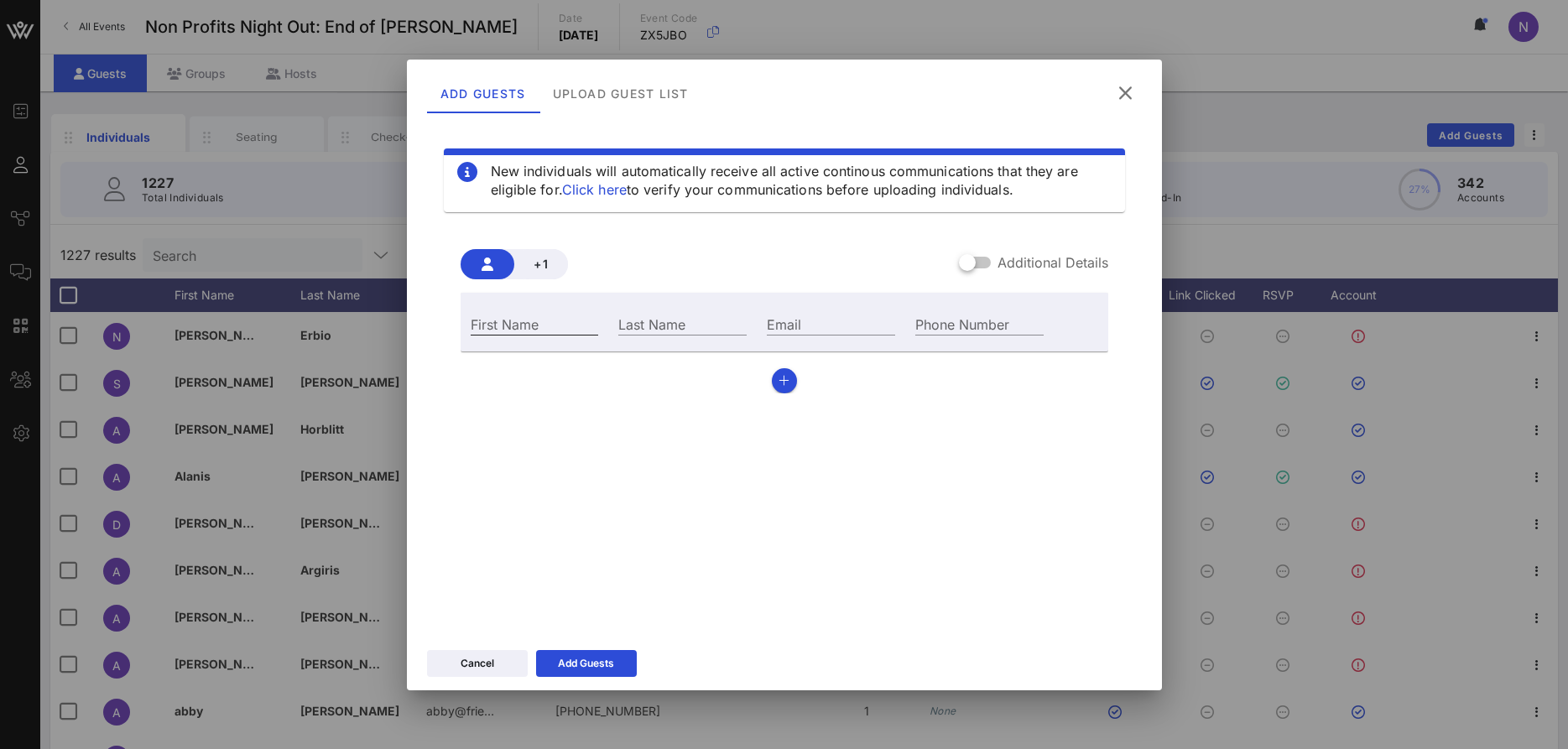
click at [486, 319] on input "First Name" at bounding box center [535, 324] width 128 height 22
type input "[PERSON_NAME]"
click at [781, 329] on input "Email" at bounding box center [830, 324] width 128 height 22
paste input "[EMAIL_ADDRESS][DOMAIN_NAME]"
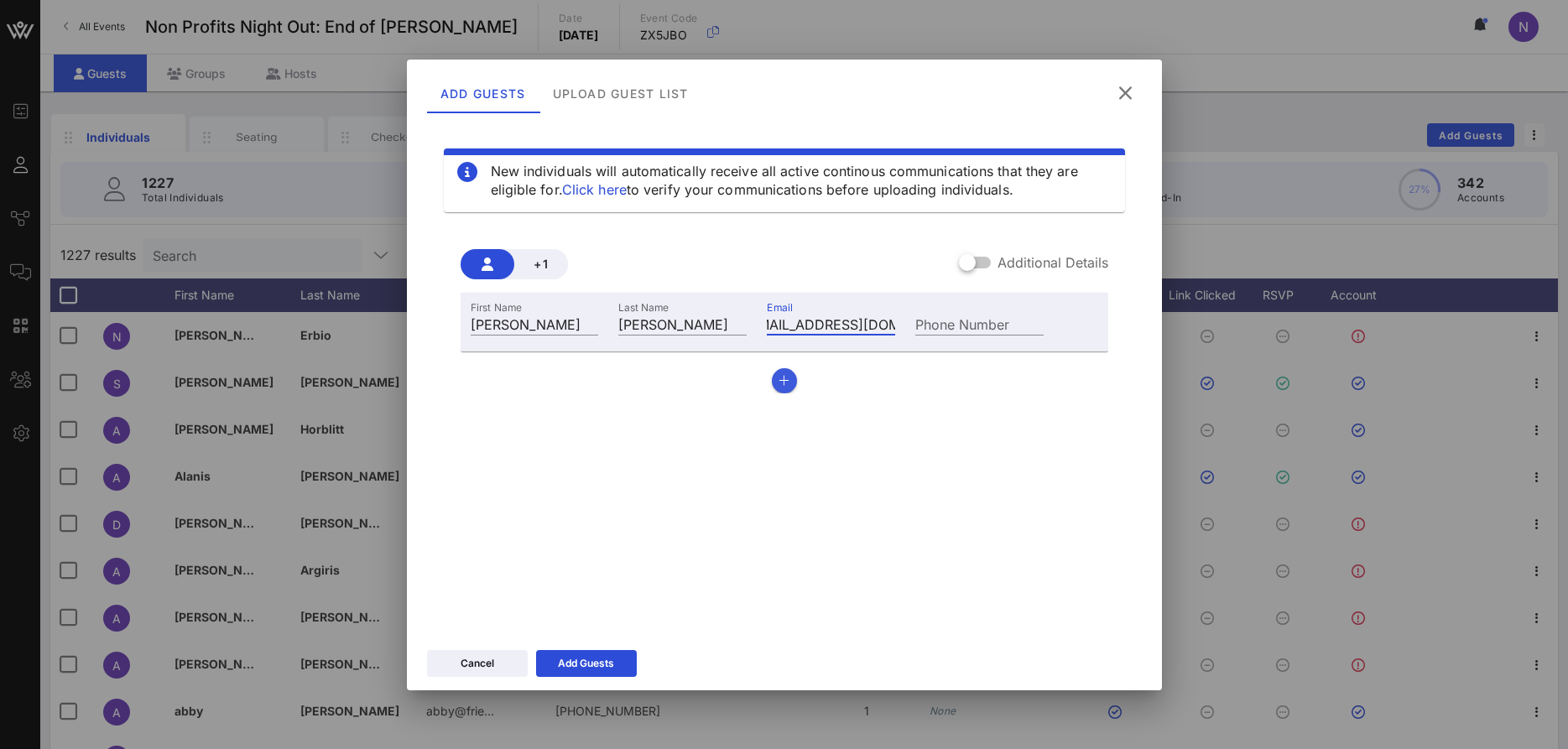
type input "[EMAIL_ADDRESS][DOMAIN_NAME]"
click at [789, 386] on button "button" at bounding box center [785, 380] width 25 height 25
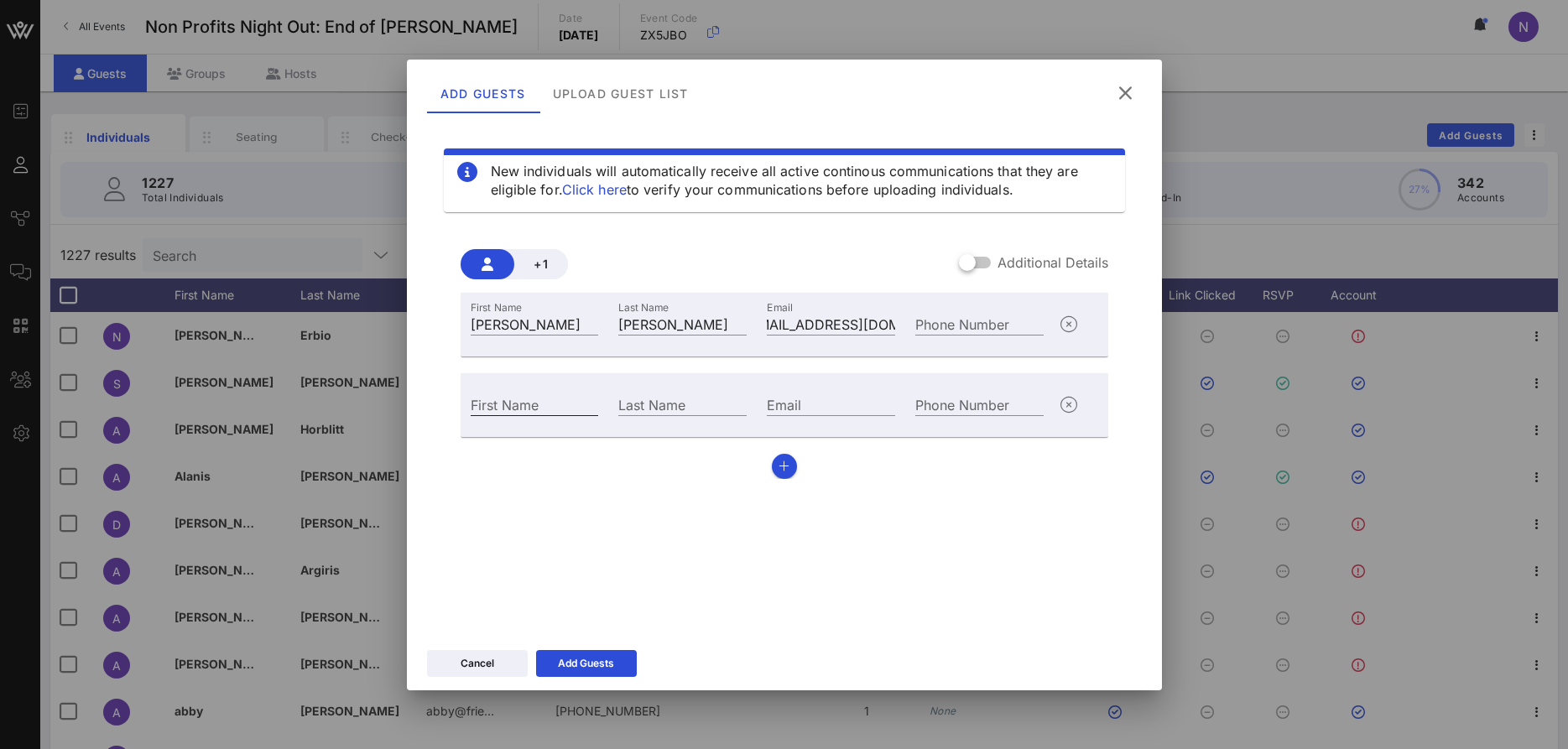
click at [529, 403] on input "First Name" at bounding box center [535, 404] width 128 height 22
type input "[PERSON_NAME]"
click at [862, 400] on input "Email" at bounding box center [830, 404] width 128 height 22
paste input "[EMAIL_ADDRESS][DOMAIN_NAME]"
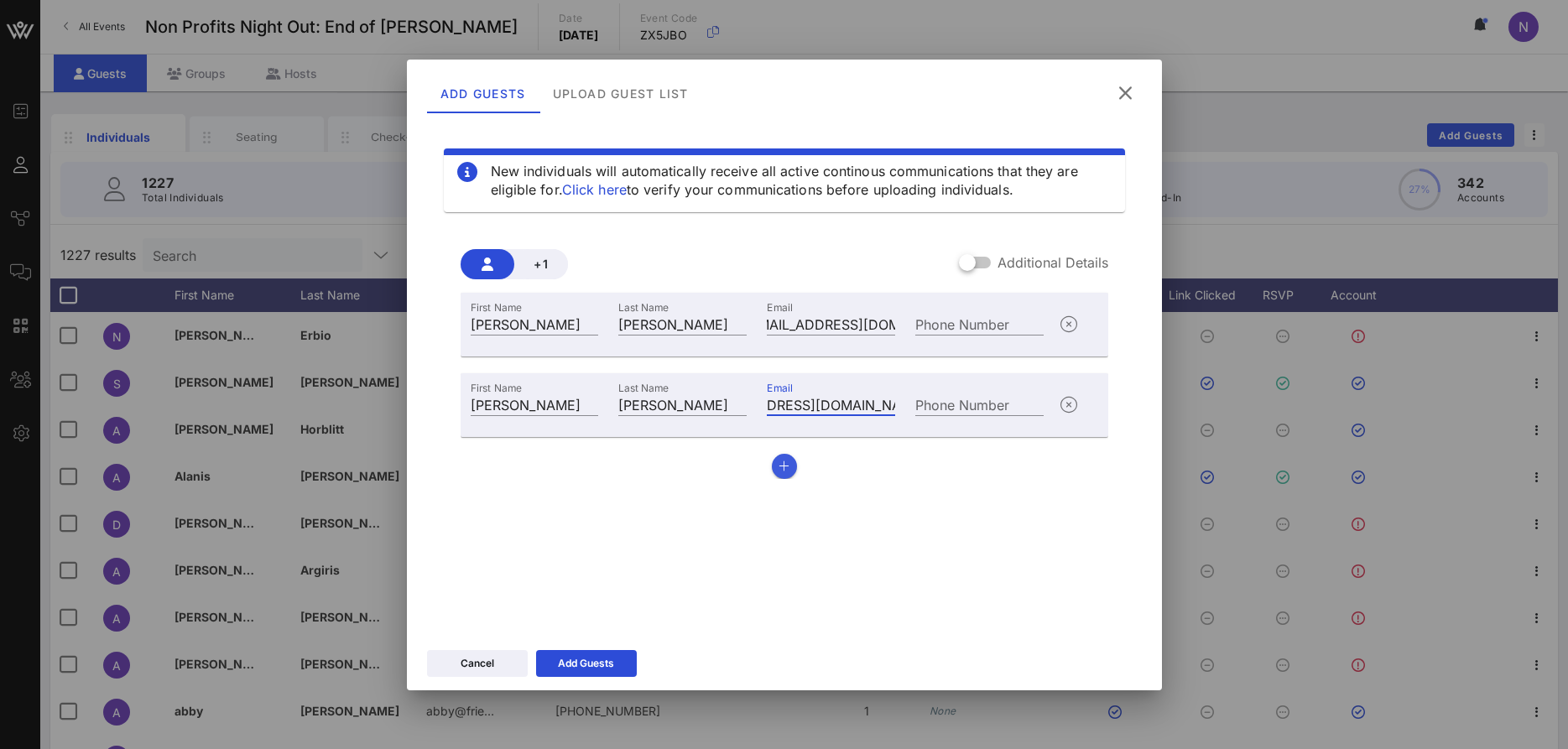
type input "[EMAIL_ADDRESS][DOMAIN_NAME]"
click at [785, 472] on button "button" at bounding box center [785, 466] width 25 height 25
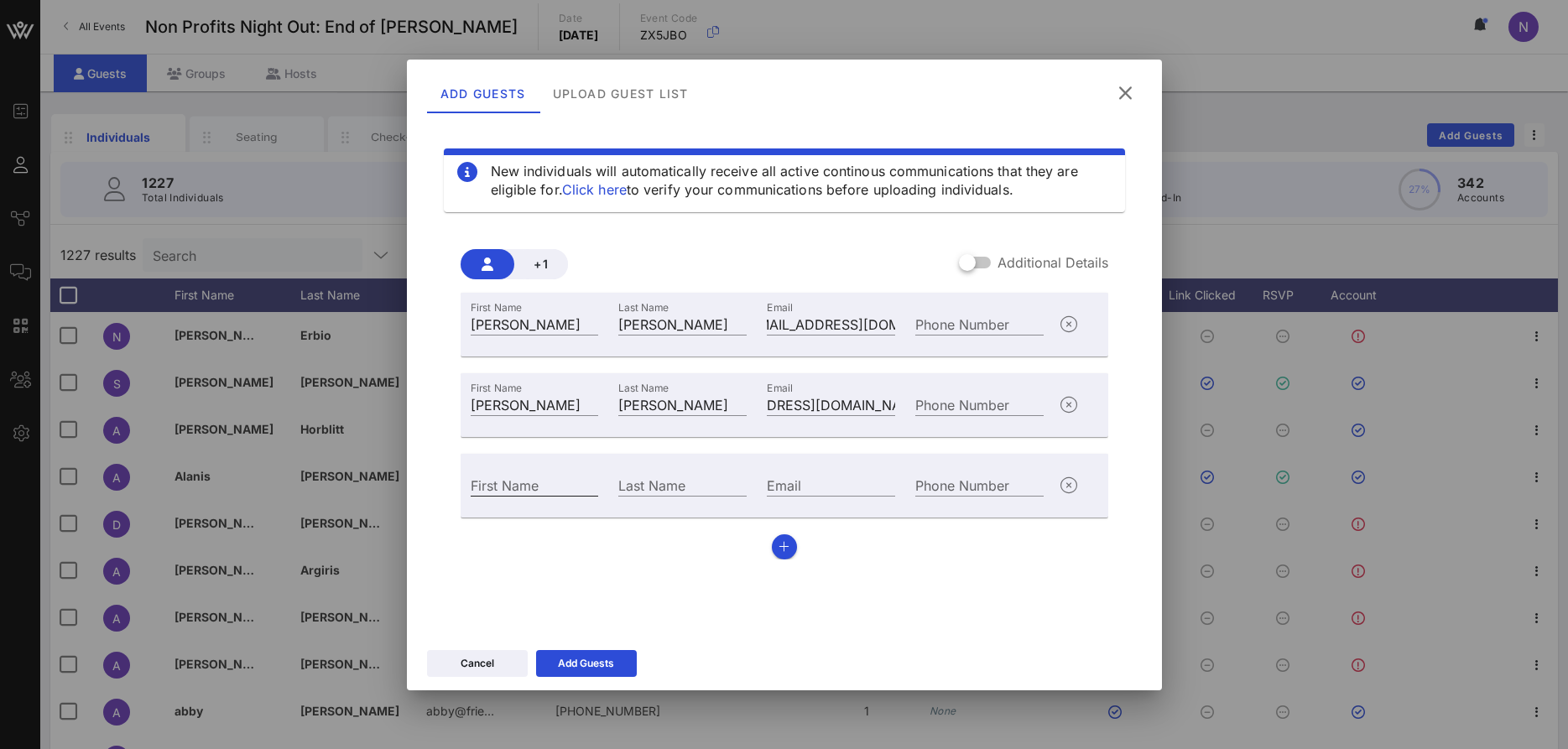
click at [504, 481] on div "First Name" at bounding box center [535, 485] width 128 height 22
type input "[PERSON_NAME]"
type input "Brown"
click at [832, 486] on input "Email" at bounding box center [830, 485] width 128 height 22
paste input "[PERSON_NAME][EMAIL_ADDRESS][DOMAIN_NAME]"
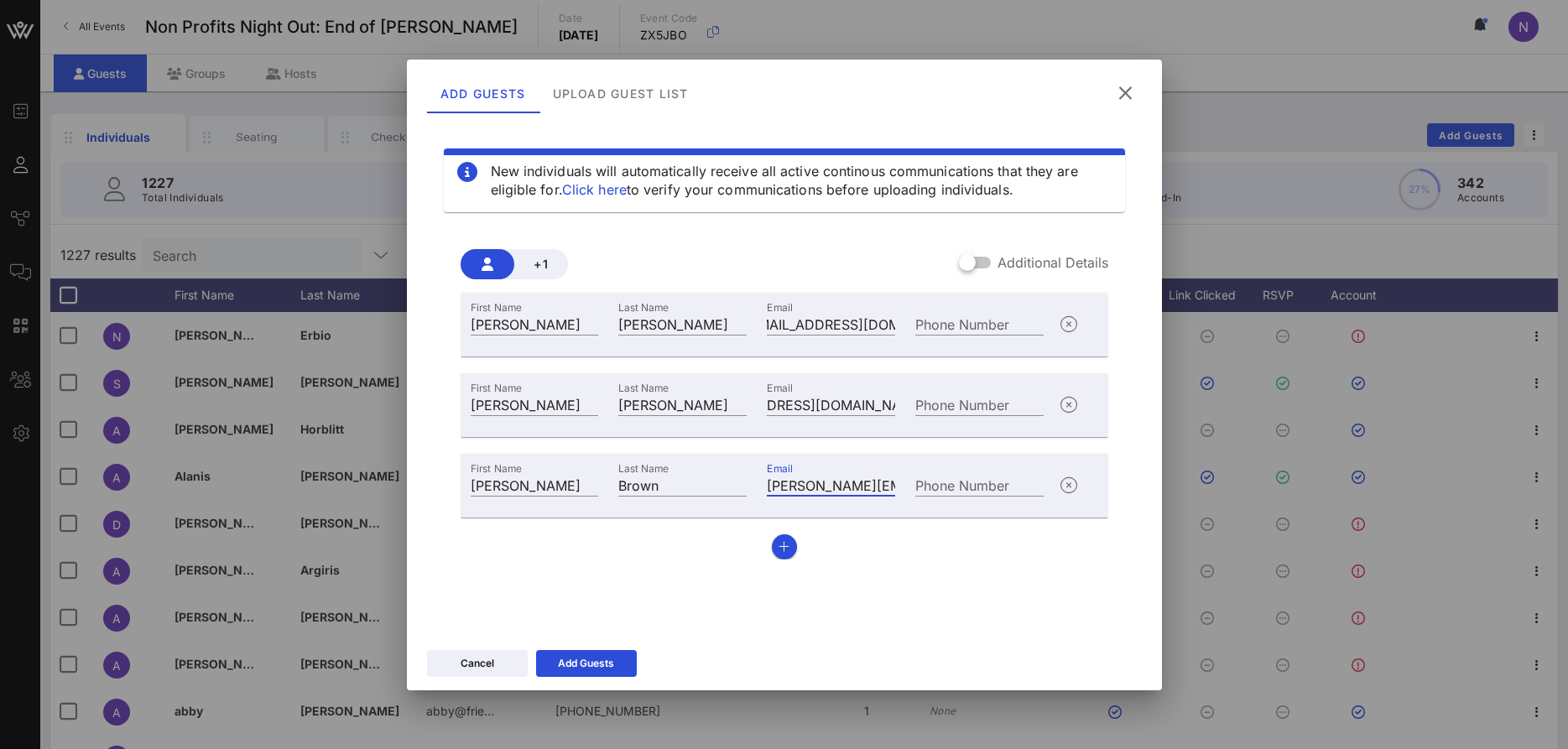
scroll to position [0, 97]
type input "[PERSON_NAME][EMAIL_ADDRESS][DOMAIN_NAME]"
click at [579, 659] on div "Add Guests" at bounding box center [586, 663] width 56 height 16
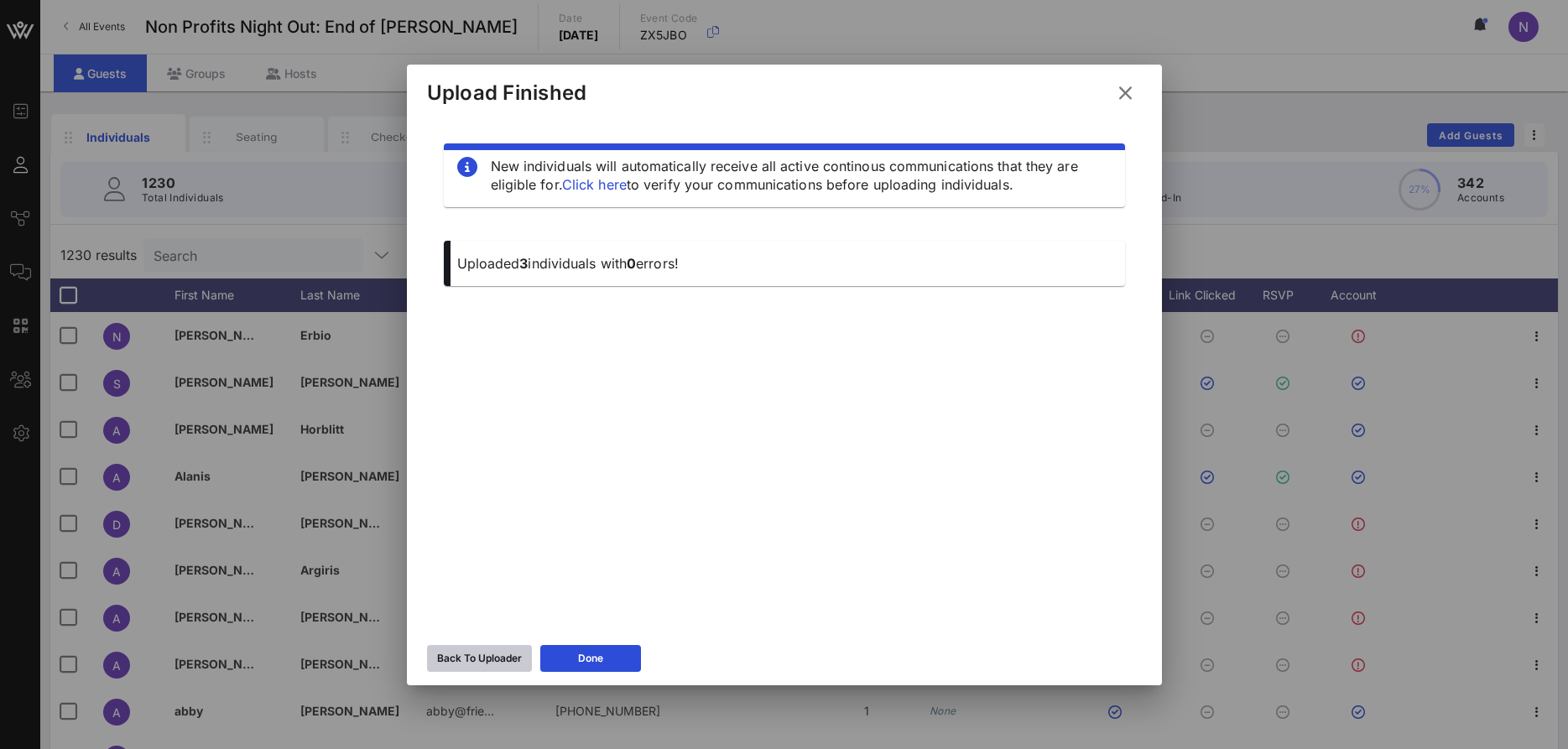
click at [485, 646] on button "Back To Uploader" at bounding box center [479, 658] width 105 height 26
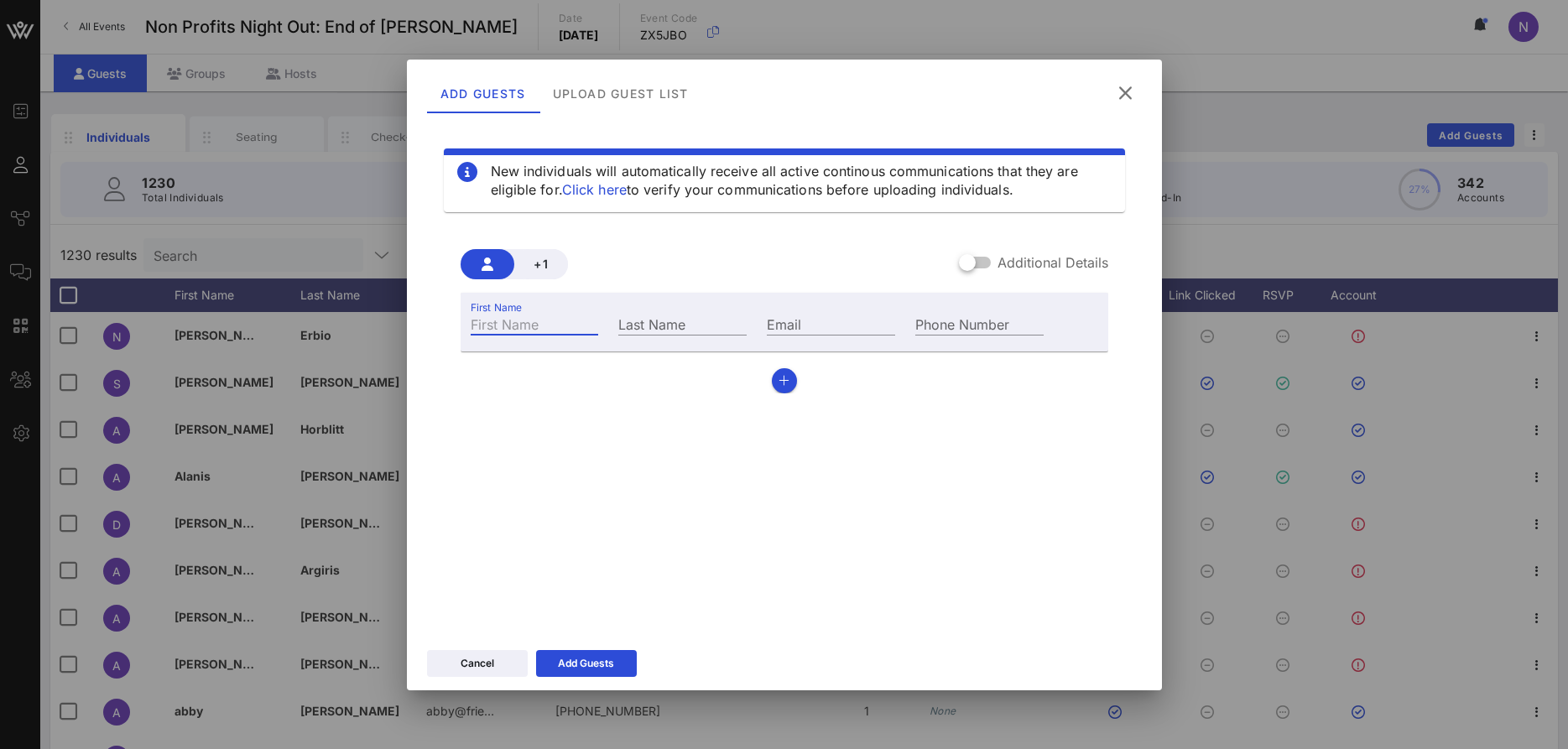
click at [515, 326] on input "First Name" at bounding box center [535, 324] width 128 height 22
type input "Lauren"
type input "[PERSON_NAME]"
click at [805, 329] on input "Email" at bounding box center [830, 324] width 128 height 22
paste input "[EMAIL_ADDRESS][DOMAIN_NAME]"
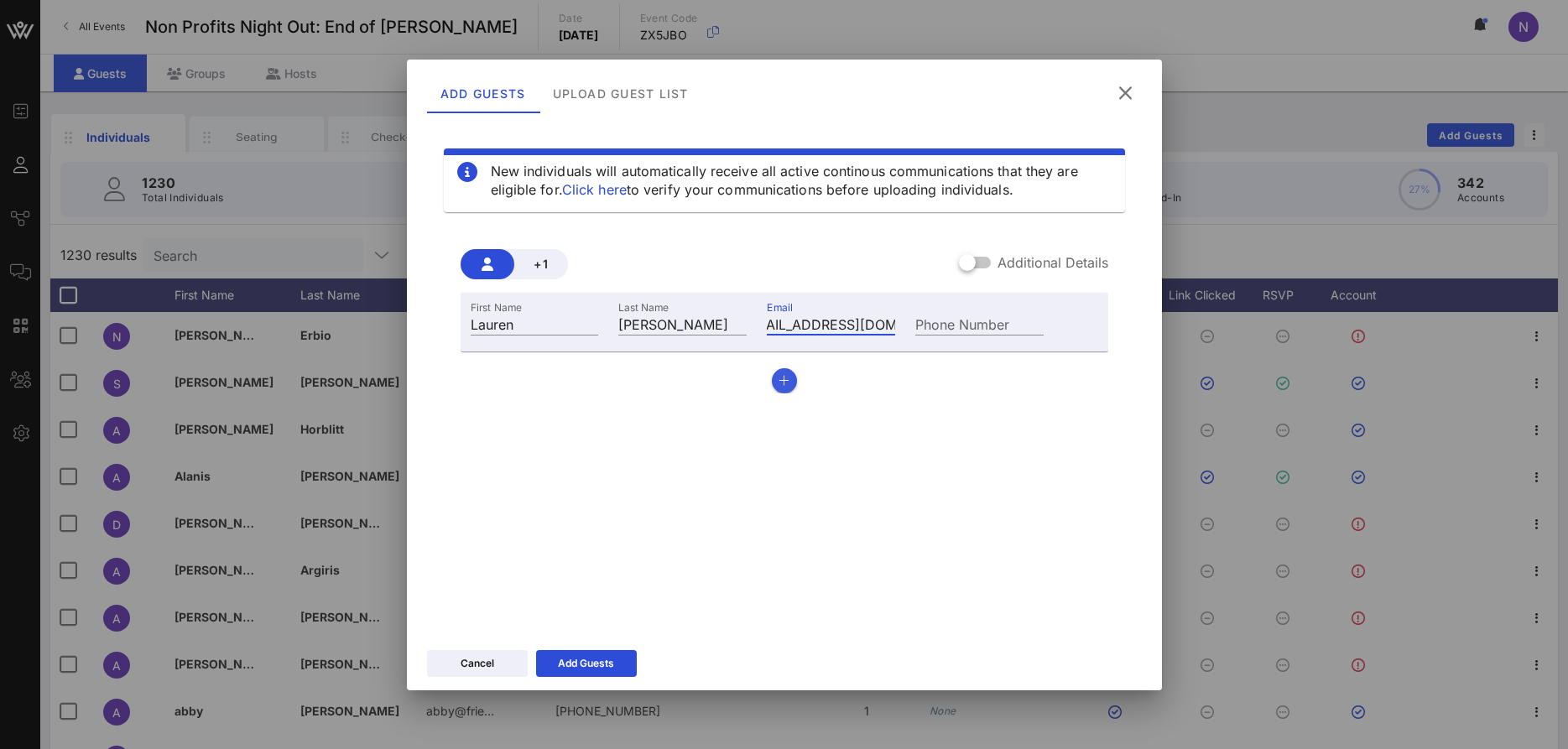
type input "[EMAIL_ADDRESS][DOMAIN_NAME]"
click at [788, 390] on button "button" at bounding box center [785, 380] width 25 height 25
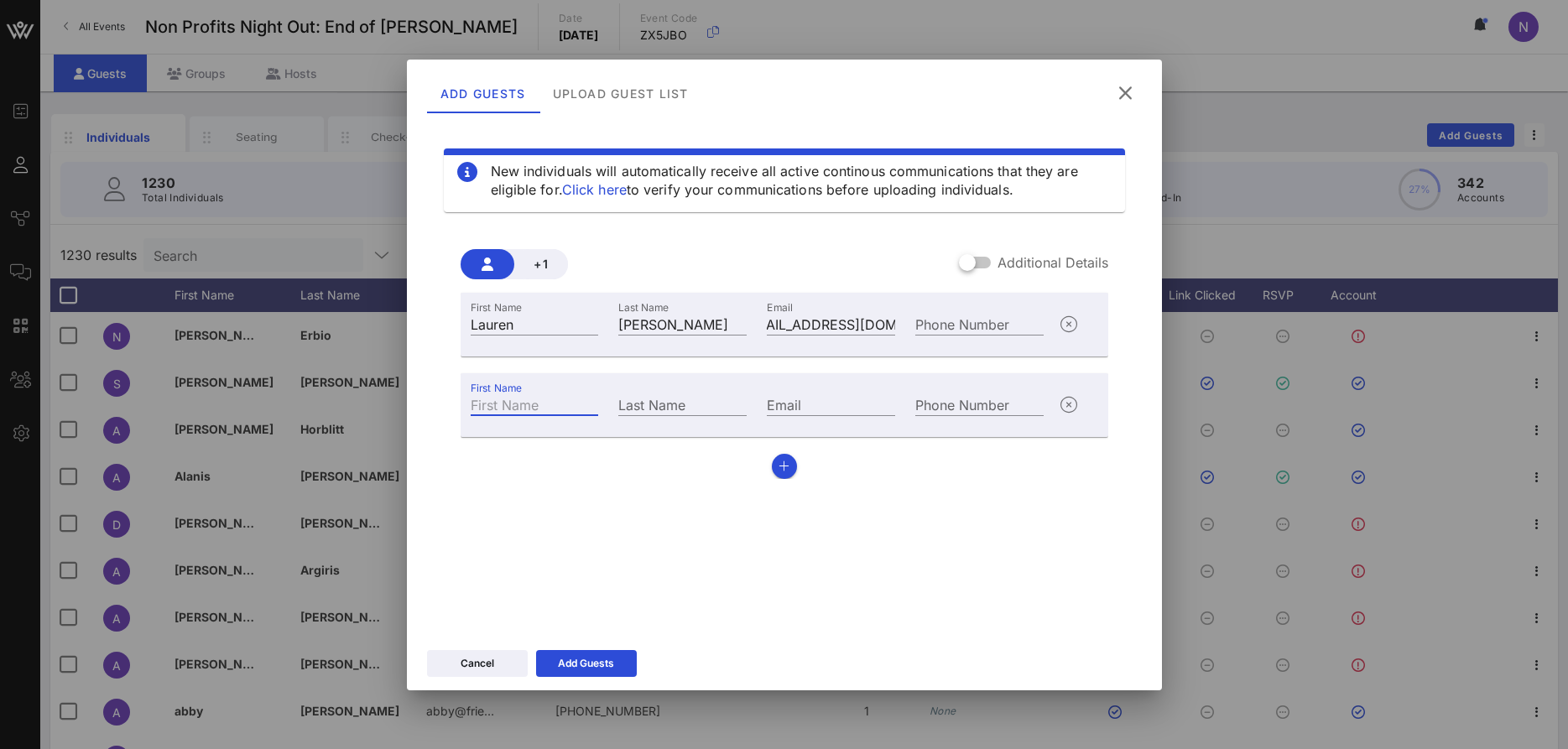
click at [495, 406] on input "First Name" at bounding box center [535, 404] width 128 height 22
type input "[PERSON_NAME]"
type input "Cinner"
click at [809, 401] on input "Email" at bounding box center [830, 404] width 128 height 22
paste input "[EMAIL_ADDRESS][DOMAIN_NAME]"
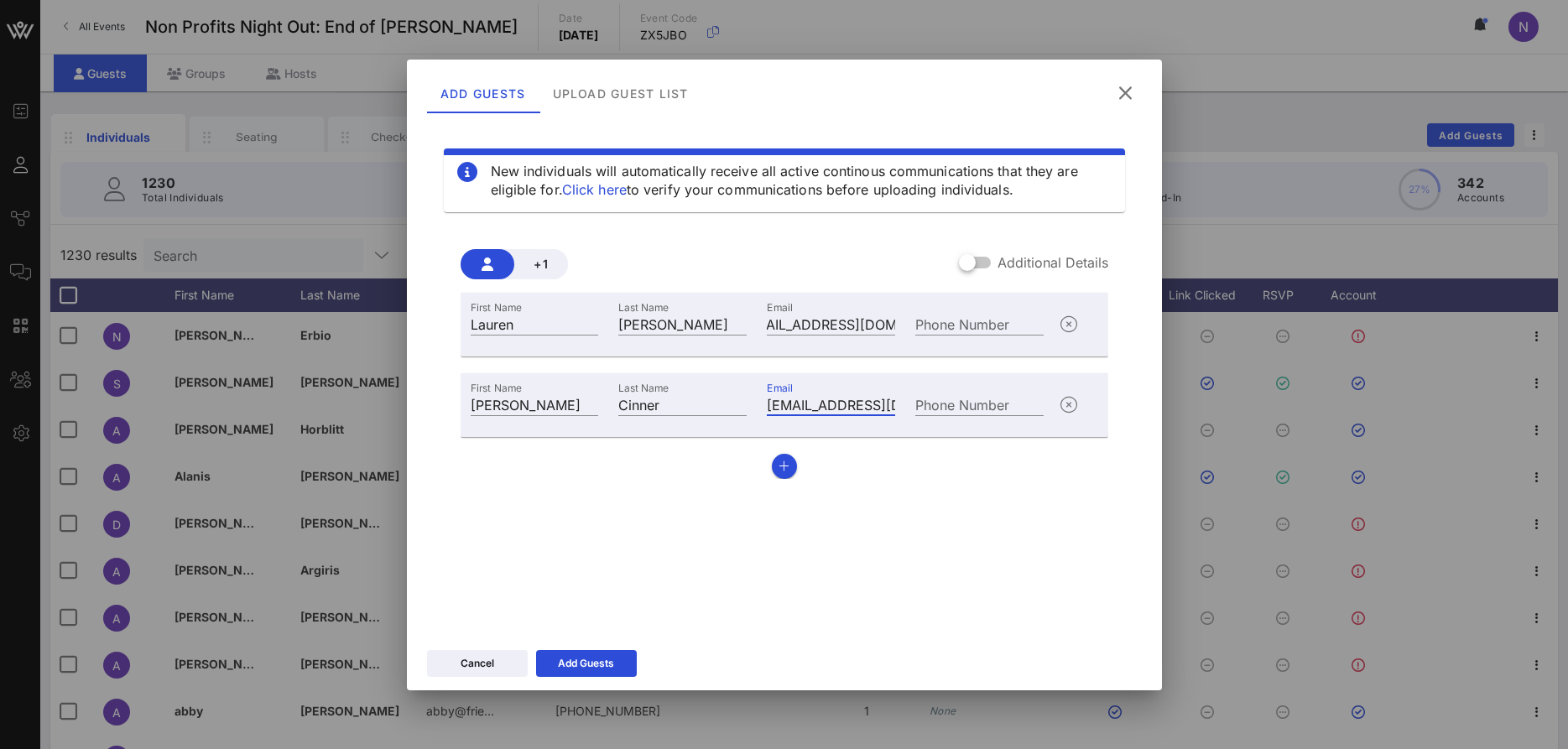
scroll to position [0, 76]
type input "[EMAIL_ADDRESS][DOMAIN_NAME]"
click at [585, 656] on div "Add Guests" at bounding box center [586, 663] width 56 height 16
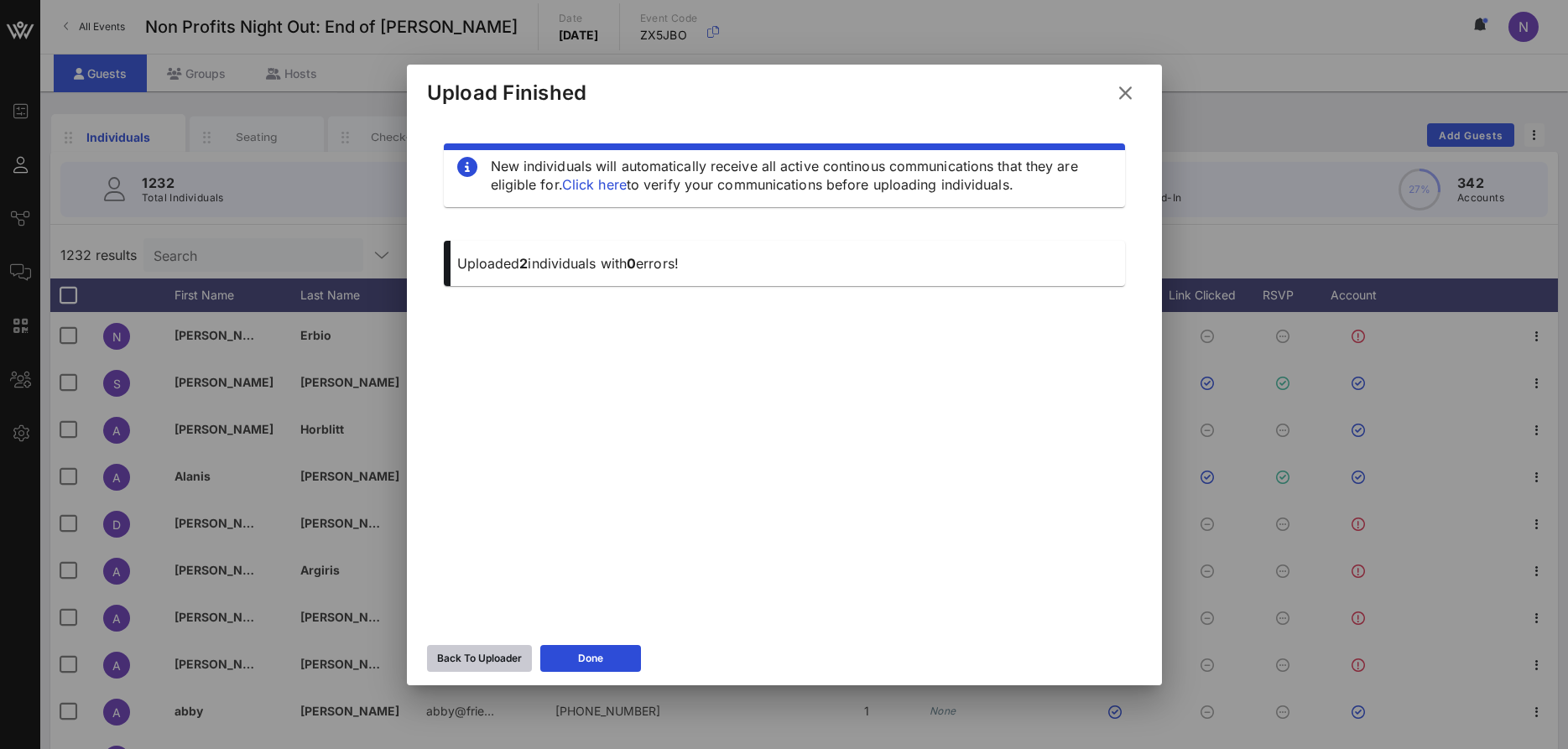
click at [469, 663] on div "Back To Uploader" at bounding box center [479, 658] width 85 height 16
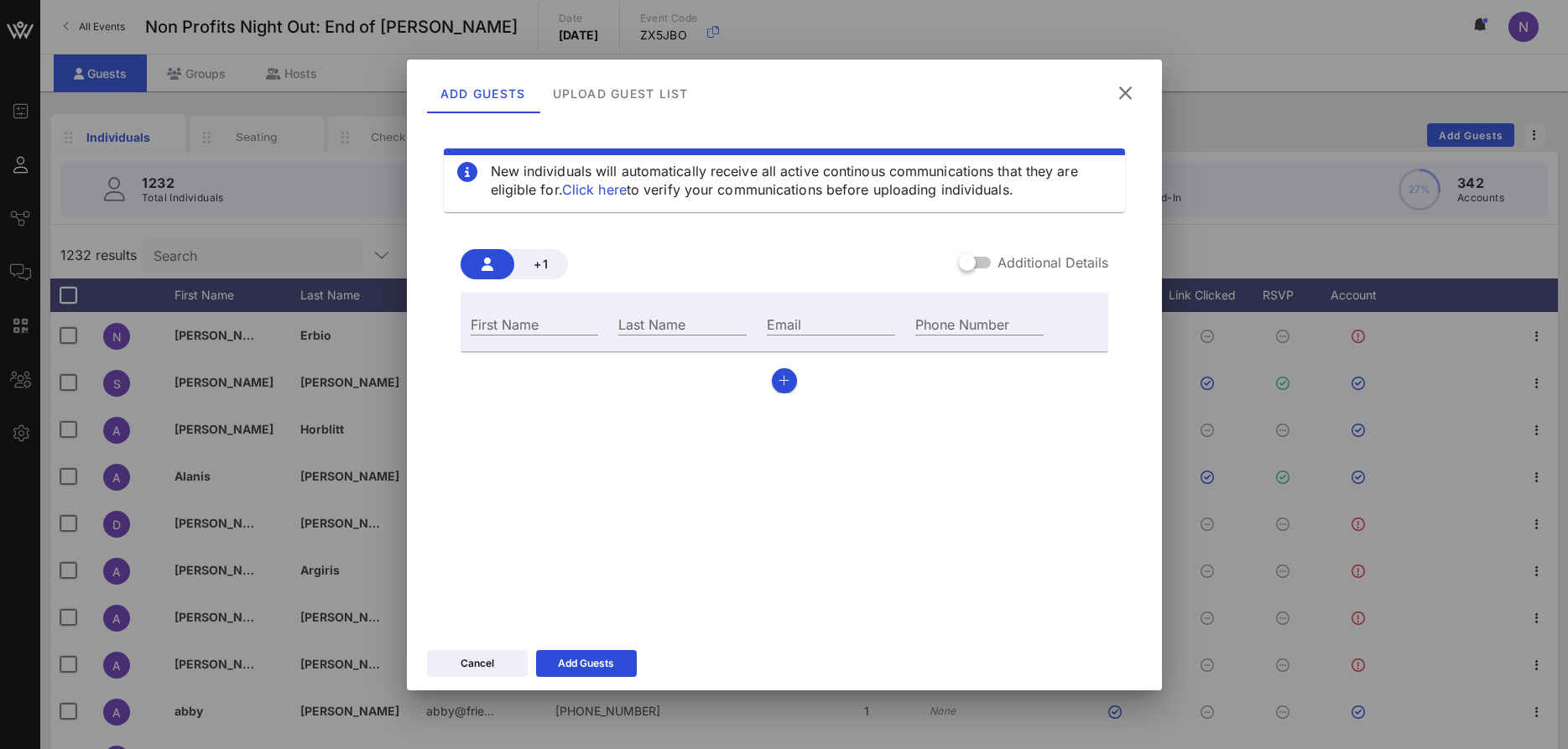
click at [1108, 93] on div "Add Guests Upload Guest List" at bounding box center [784, 90] width 755 height 62
click at [1128, 90] on icon at bounding box center [1125, 92] width 24 height 21
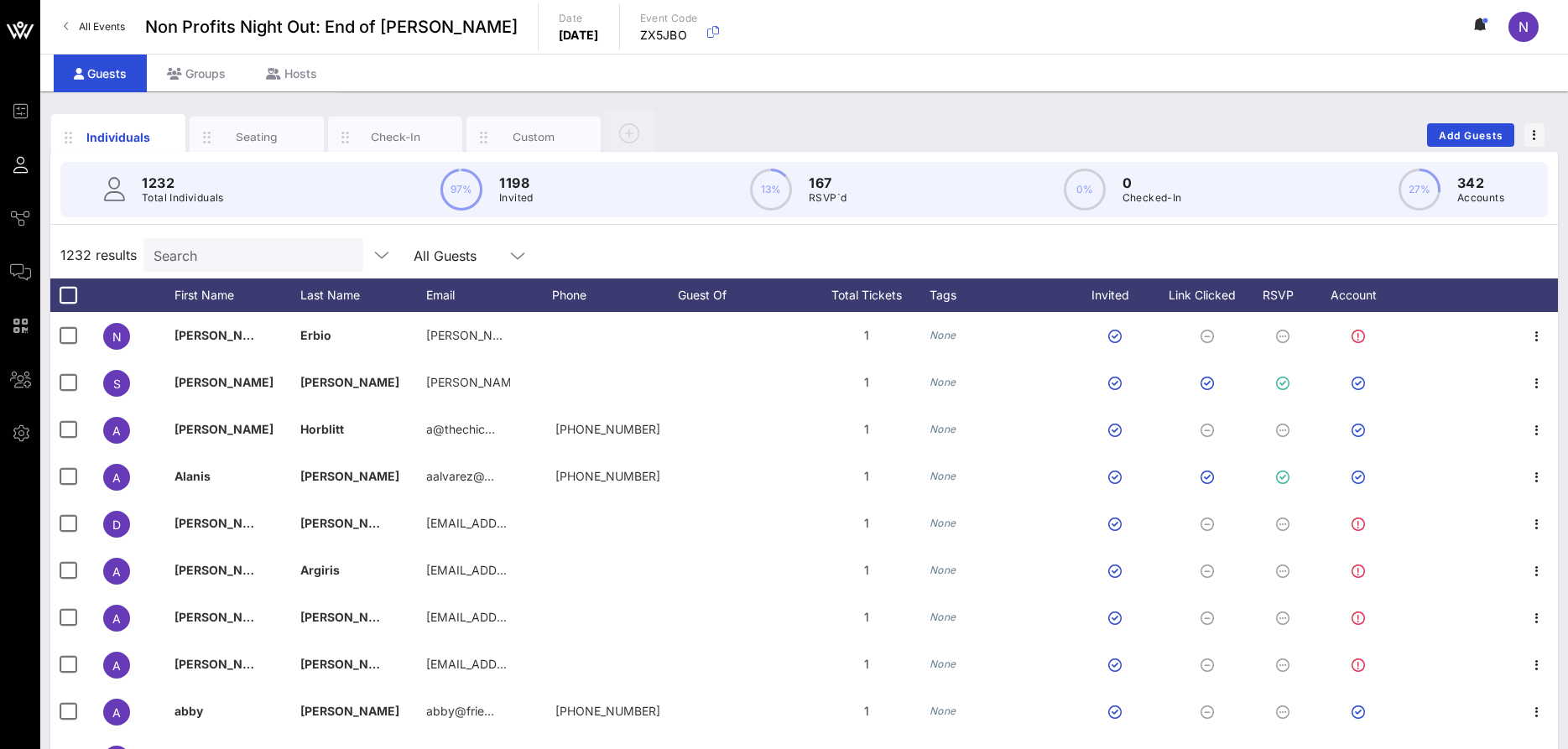
click at [187, 241] on div "Search" at bounding box center [252, 255] width 197 height 34
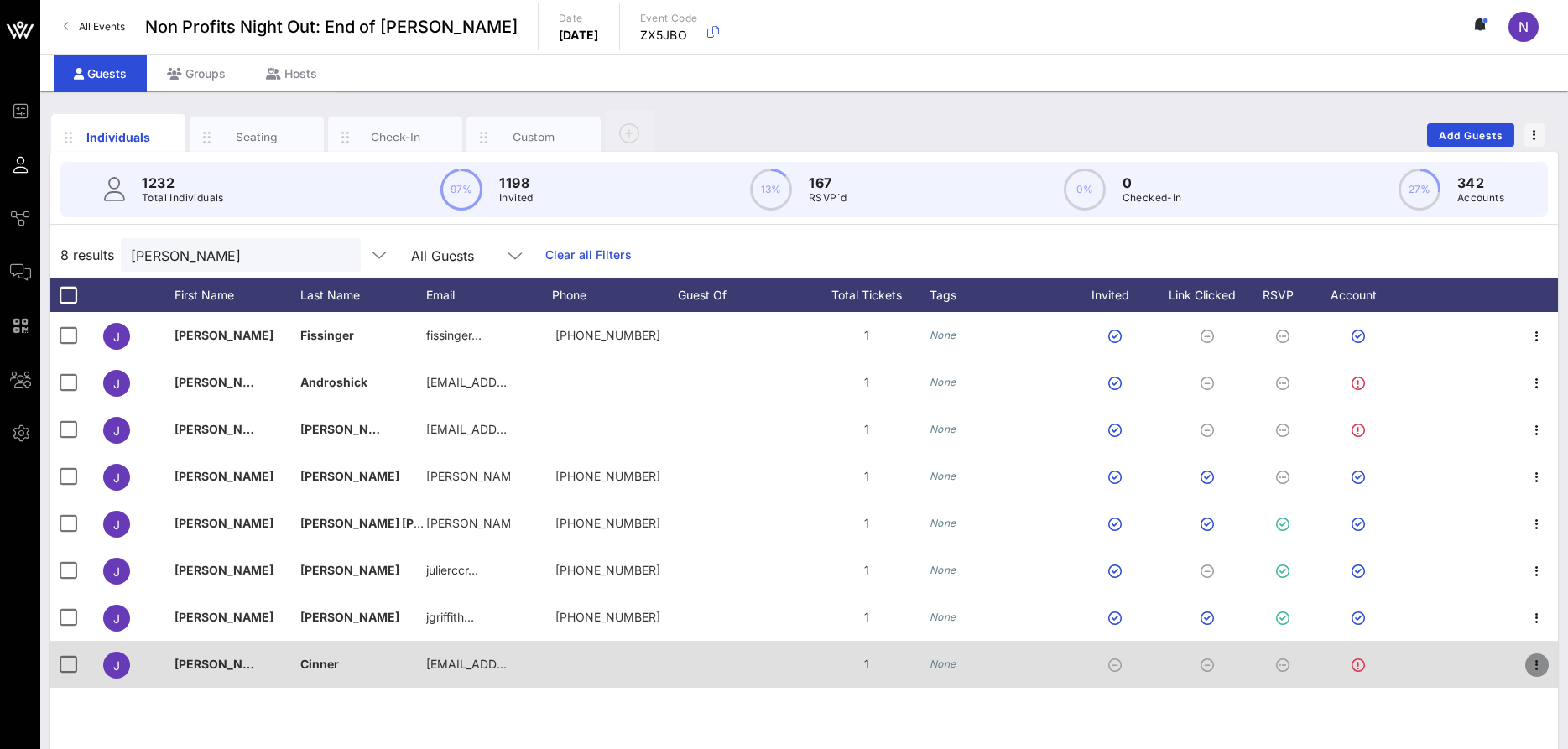
click at [1534, 670] on icon "button" at bounding box center [1537, 665] width 20 height 20
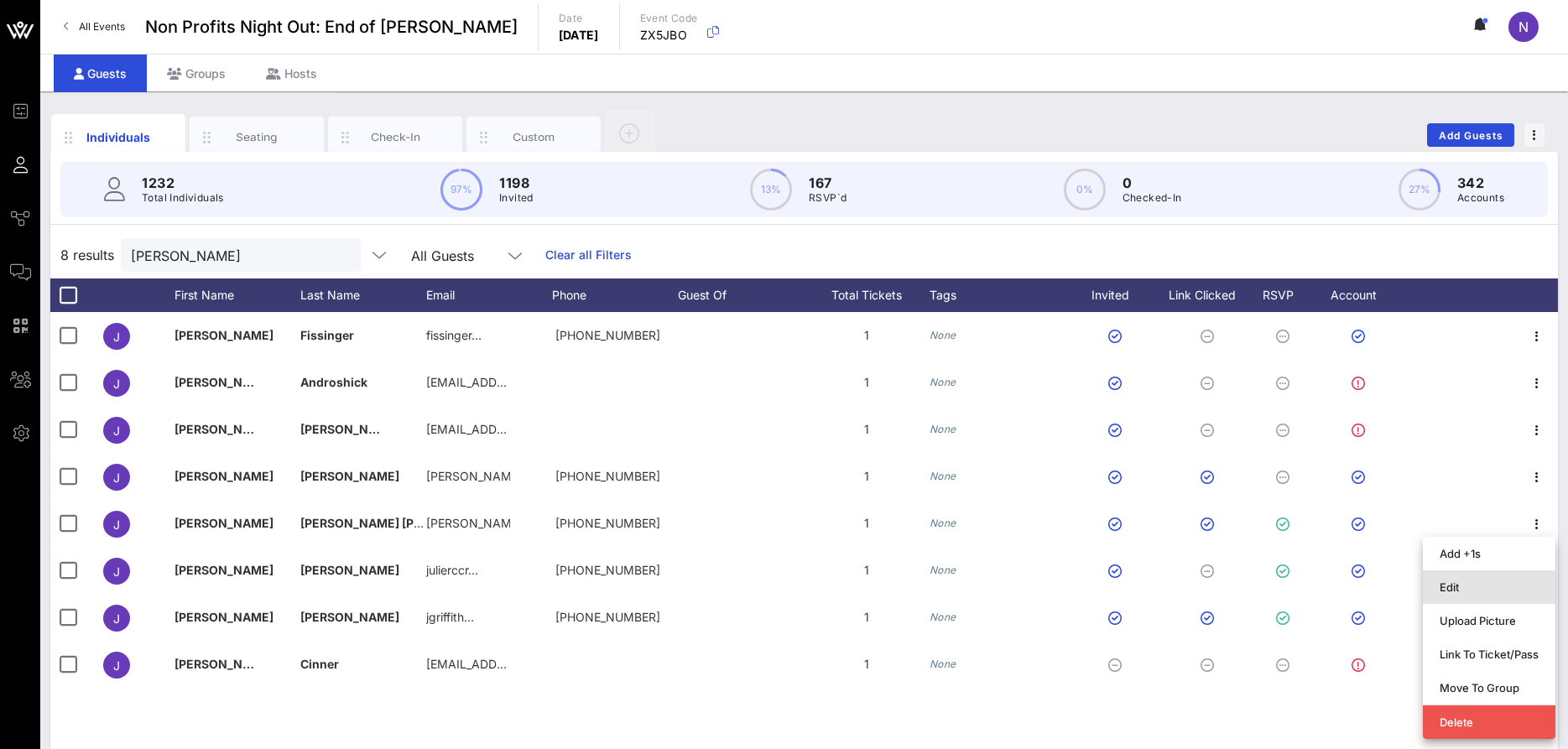
click at [1456, 586] on div "Edit" at bounding box center [1489, 587] width 99 height 14
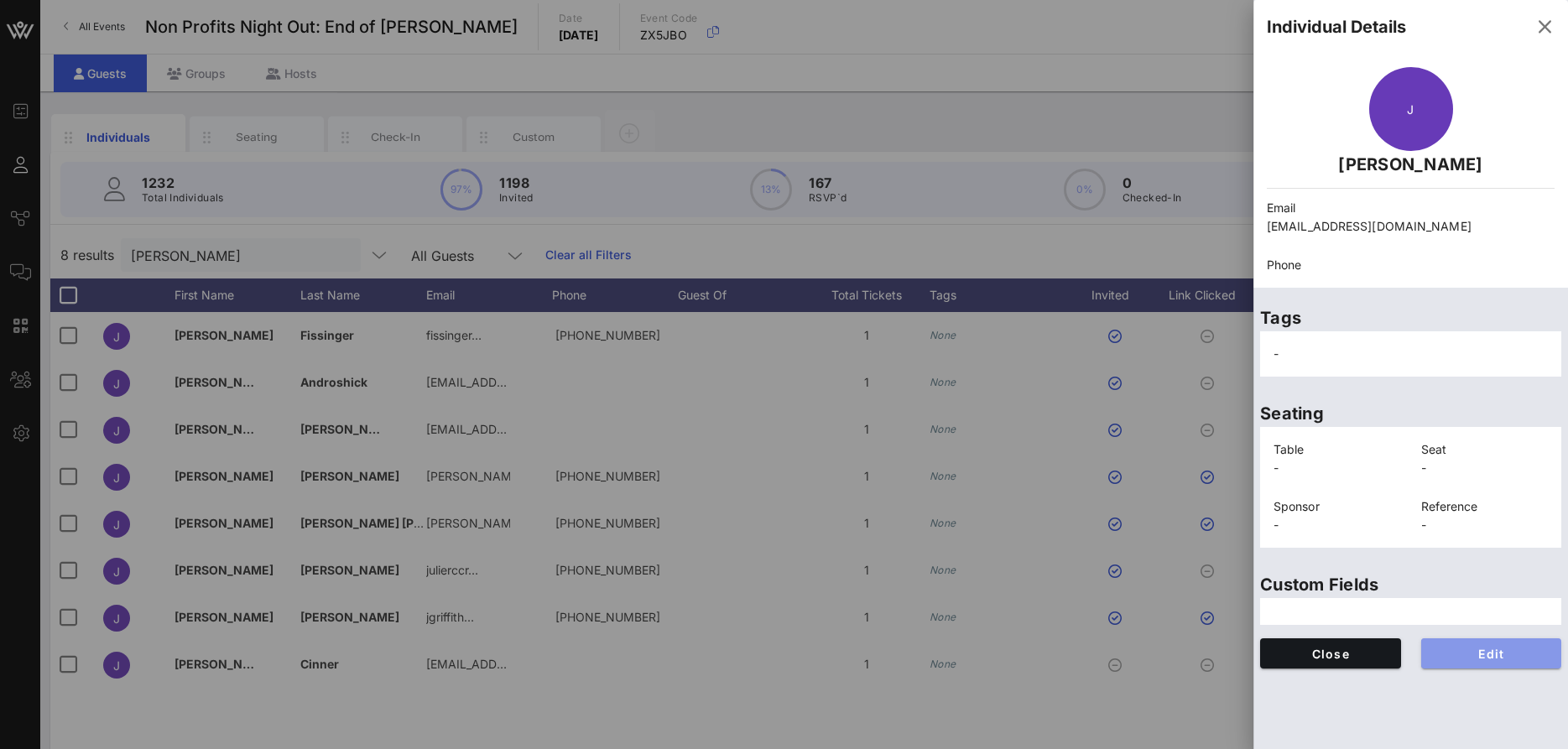
click at [1502, 643] on button "Edit" at bounding box center [1492, 653] width 141 height 30
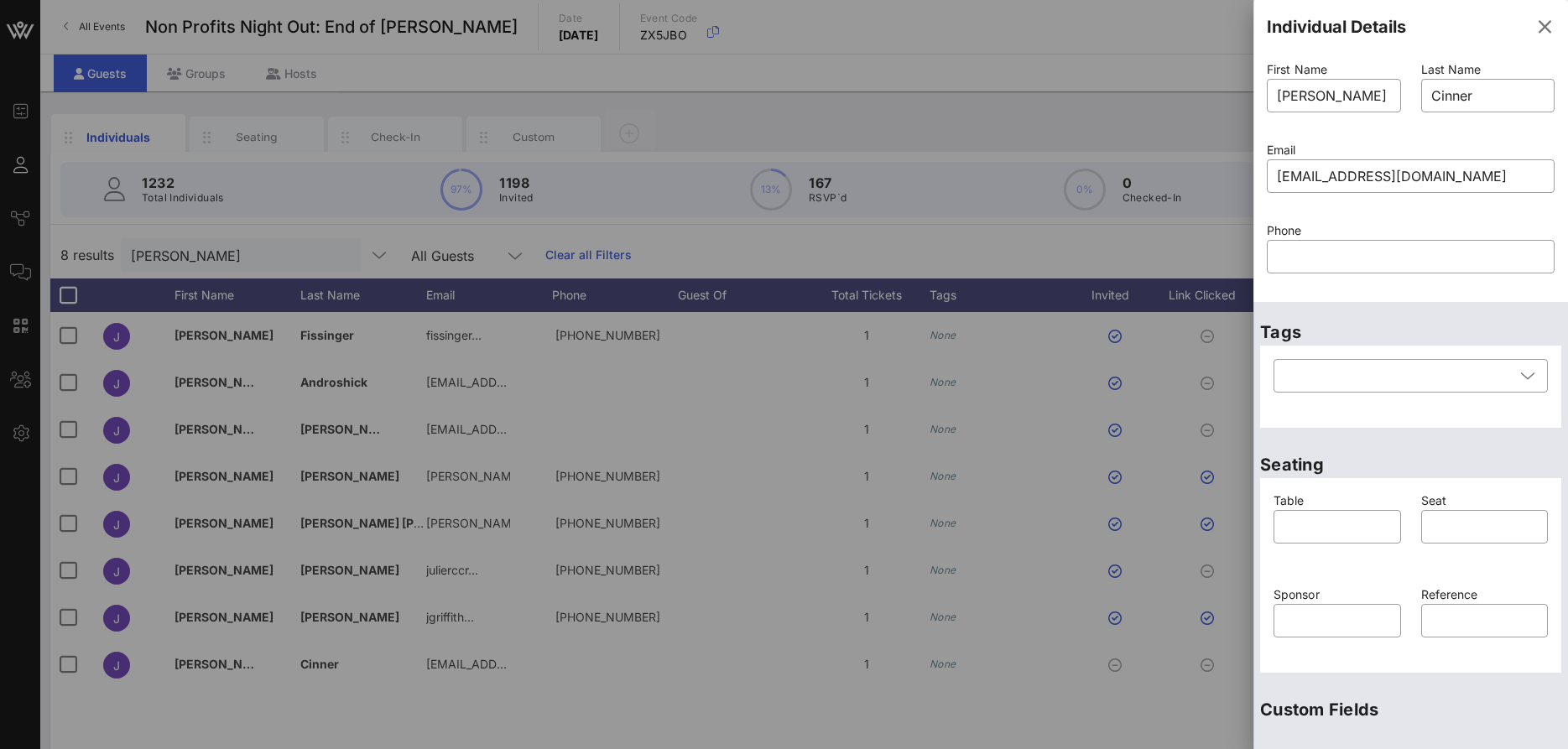
scroll to position [224, 0]
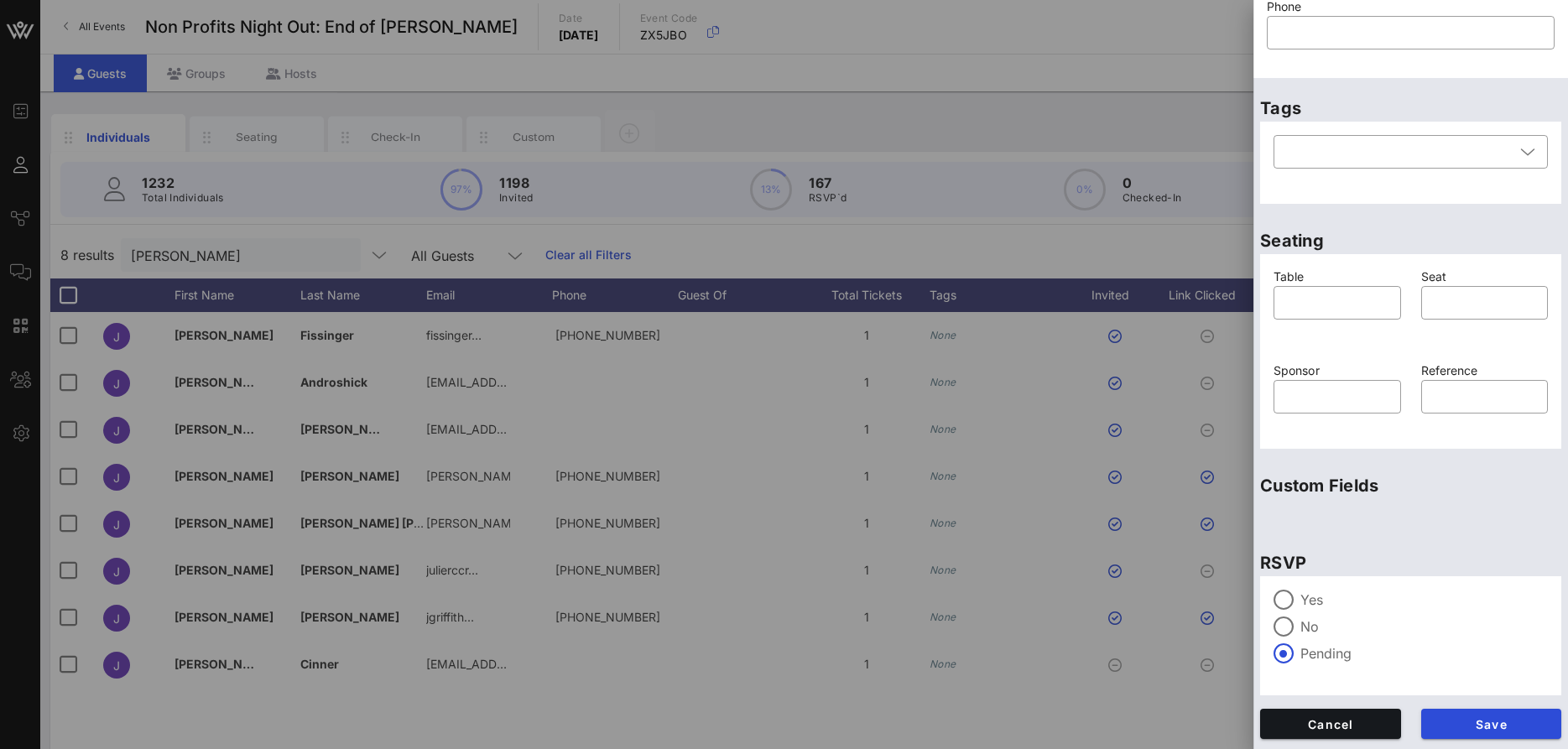
click at [1297, 583] on div "Yes No Pending" at bounding box center [1410, 635] width 301 height 119
click at [1294, 587] on div "Yes No Pending" at bounding box center [1410, 635] width 301 height 119
click at [1301, 596] on label "Yes" at bounding box center [1424, 600] width 248 height 16
click at [1496, 721] on span "Save" at bounding box center [1492, 724] width 114 height 15
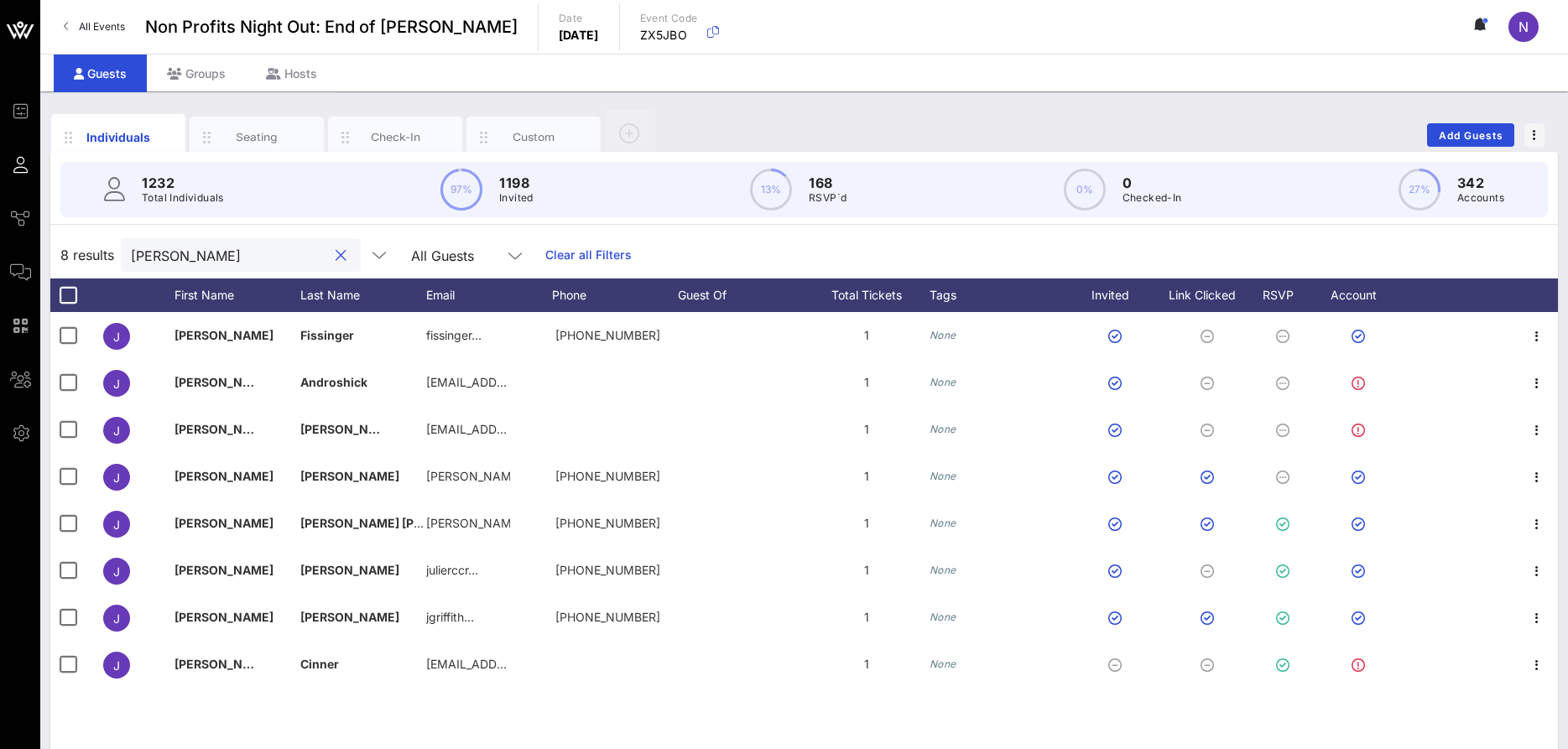
click at [245, 261] on input "[PERSON_NAME]" at bounding box center [229, 255] width 197 height 22
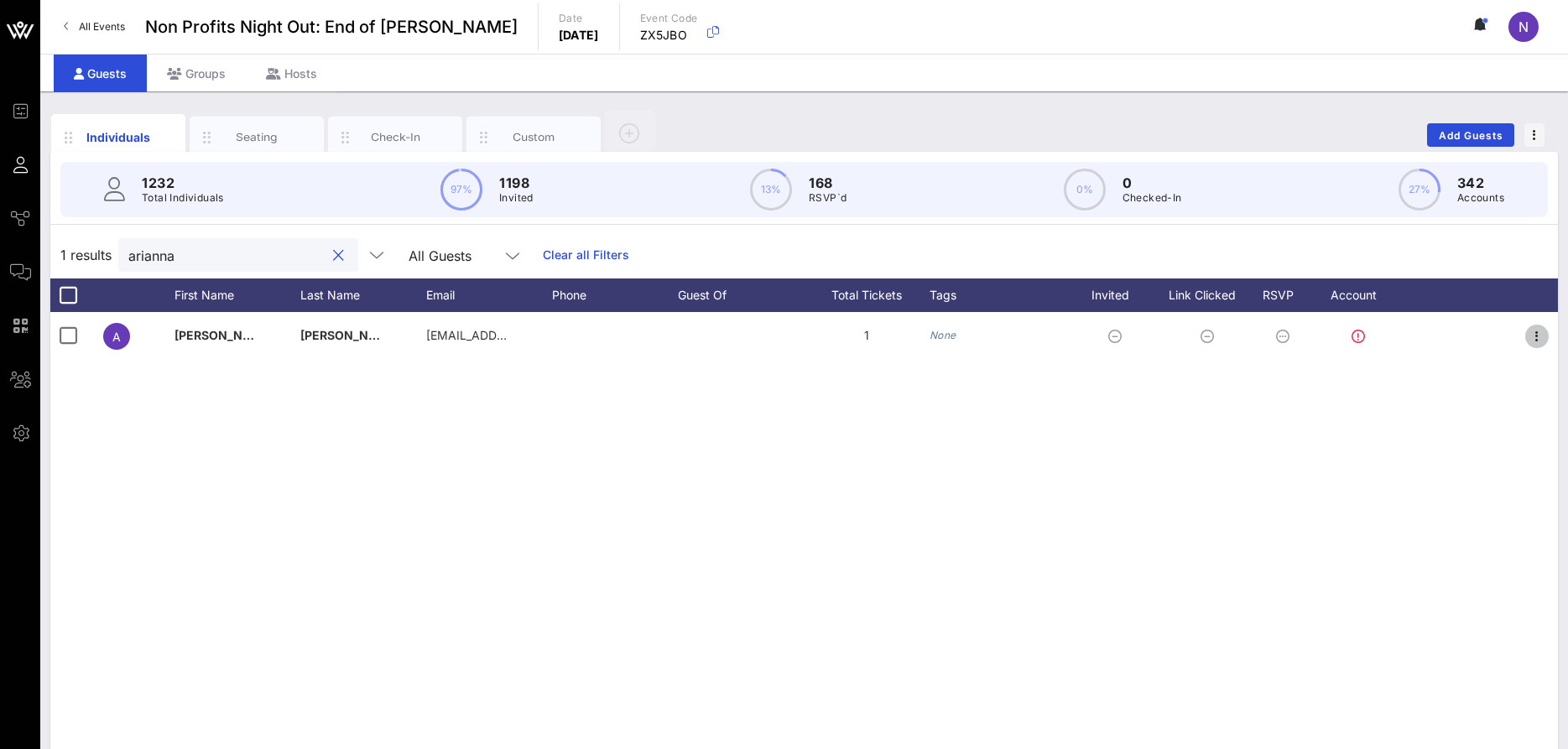
click at [1539, 333] on icon "button" at bounding box center [1537, 336] width 20 height 20
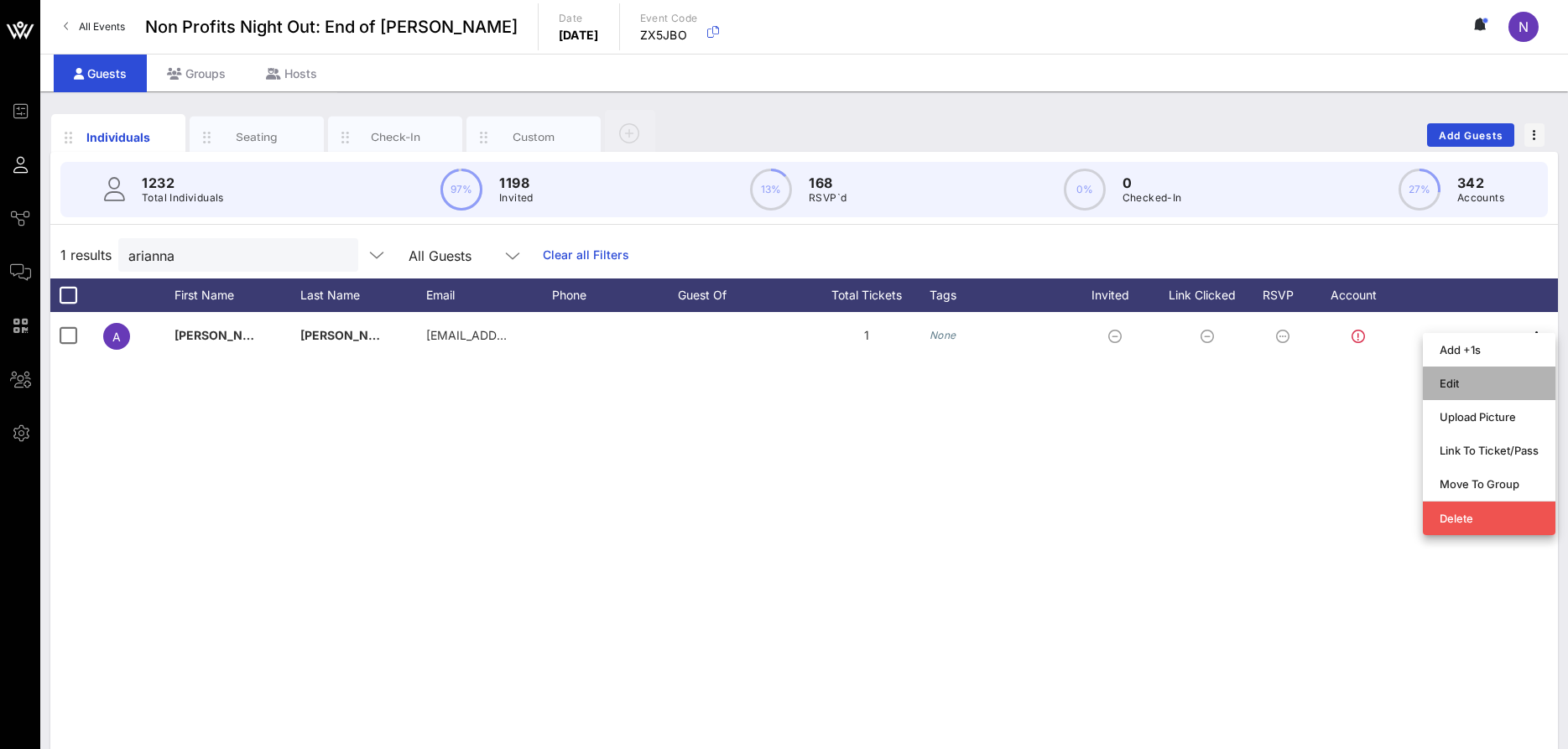
click at [1485, 389] on div "Edit" at bounding box center [1489, 383] width 99 height 14
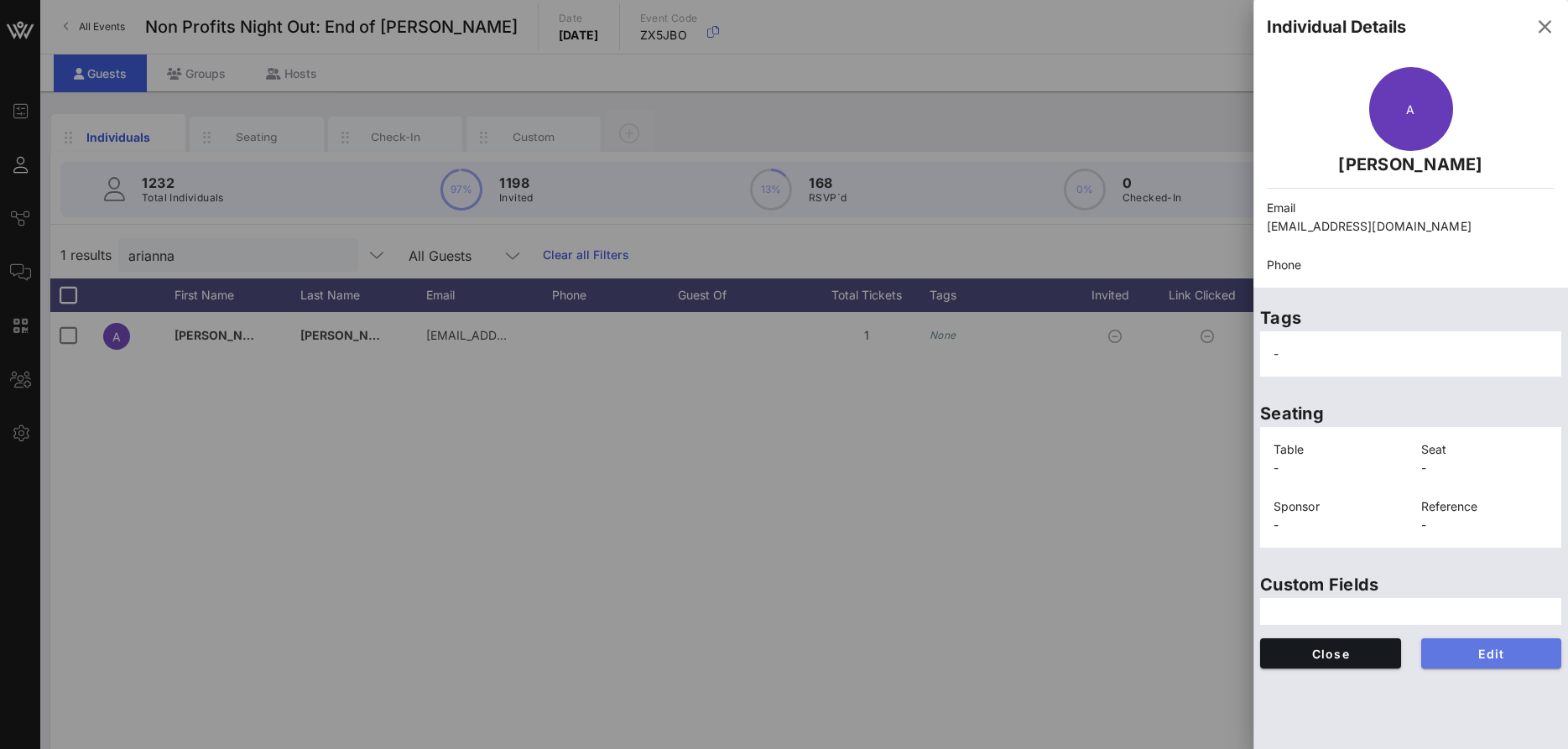
click at [1450, 640] on button "Edit" at bounding box center [1492, 653] width 141 height 30
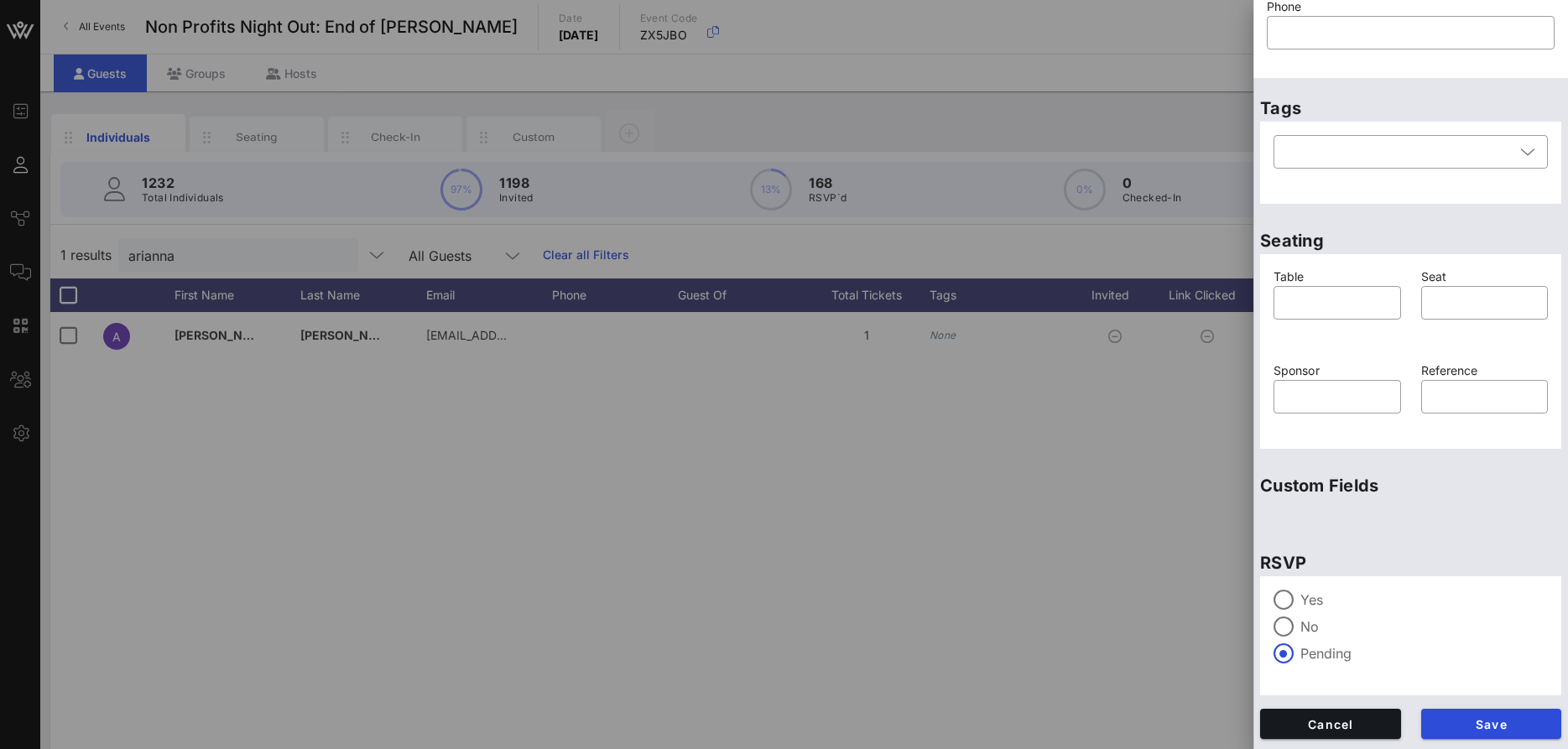
click at [1319, 602] on label "Yes" at bounding box center [1424, 600] width 248 height 16
click at [1471, 713] on button "Save" at bounding box center [1492, 724] width 141 height 30
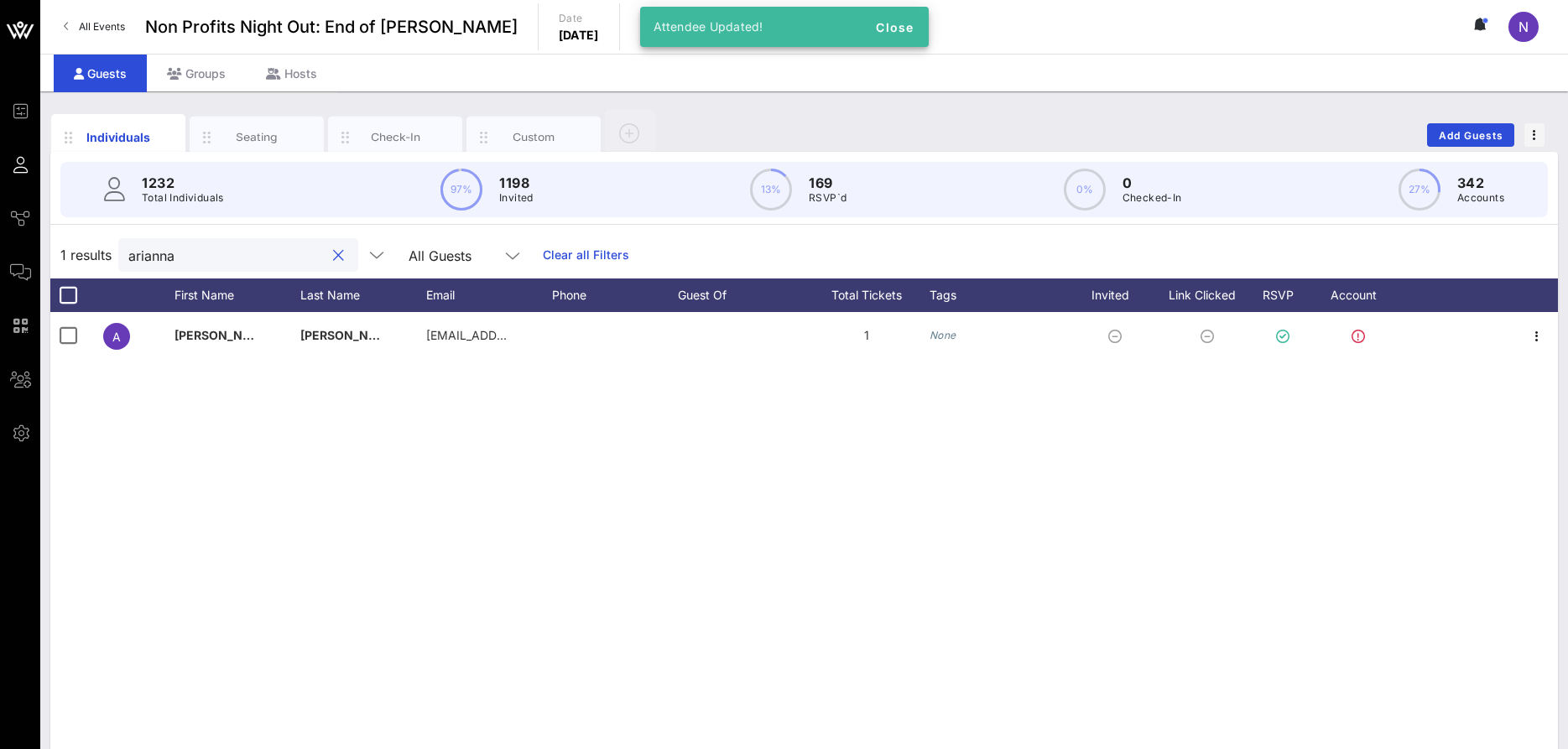
drag, startPoint x: 210, startPoint y: 255, endPoint x: -36, endPoint y: 239, distance: 246.5
click at [128, 244] on input "arianna" at bounding box center [227, 255] width 197 height 22
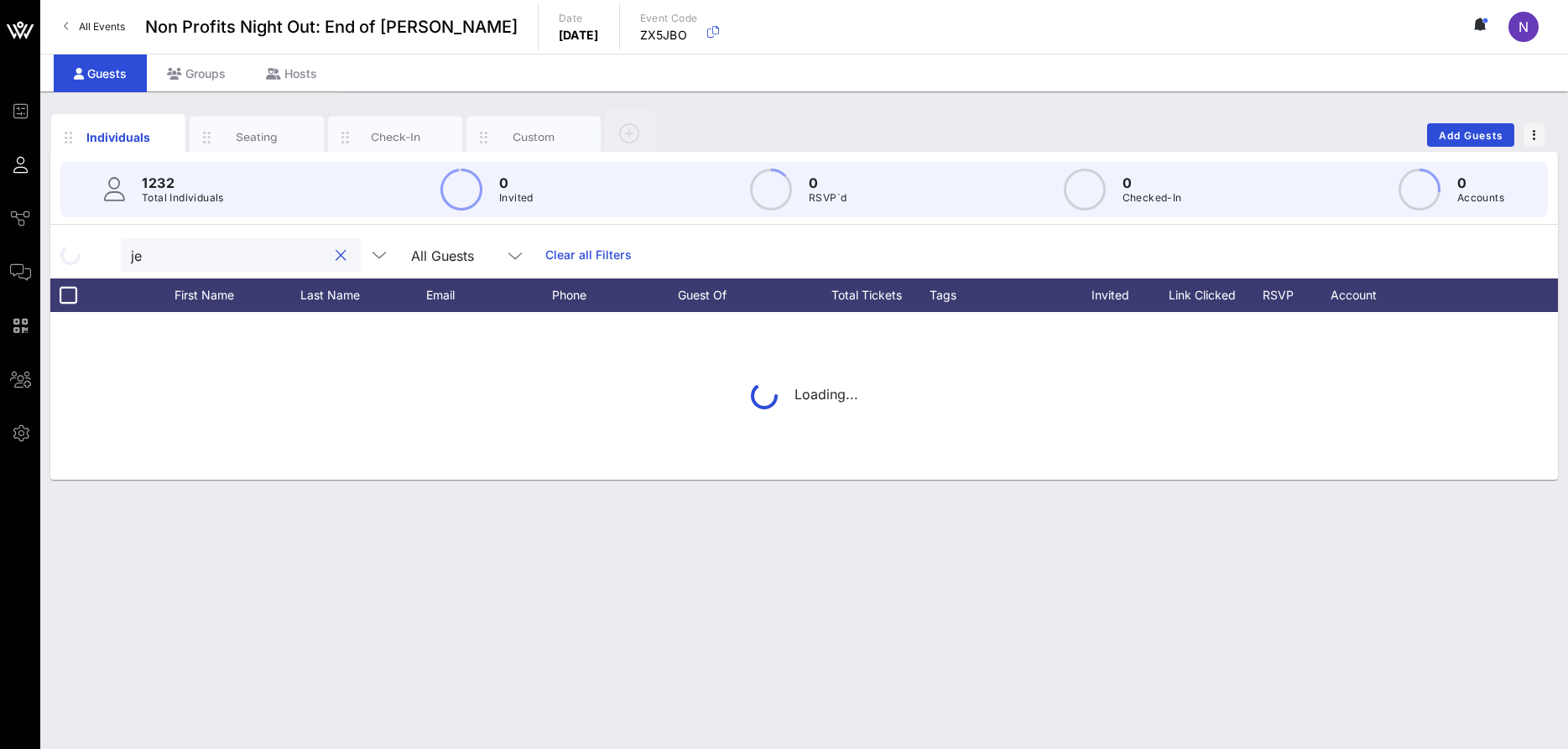
type input "j"
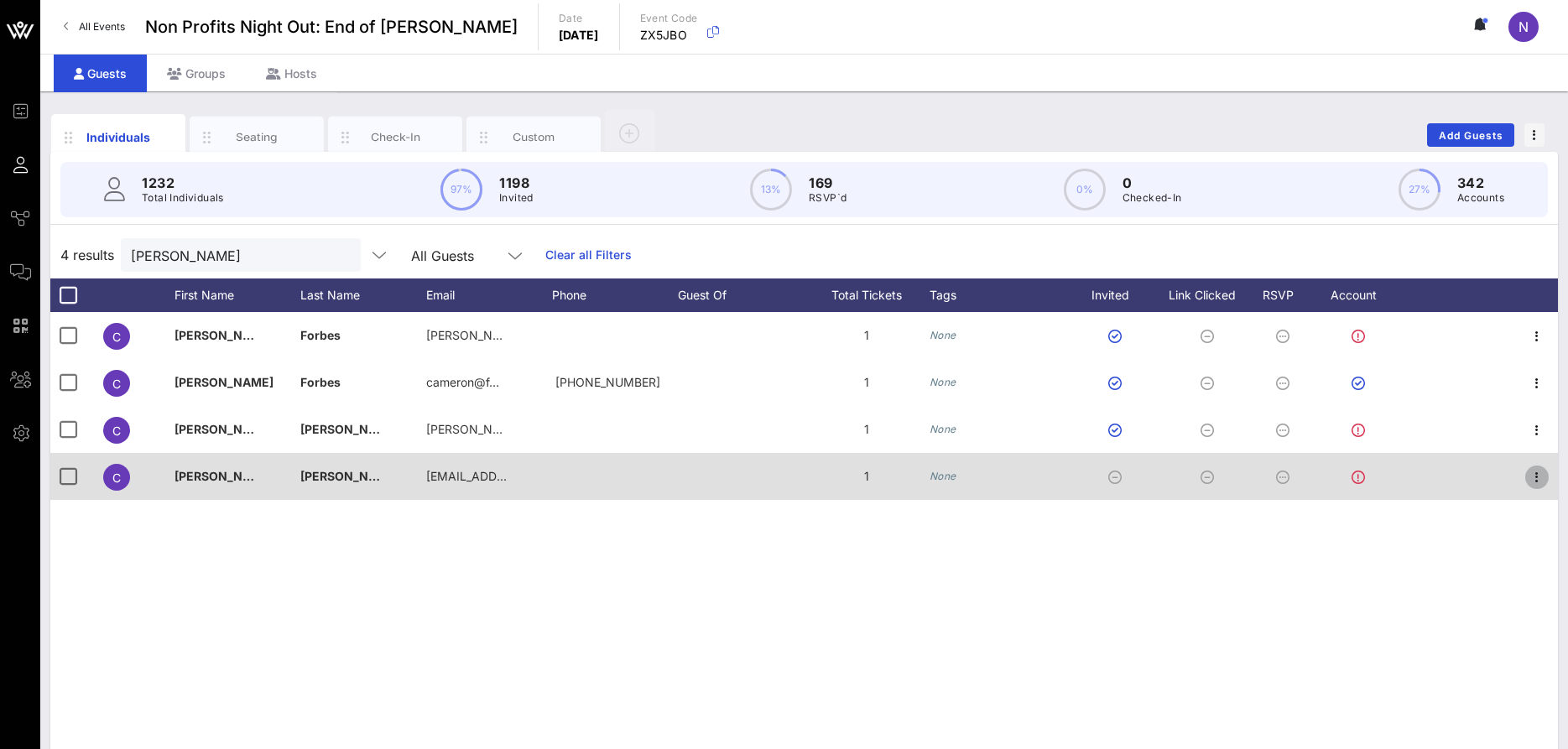
click at [1543, 481] on icon "button" at bounding box center [1537, 477] width 20 height 20
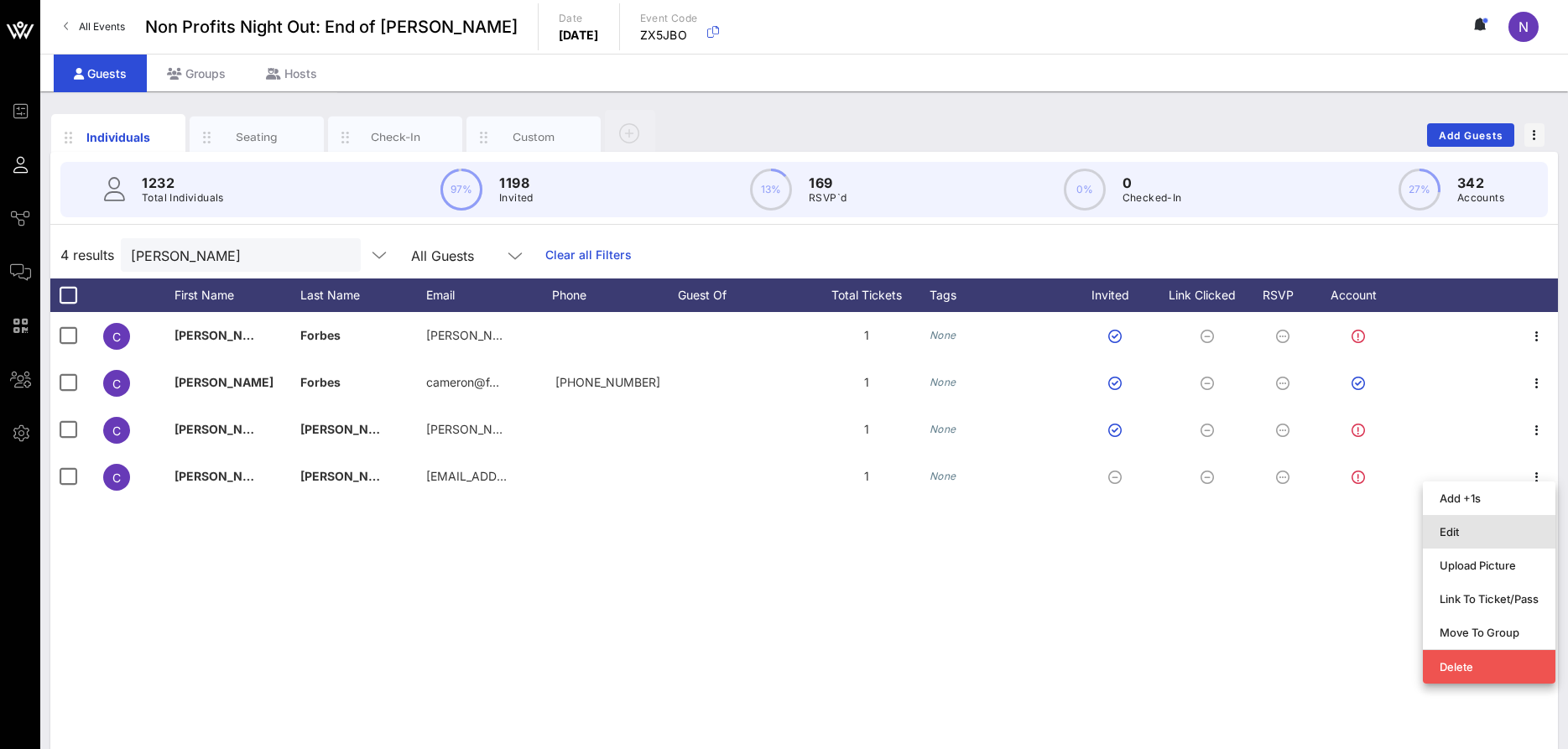
click at [1459, 529] on div "Edit" at bounding box center [1489, 531] width 99 height 14
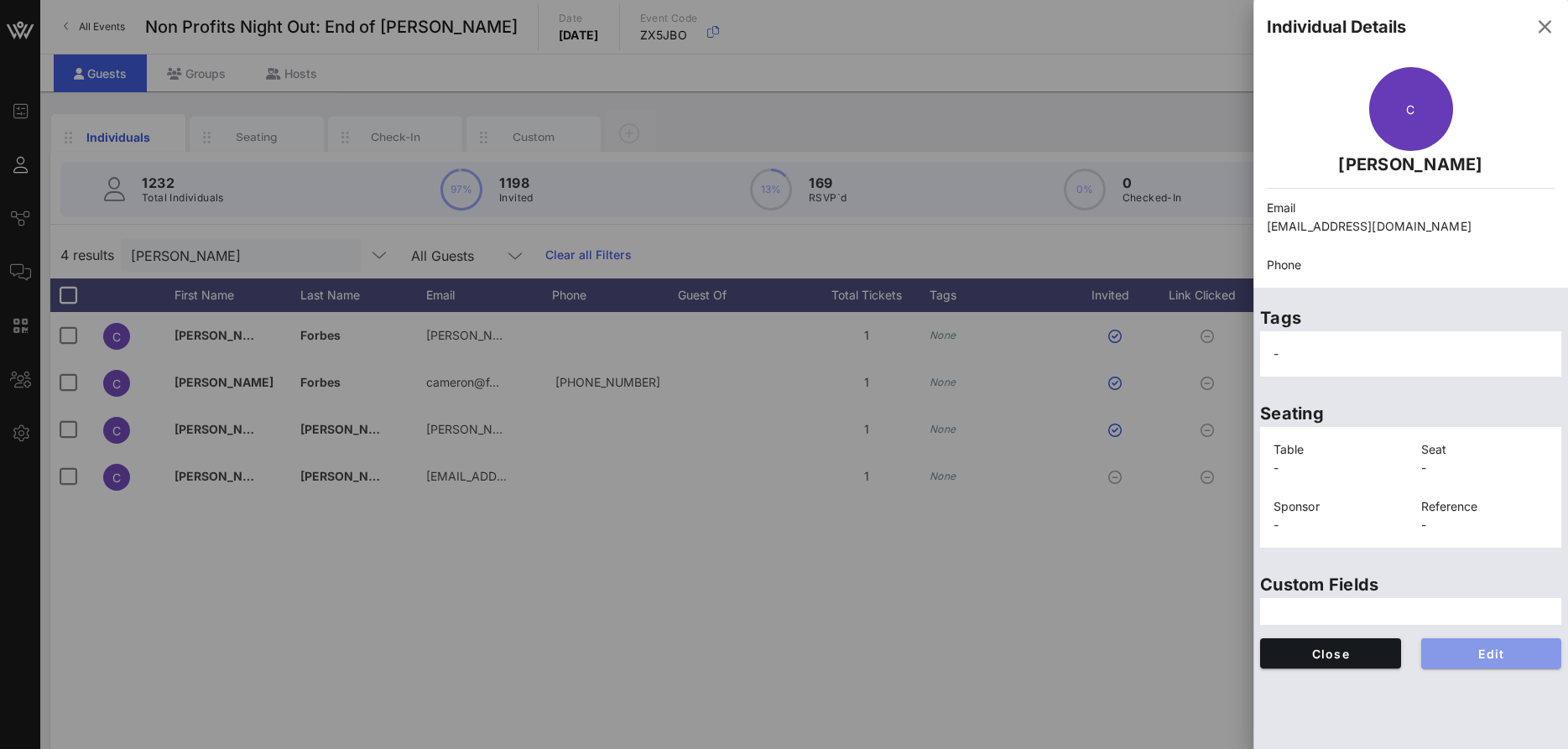
click at [1495, 660] on span "Edit" at bounding box center [1492, 653] width 114 height 15
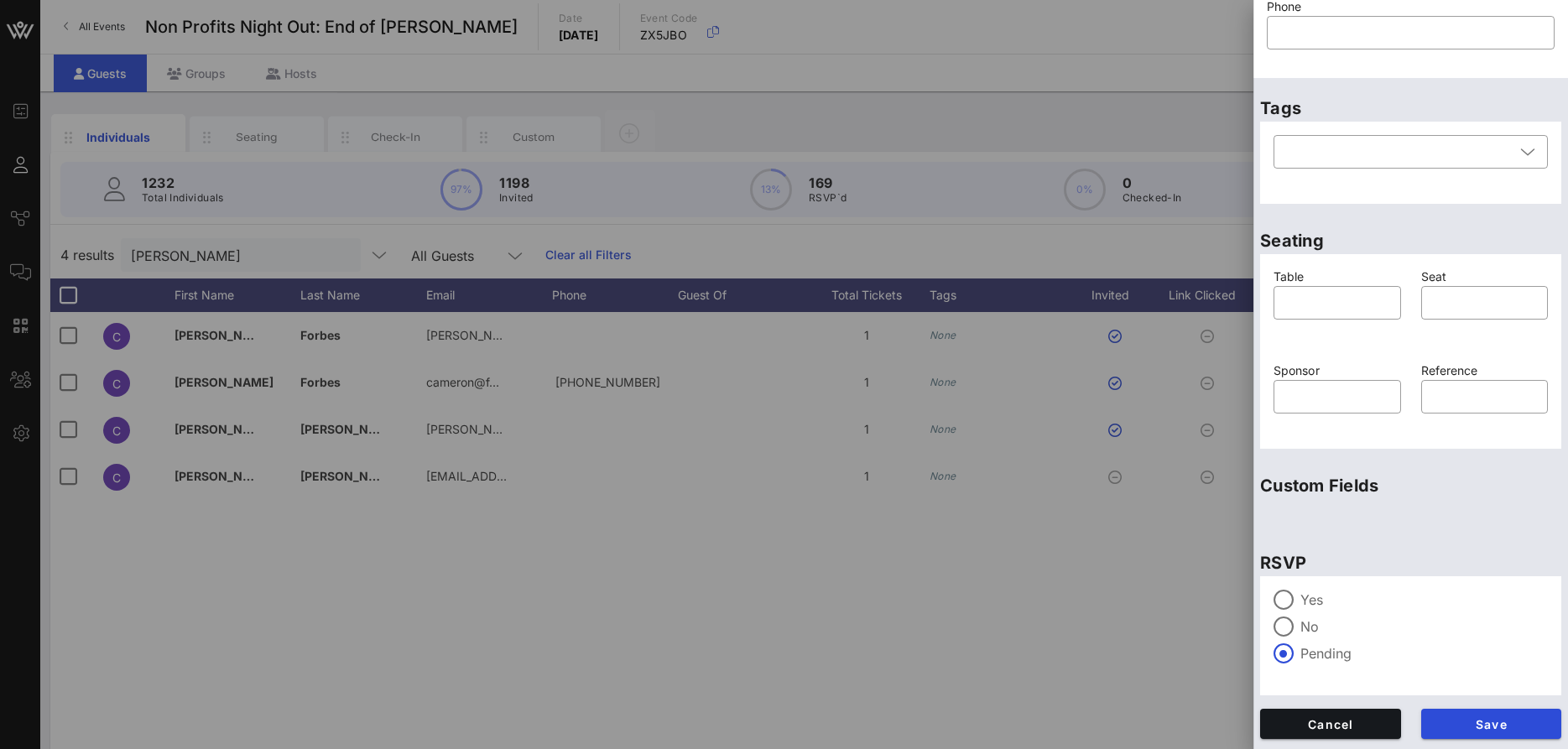
click at [1299, 602] on div "Yes" at bounding box center [1410, 600] width 274 height 20
click at [1491, 736] on button "Save" at bounding box center [1492, 724] width 141 height 30
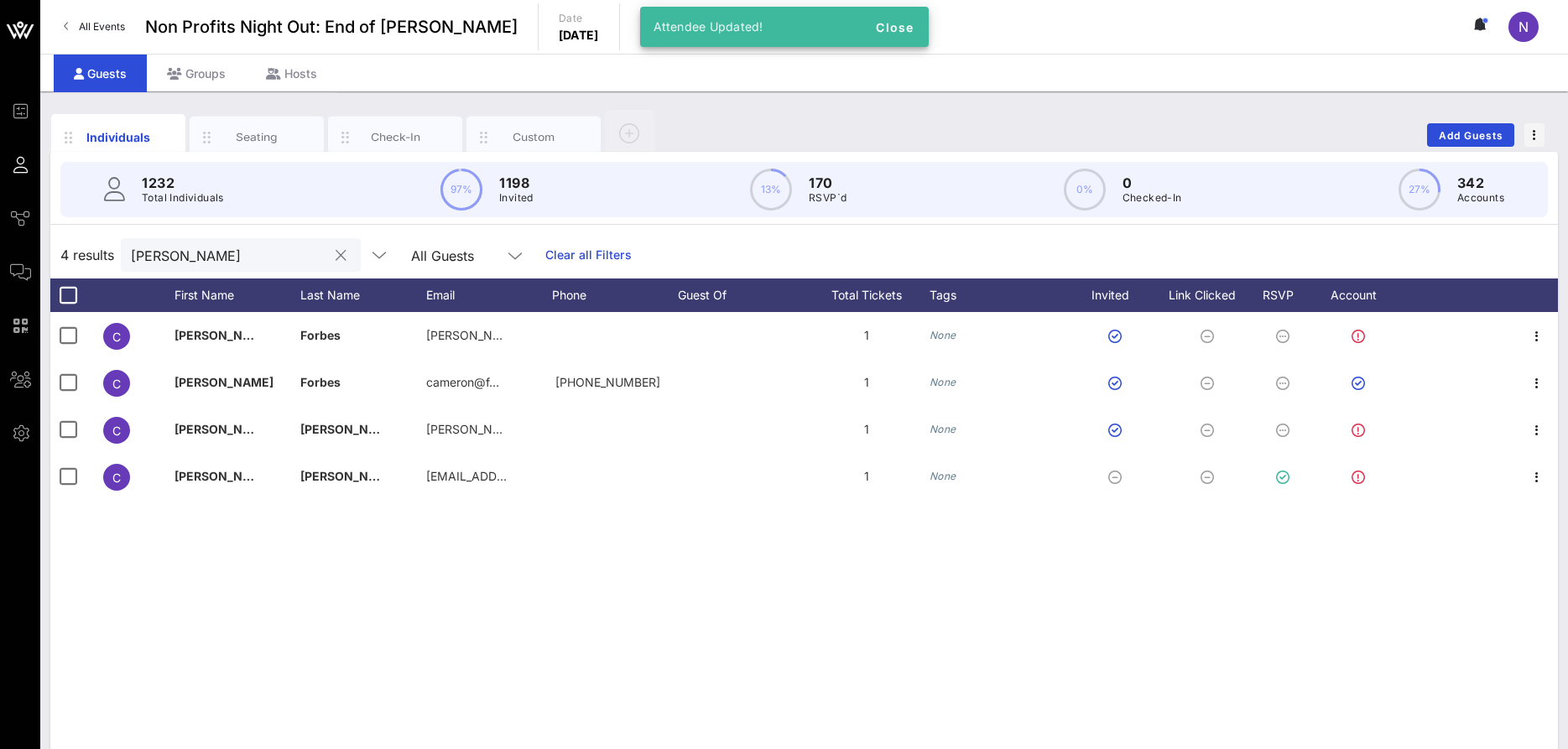
click at [233, 268] on div "[PERSON_NAME]" at bounding box center [229, 255] width 197 height 34
drag, startPoint x: 200, startPoint y: 263, endPoint x: -43, endPoint y: 245, distance: 243.7
click at [131, 245] on input "[PERSON_NAME]" at bounding box center [229, 255] width 197 height 22
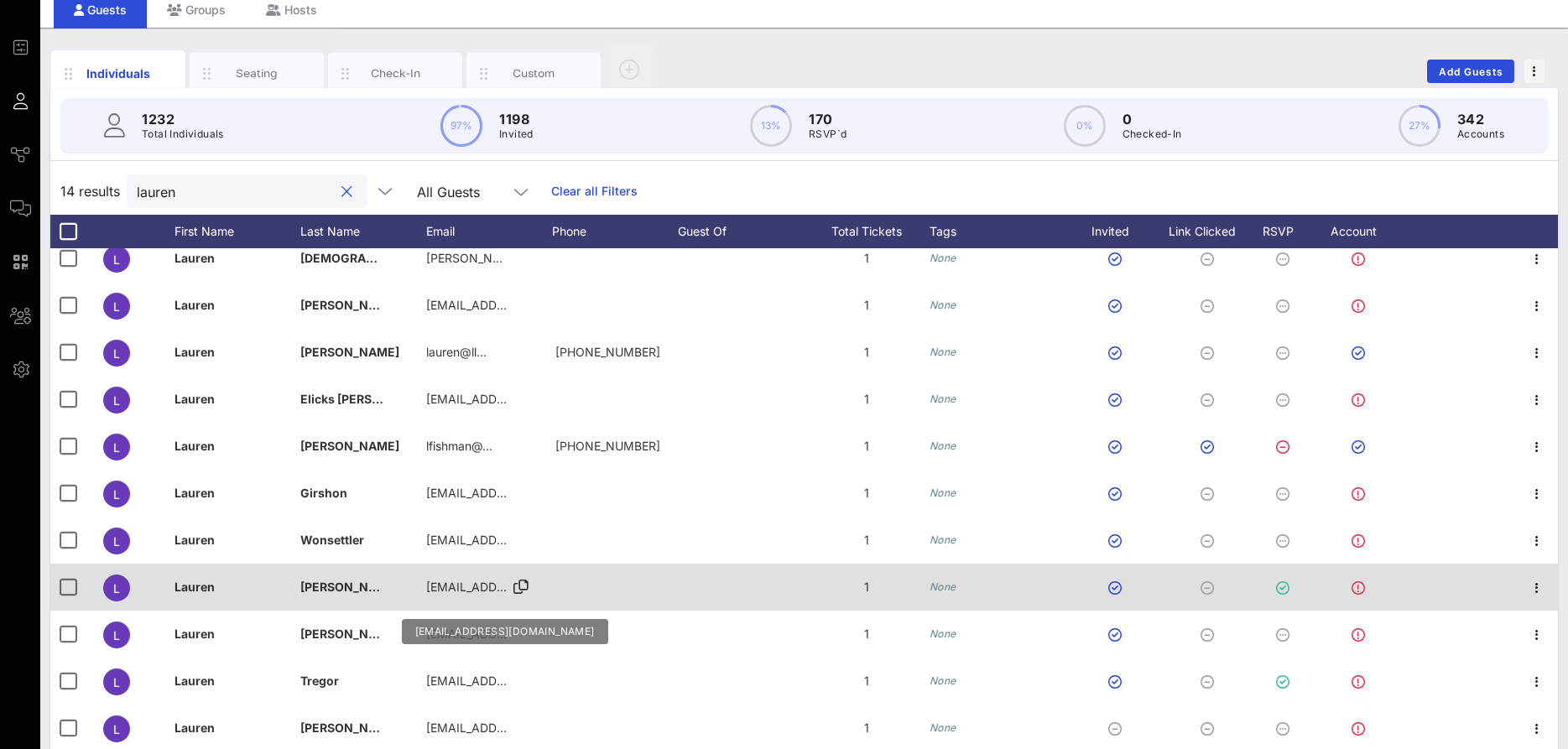
scroll to position [83, 0]
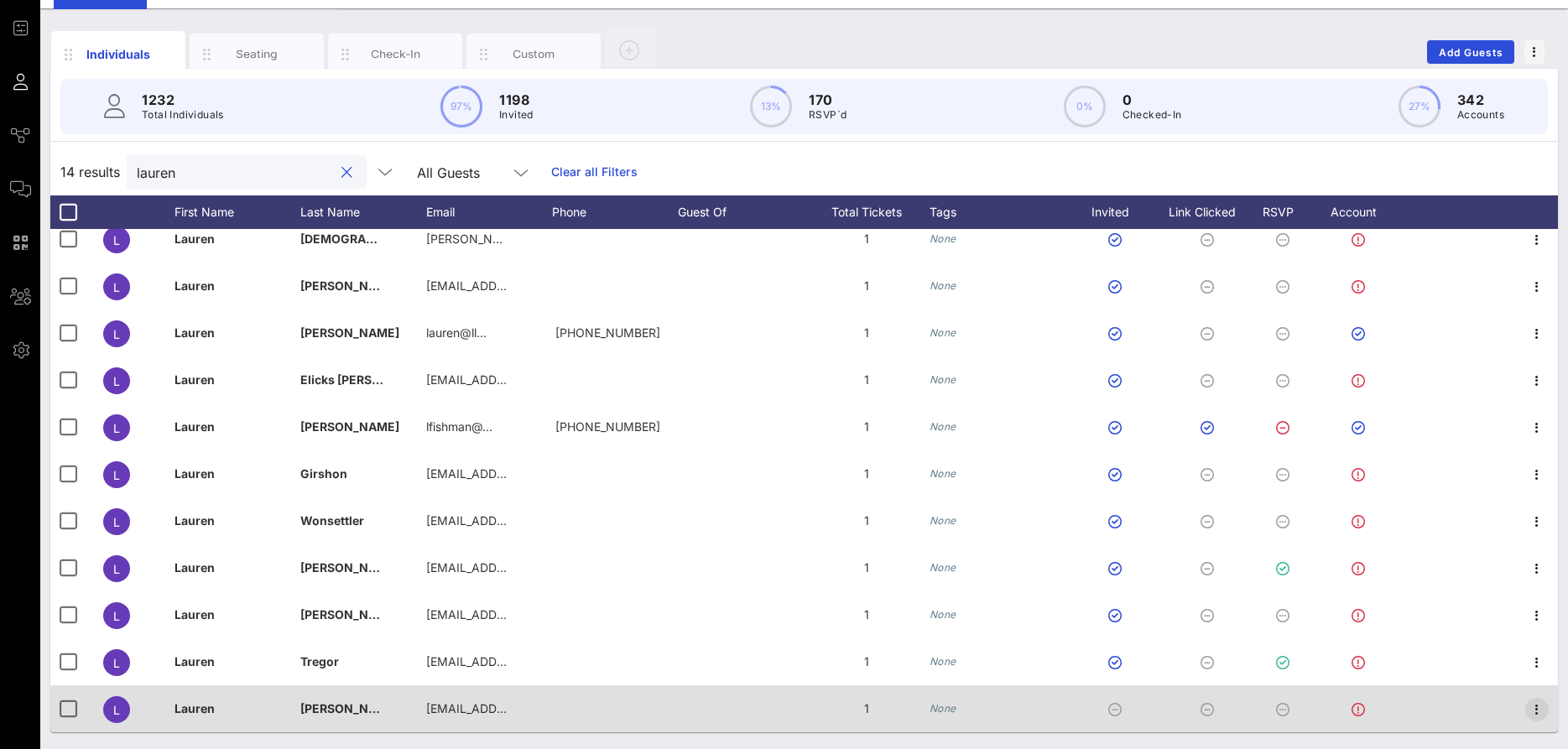
type input "lauren"
click at [1542, 711] on icon "button" at bounding box center [1537, 709] width 20 height 20
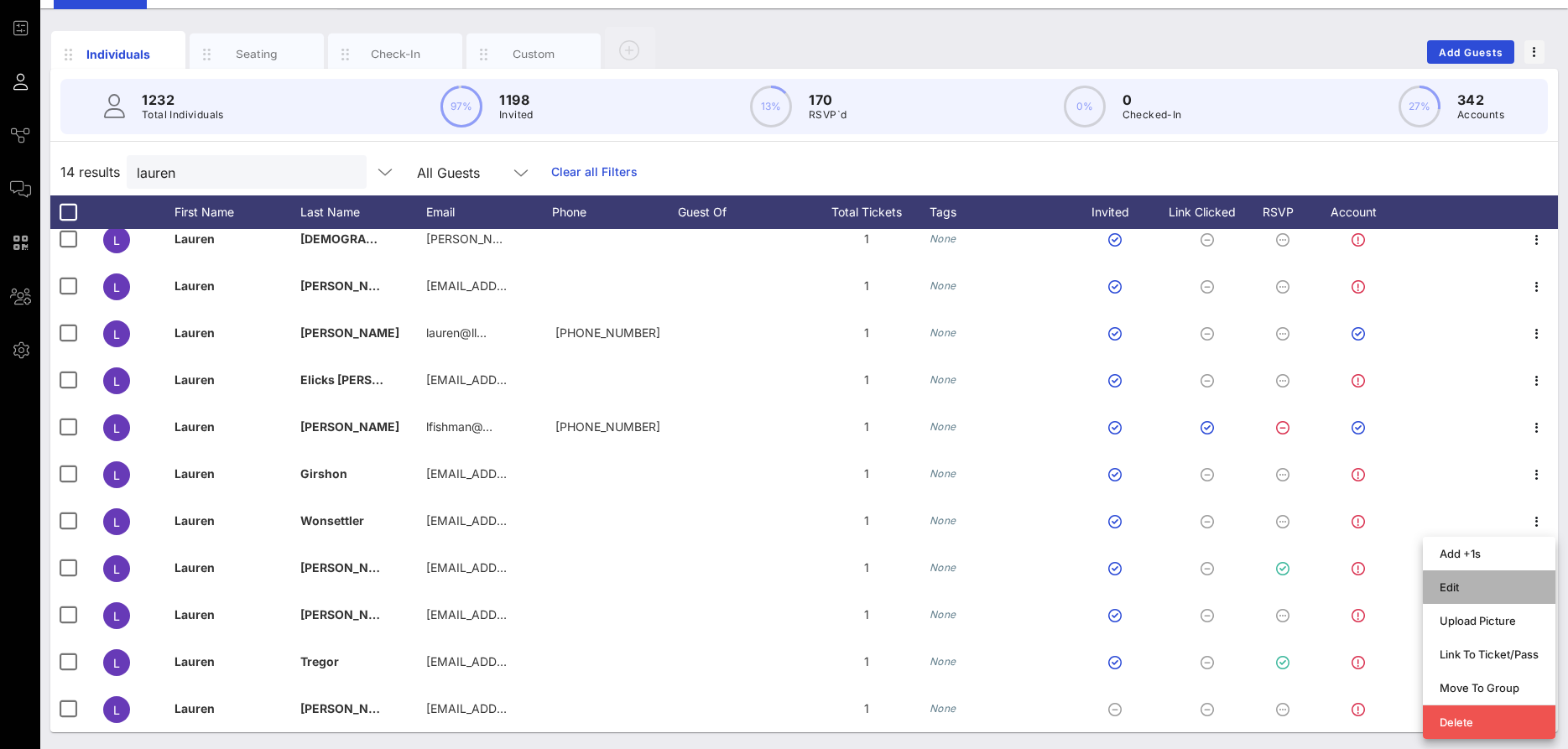
click at [1446, 583] on div "Edit" at bounding box center [1489, 587] width 99 height 14
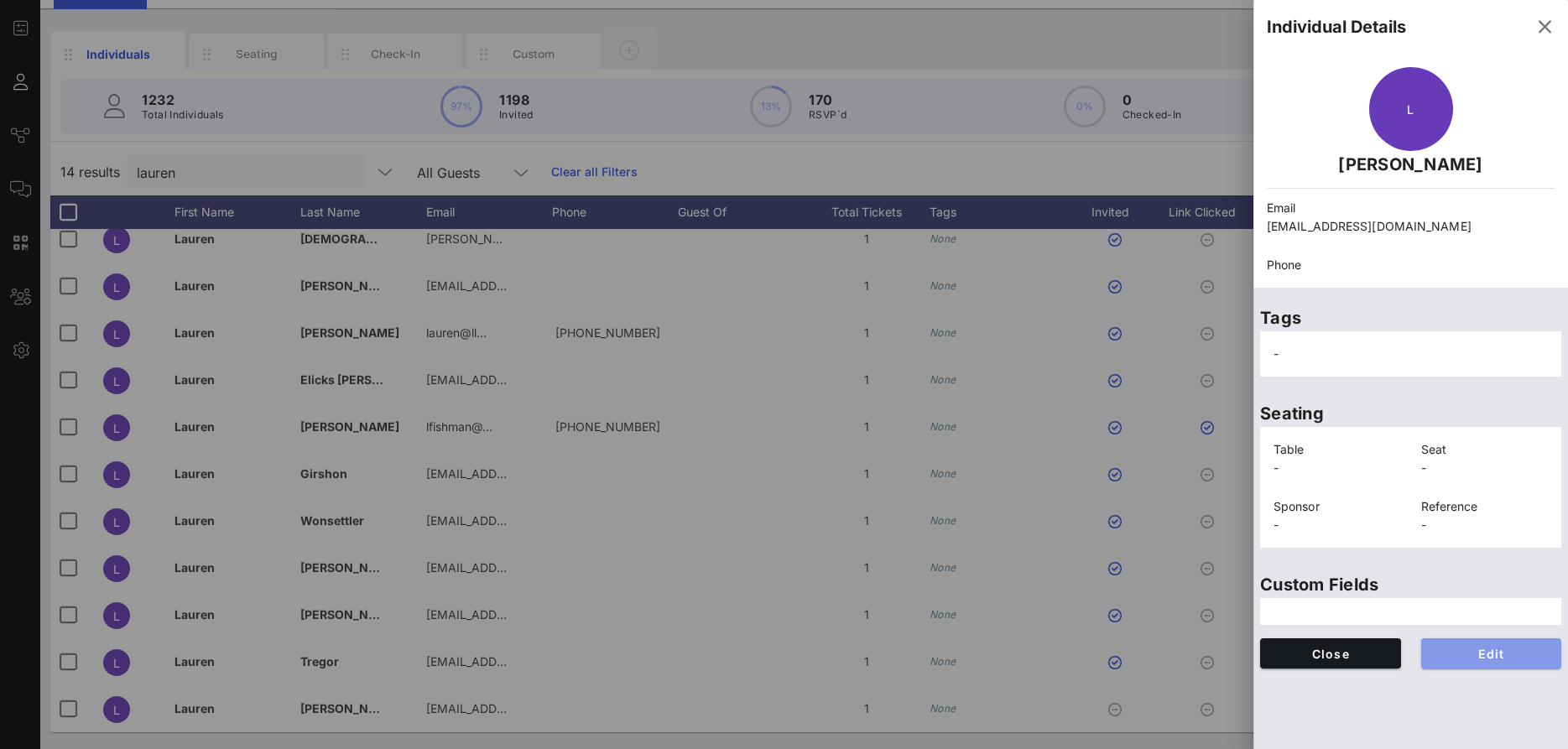
click at [1464, 659] on span "Edit" at bounding box center [1492, 653] width 114 height 15
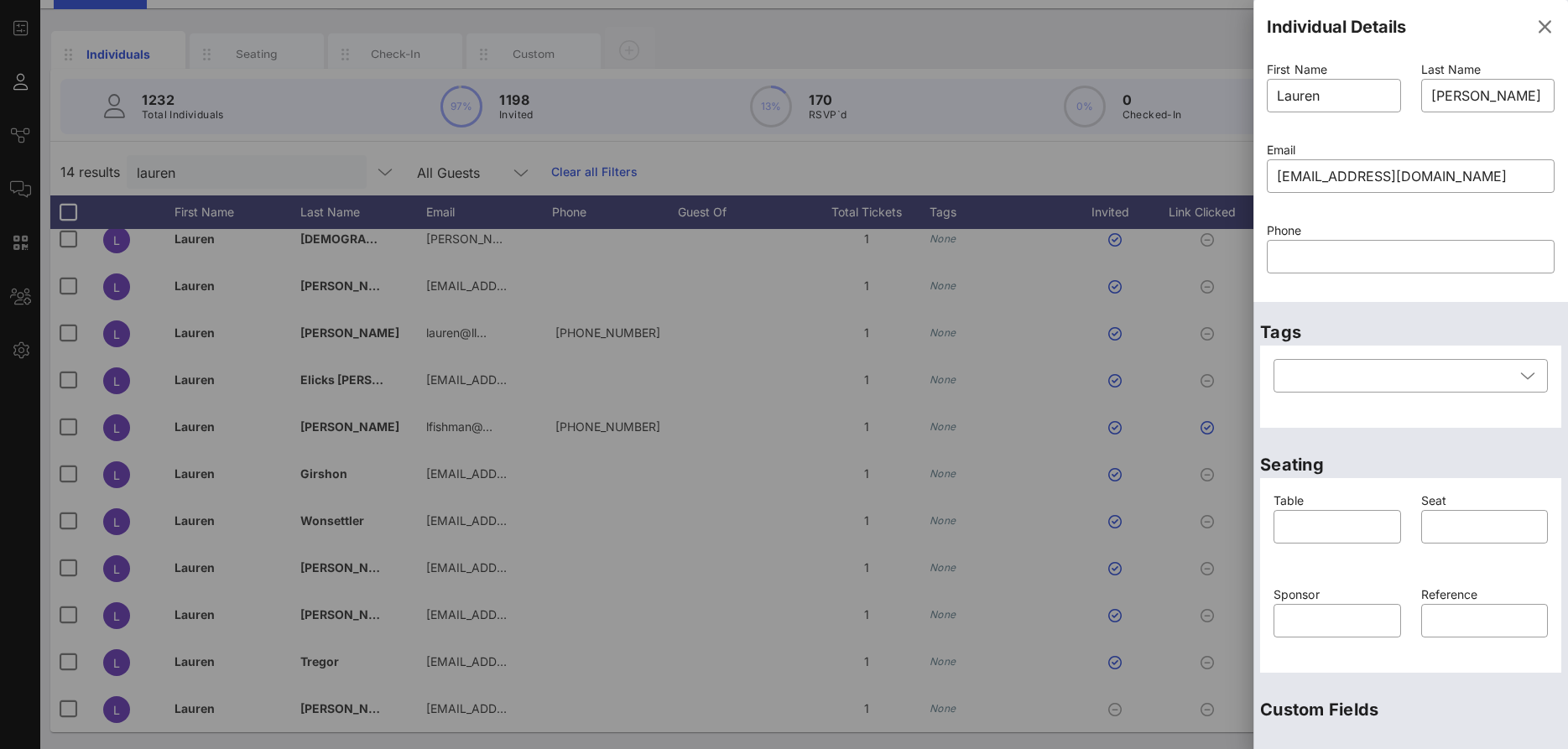
scroll to position [224, 0]
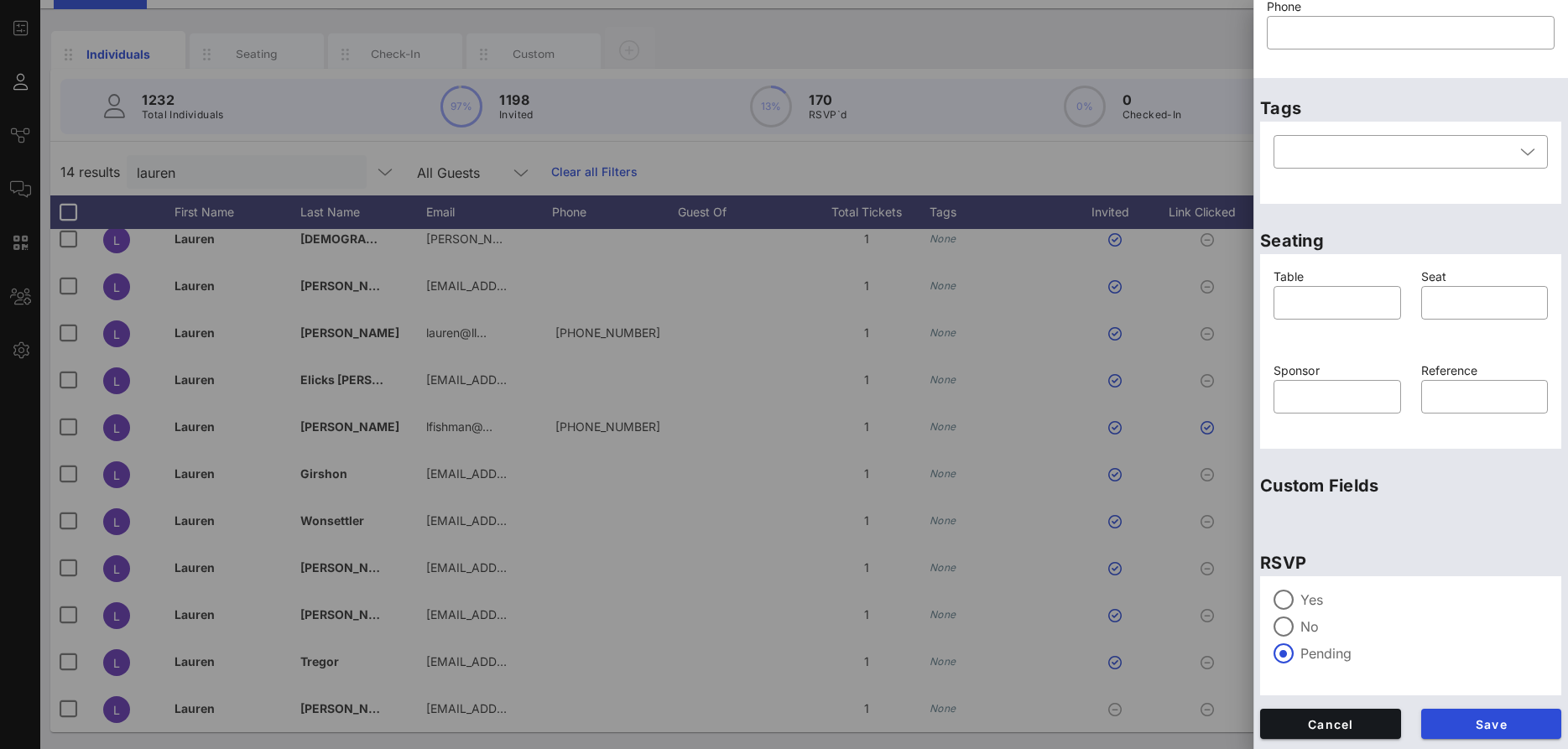
click at [1303, 600] on label "Yes" at bounding box center [1424, 600] width 248 height 16
click at [1498, 718] on span "Save" at bounding box center [1492, 724] width 114 height 15
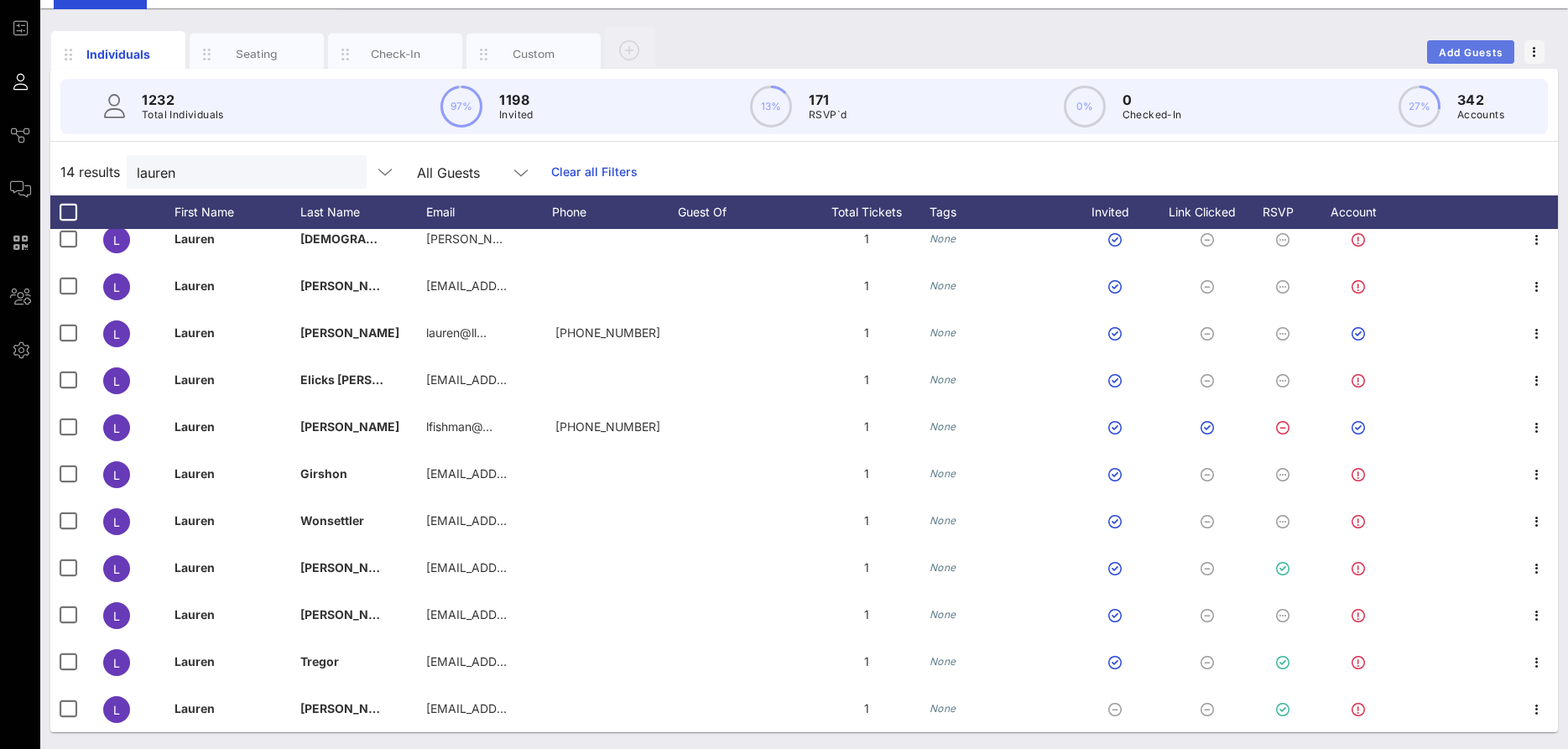
click at [1467, 56] on span "Add Guests" at bounding box center [1471, 53] width 66 height 13
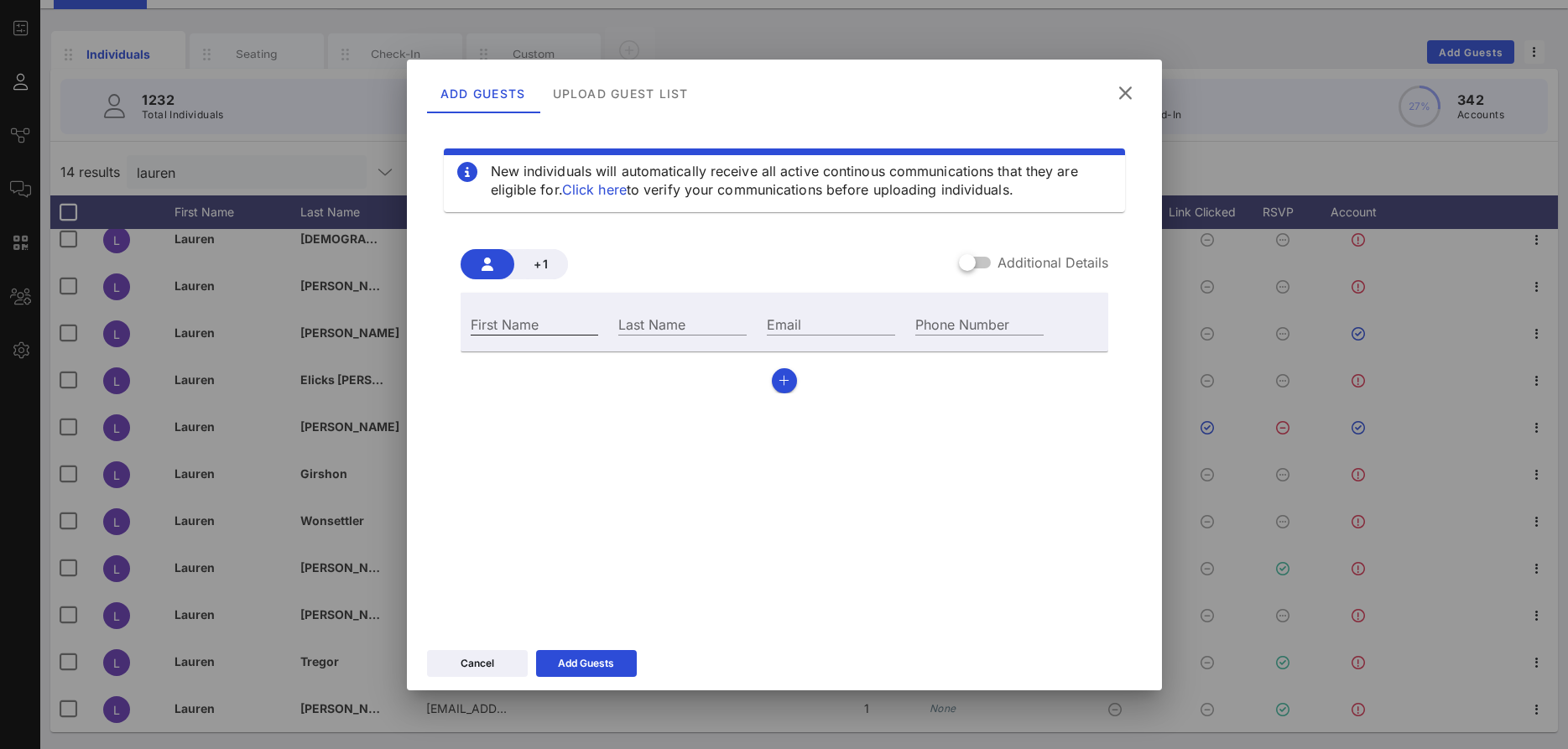
click at [529, 320] on input "First Name" at bounding box center [535, 324] width 128 height 22
type input "[PERSON_NAME]"
paste input "[PERSON_NAME][EMAIL_ADDRESS][DOMAIN_NAME]"
type input "[PERSON_NAME][EMAIL_ADDRESS][DOMAIN_NAME]"
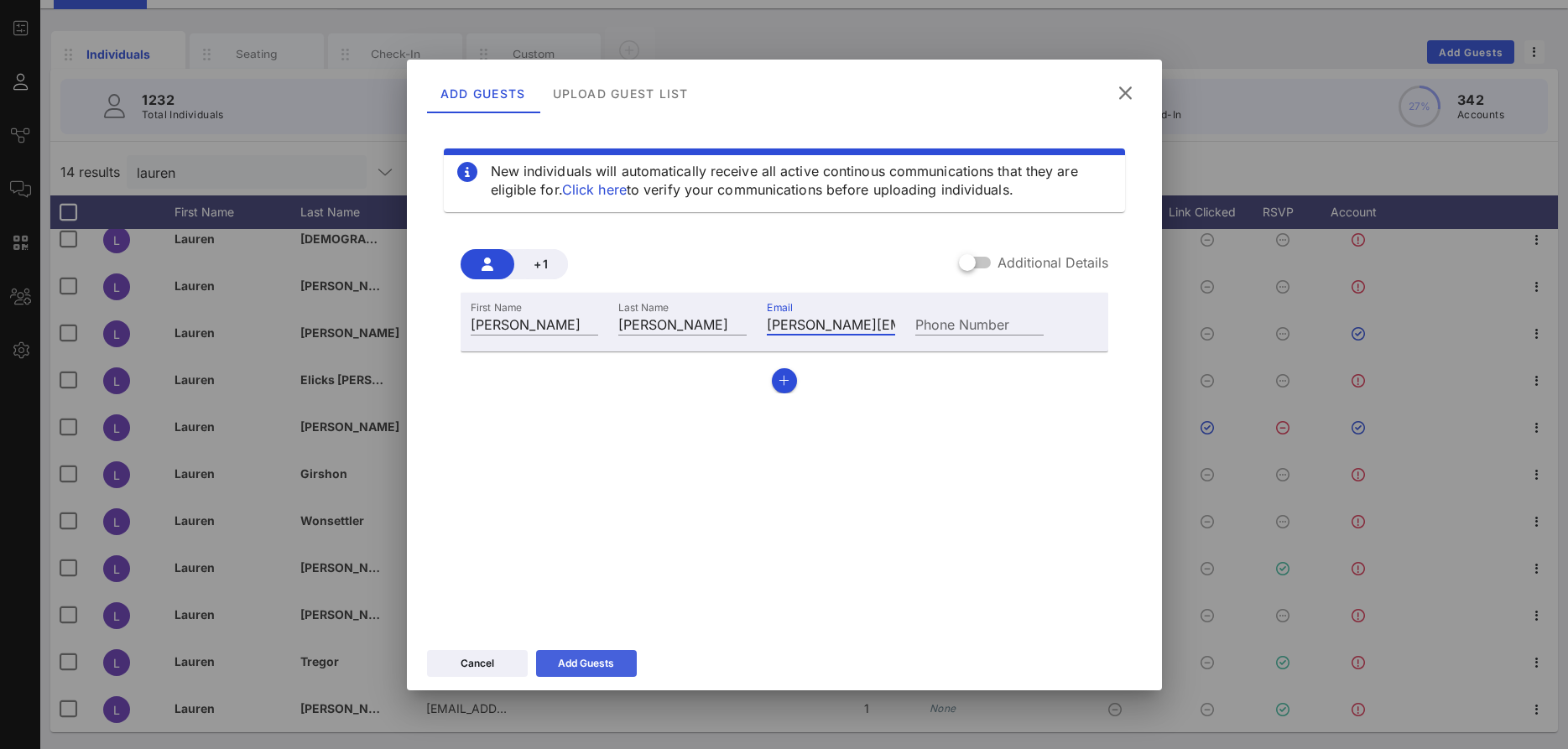
click at [573, 657] on div "Add Guests" at bounding box center [586, 663] width 56 height 16
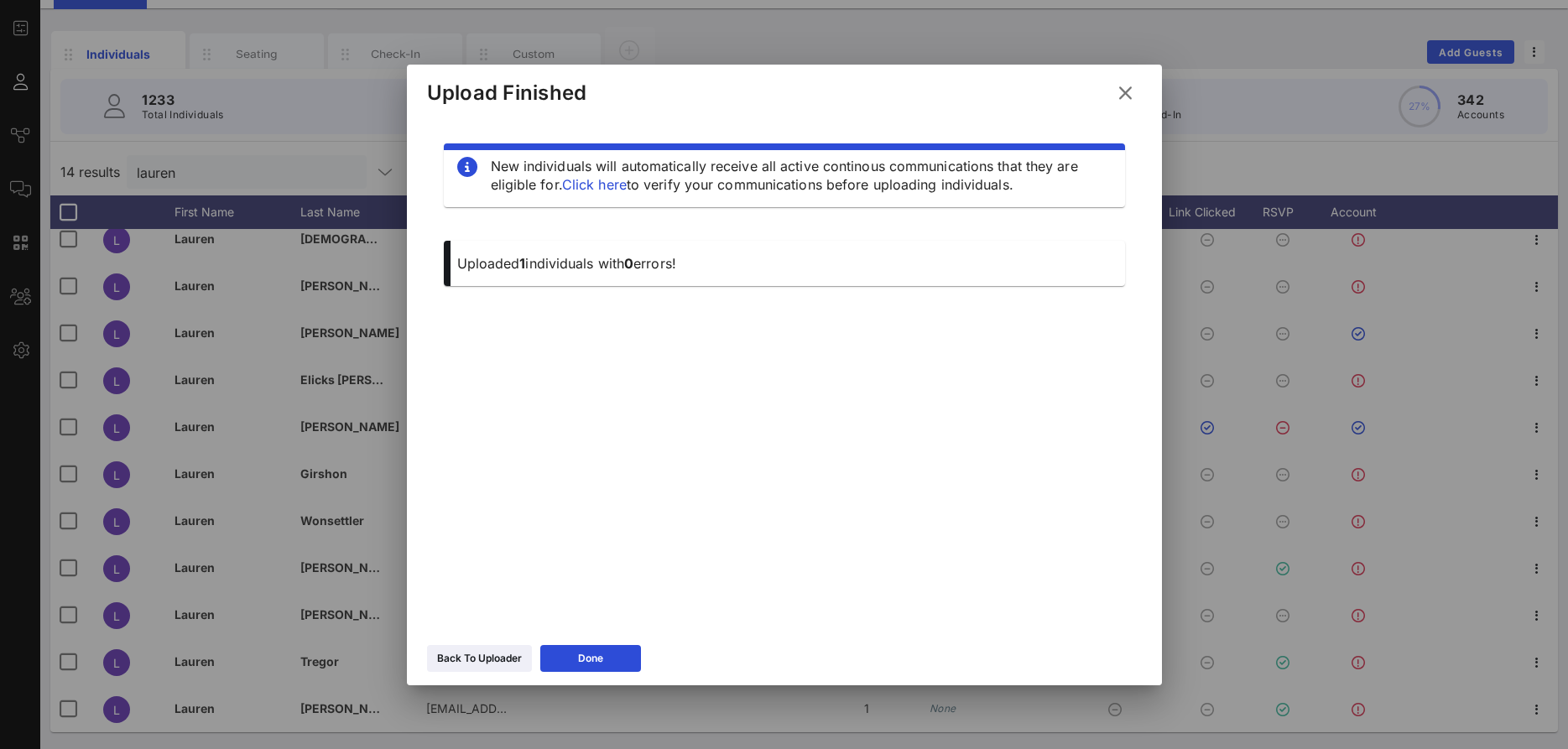
click at [1115, 99] on button at bounding box center [1125, 93] width 33 height 30
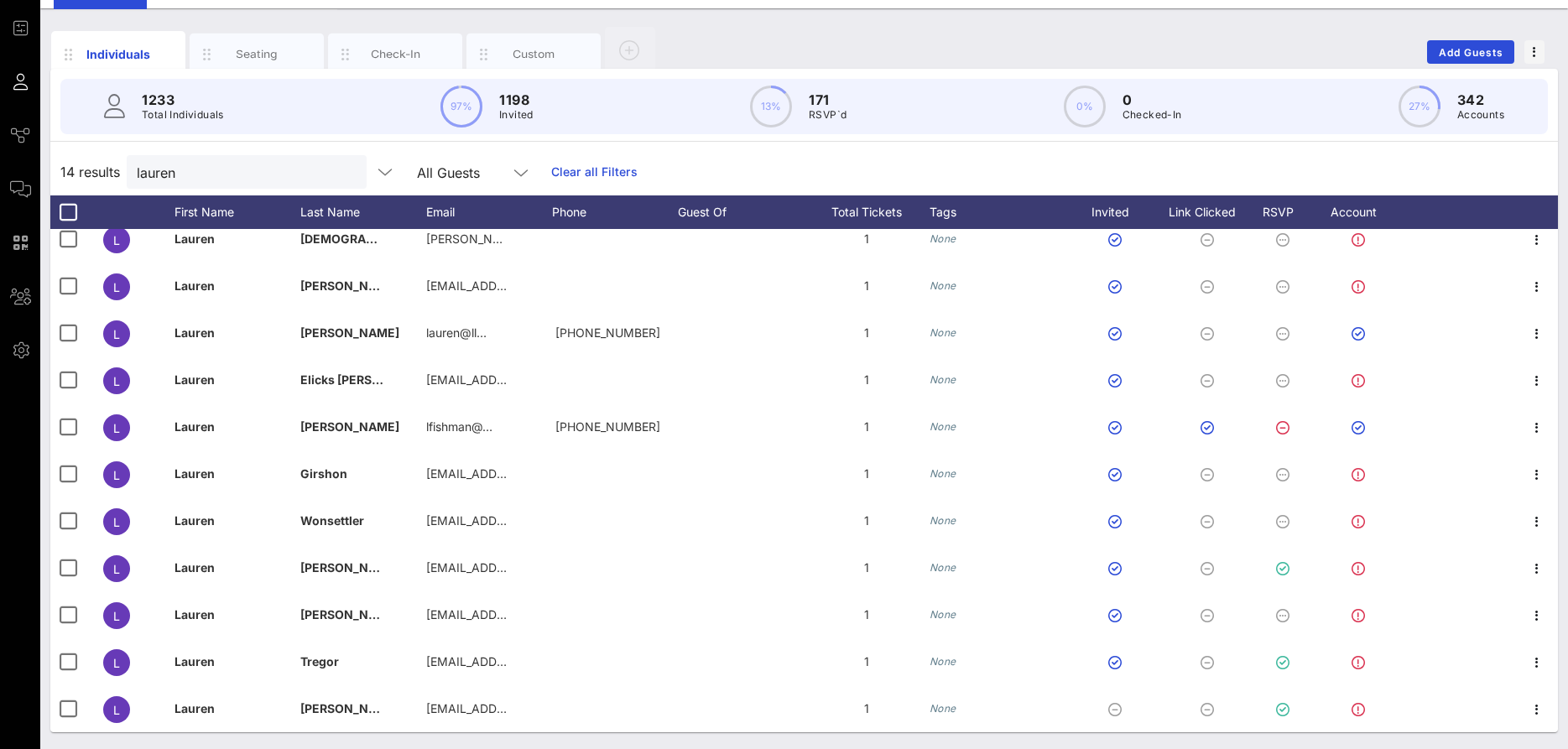
click at [341, 176] on button "clear icon" at bounding box center [347, 173] width 11 height 16
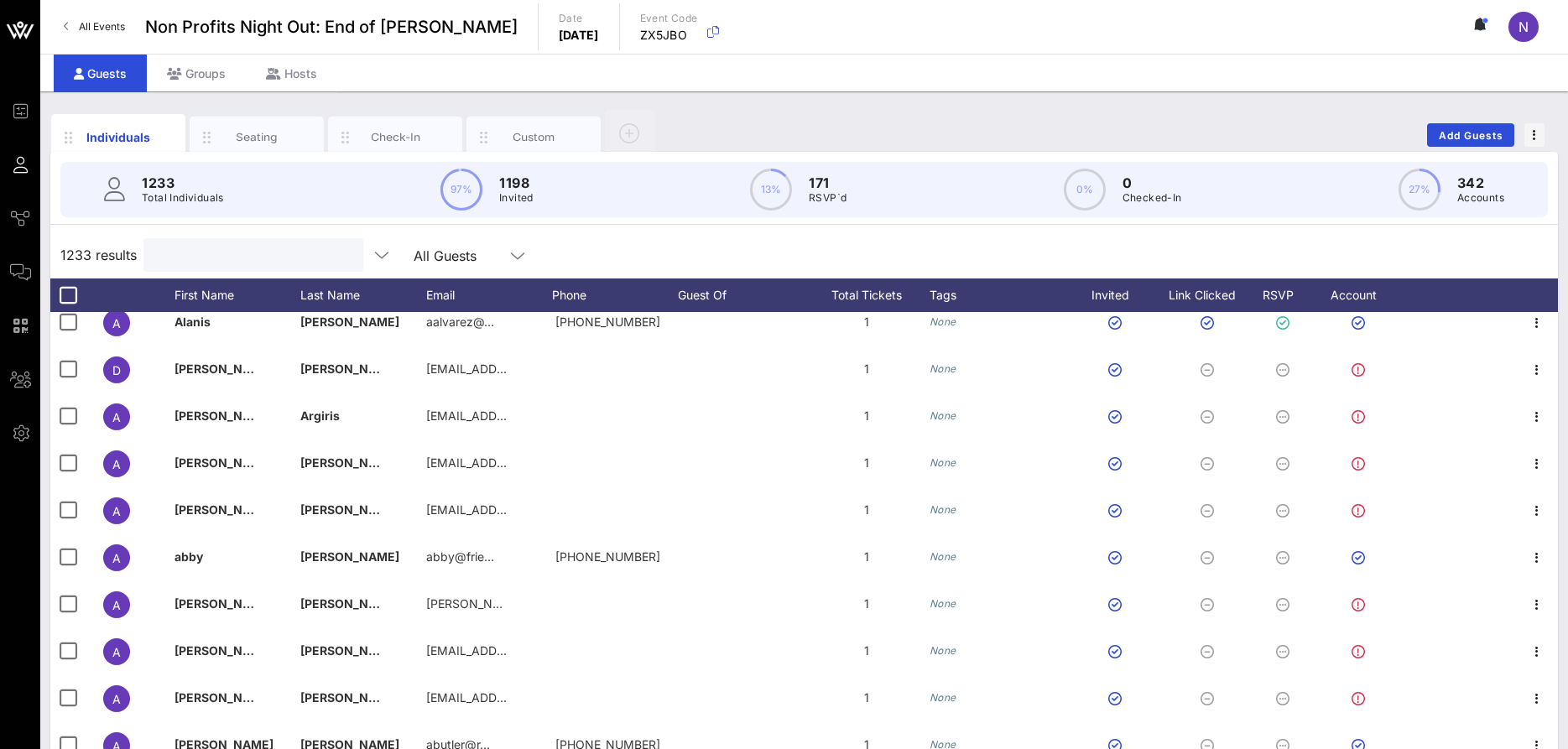
scroll to position [155, 0]
click at [1436, 131] on button "Add Guests" at bounding box center [1471, 135] width 87 height 24
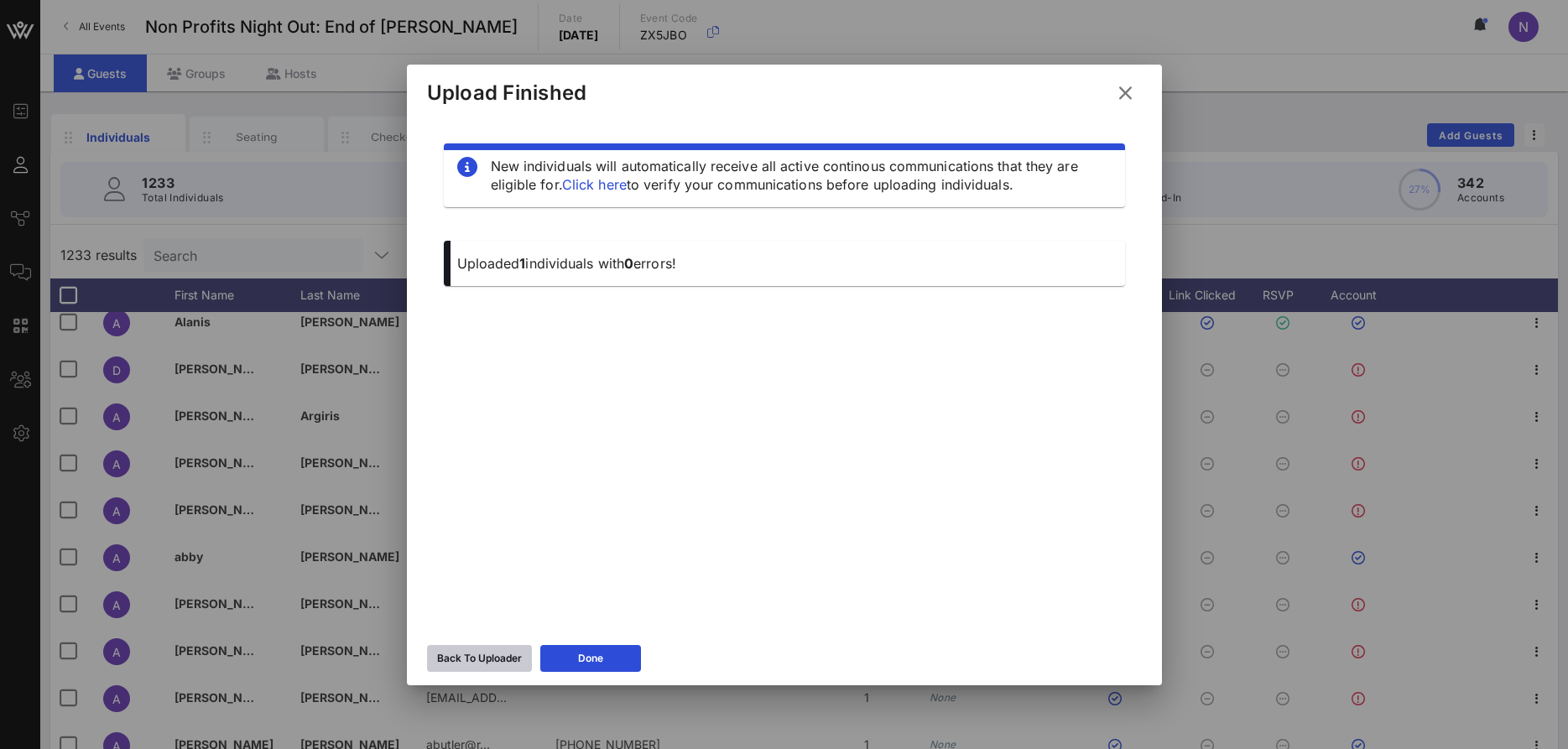
click at [483, 653] on button "Back To Uploader" at bounding box center [479, 658] width 105 height 26
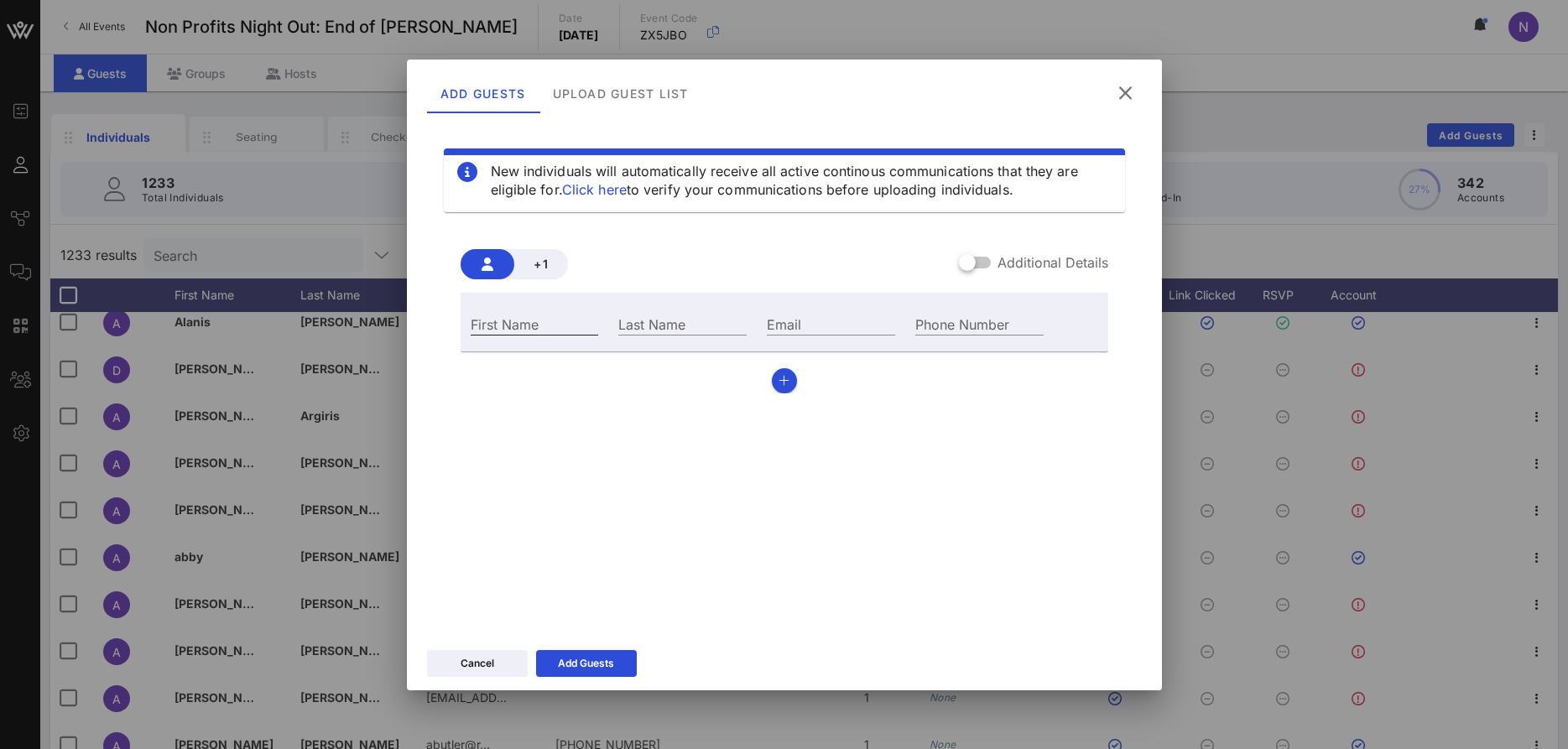
click at [526, 319] on input "First Name" at bounding box center [535, 324] width 128 height 22
type input "[PERSON_NAME]"
type input "Sarine"
type input "[PERSON_NAME][EMAIL_ADDRESS][DOMAIN_NAME]"
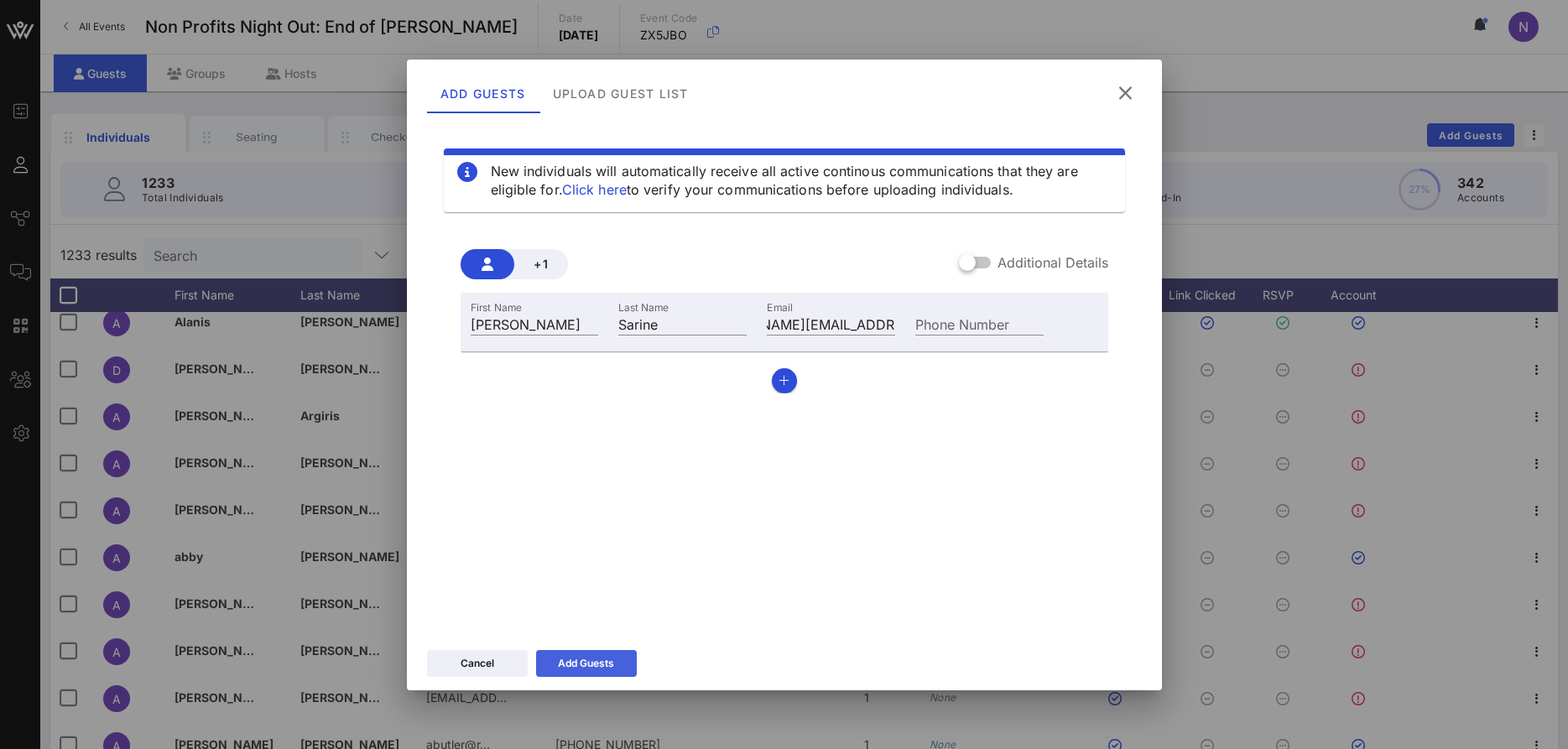
click at [596, 661] on div "Add Guests" at bounding box center [586, 663] width 56 height 16
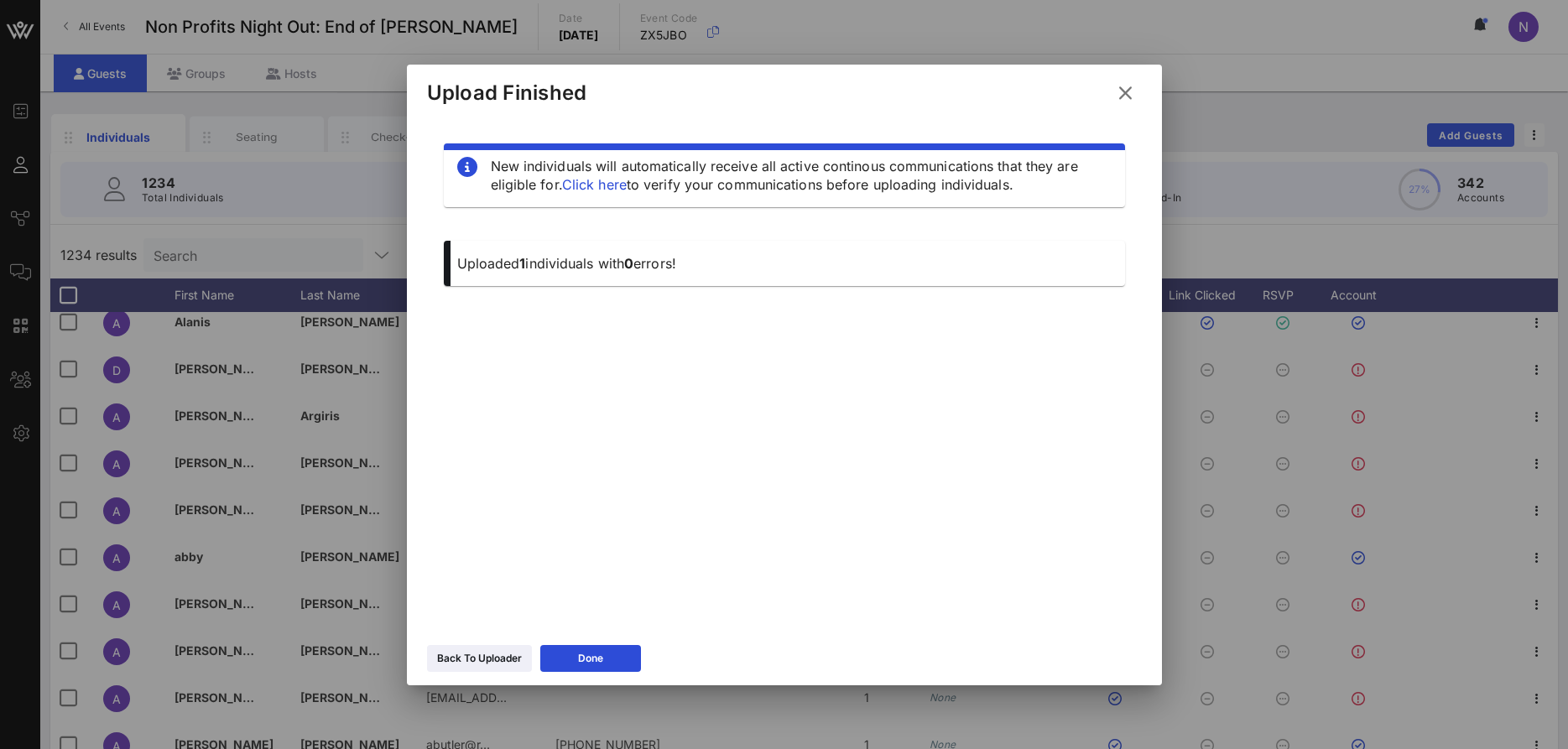
click at [1130, 91] on icon at bounding box center [1125, 93] width 23 height 20
